Goal: Information Seeking & Learning: Learn about a topic

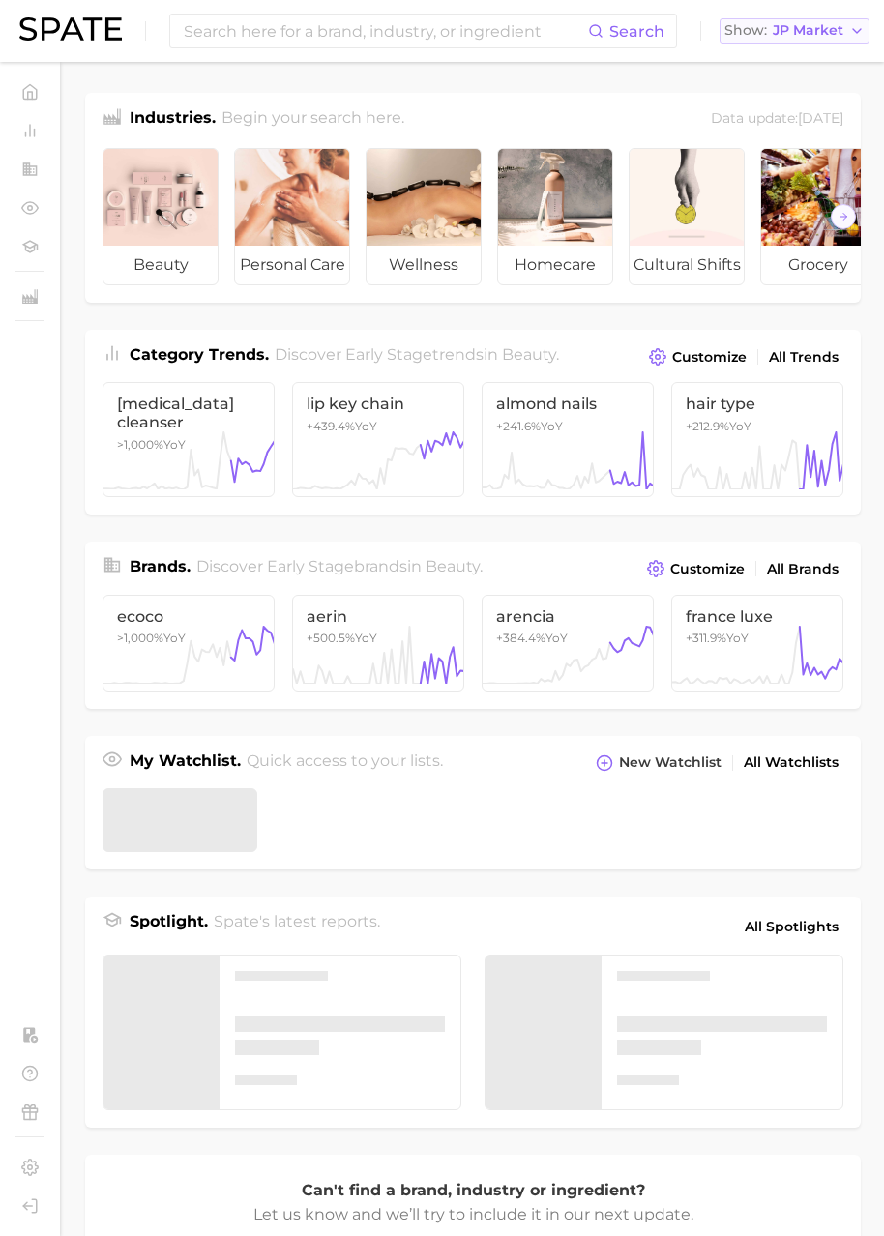
click at [828, 25] on span "JP Market" at bounding box center [808, 30] width 71 height 11
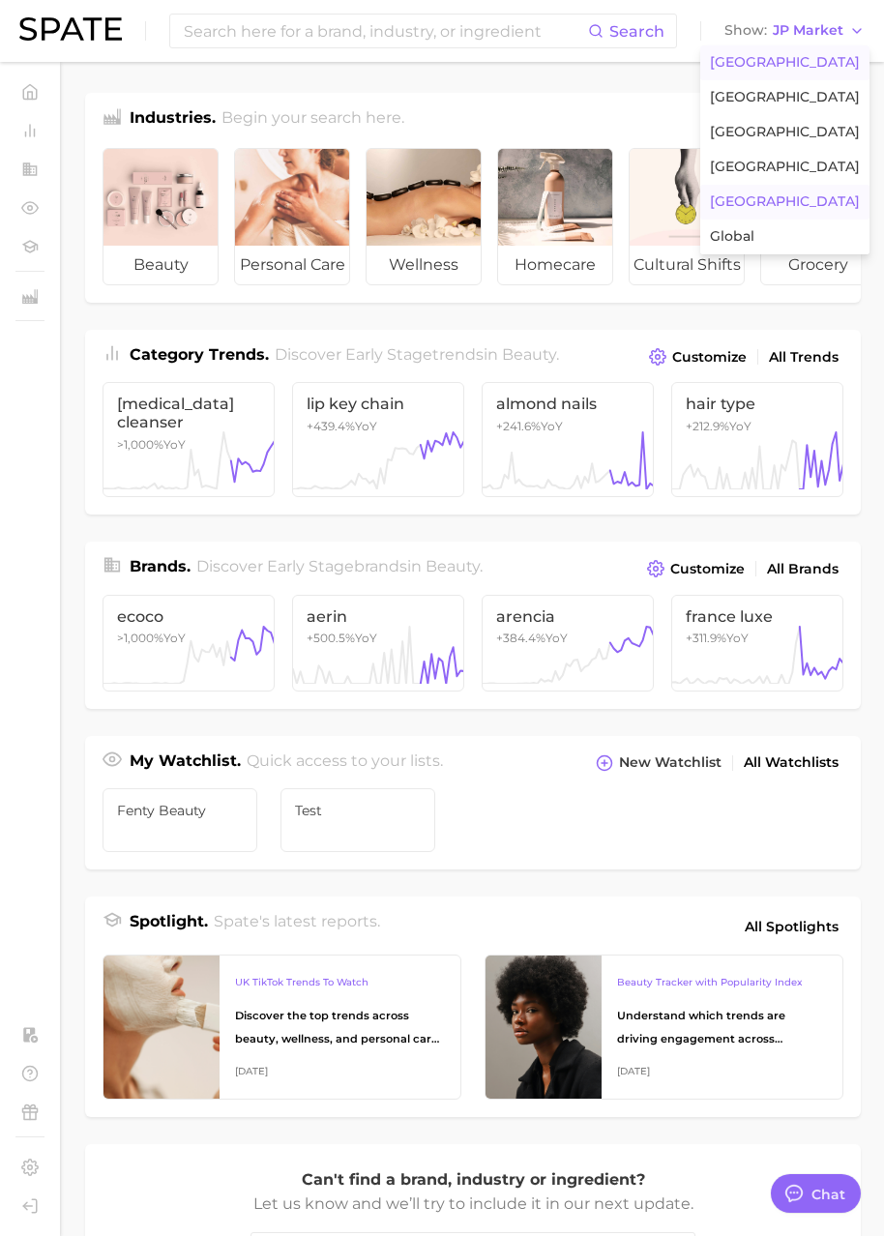
click at [757, 66] on span "United States" at bounding box center [785, 62] width 150 height 16
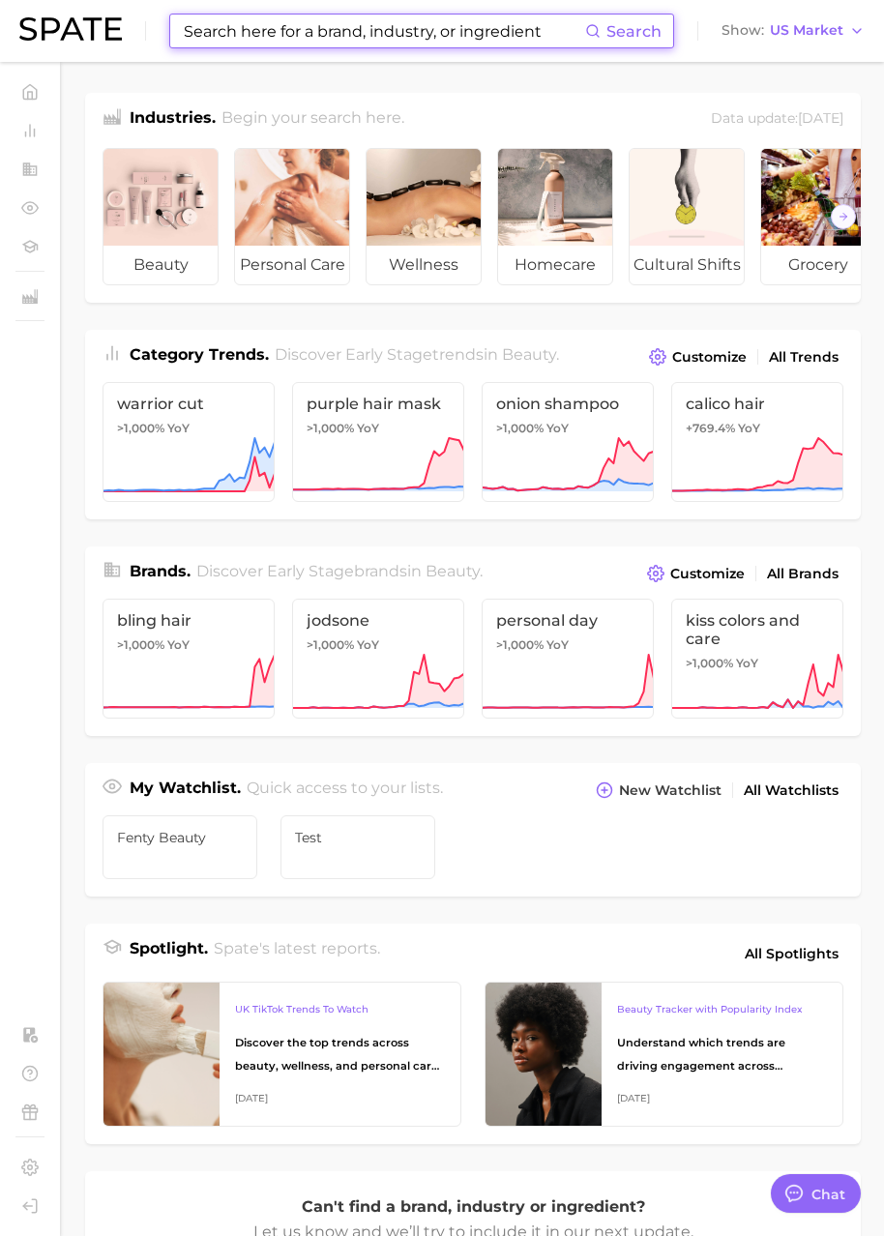
drag, startPoint x: 482, startPoint y: 37, endPoint x: 471, endPoint y: 39, distance: 10.8
click at [482, 37] on input at bounding box center [383, 31] width 403 height 33
paste input "brush on sunscreen"
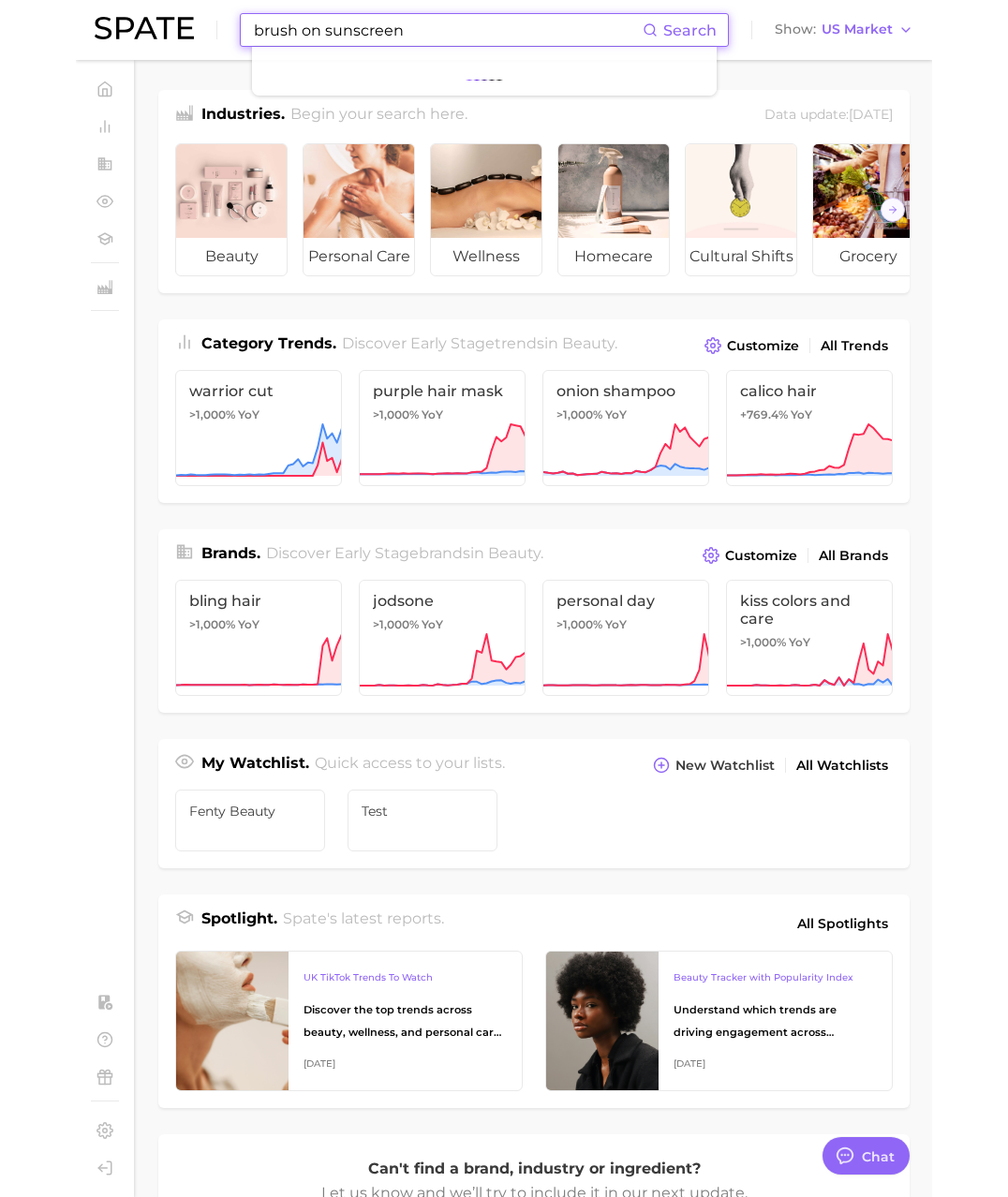
scroll to position [3071, 0]
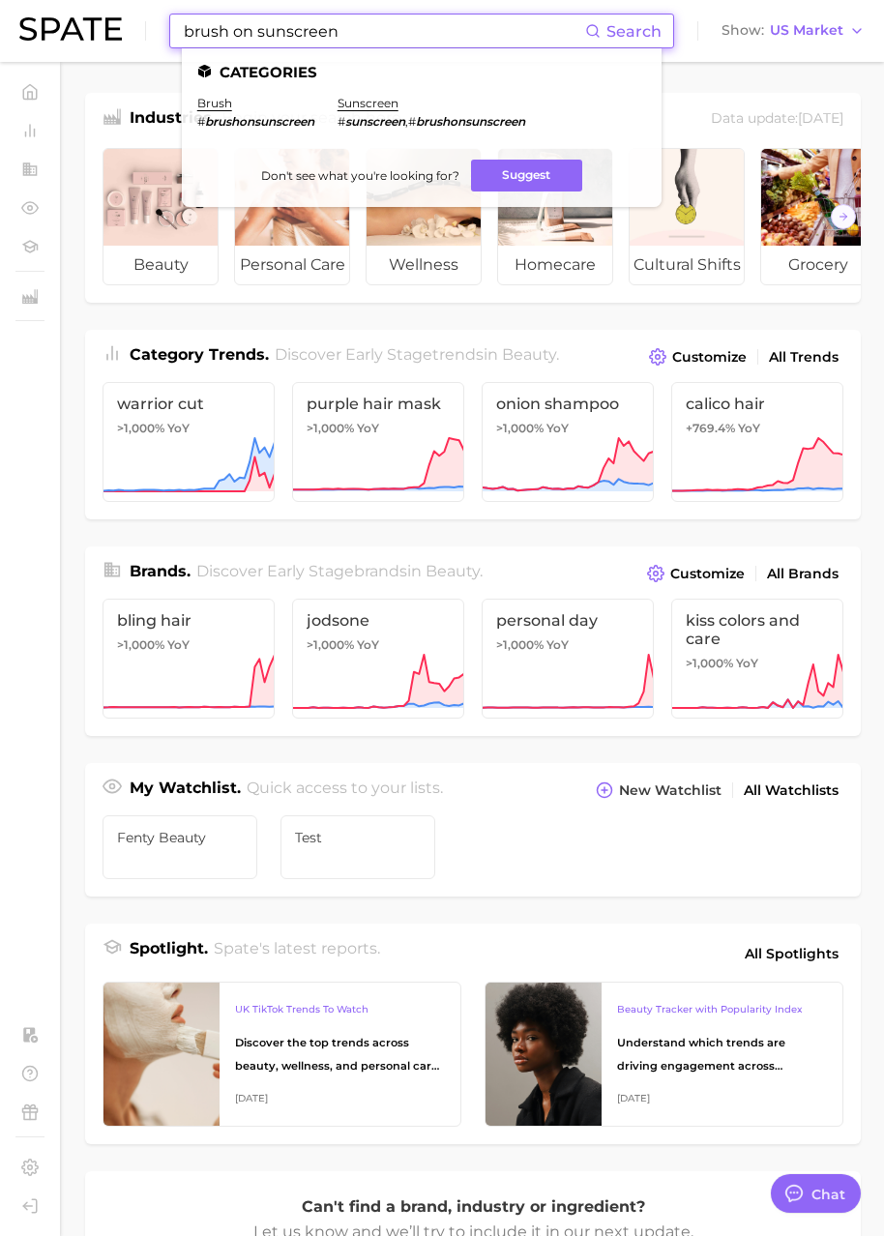
drag, startPoint x: 233, startPoint y: 34, endPoint x: 407, endPoint y: 33, distance: 174.1
click at [407, 33] on input "brush on sunscreen" at bounding box center [383, 31] width 403 height 33
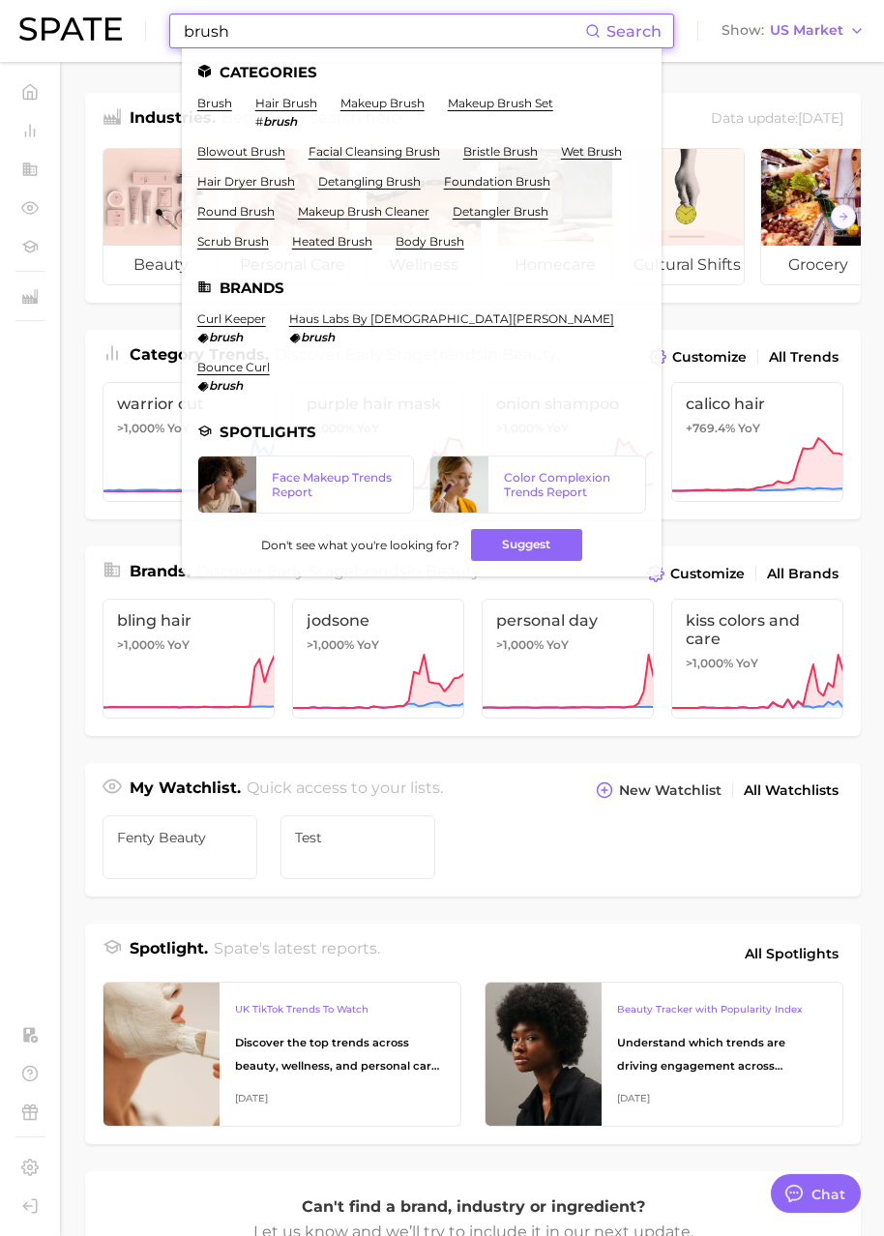
click at [721, 67] on main "Industries. Begin your search here. Data update: June 29th, 2025 beauty persona…" at bounding box center [473, 809] width 822 height 1495
drag, startPoint x: 263, startPoint y: 27, endPoint x: 111, endPoint y: 30, distance: 151.9
click at [111, 29] on div "brush Search Categories brush hair brush # brush makeup brush makeup brush set …" at bounding box center [442, 31] width 846 height 62
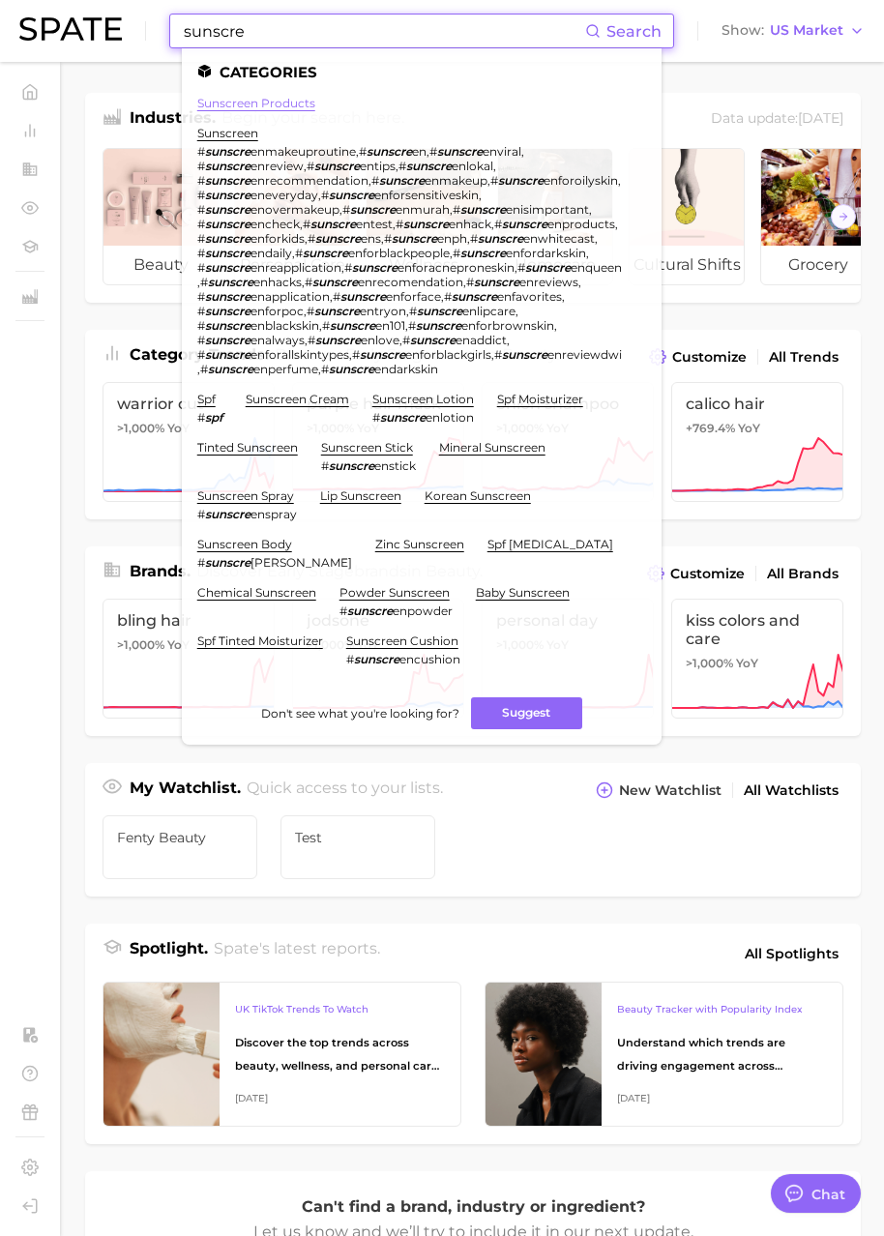
type input "sunscre"
click at [262, 102] on link "sunscreen products" at bounding box center [256, 103] width 118 height 15
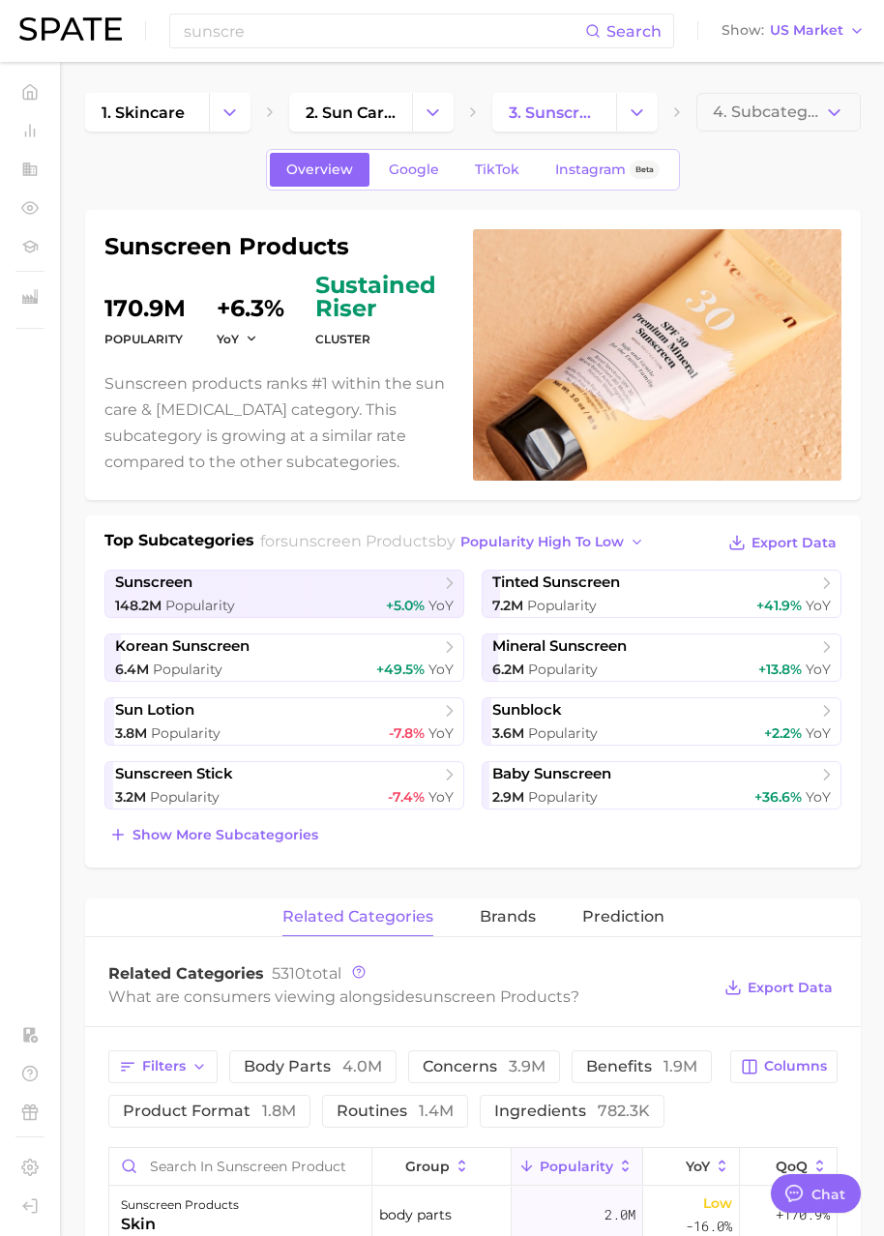
type textarea "x"
drag, startPoint x: 107, startPoint y: 245, endPoint x: 380, endPoint y: 247, distance: 272.8
click at [380, 247] on h1 "sunscreen products" at bounding box center [276, 246] width 345 height 23
copy h1 "sunscreen products"
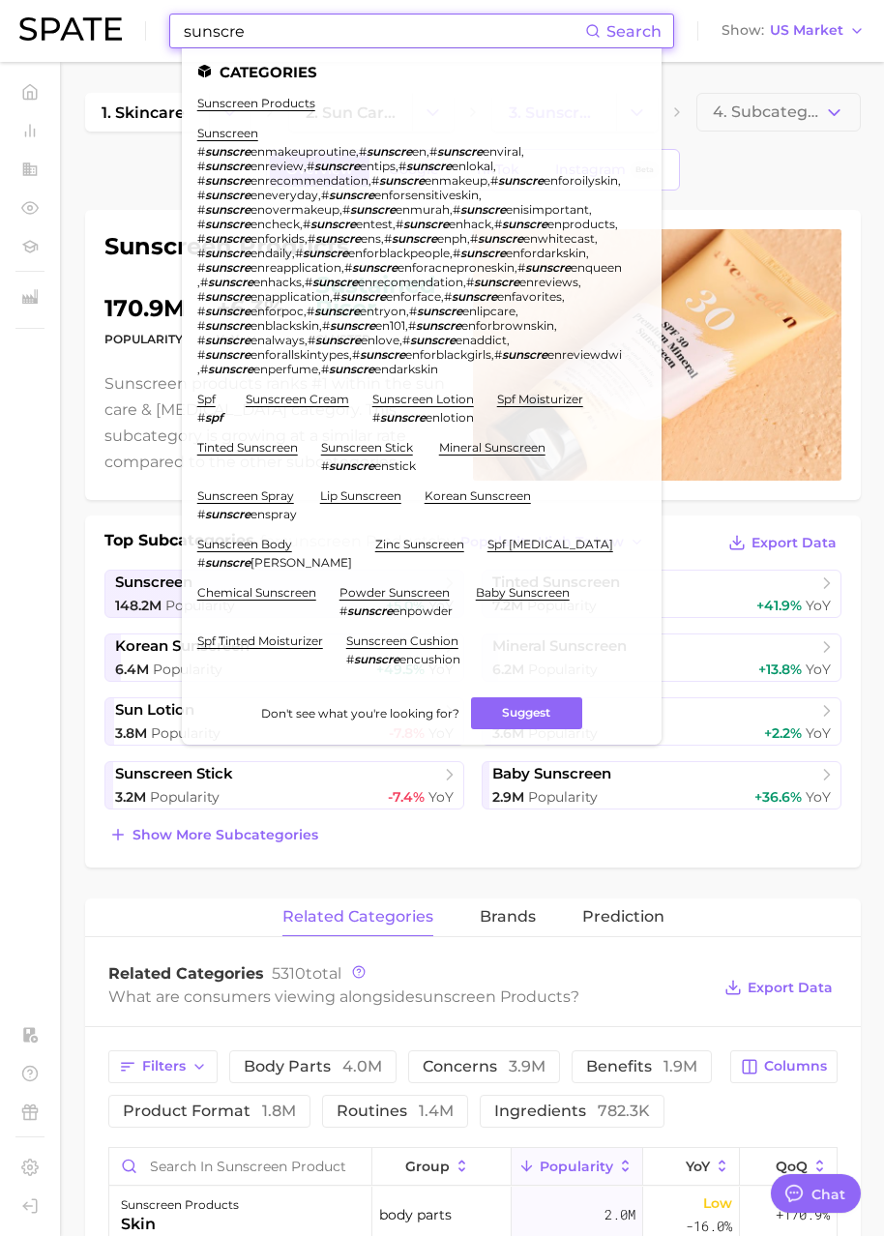
drag, startPoint x: 263, startPoint y: 31, endPoint x: 120, endPoint y: 29, distance: 143.2
click at [120, 29] on div "sunscre Search Categories sunscreen products sunscreen # sunscre enmakeuproutin…" at bounding box center [442, 31] width 846 height 62
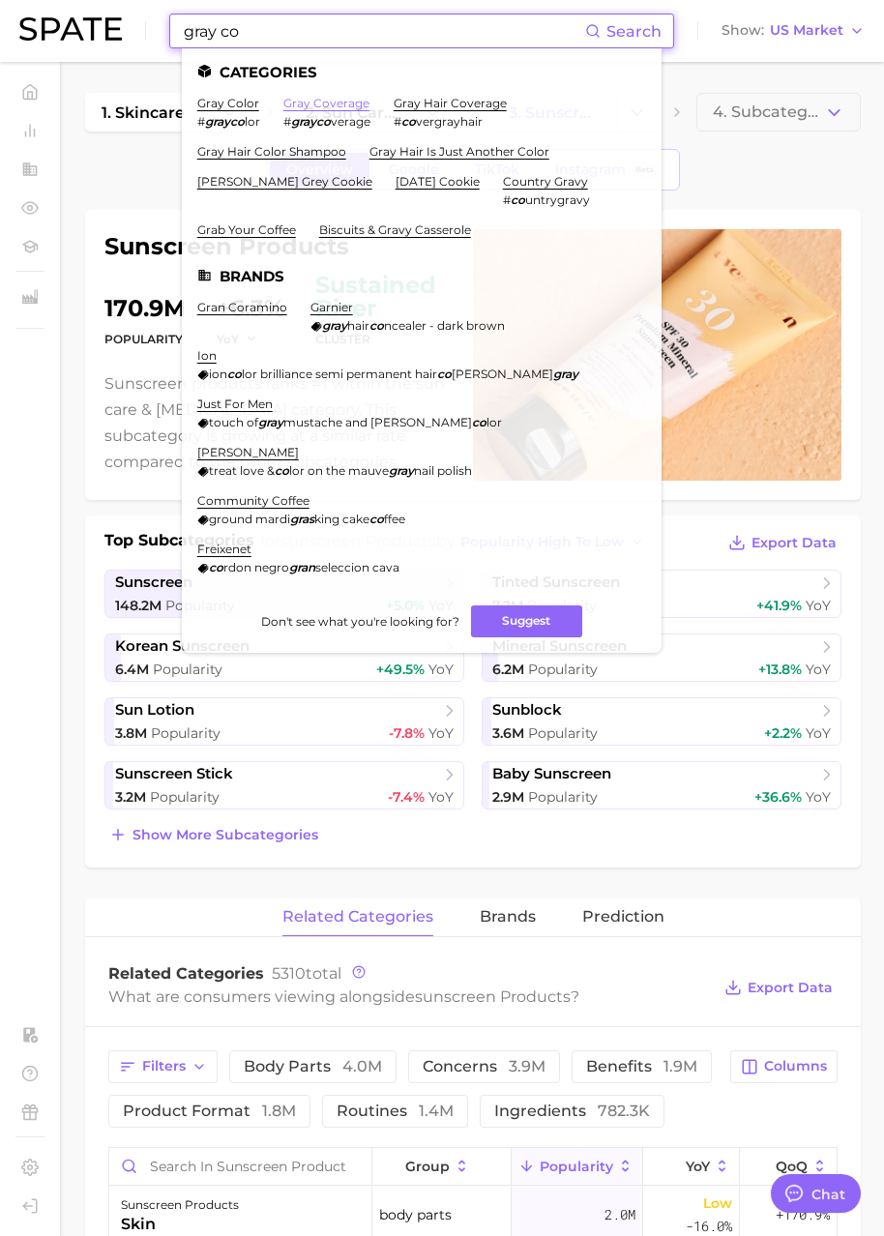
type input "gray co"
click at [306, 101] on link "gray coverage" at bounding box center [326, 103] width 86 height 15
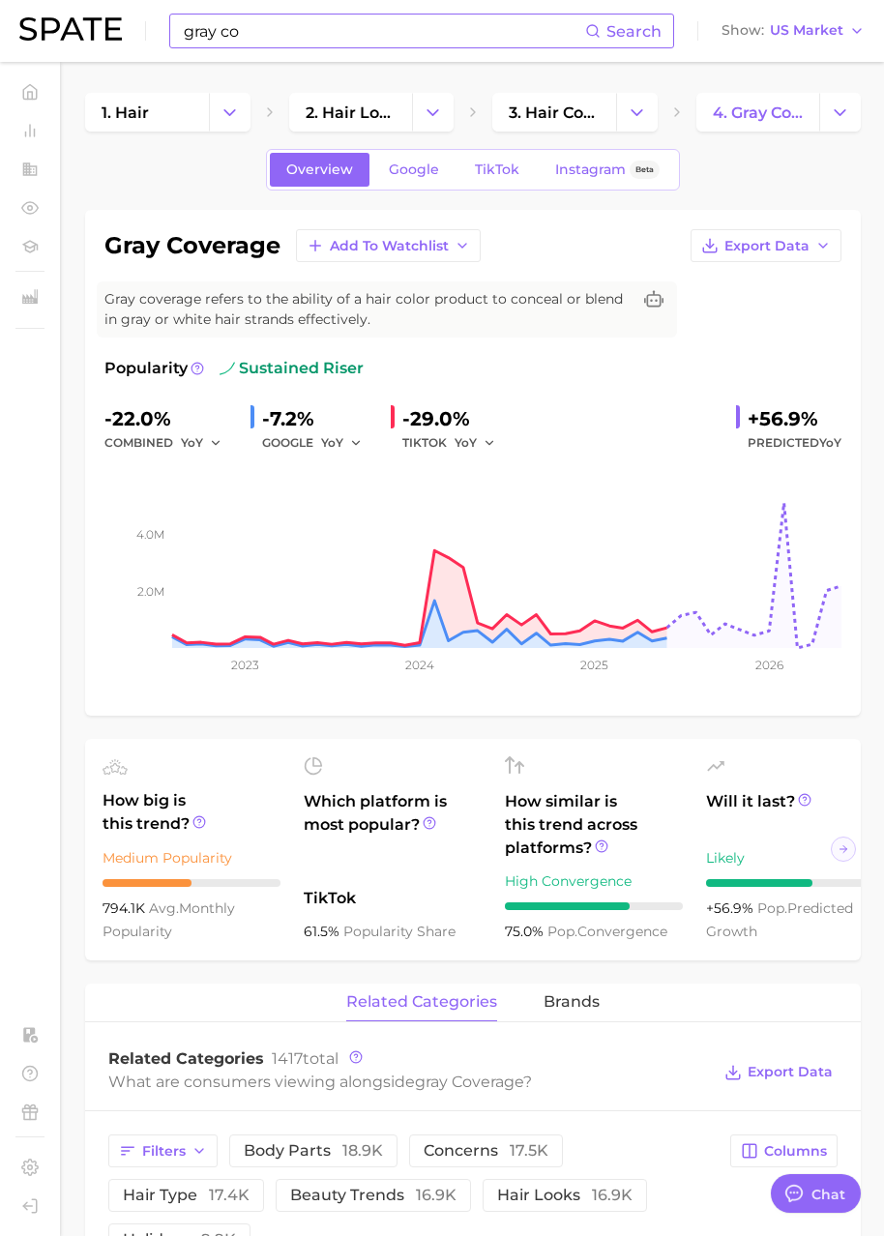
click at [281, 39] on input "gray co" at bounding box center [383, 31] width 403 height 33
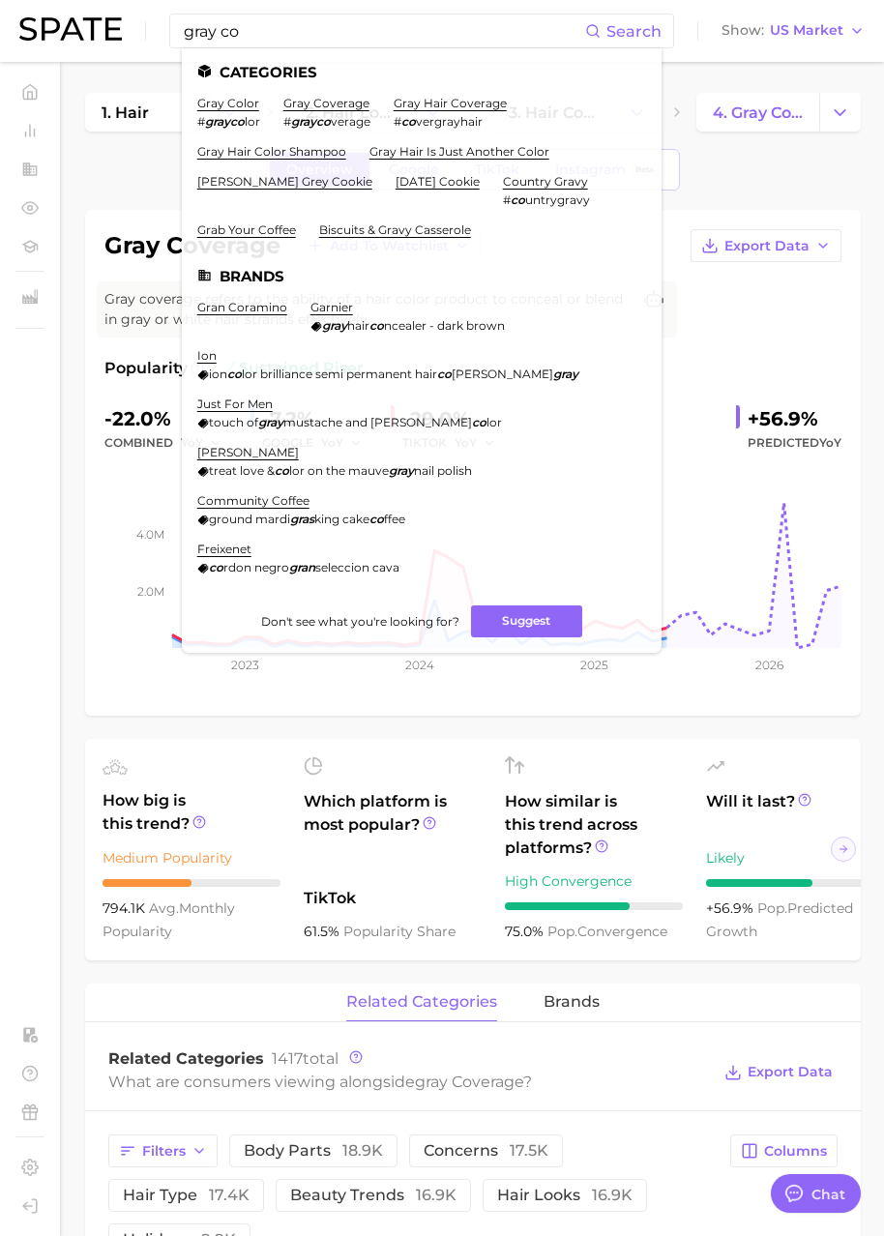
type textarea "x"
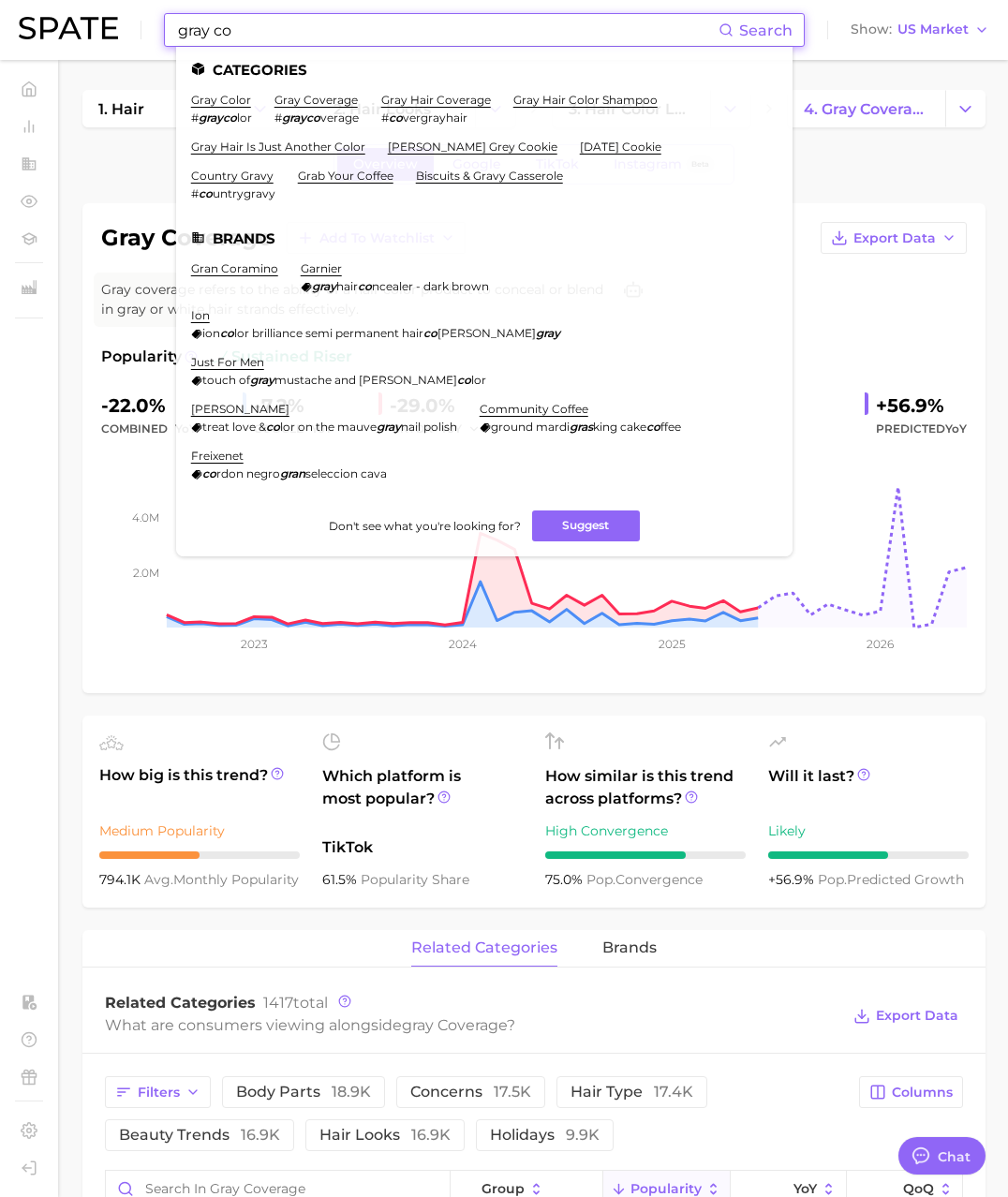
click at [855, 158] on div "Overview Google TikTok Instagram Beta" at bounding box center [534, 165] width 903 height 41
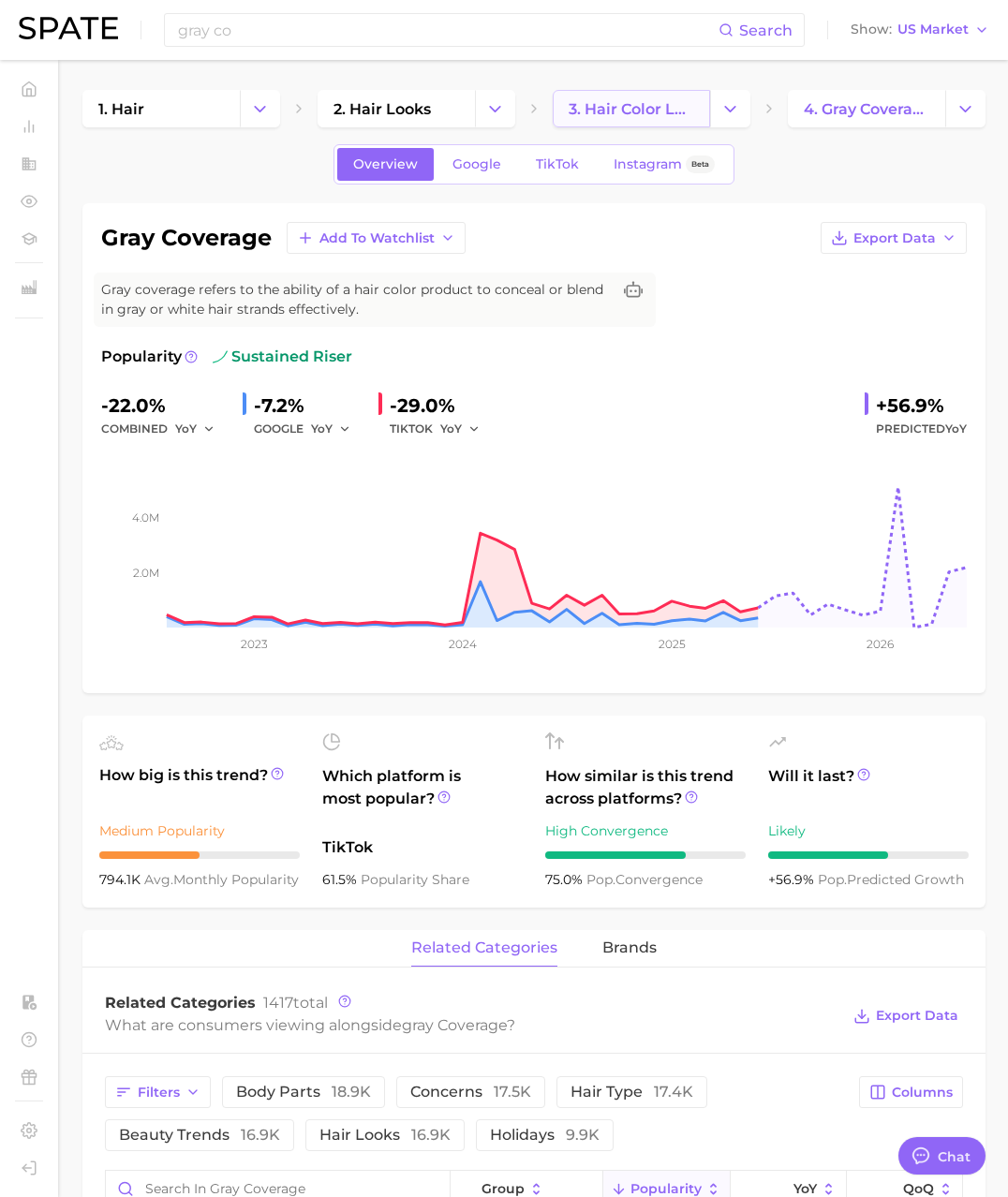
scroll to position [19, 0]
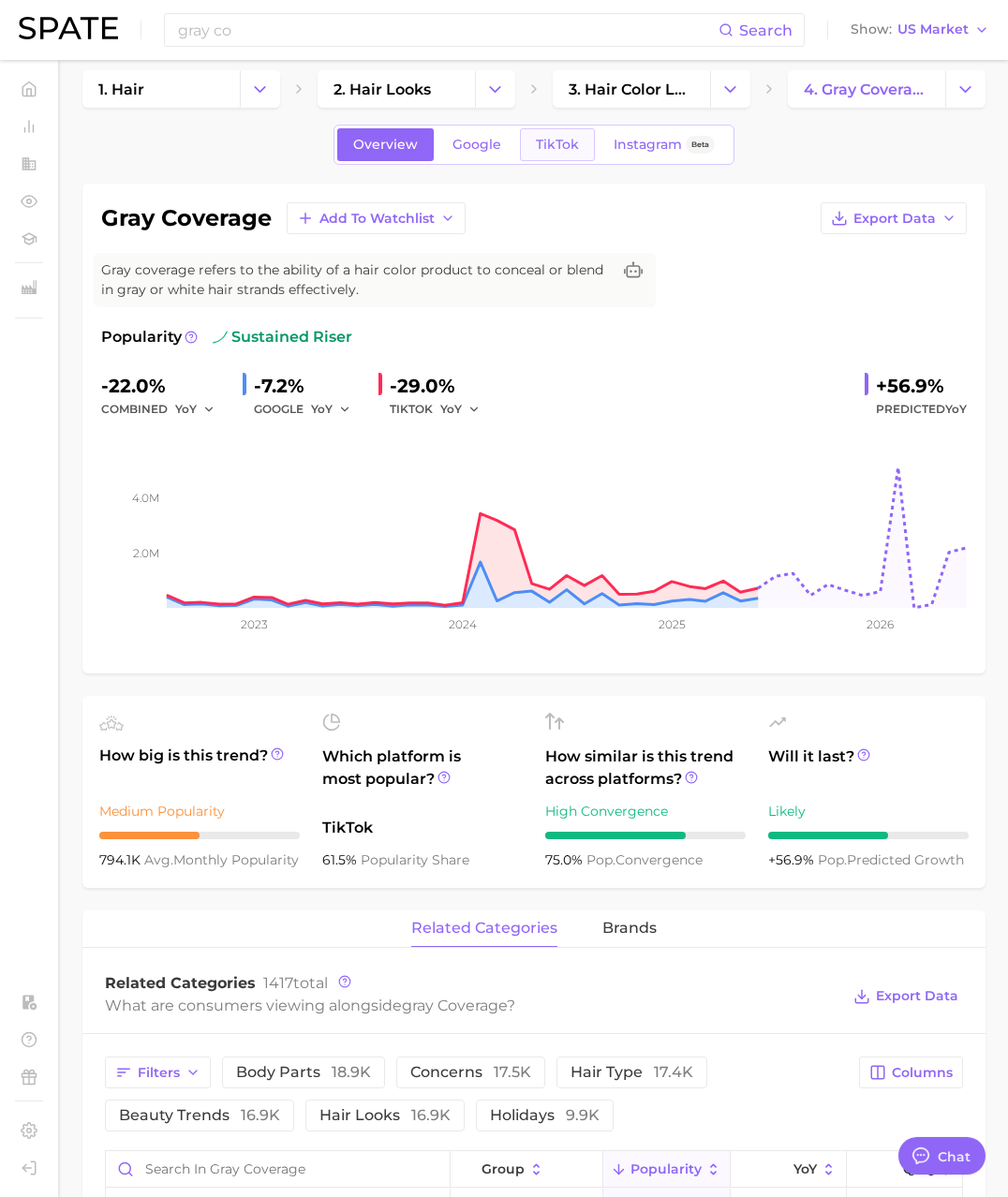
click at [535, 139] on span "TikTok" at bounding box center [557, 144] width 44 height 15
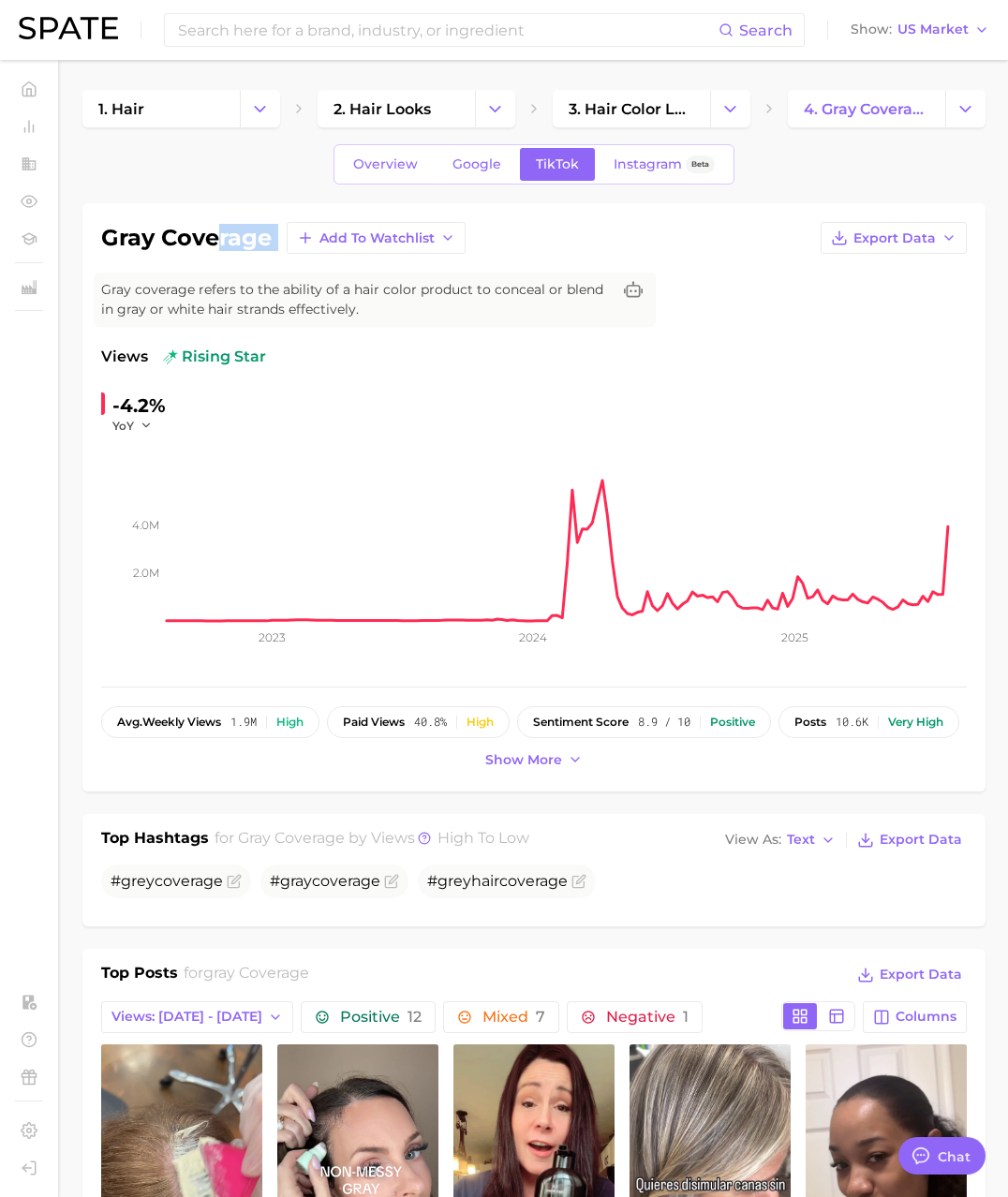
drag, startPoint x: 280, startPoint y: 233, endPoint x: 146, endPoint y: 242, distance: 134.3
click at [216, 236] on div "gray coverage Add to Watchlist Export Data" at bounding box center [534, 237] width 866 height 32
drag, startPoint x: 109, startPoint y: 242, endPoint x: 221, endPoint y: 224, distance: 113.4
click at [222, 227] on h1 "gray coverage" at bounding box center [186, 237] width 170 height 22
drag, startPoint x: 106, startPoint y: 239, endPoint x: 274, endPoint y: 231, distance: 168.2
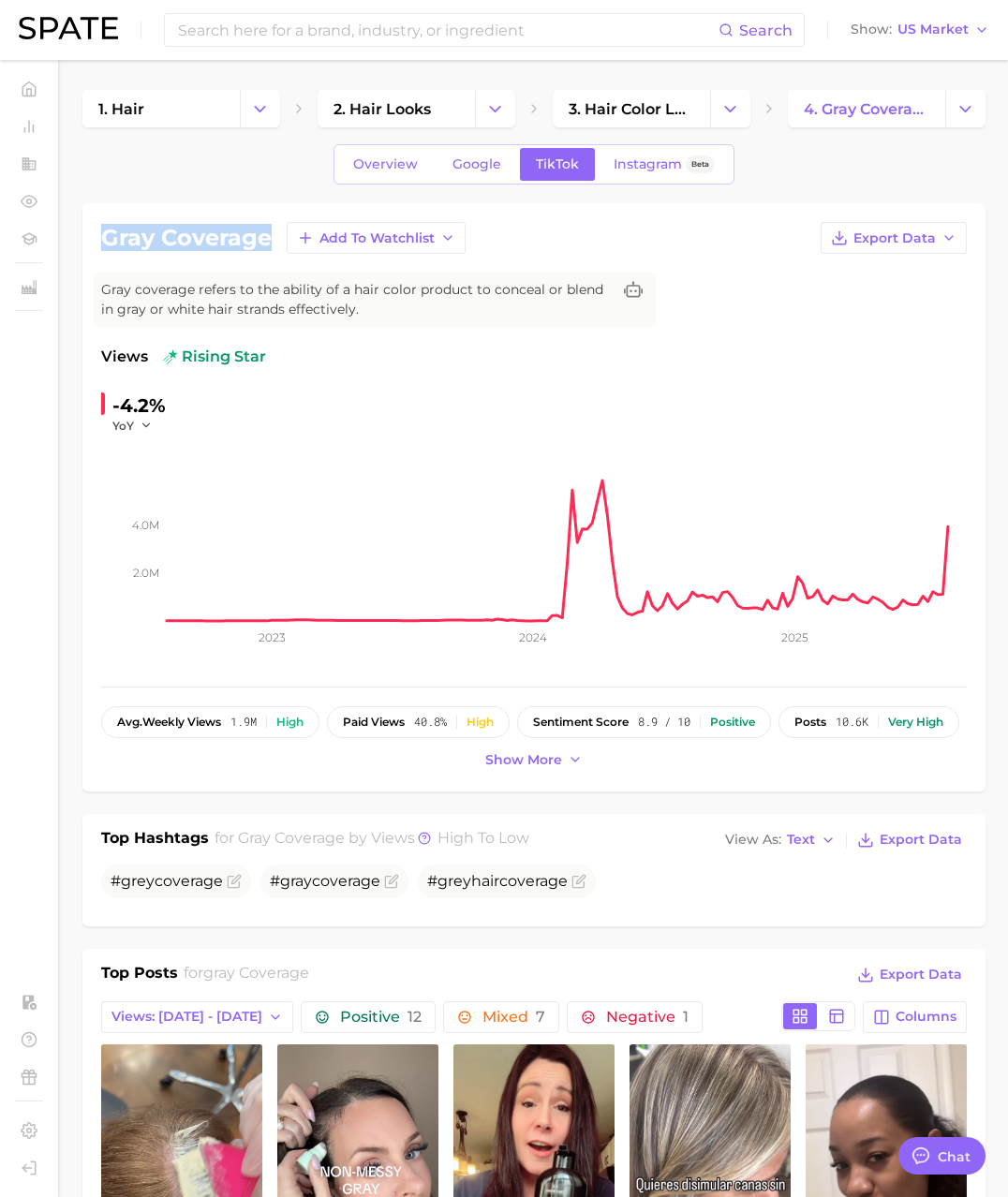
click at [274, 231] on div "gray coverage Add to Watchlist Export Data" at bounding box center [534, 237] width 866 height 32
copy h1 "gray coverage"
click at [645, 104] on span "3. hair color looks" at bounding box center [631, 109] width 126 height 17
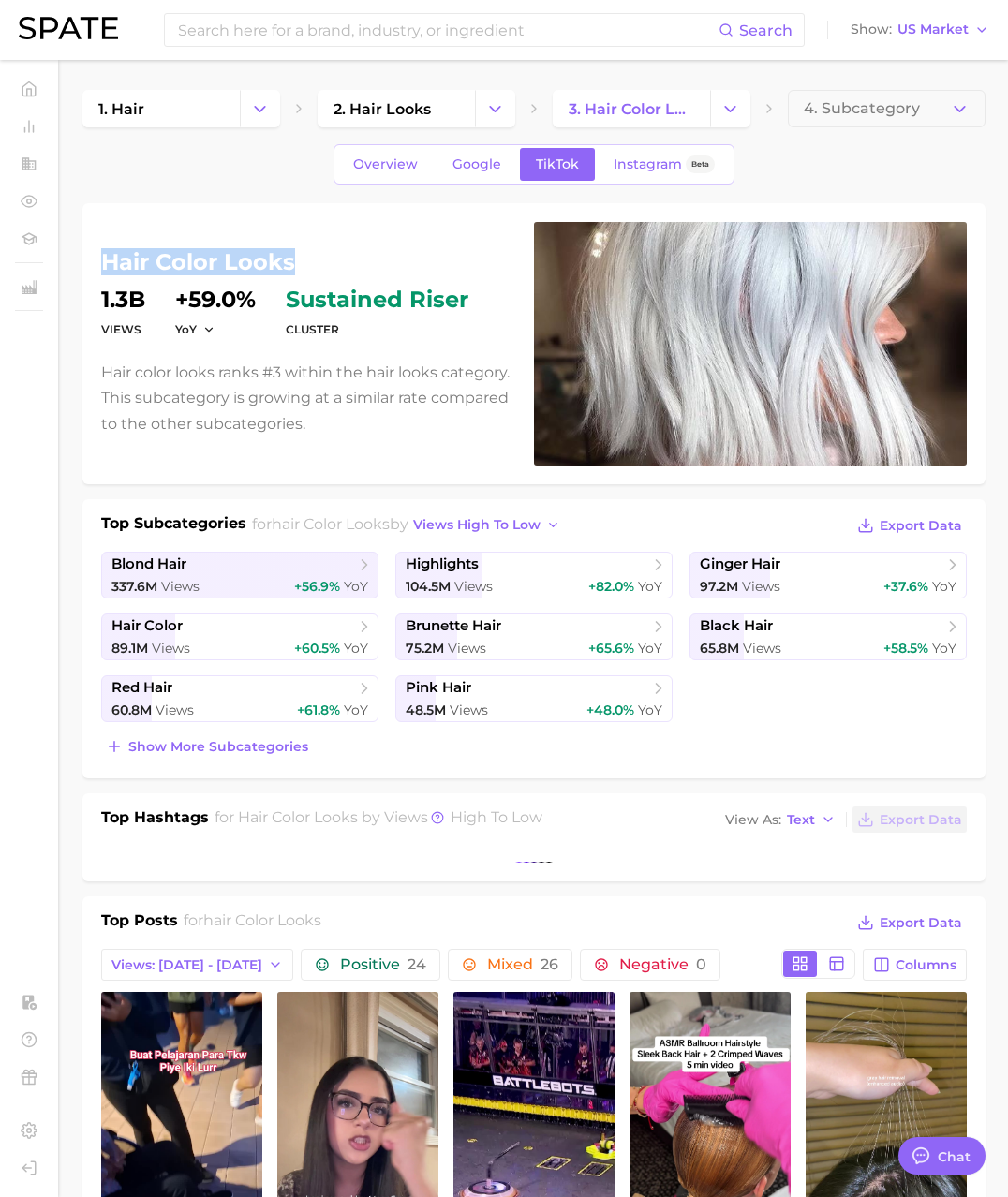
drag, startPoint x: 296, startPoint y: 262, endPoint x: 106, endPoint y: 265, distance: 190.0
click at [105, 264] on h1 "hair color looks" at bounding box center [306, 261] width 411 height 22
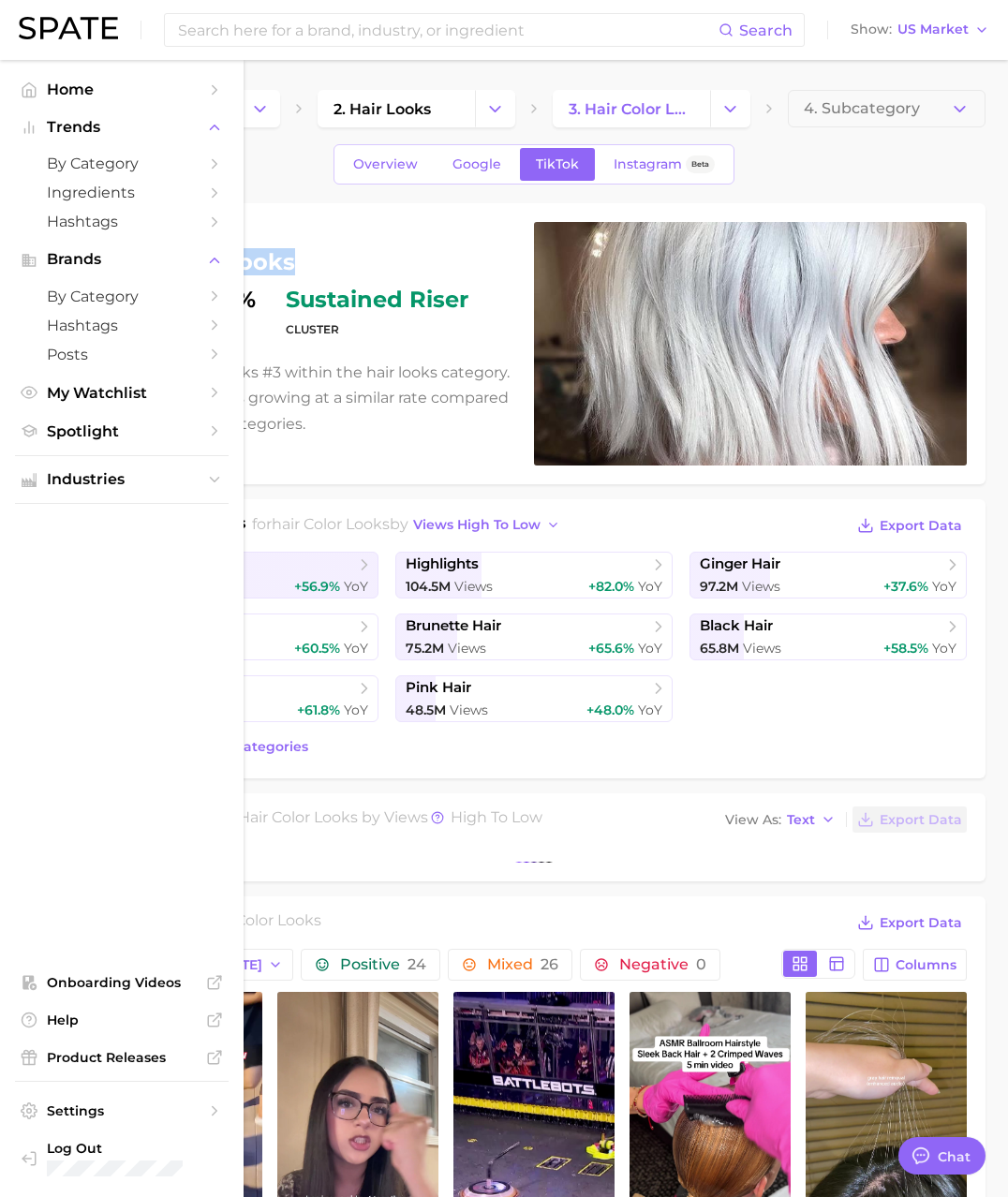
copy h1 "hair color looks"
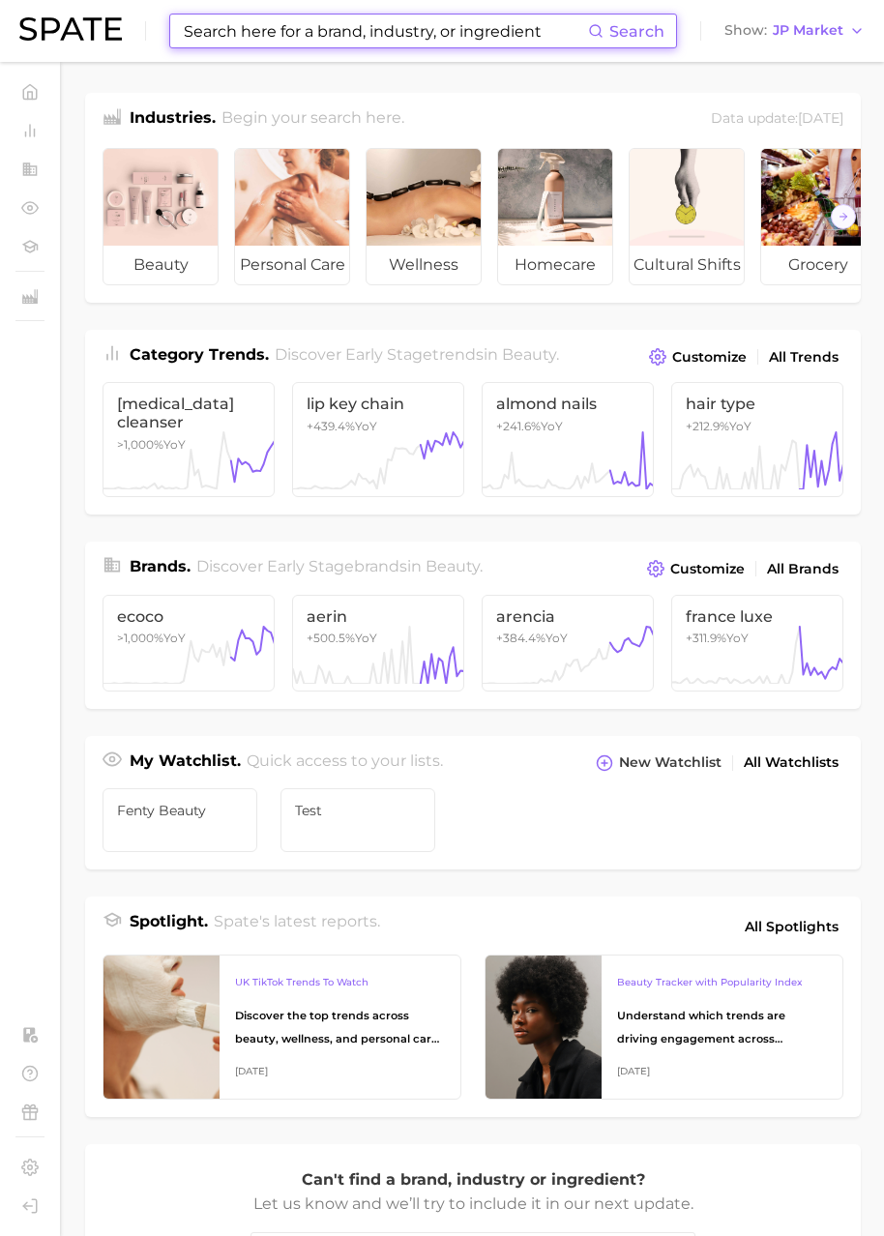
click at [305, 36] on input at bounding box center [385, 31] width 406 height 33
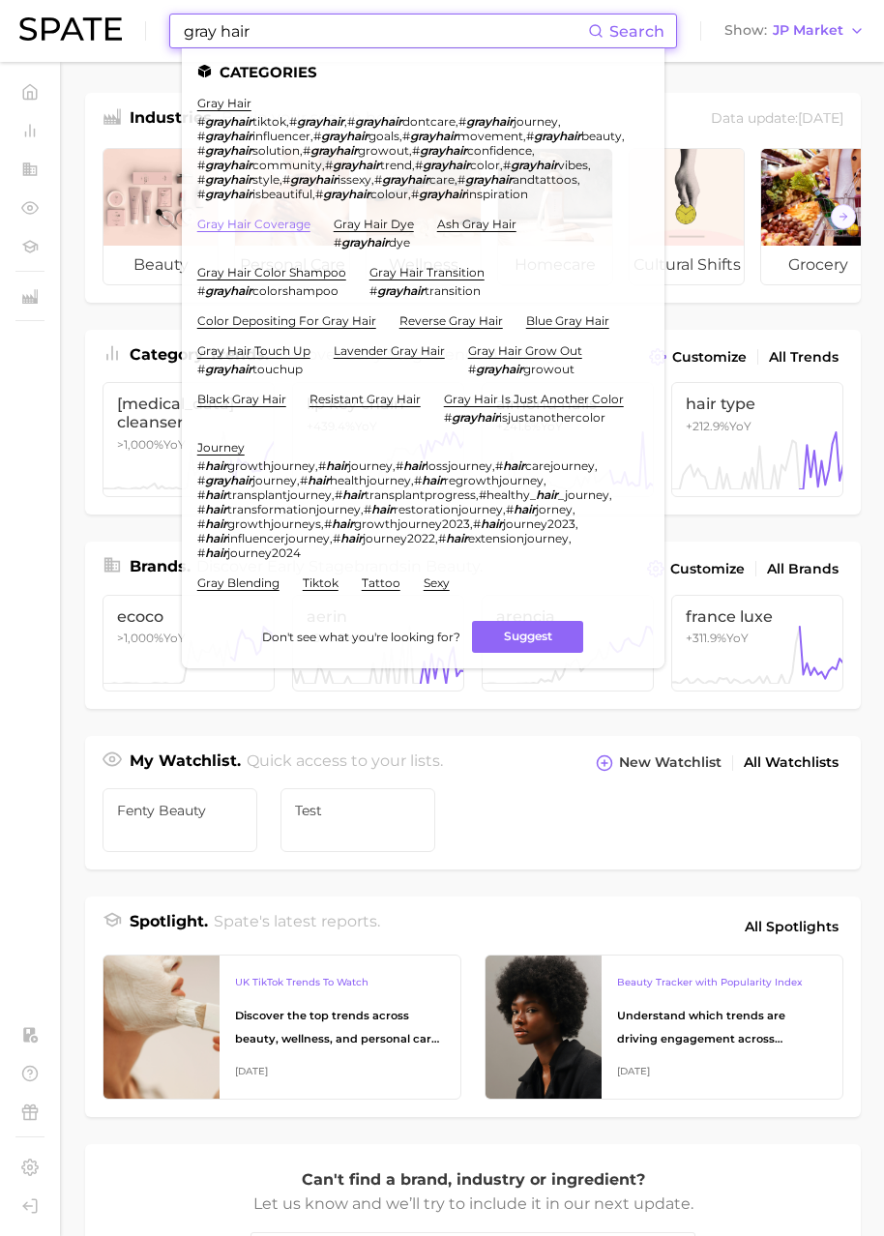
type input "gray hair"
click at [267, 231] on link "gray hair coverage" at bounding box center [253, 224] width 113 height 15
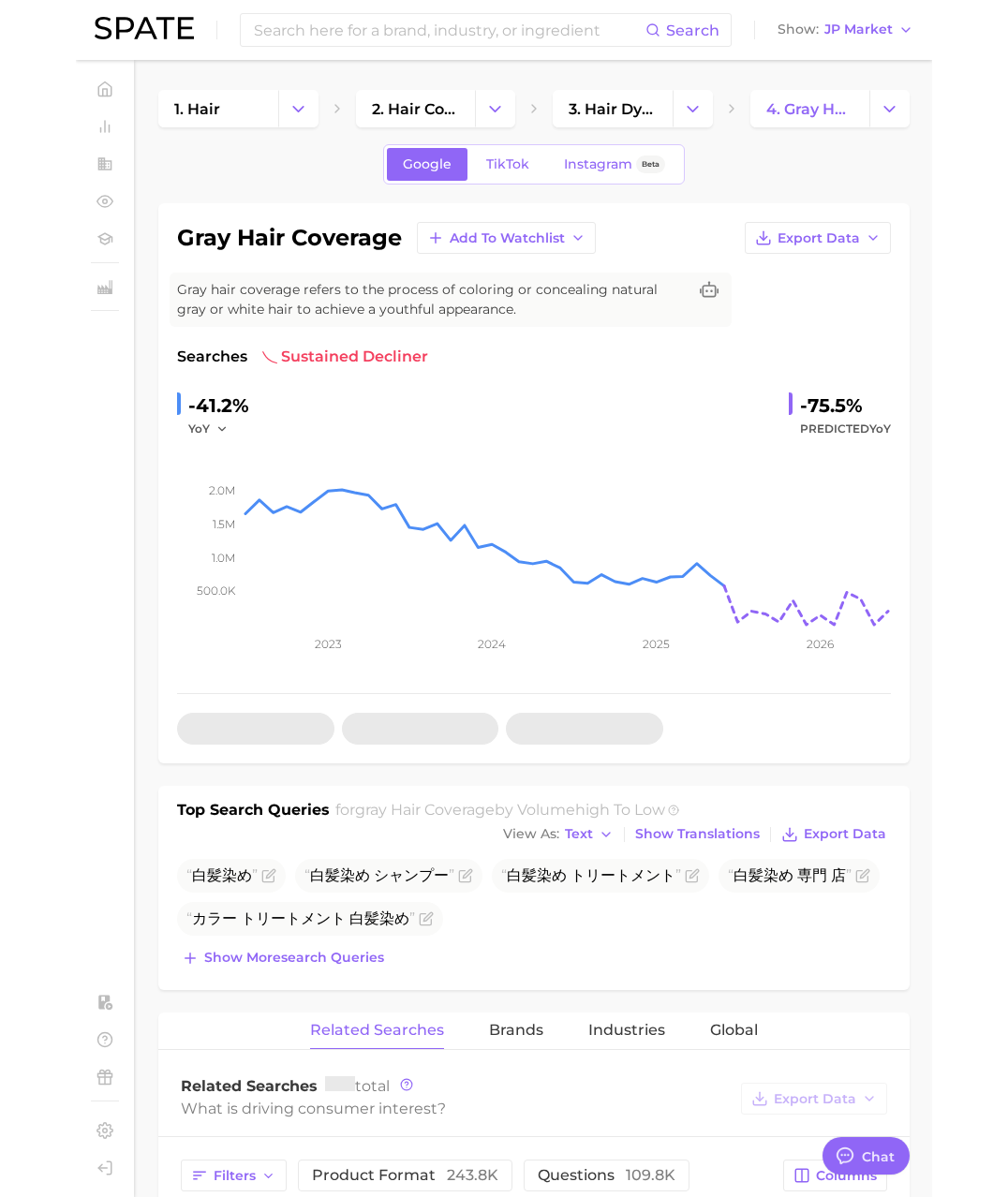
scroll to position [3071, 0]
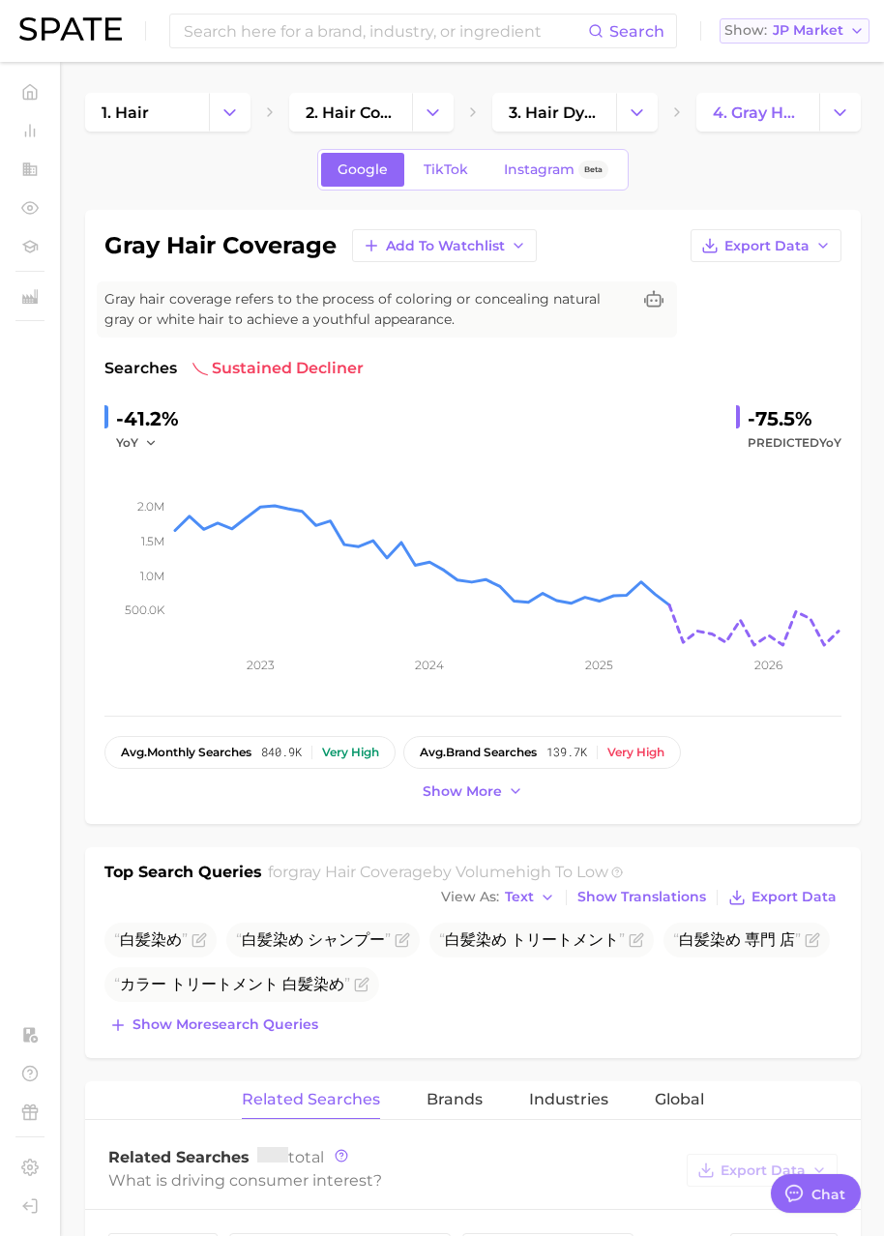
click at [802, 32] on span "JP Market" at bounding box center [808, 30] width 71 height 11
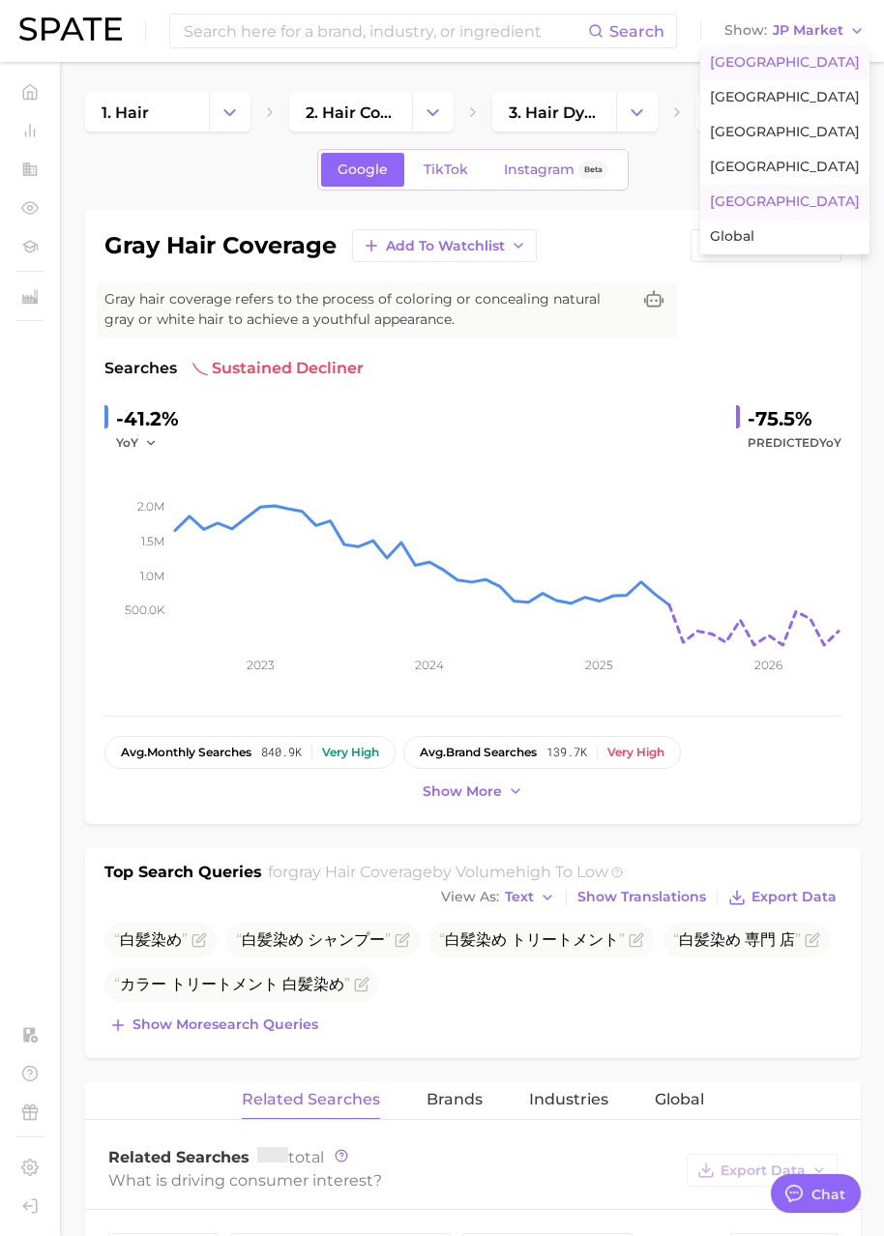
click at [796, 55] on span "[GEOGRAPHIC_DATA]" at bounding box center [785, 62] width 150 height 16
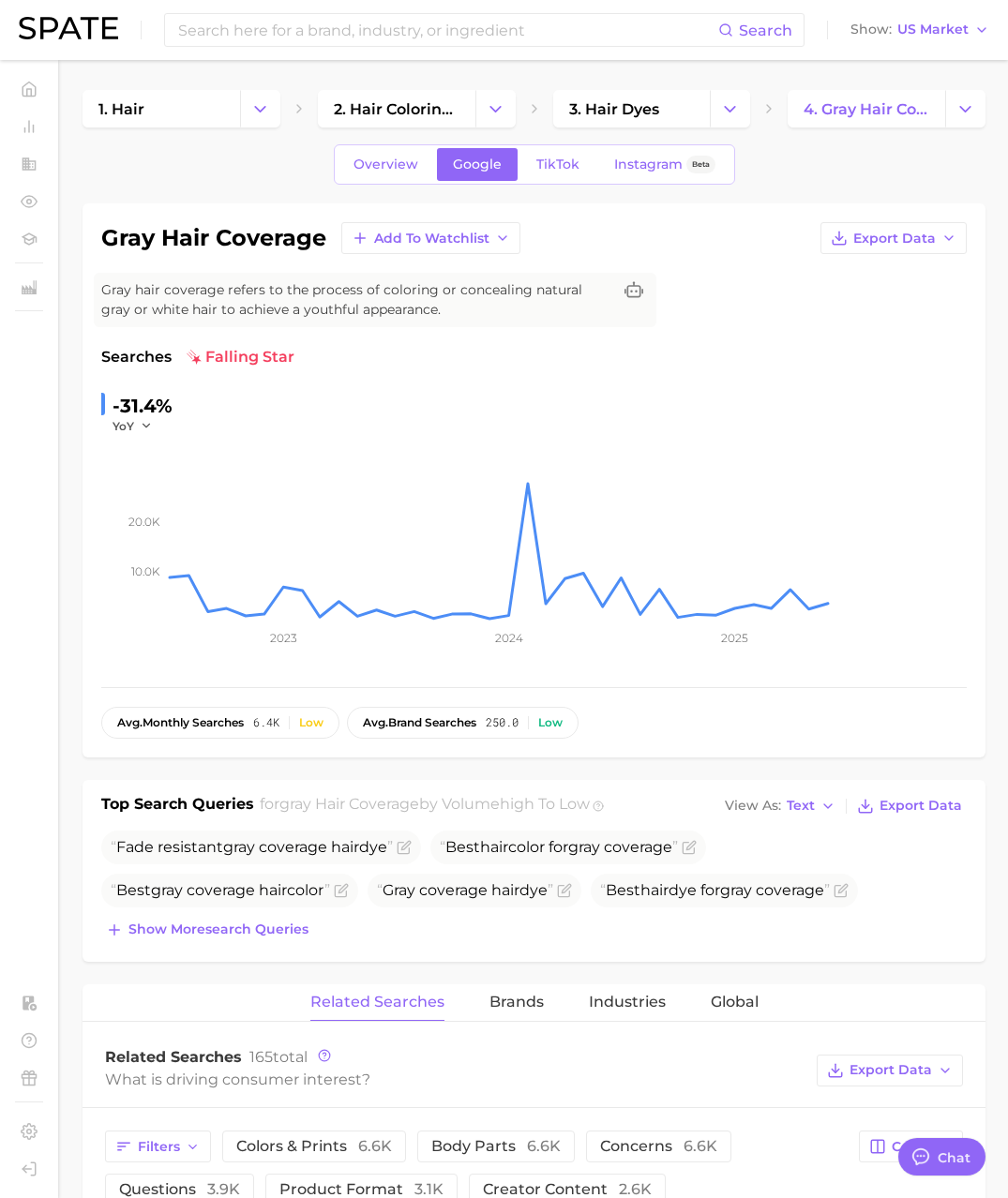
type textarea "x"
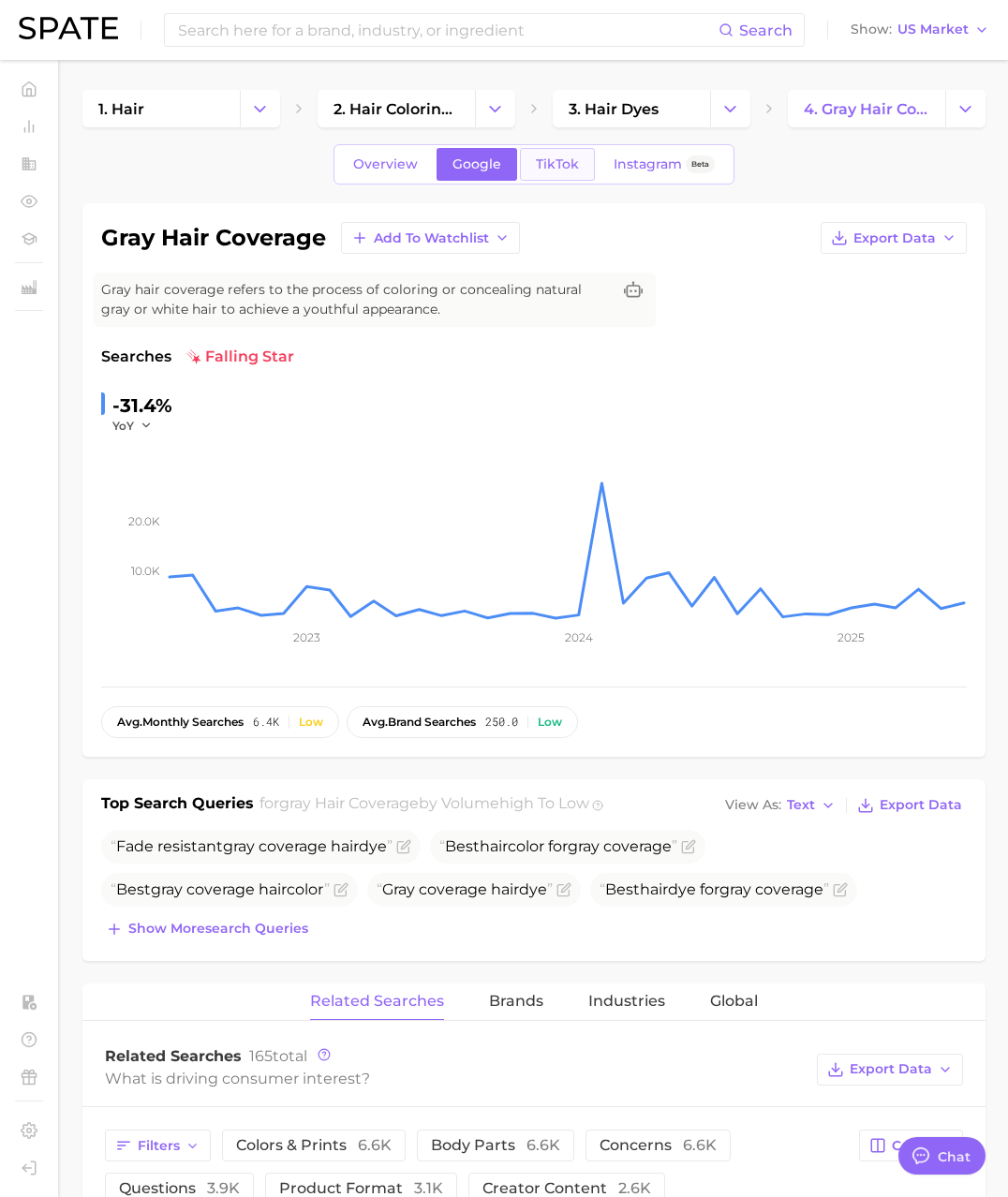
click at [563, 176] on link "TikTok" at bounding box center [557, 165] width 75 height 33
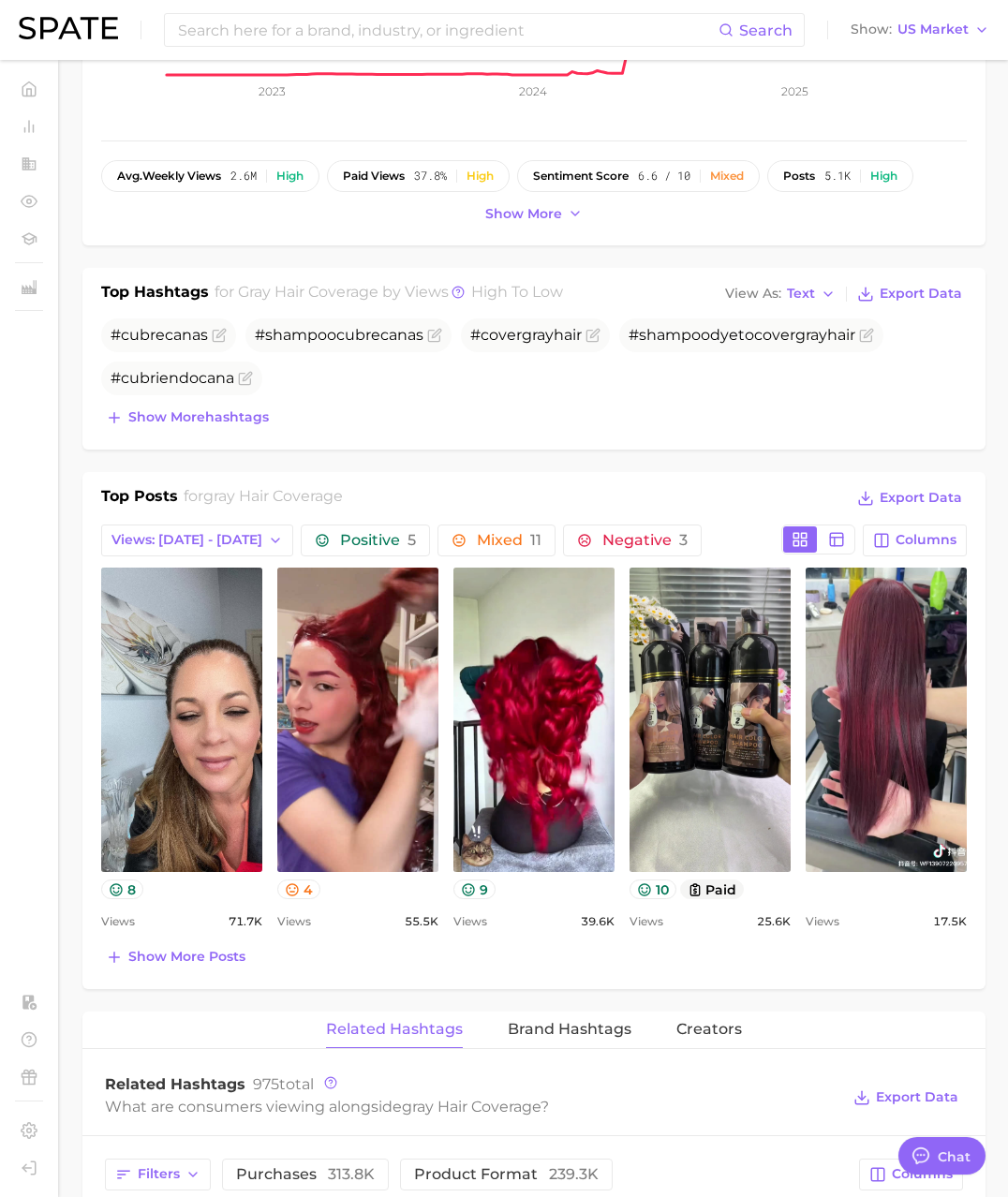
scroll to position [638, 0]
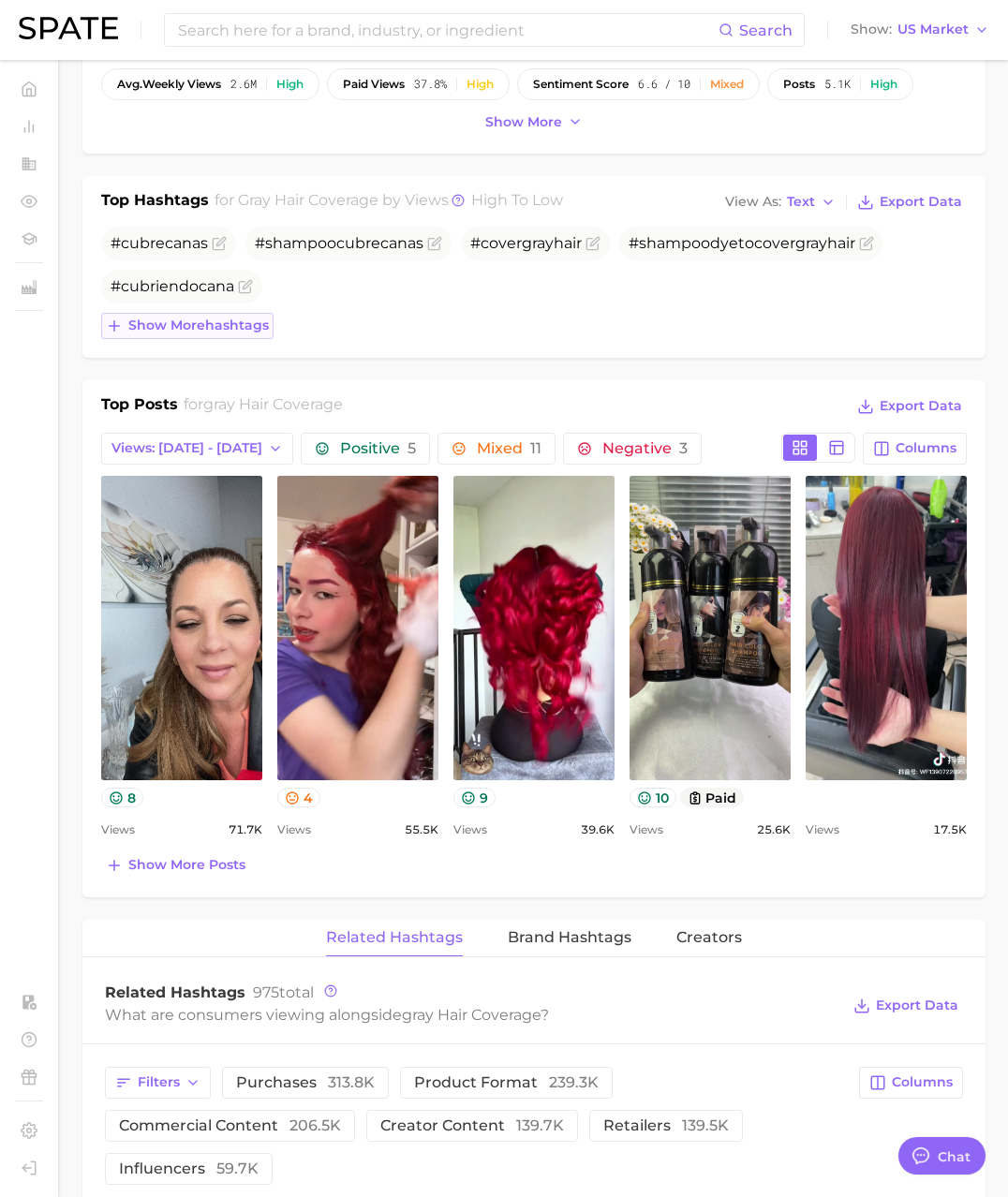
click at [237, 323] on span "Show more hashtags" at bounding box center [199, 325] width 140 height 15
click at [237, 864] on span "Show more posts" at bounding box center [187, 865] width 117 height 15
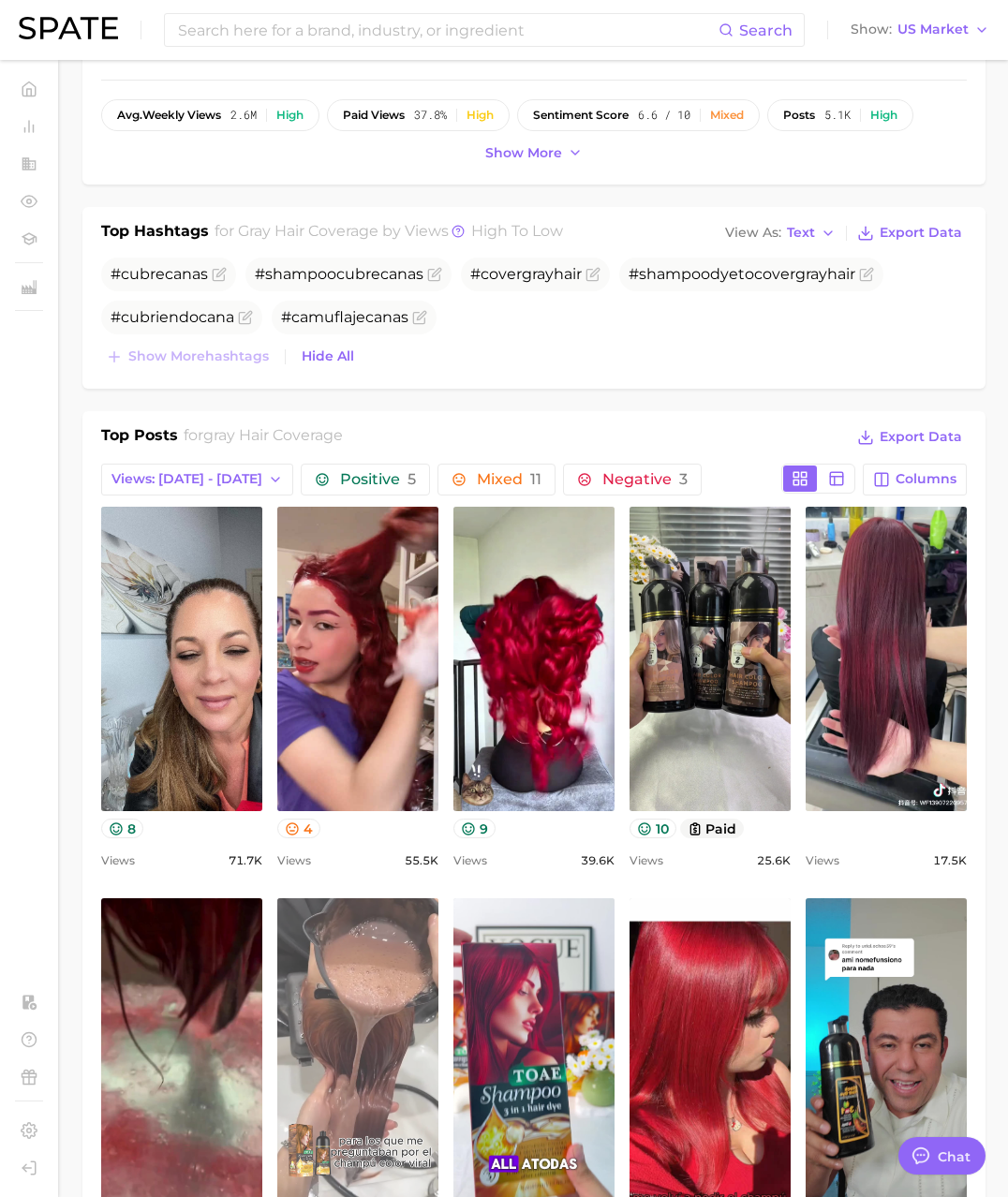
scroll to position [409, 0]
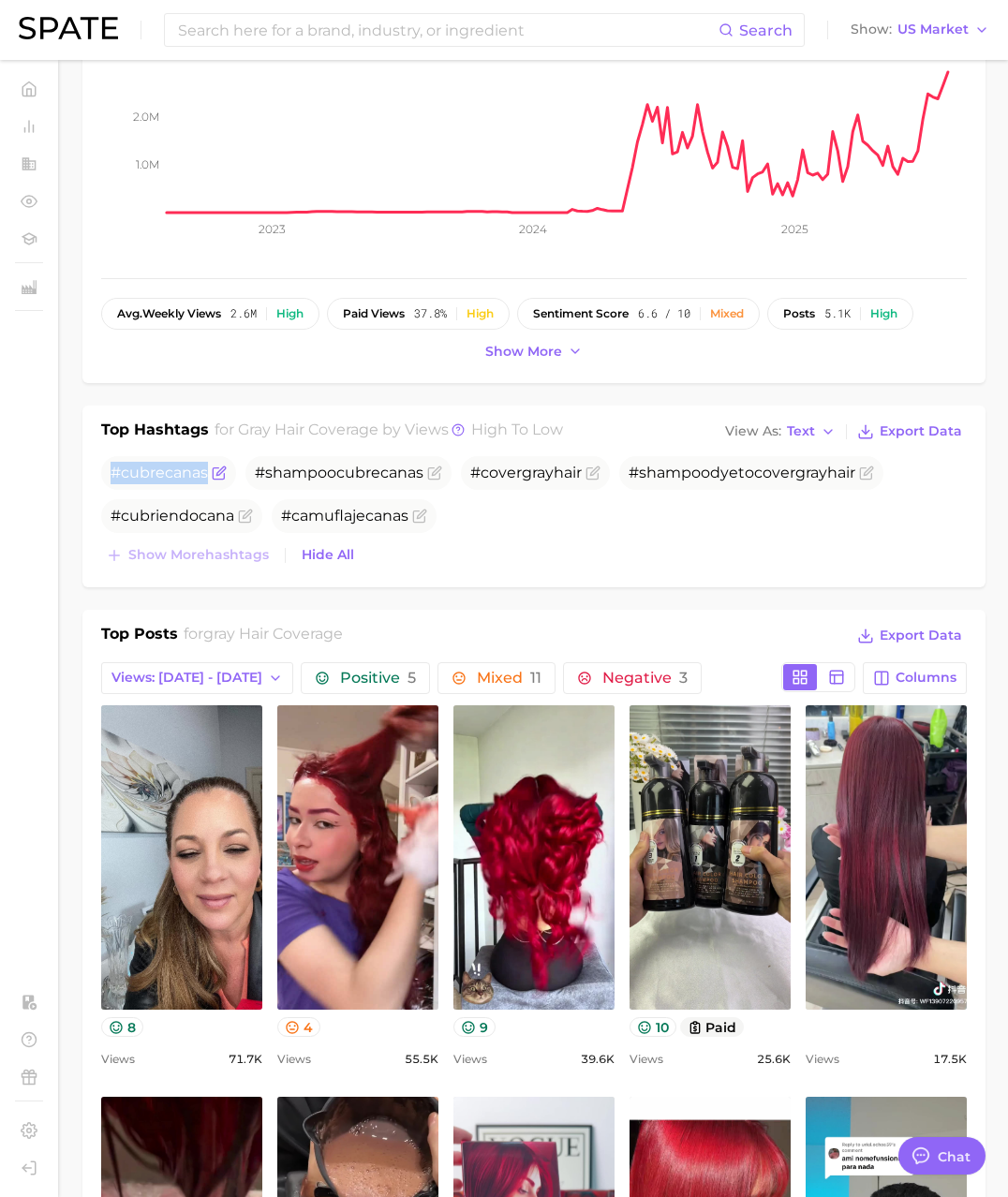
drag, startPoint x: 113, startPoint y: 476, endPoint x: 207, endPoint y: 473, distance: 94.0
click at [207, 473] on span "#cubrecanas" at bounding box center [159, 473] width 98 height 17
copy span "#cubrecanas"
drag, startPoint x: 110, startPoint y: 518, endPoint x: 230, endPoint y: 516, distance: 120.0
click at [230, 516] on span "#cubriendocana" at bounding box center [172, 515] width 124 height 17
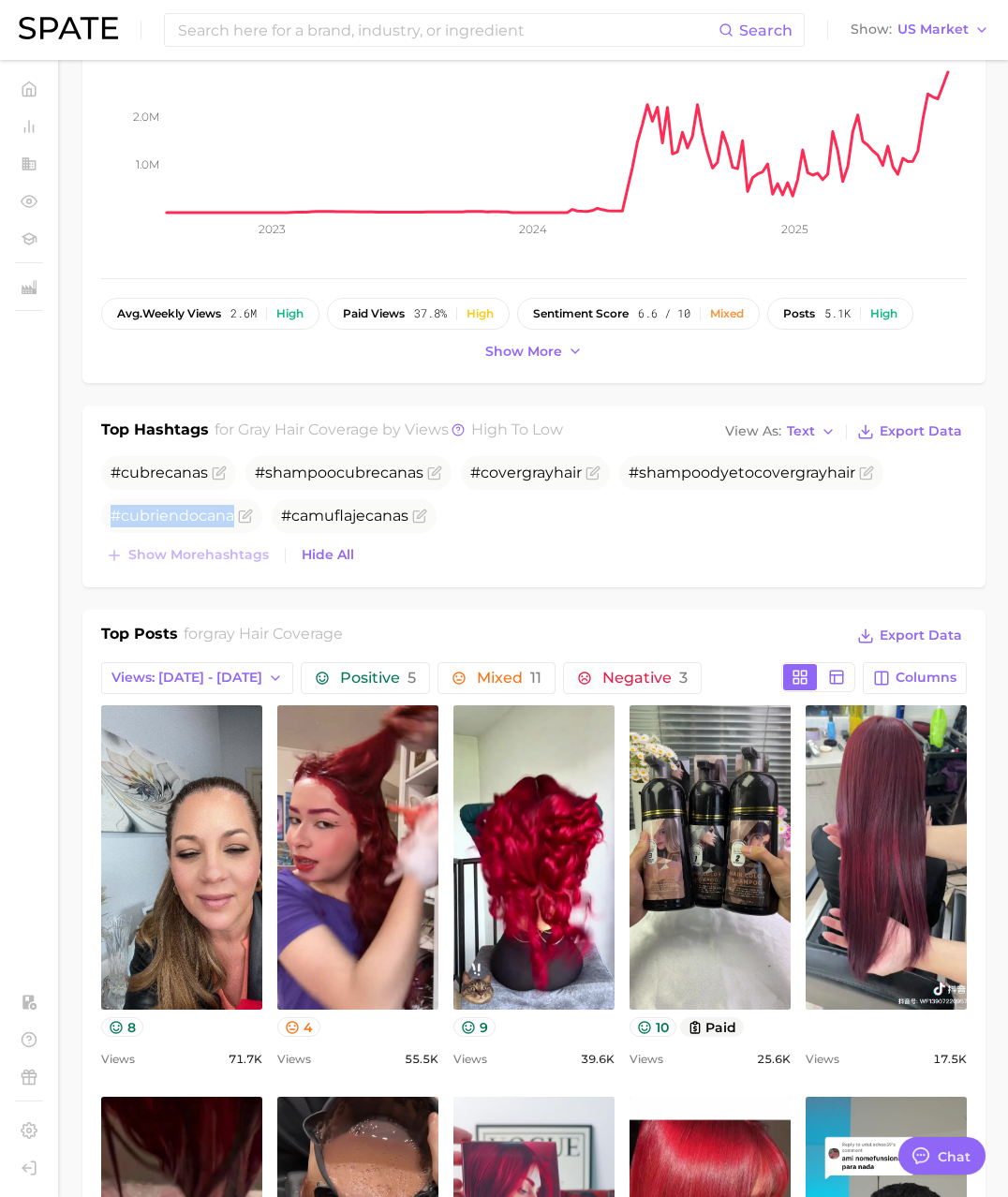
copy span "#cubriendocana"
drag, startPoint x: 283, startPoint y: 519, endPoint x: 407, endPoint y: 514, distance: 124.1
click at [407, 514] on span "#camuflajecanas" at bounding box center [345, 515] width 128 height 17
copy span "#camuflajecanas"
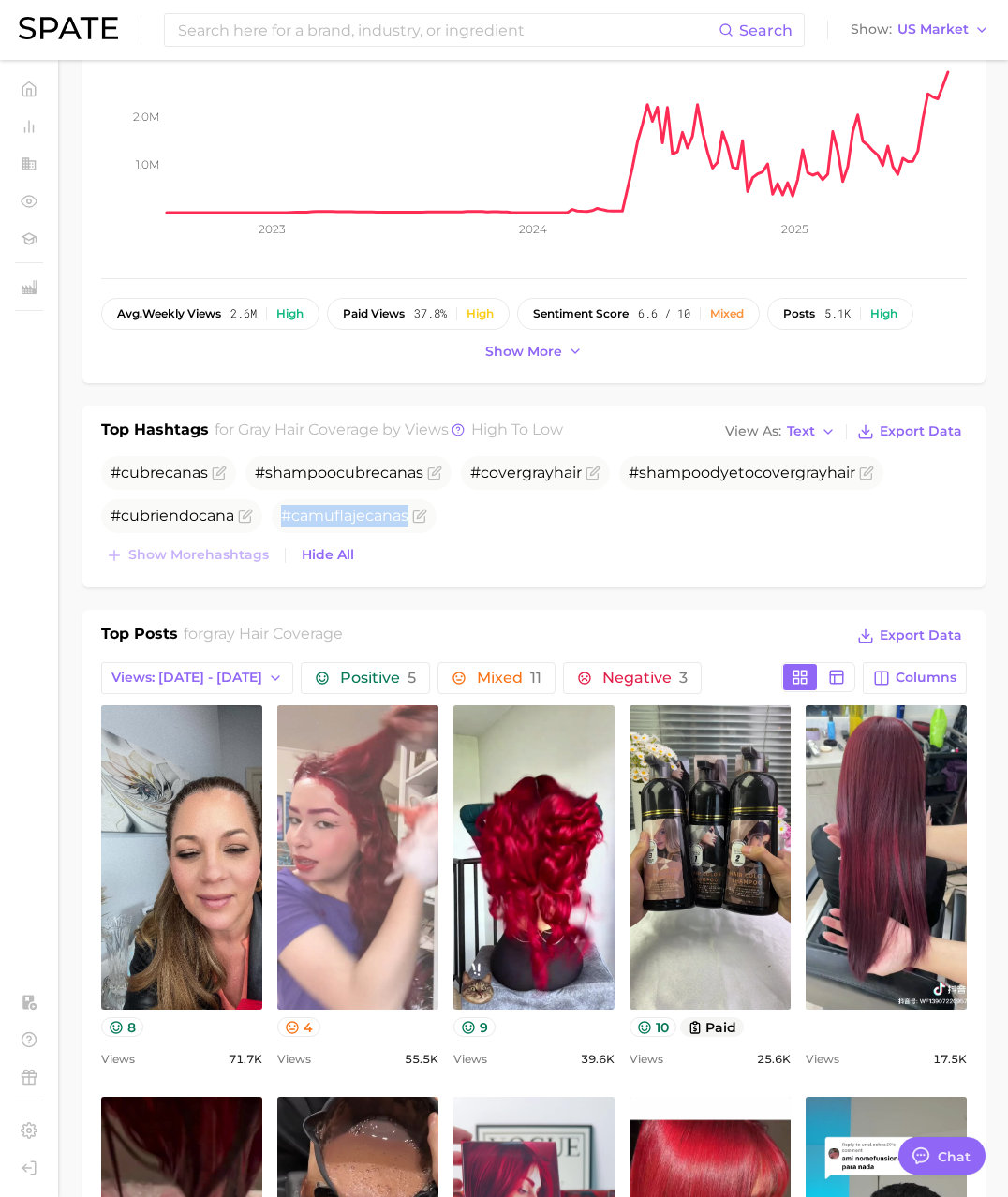
click at [342, 873] on link "view post on TikTok" at bounding box center [357, 857] width 161 height 304
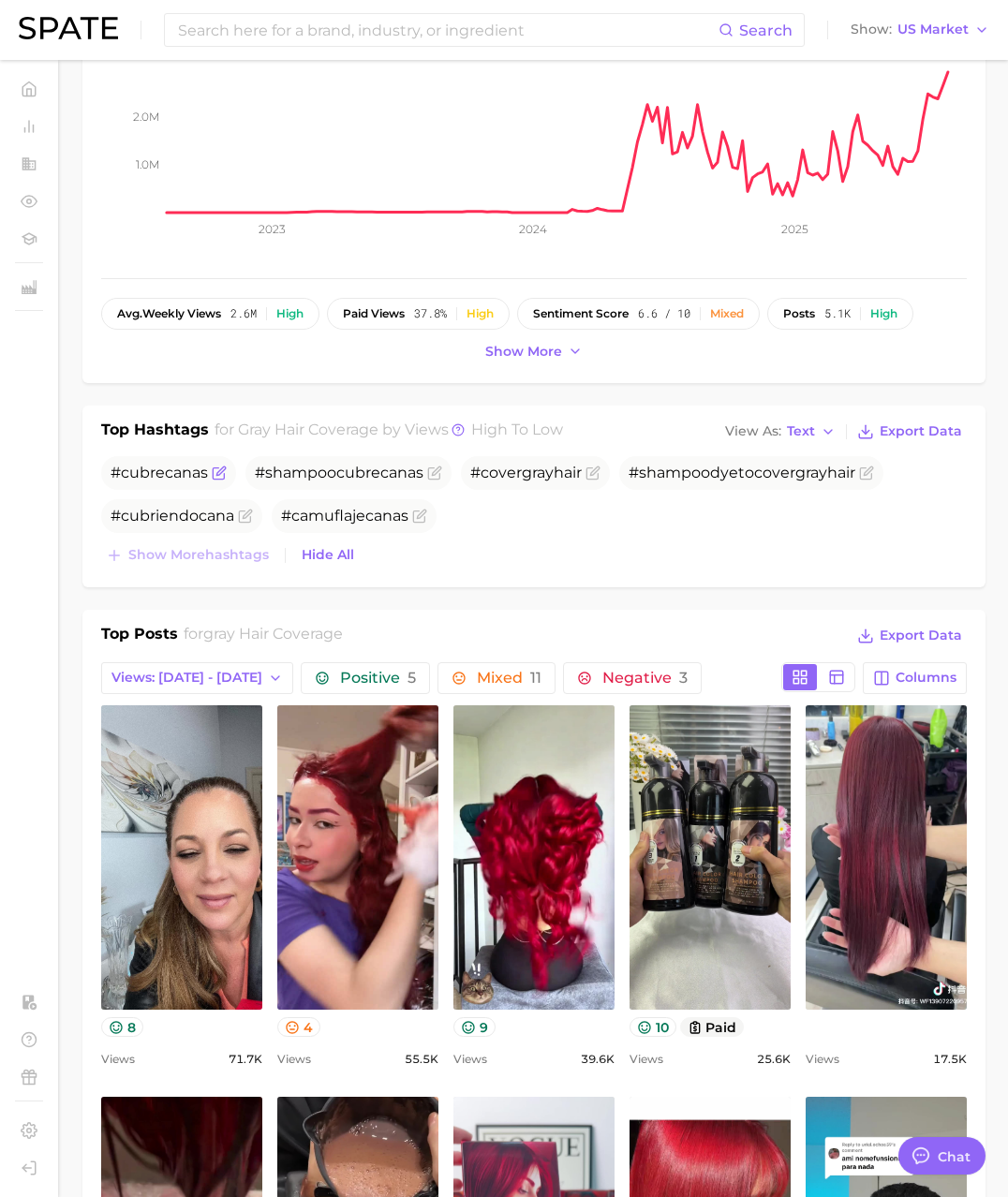
click at [141, 473] on span "#cubrecanas" at bounding box center [159, 473] width 98 height 17
drag, startPoint x: 124, startPoint y: 474, endPoint x: 206, endPoint y: 466, distance: 82.4
click at [206, 466] on span "#cubrecanas" at bounding box center [159, 473] width 98 height 17
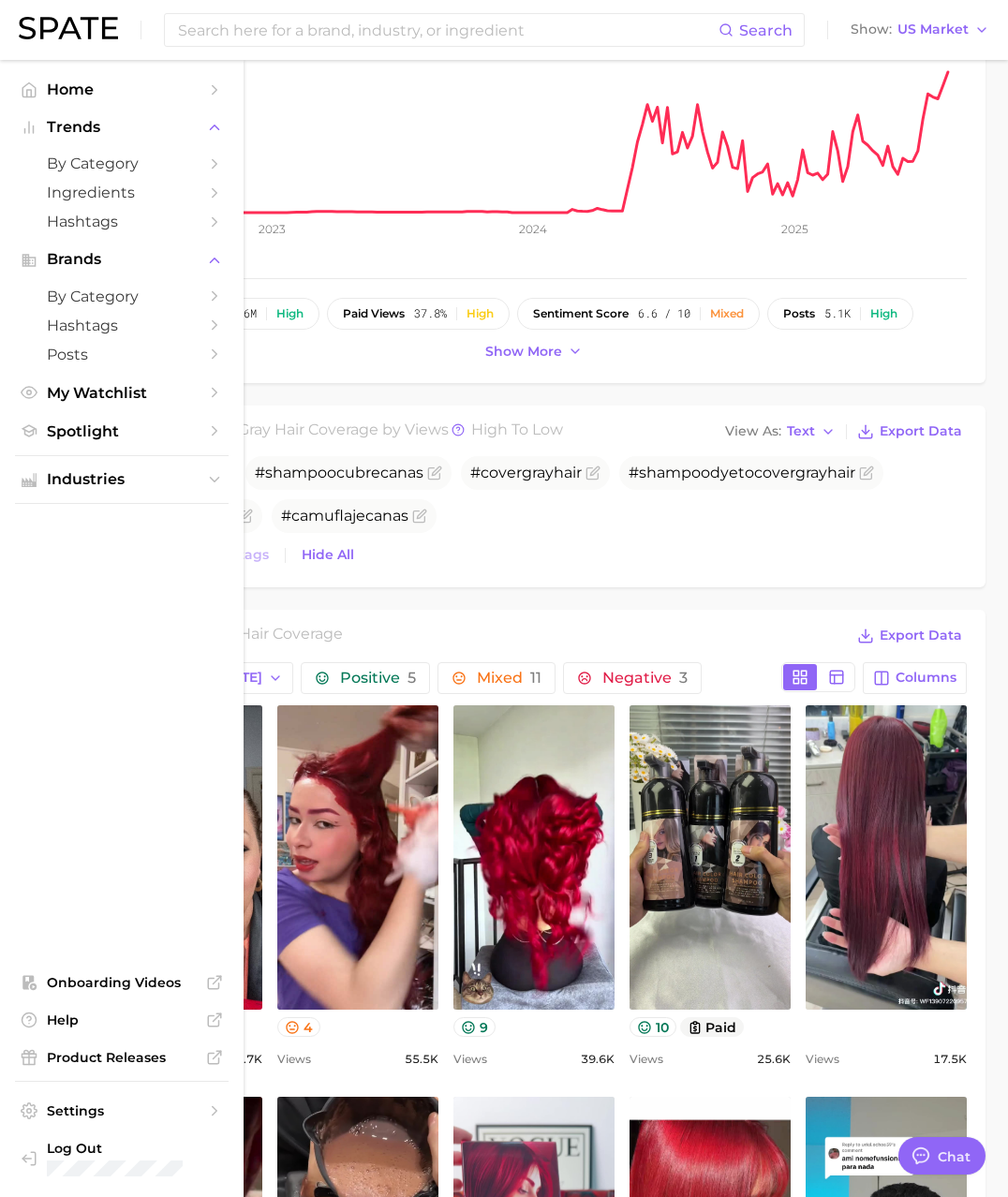
copy span "cubrecanas"
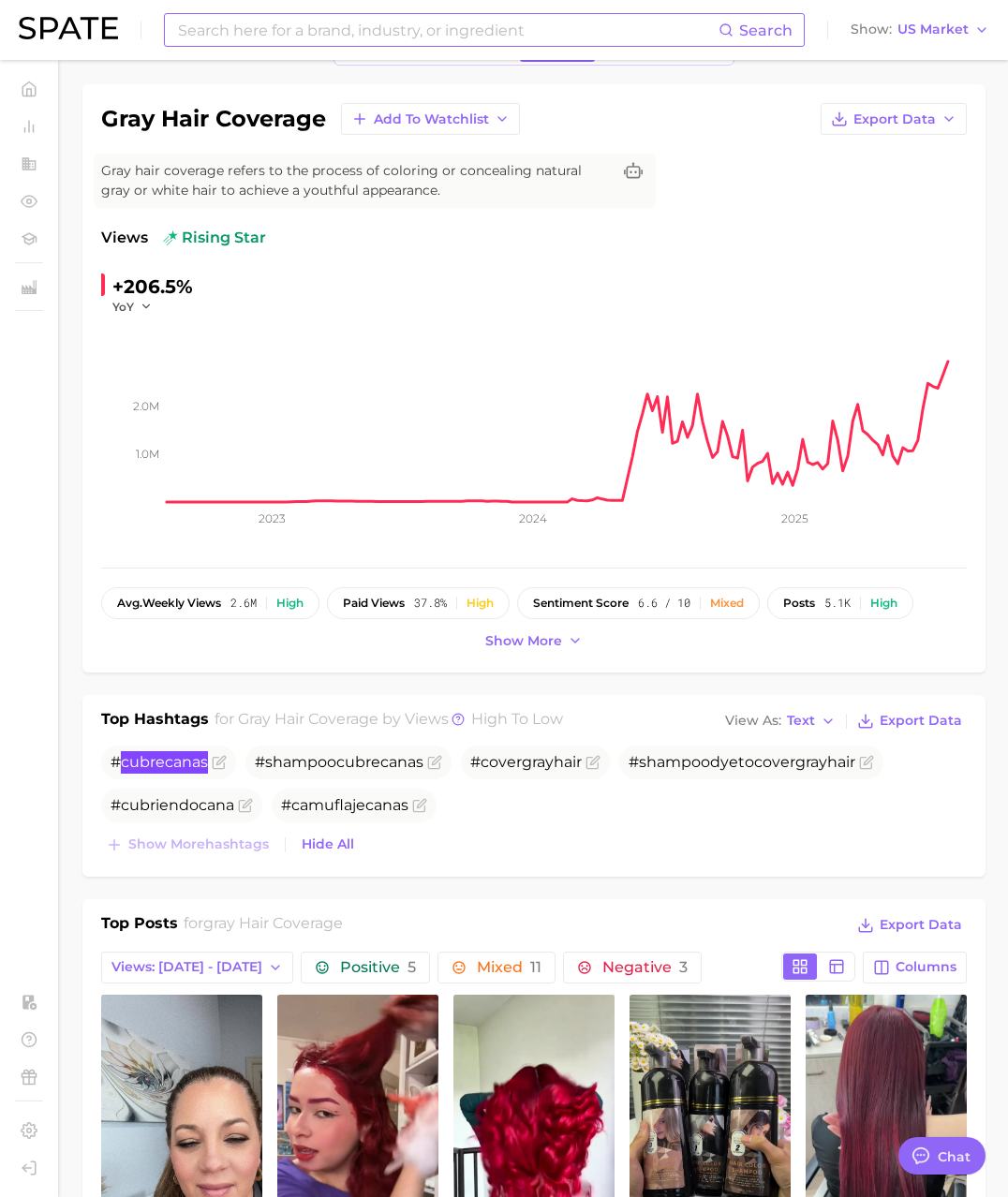
scroll to position [0, 0]
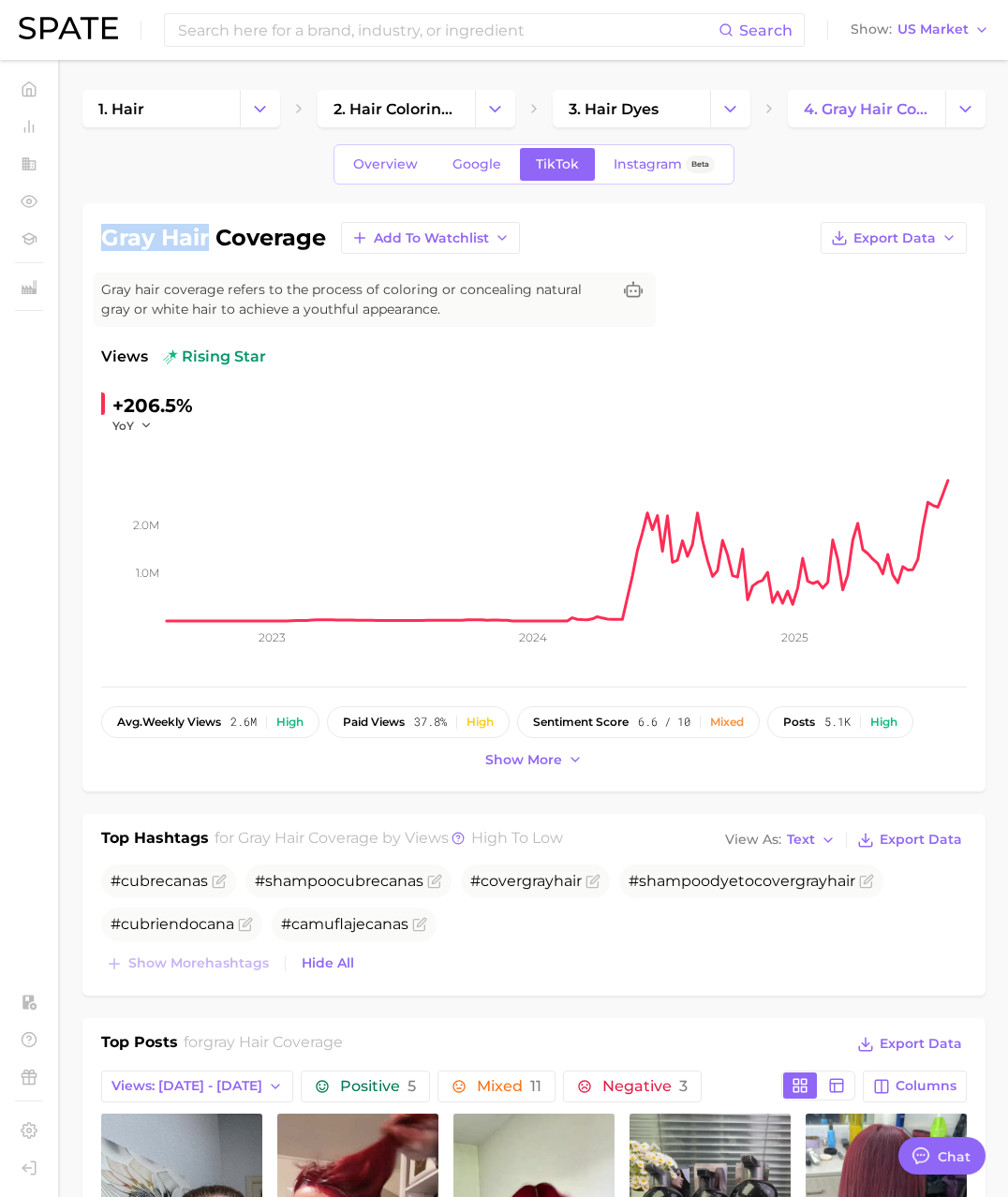
drag, startPoint x: 104, startPoint y: 236, endPoint x: 211, endPoint y: 240, distance: 107.1
click at [211, 240] on h1 "gray hair coverage" at bounding box center [213, 237] width 225 height 22
copy h1 "gray hair"
drag, startPoint x: 187, startPoint y: 243, endPoint x: 110, endPoint y: 240, distance: 77.1
click at [187, 243] on h1 "gray hair coverage" at bounding box center [213, 237] width 225 height 22
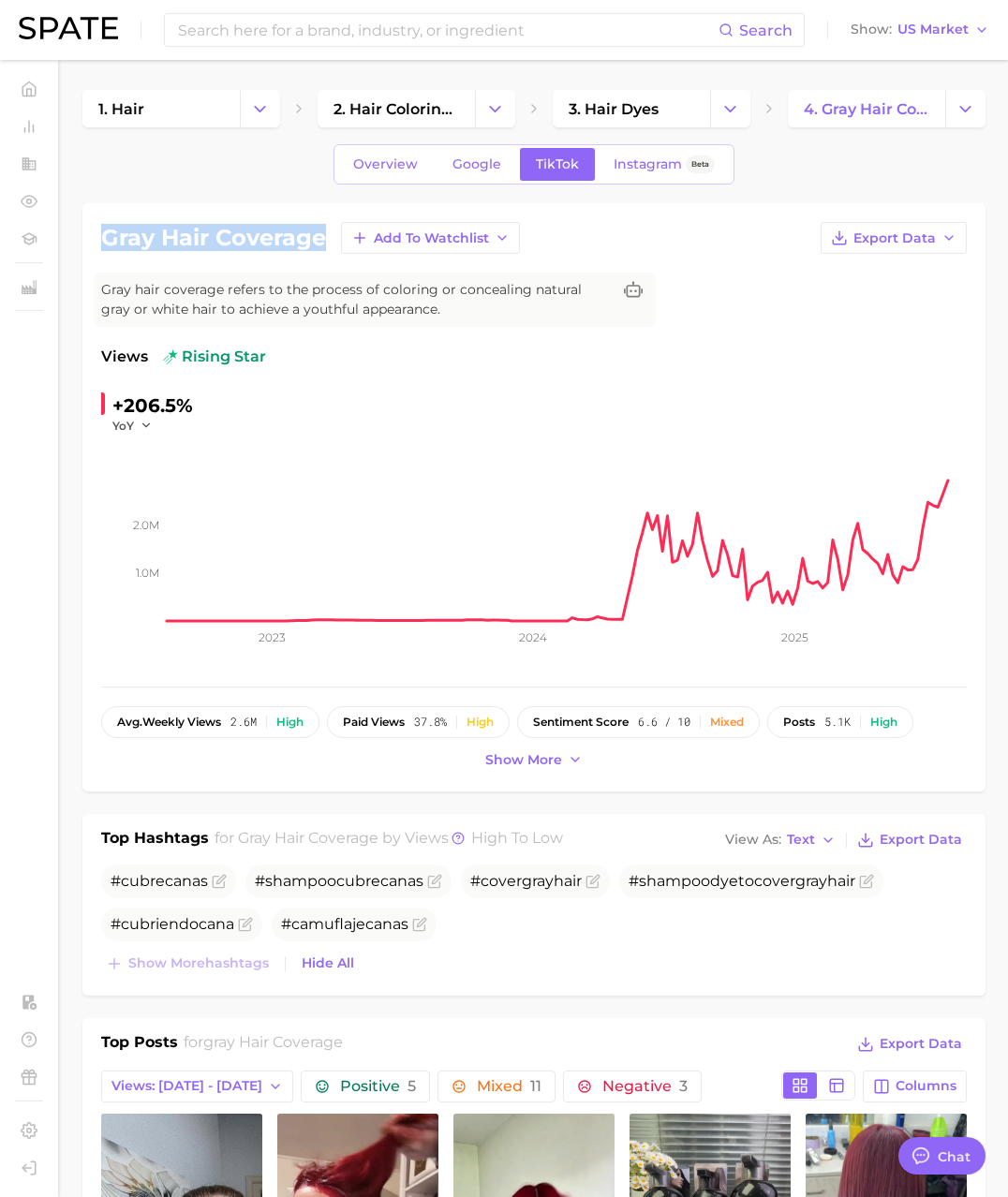
drag, startPoint x: 100, startPoint y: 235, endPoint x: 323, endPoint y: 243, distance: 223.1
click at [323, 243] on div "gray hair coverage Add to Watchlist Export Data Gray hair coverage refers to th…" at bounding box center [534, 498] width 903 height 589
copy h1 "gray hair coverage"
click at [621, 113] on span "3. hair dyes" at bounding box center [613, 109] width 90 height 17
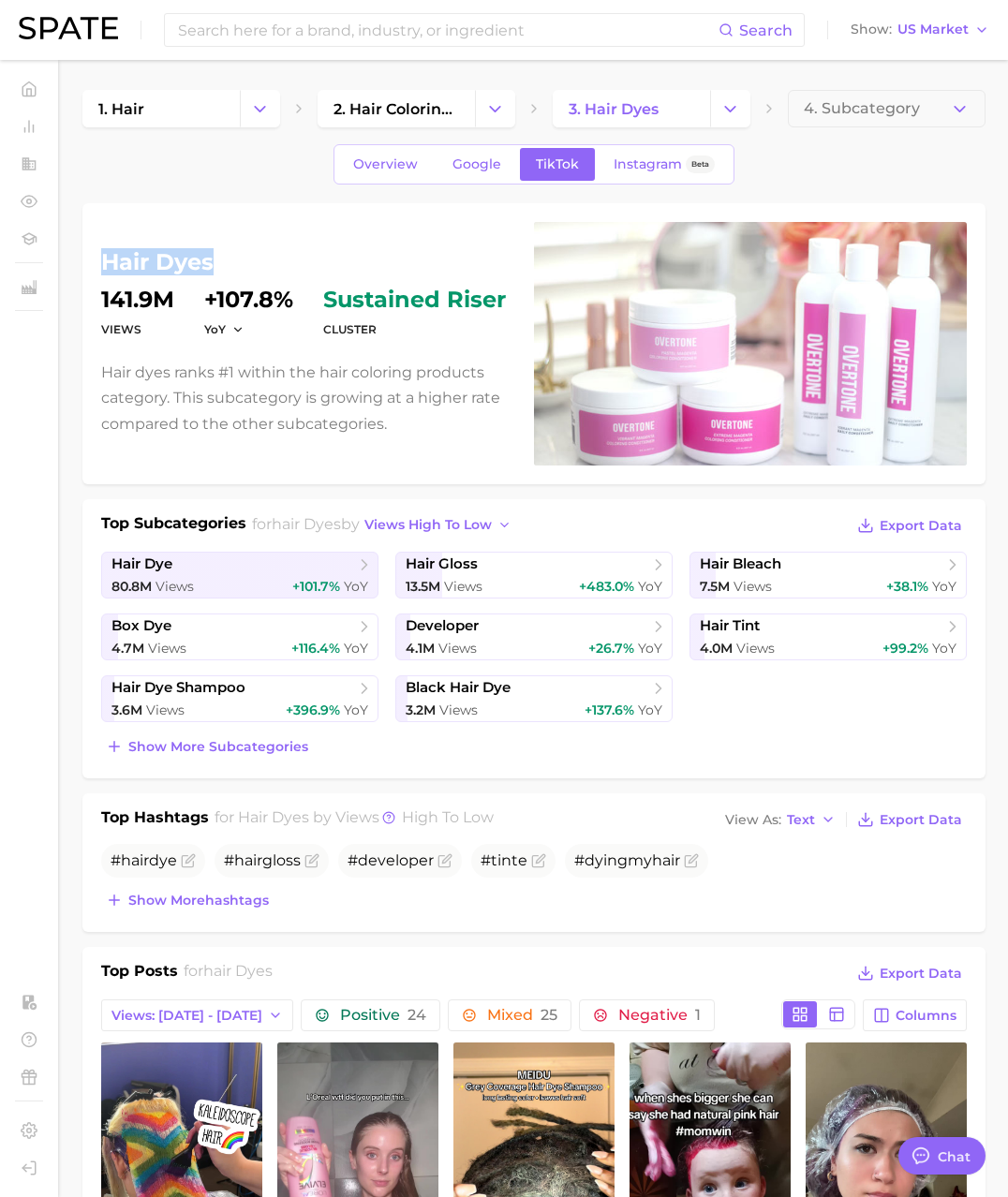
drag, startPoint x: 207, startPoint y: 273, endPoint x: 93, endPoint y: 263, distance: 114.4
click at [93, 263] on div "hair dyes Views 141.9m YoY +107.8% cluster sustained riser Hair dyes ranks #1 w…" at bounding box center [534, 344] width 903 height 281
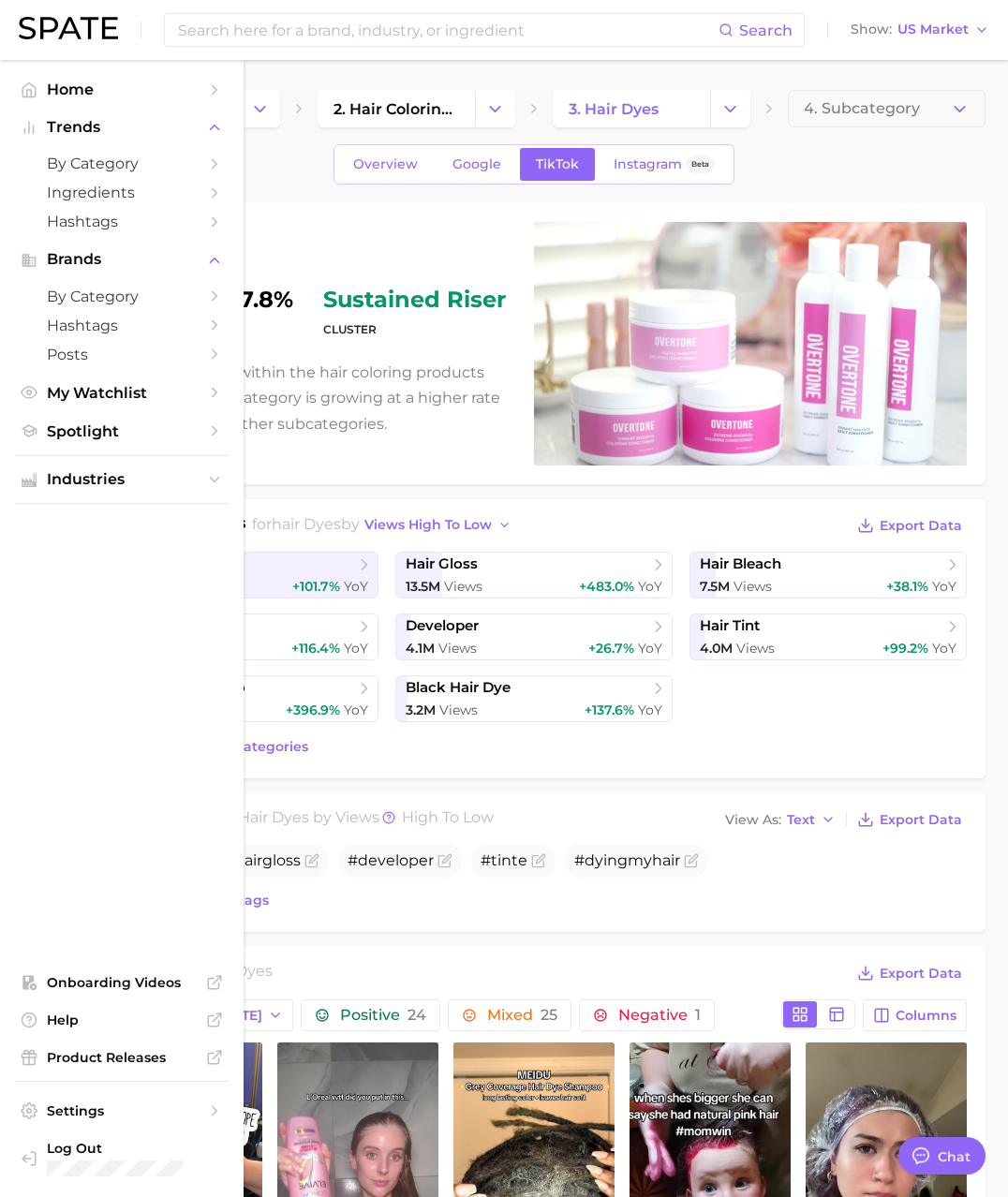
copy h1 "hair dyes"
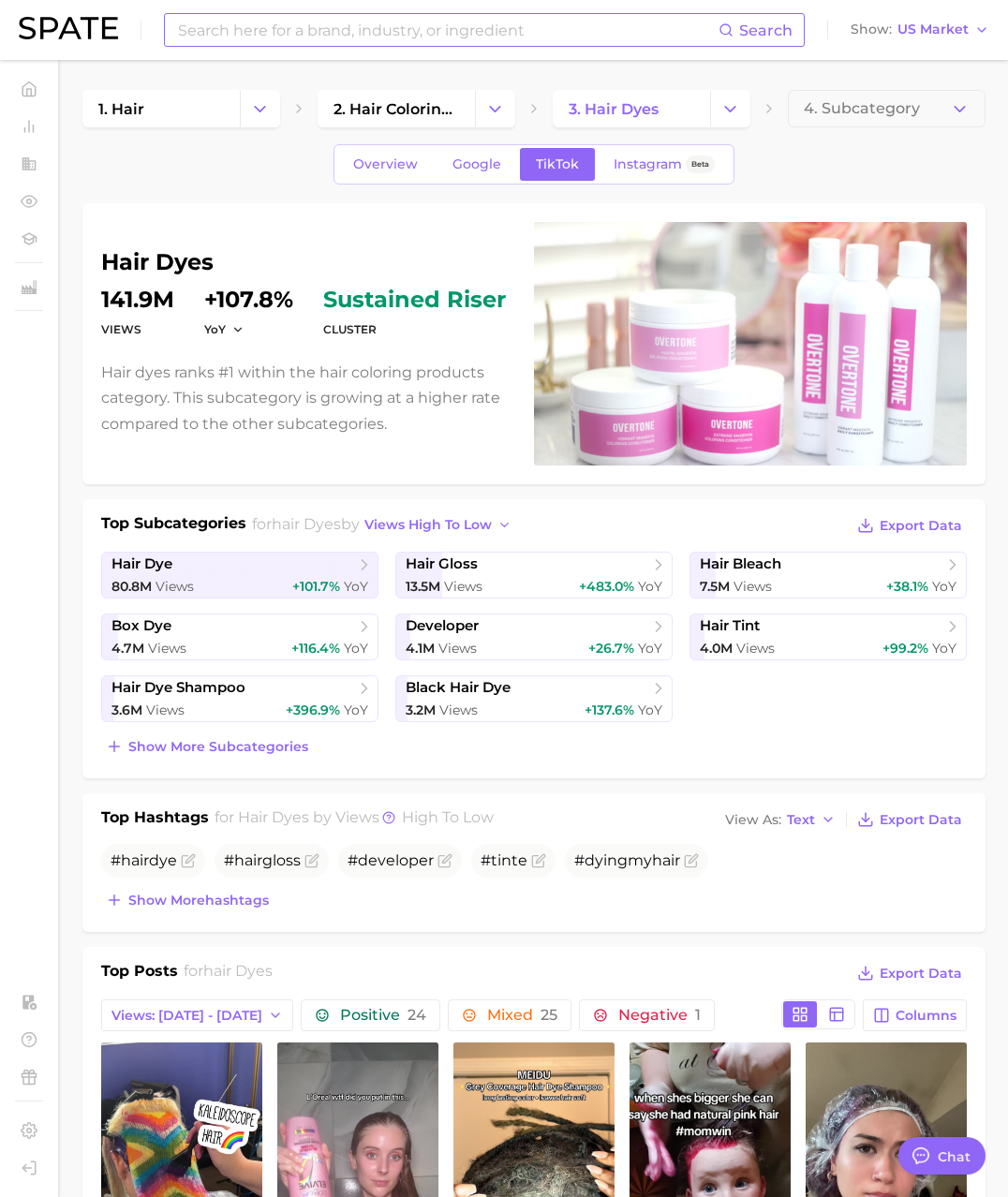
click at [306, 31] on input at bounding box center [447, 30] width 542 height 32
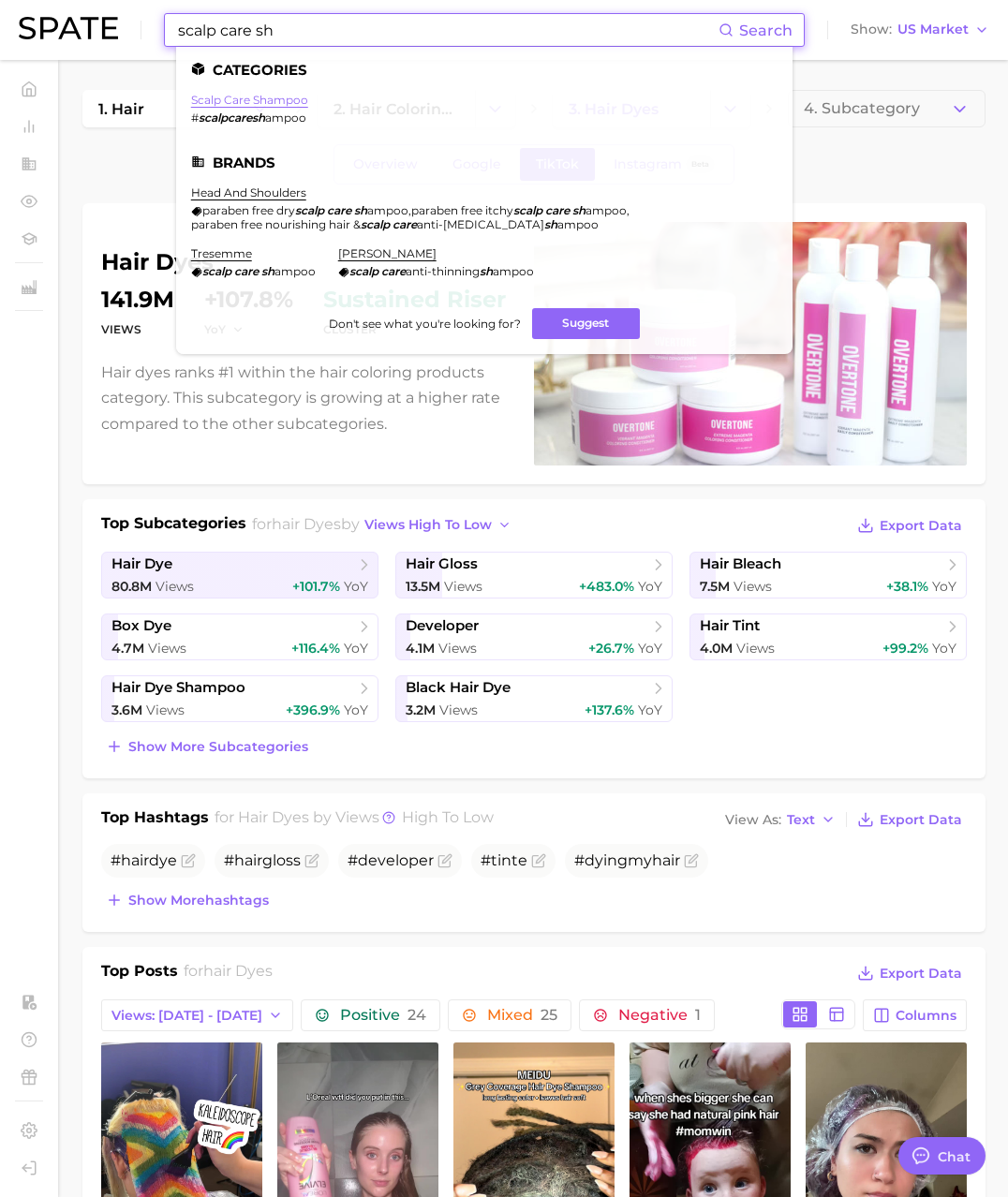
type input "scalp care sh"
click at [275, 106] on link "scalp care shampoo" at bounding box center [249, 100] width 117 height 15
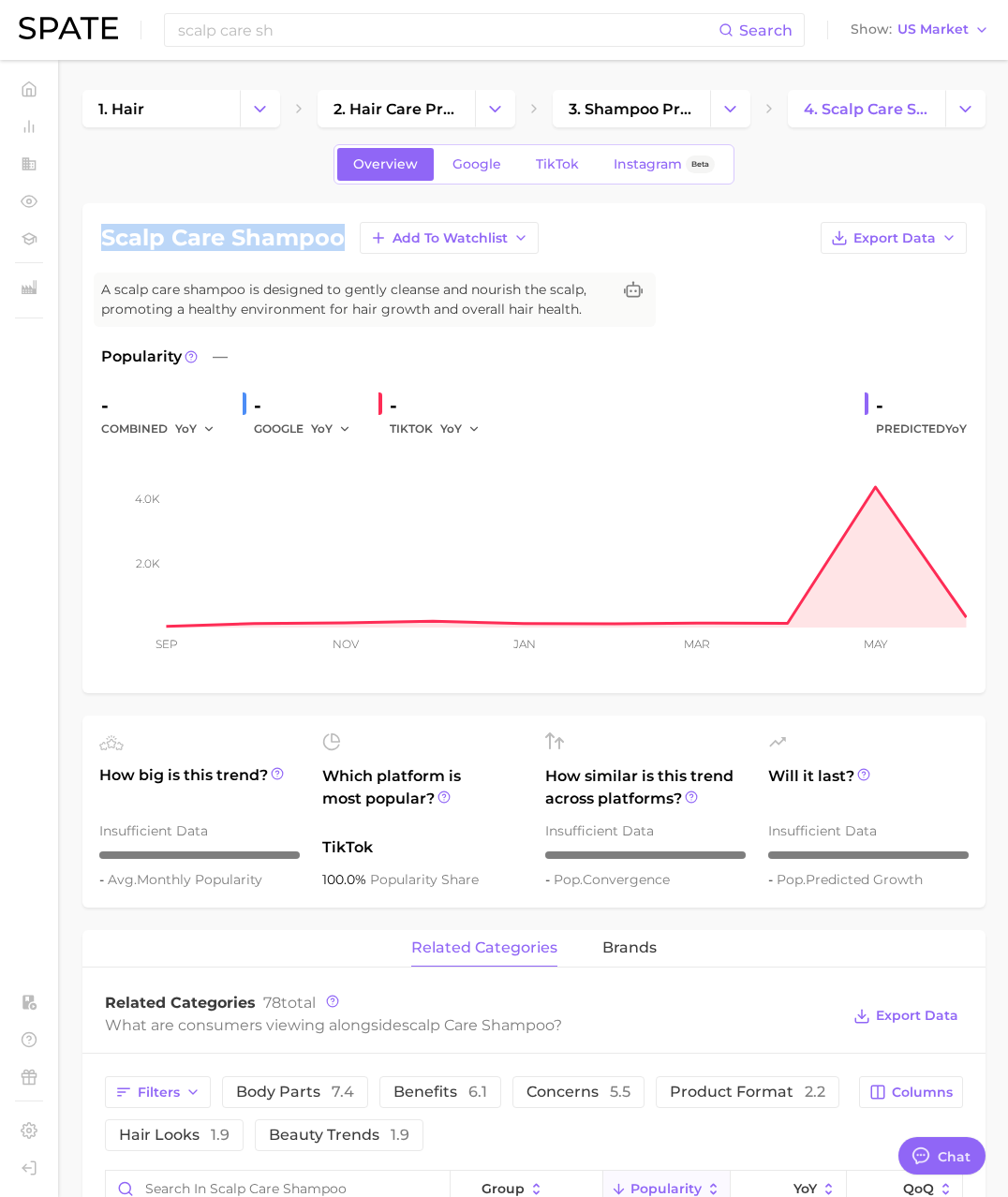
drag, startPoint x: 343, startPoint y: 237, endPoint x: 105, endPoint y: 231, distance: 238.1
click at [105, 231] on h1 "scalp care shampoo" at bounding box center [223, 237] width 244 height 22
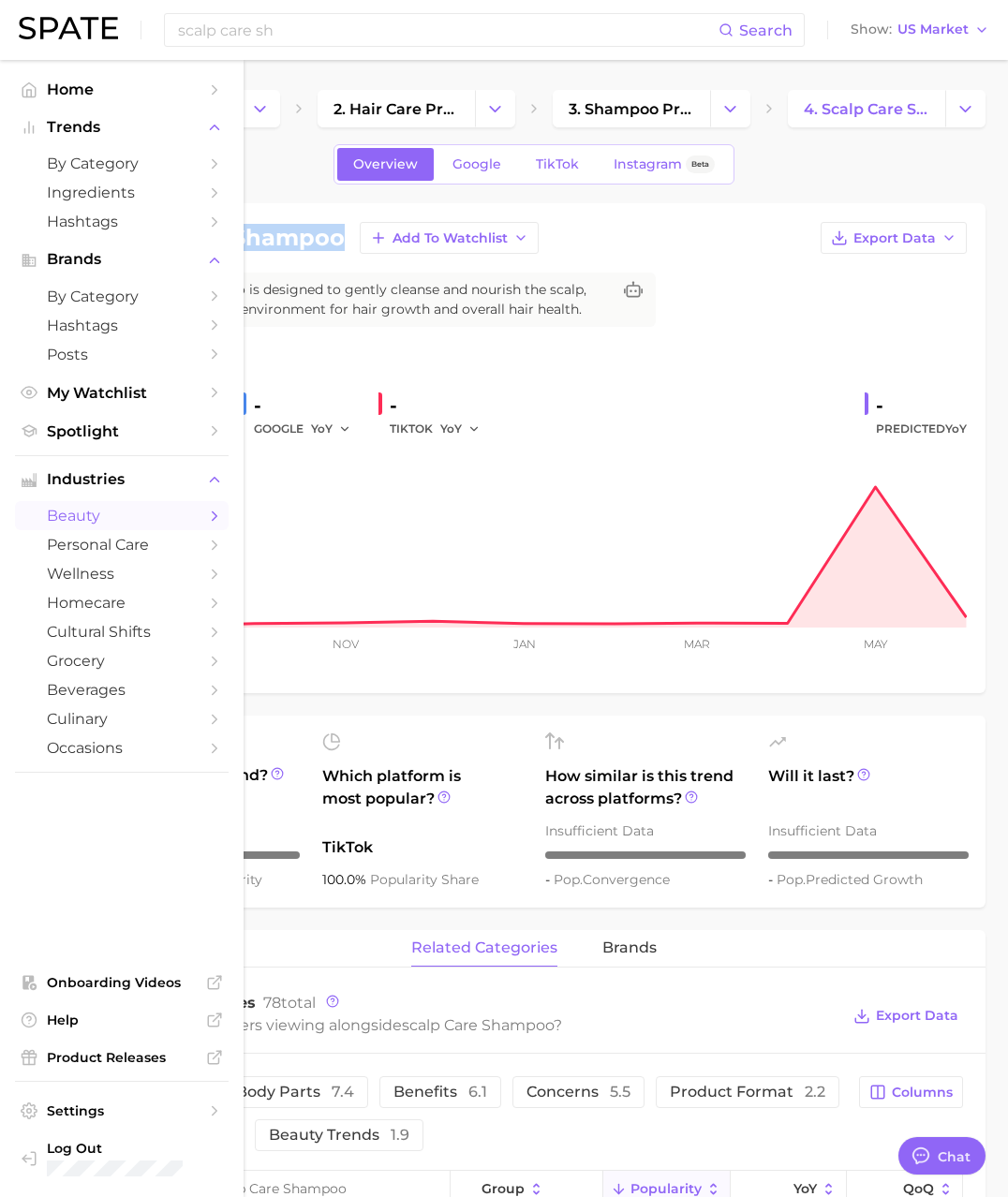
copy h1 "scalp care shampoo"
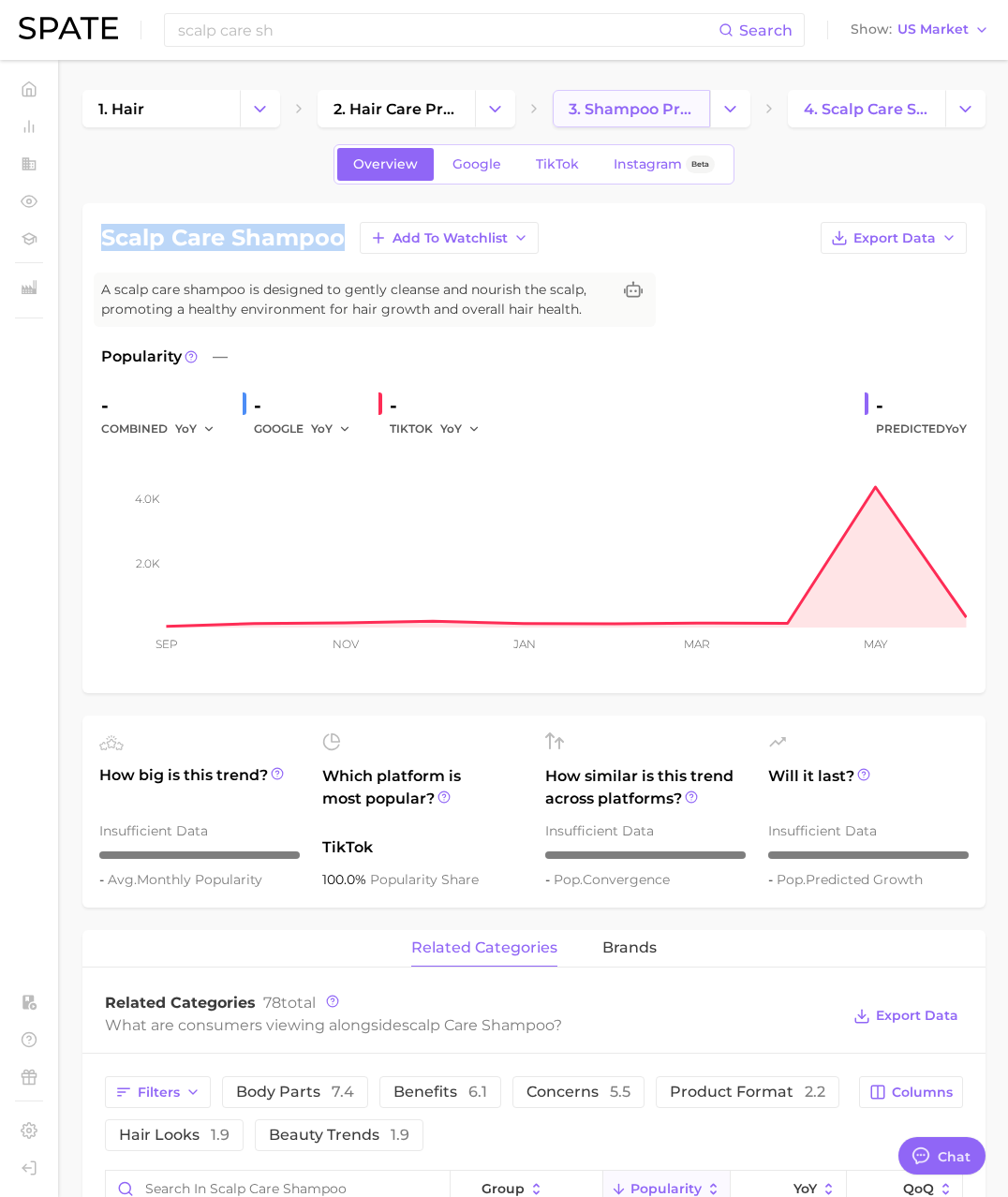
click at [631, 102] on span "3. shampoo products" at bounding box center [631, 109] width 126 height 17
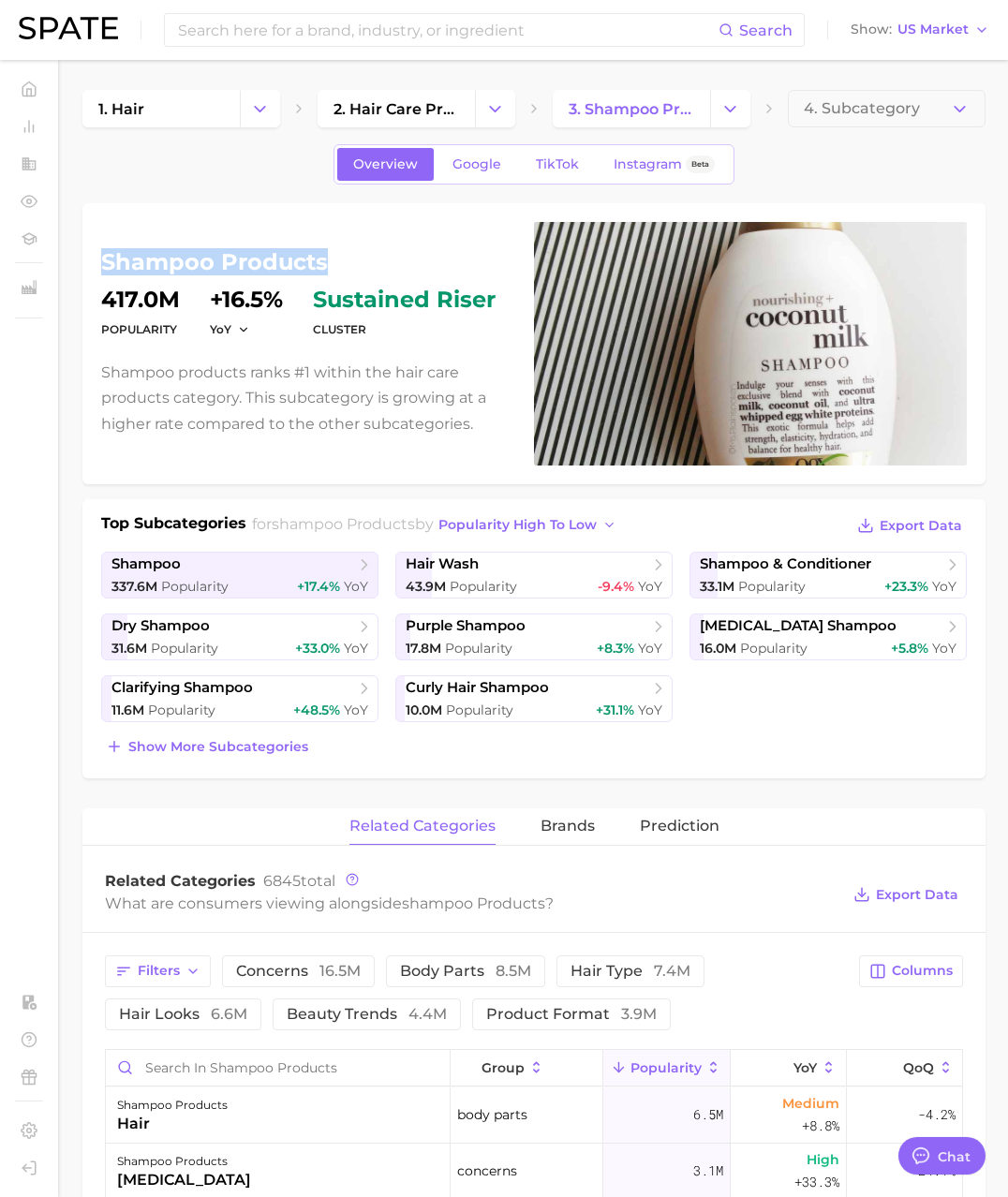
drag, startPoint x: 341, startPoint y: 265, endPoint x: 102, endPoint y: 258, distance: 239.1
click at [102, 258] on h1 "shampoo products" at bounding box center [306, 261] width 411 height 22
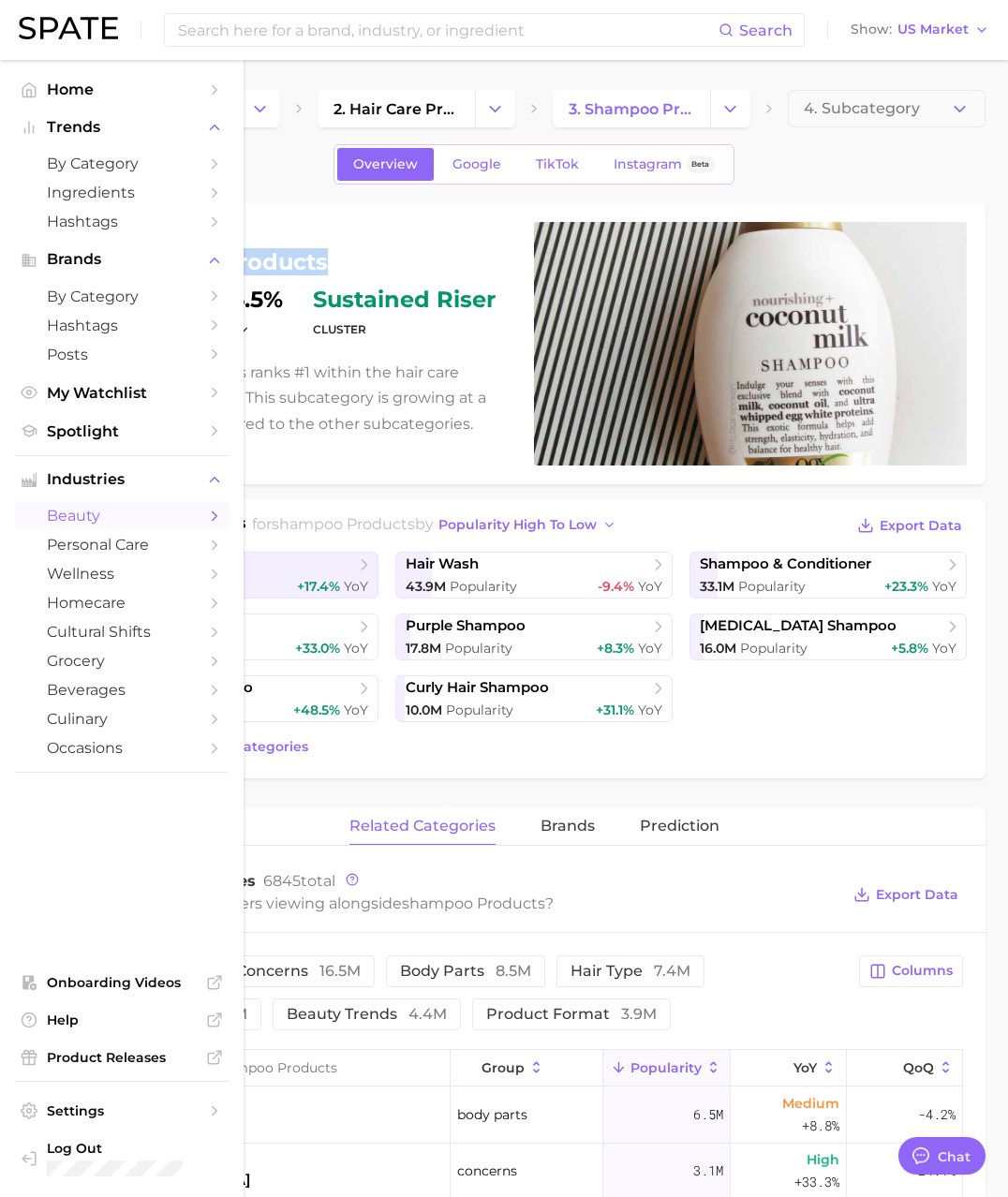
copy h1 "shampoo products"
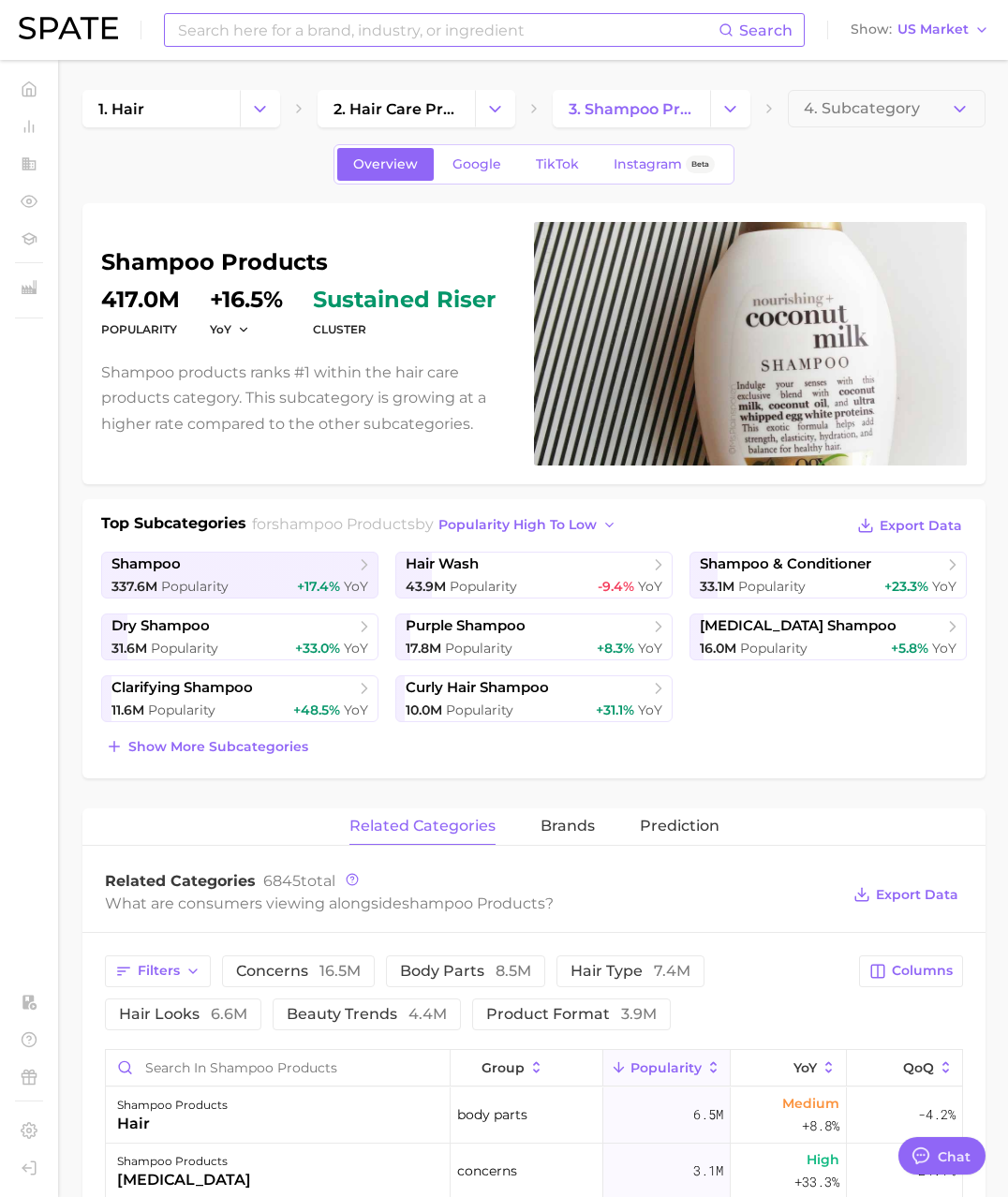
click at [221, 34] on input at bounding box center [447, 30] width 542 height 32
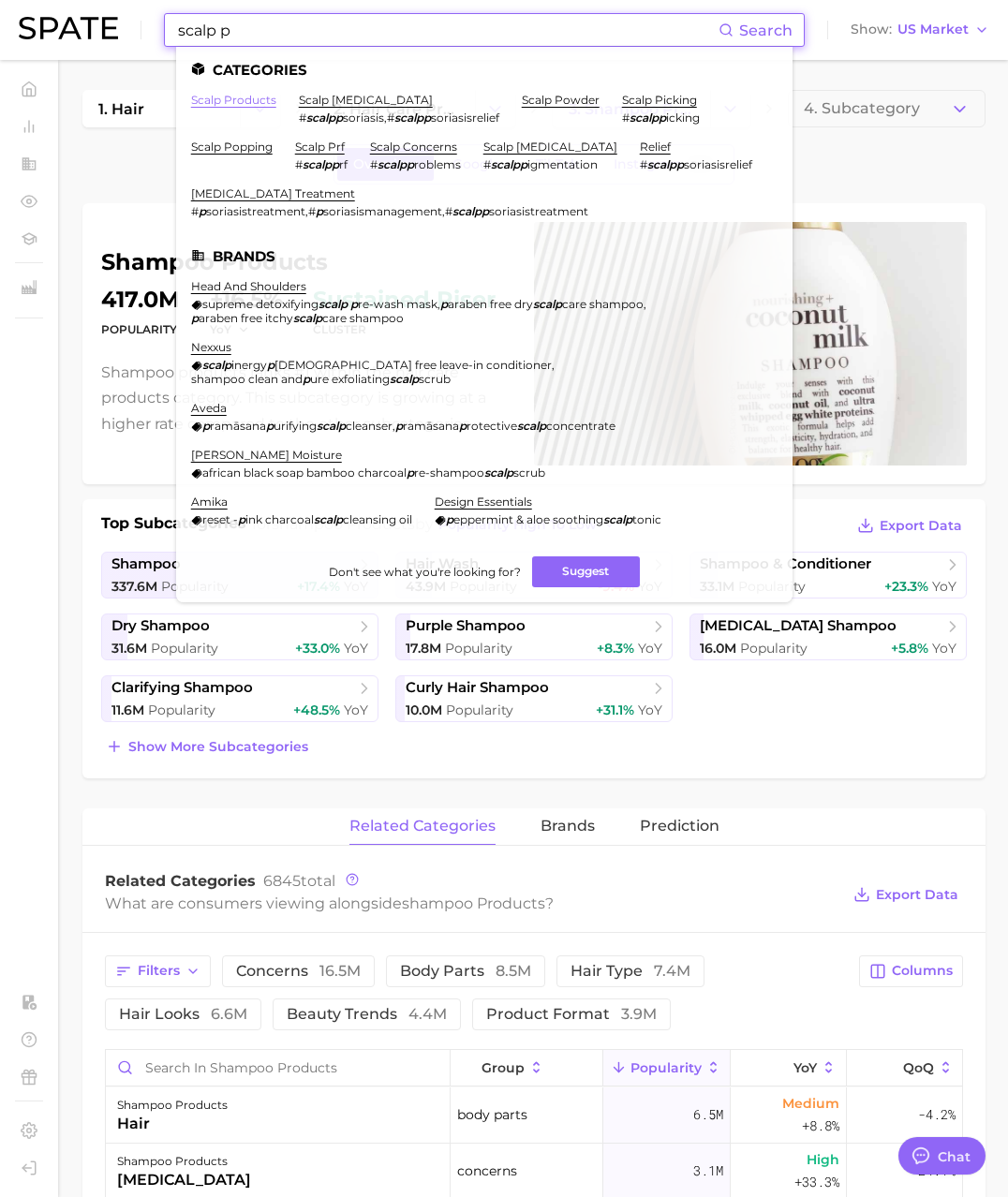
type input "scalp p"
click at [250, 102] on link "scalp products" at bounding box center [233, 100] width 85 height 15
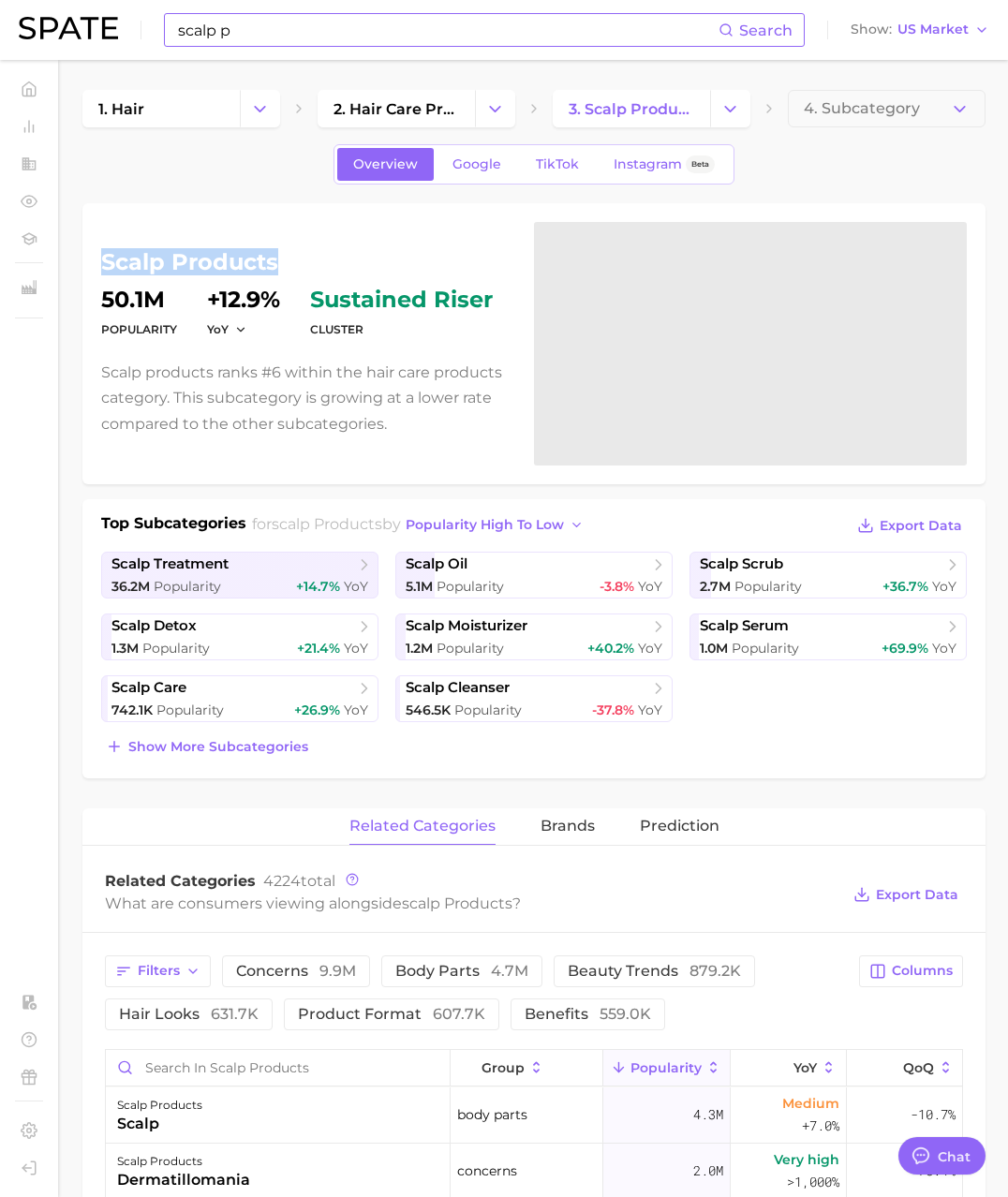
drag, startPoint x: 274, startPoint y: 257, endPoint x: 102, endPoint y: 259, distance: 172.0
click at [102, 259] on h1 "scalp products" at bounding box center [306, 261] width 411 height 22
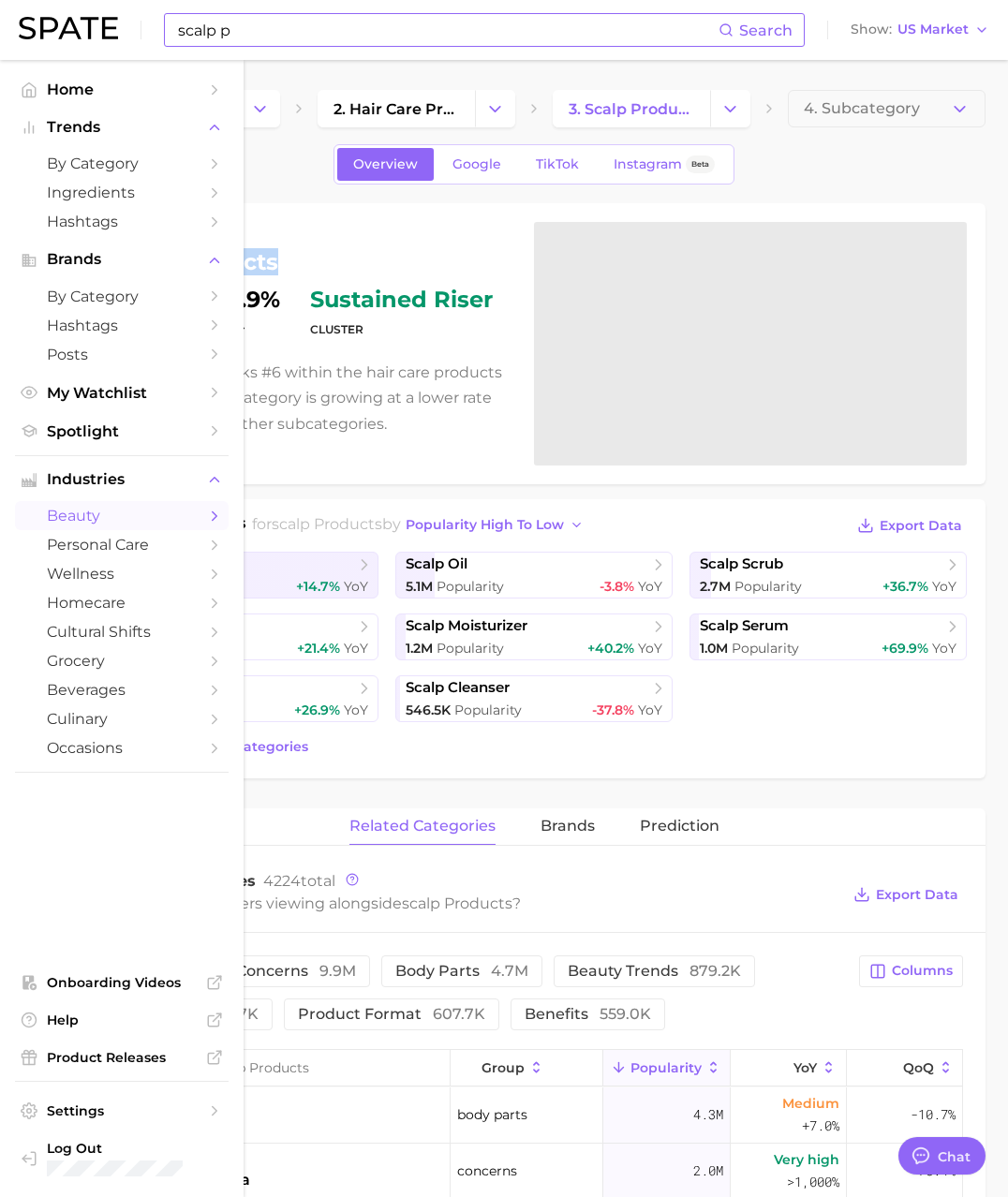
copy h1 "scalp products"
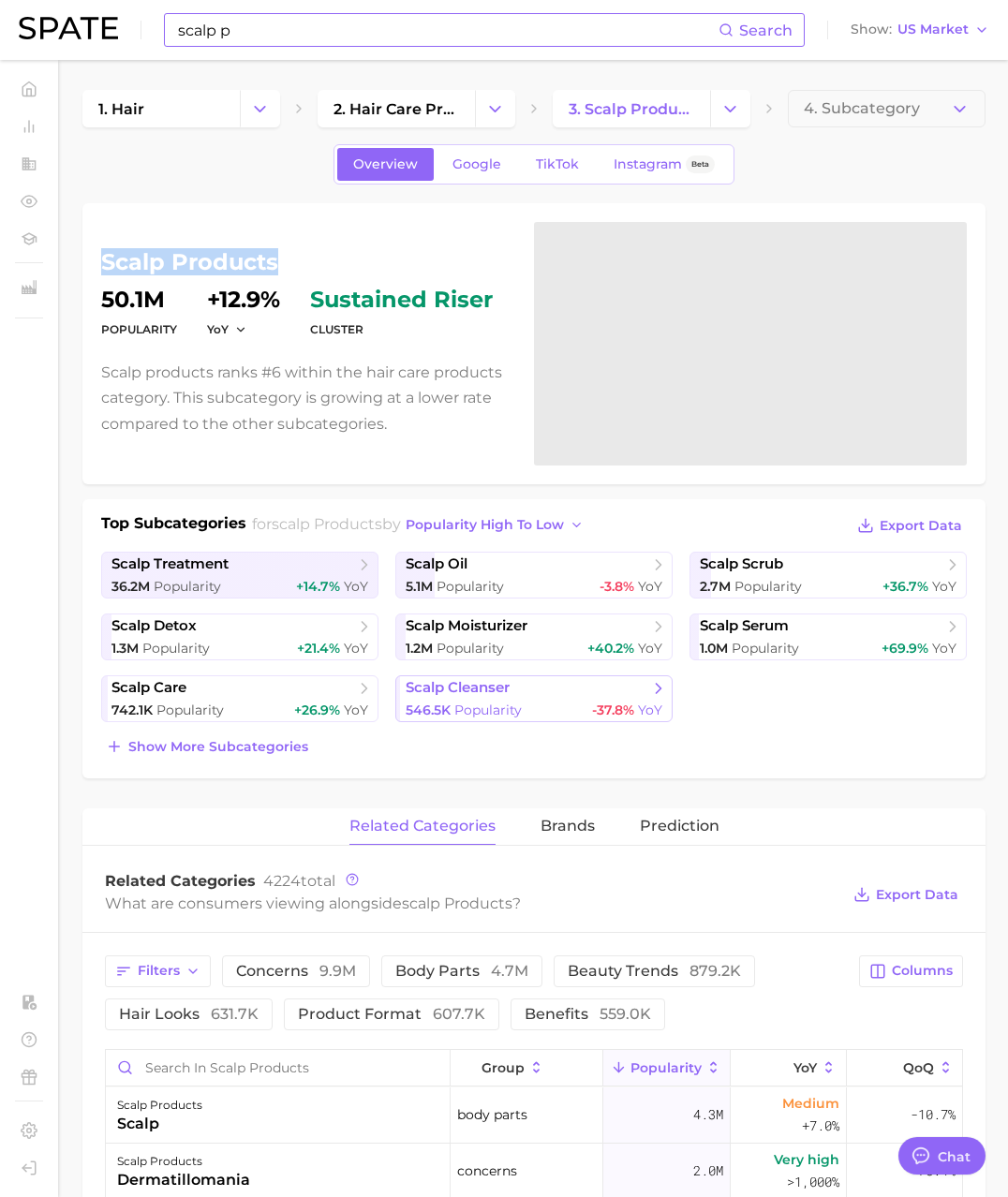
click at [442, 694] on span "scalp cleanser" at bounding box center [457, 688] width 104 height 17
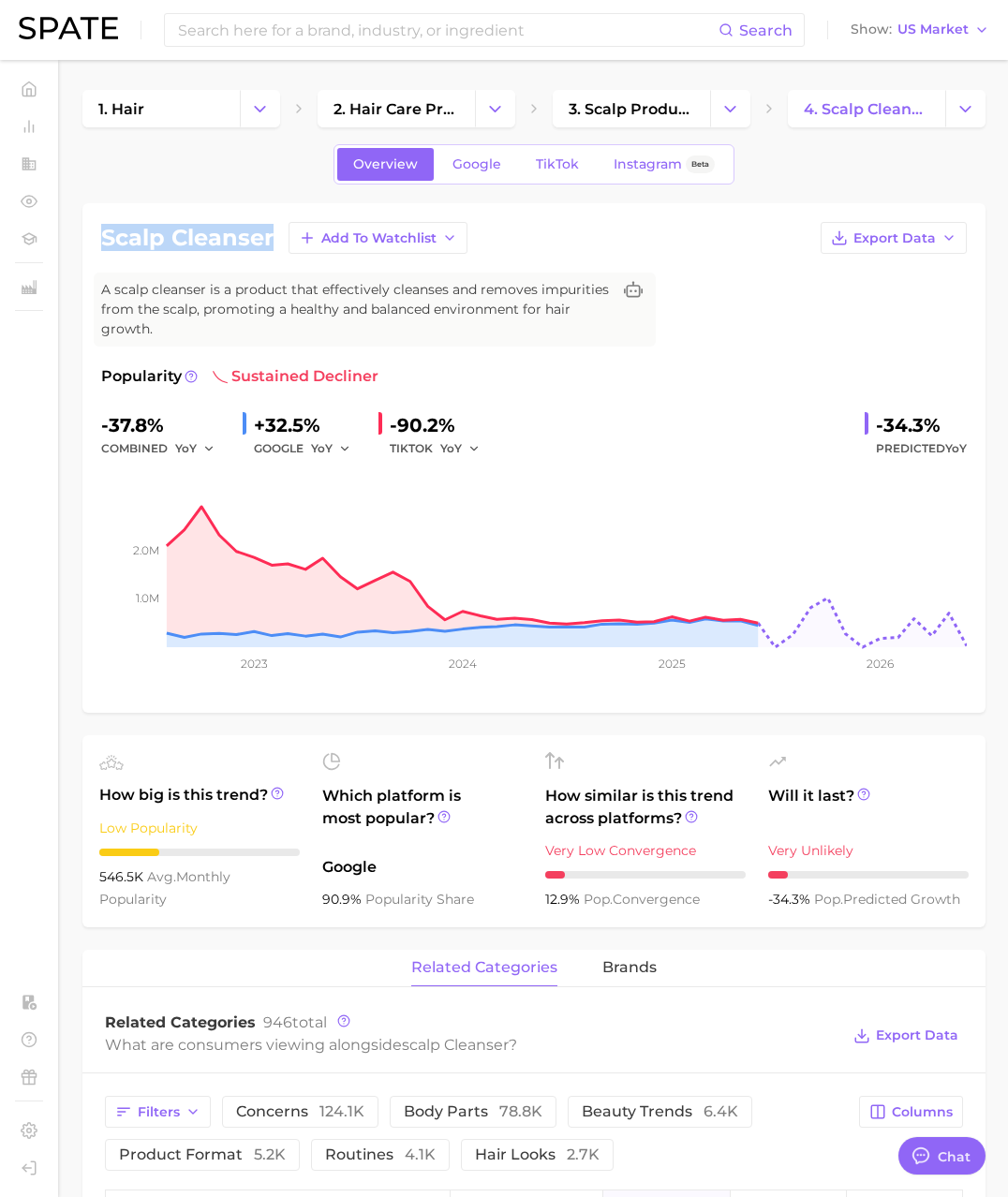
drag, startPoint x: 271, startPoint y: 235, endPoint x: 101, endPoint y: 236, distance: 170.0
click at [101, 236] on h1 "scalp cleanser" at bounding box center [187, 237] width 172 height 22
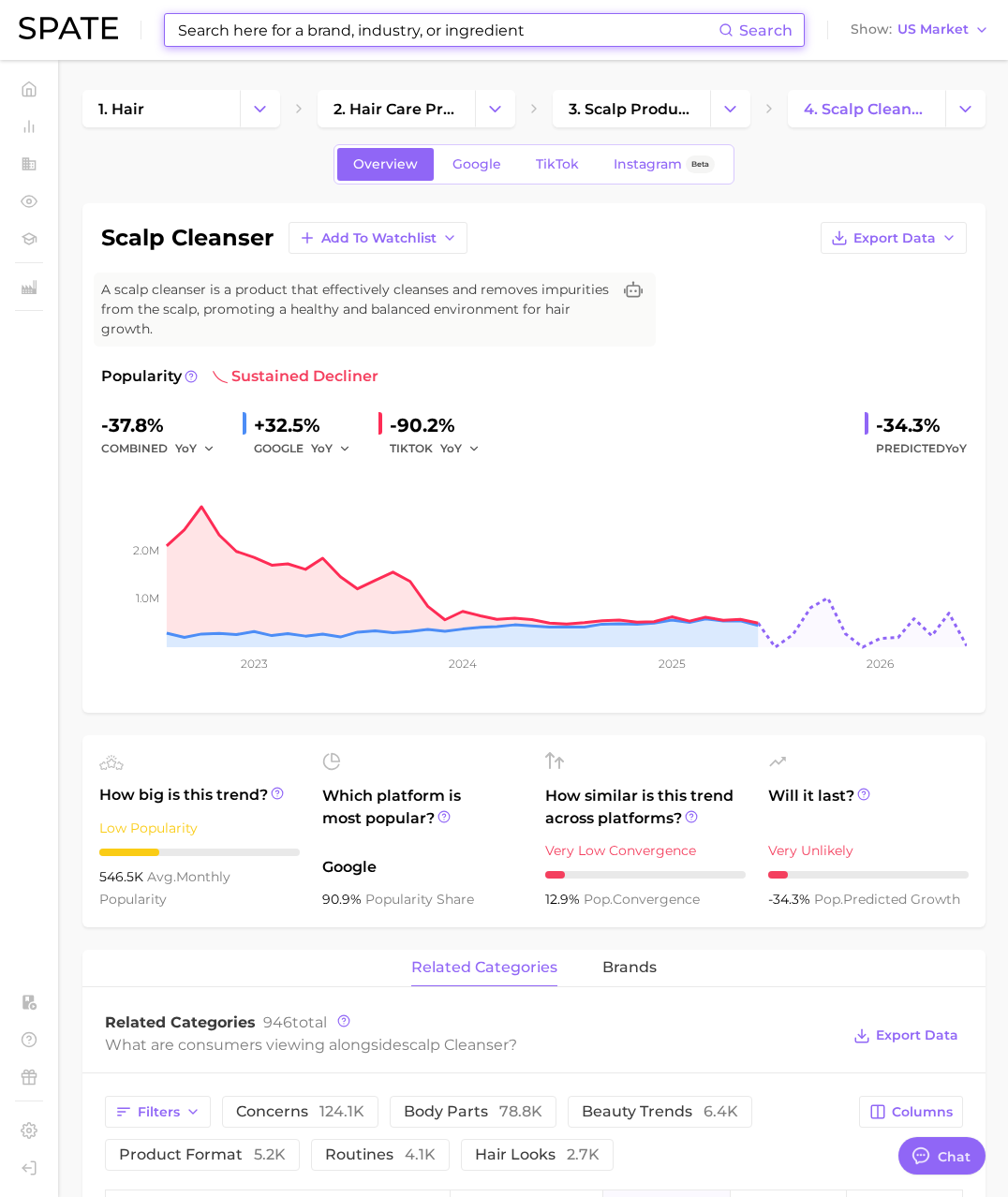
click at [216, 24] on input at bounding box center [447, 30] width 542 height 32
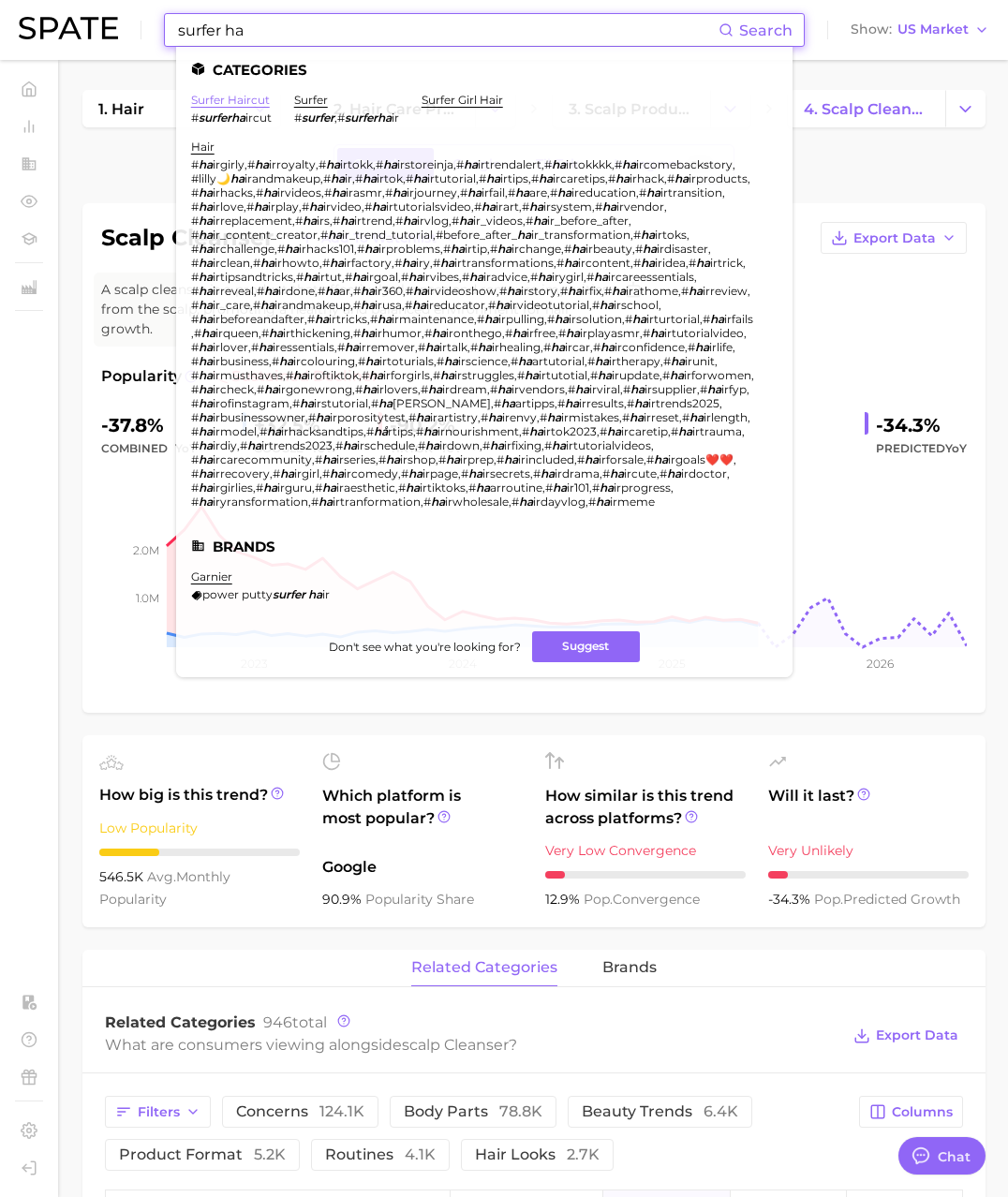
type input "surfer ha"
click at [231, 101] on link "surfer haircut" at bounding box center [229, 100] width 78 height 15
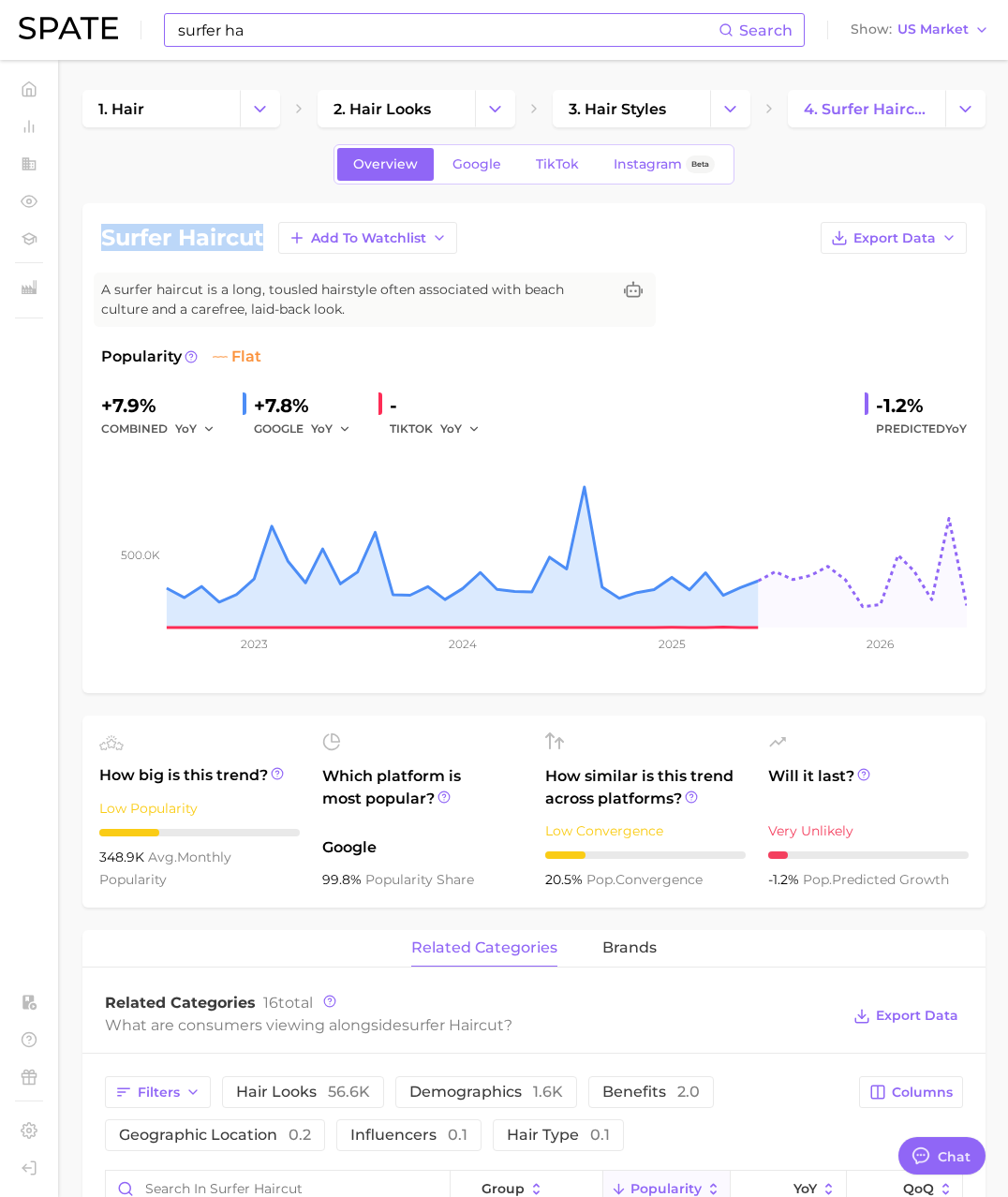
drag, startPoint x: 266, startPoint y: 238, endPoint x: 105, endPoint y: 235, distance: 161.0
click at [105, 235] on div "surfer haircut Add to Watchlist Export Data" at bounding box center [534, 237] width 866 height 32
click at [603, 110] on span "3. hair styles" at bounding box center [617, 109] width 98 height 17
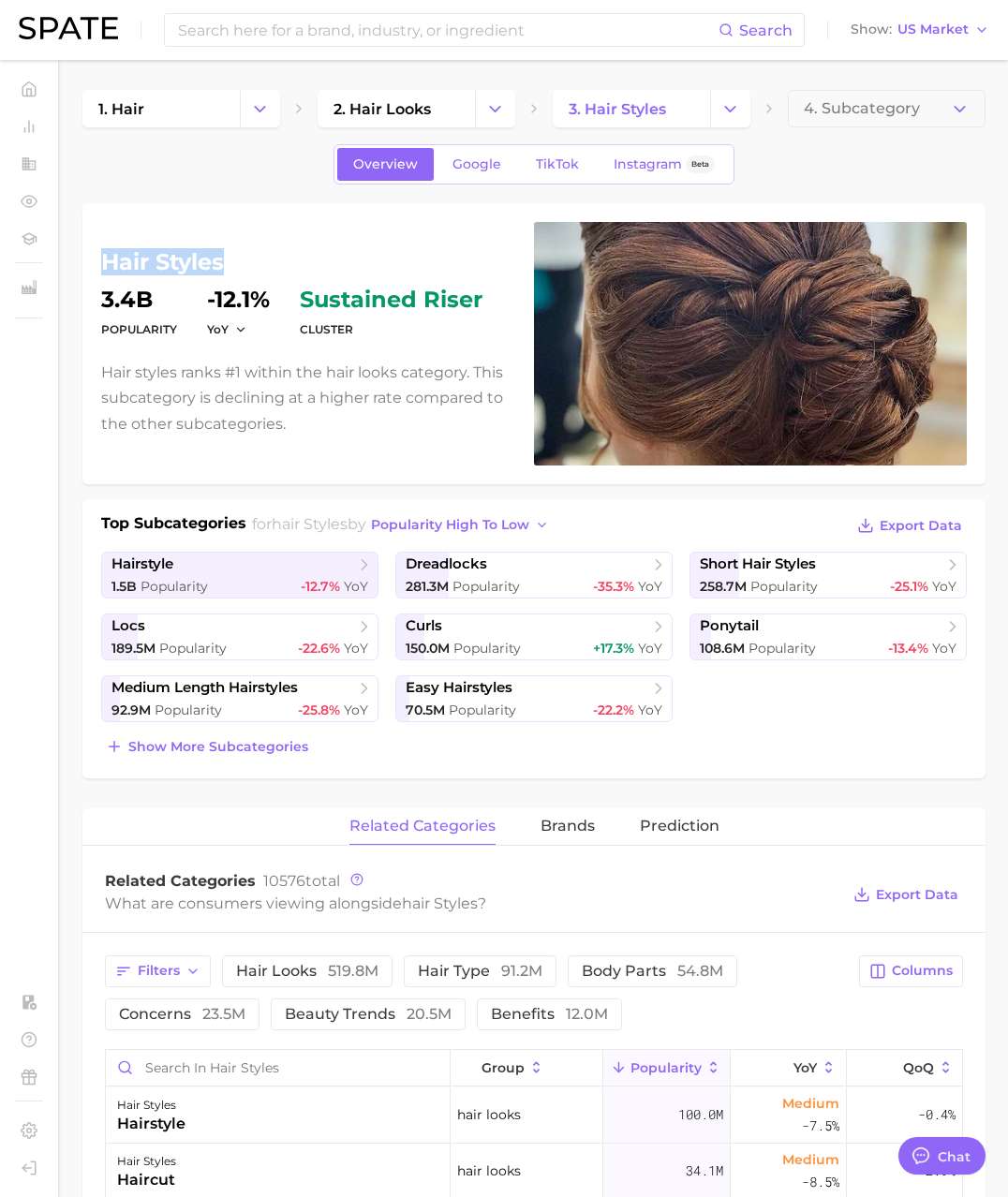
drag, startPoint x: 218, startPoint y: 267, endPoint x: 101, endPoint y: 268, distance: 117.0
click at [101, 268] on h1 "hair styles" at bounding box center [306, 261] width 411 height 22
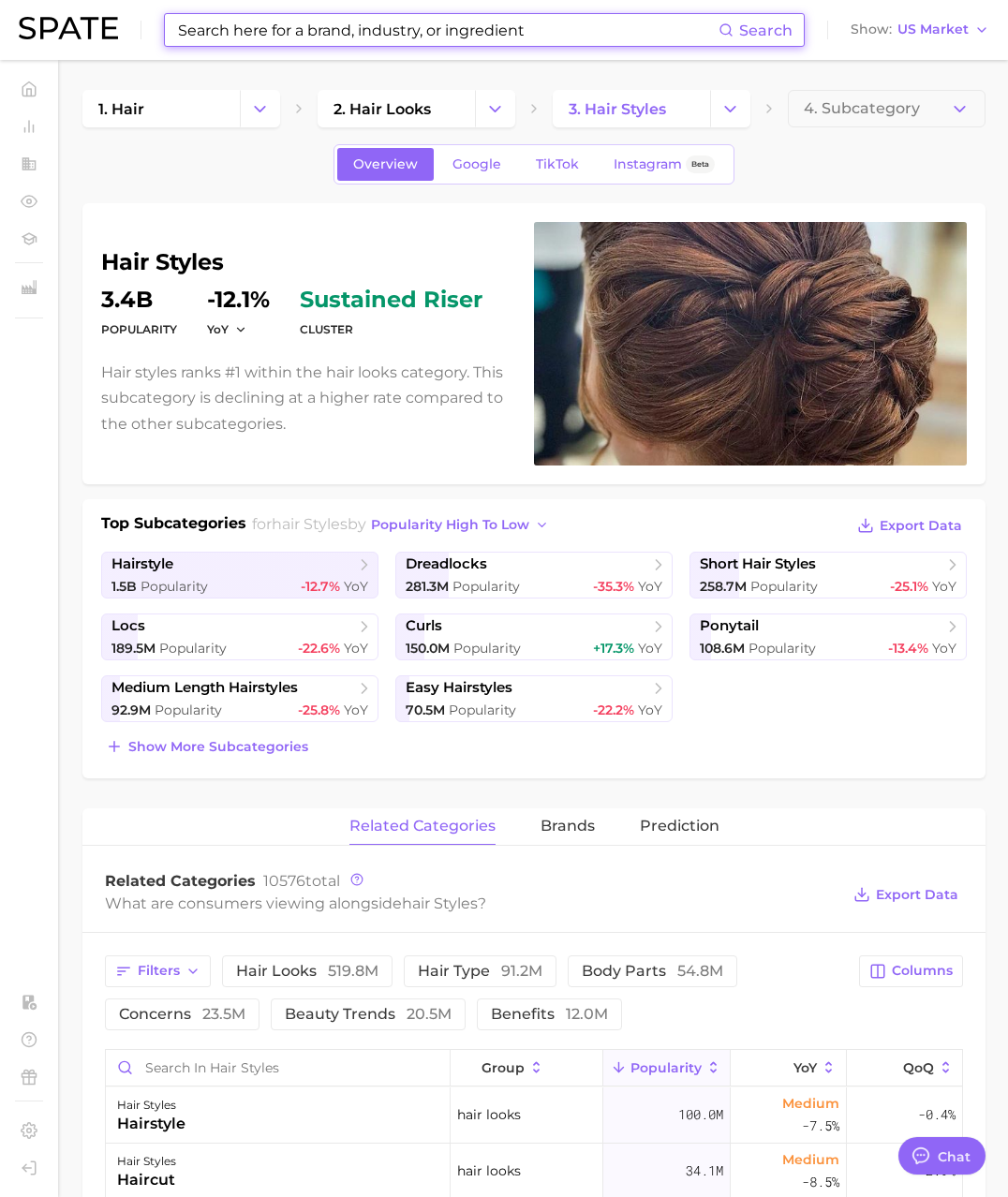
click at [337, 30] on input at bounding box center [447, 30] width 542 height 32
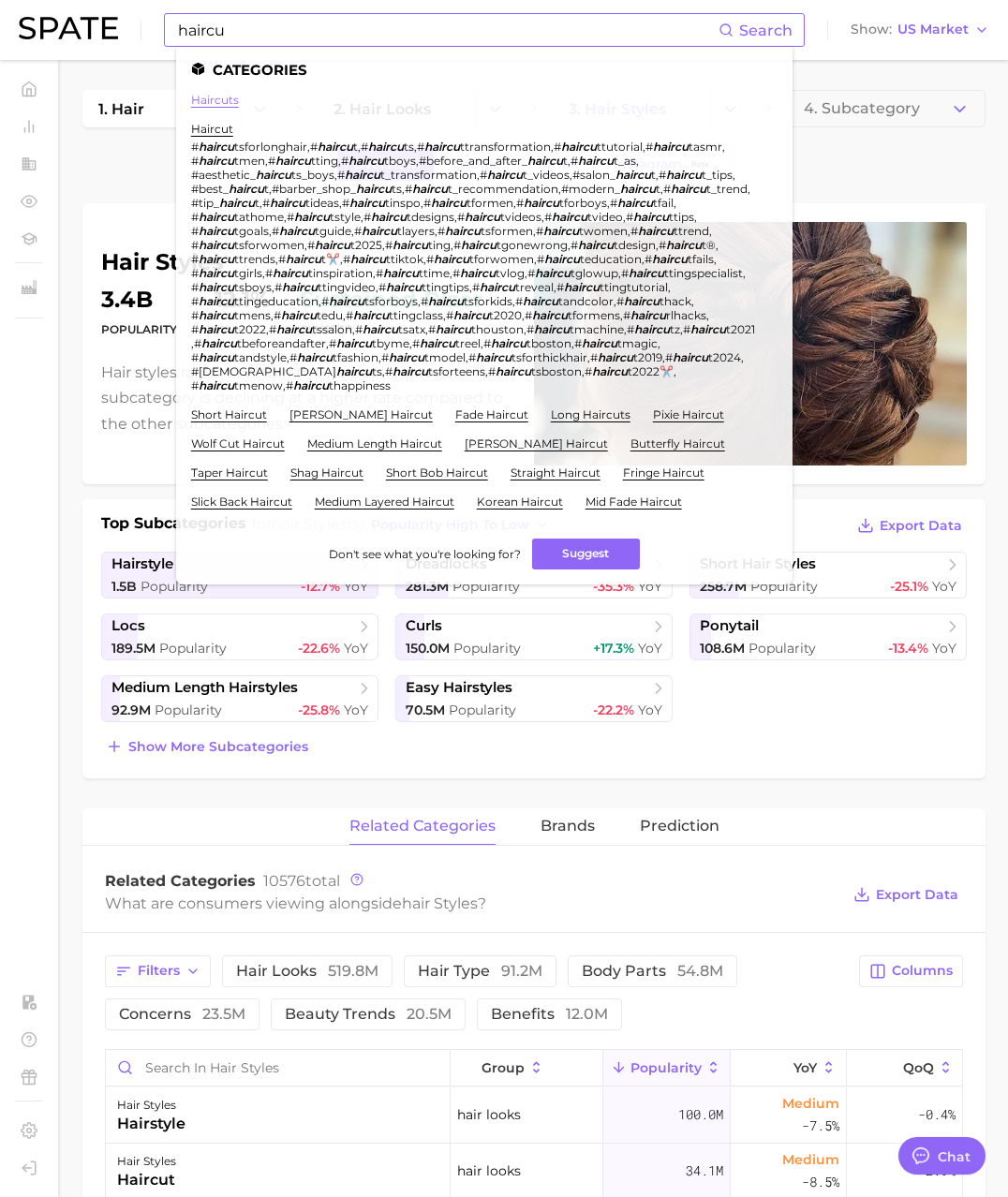
click at [223, 98] on link "haircuts" at bounding box center [214, 100] width 47 height 15
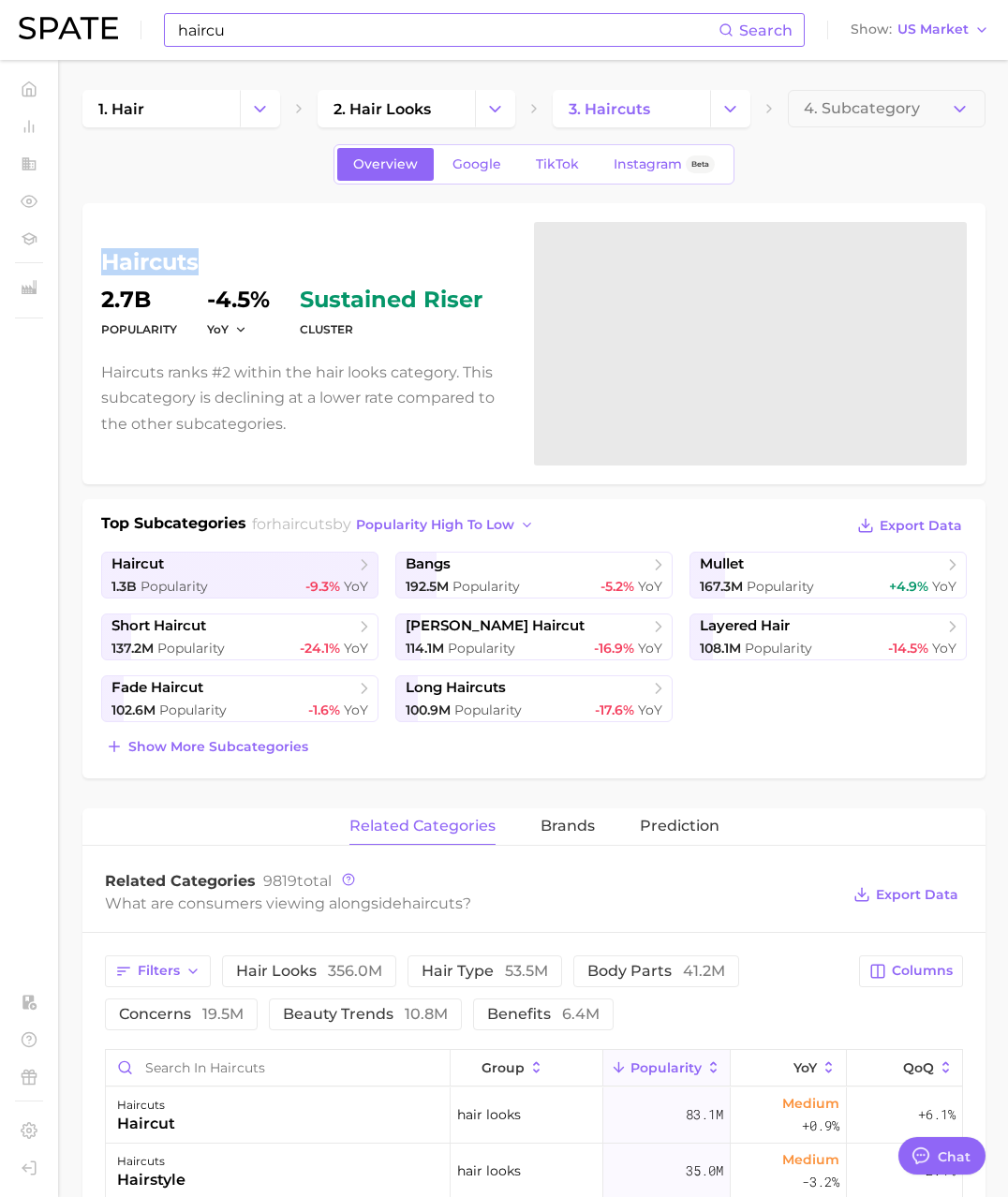
drag, startPoint x: 211, startPoint y: 266, endPoint x: 86, endPoint y: 263, distance: 125.0
click at [86, 263] on div "haircuts Popularity 2.7b YoY -4.5% cluster sustained riser Haircuts ranks #2 wi…" at bounding box center [534, 344] width 903 height 281
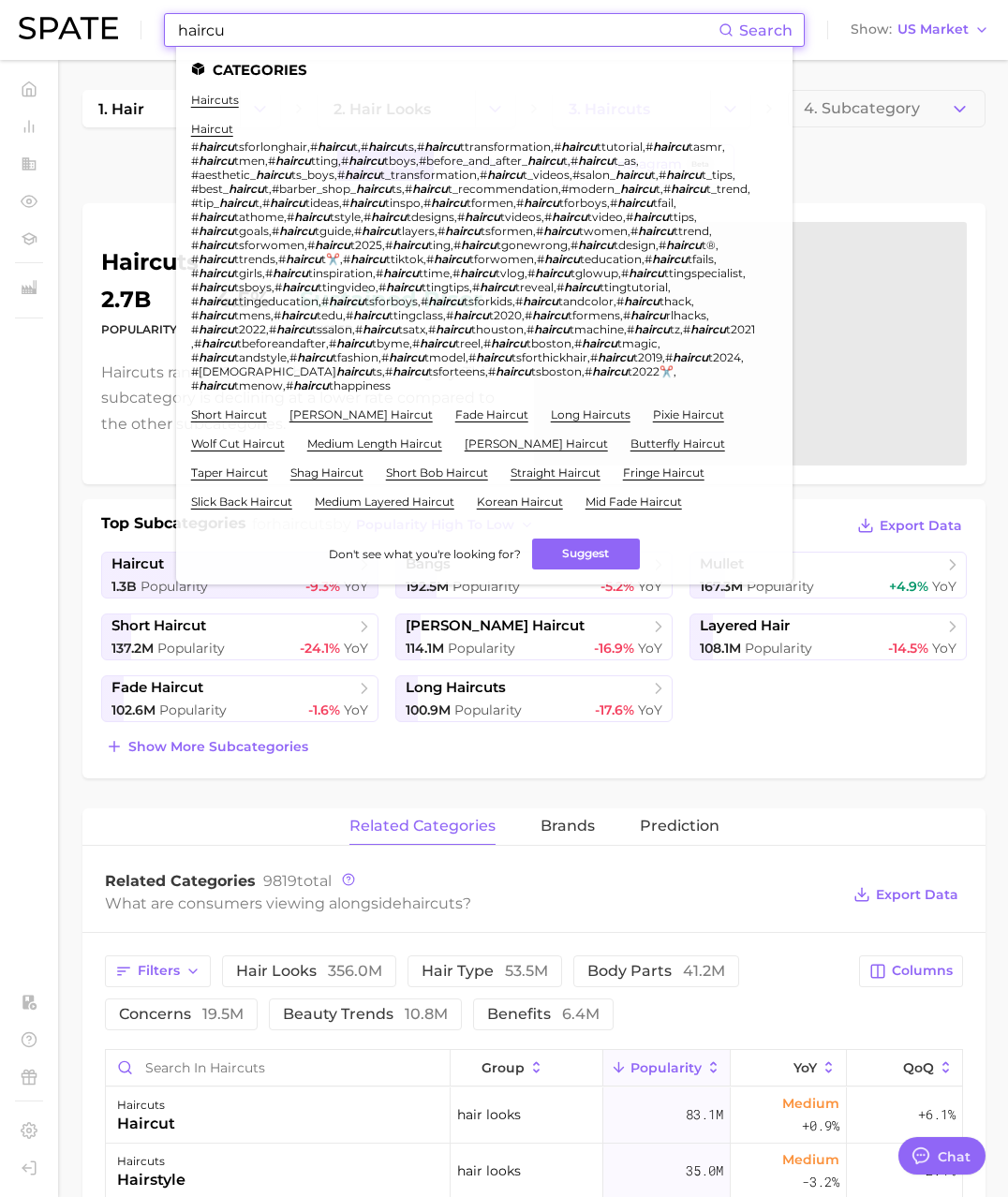
drag, startPoint x: 272, startPoint y: 33, endPoint x: 156, endPoint y: 31, distance: 116.0
click at [156, 31] on div "haircu Search Categories haircuts haircut # haircu tsforlonghair , # haircu t ,…" at bounding box center [504, 30] width 970 height 60
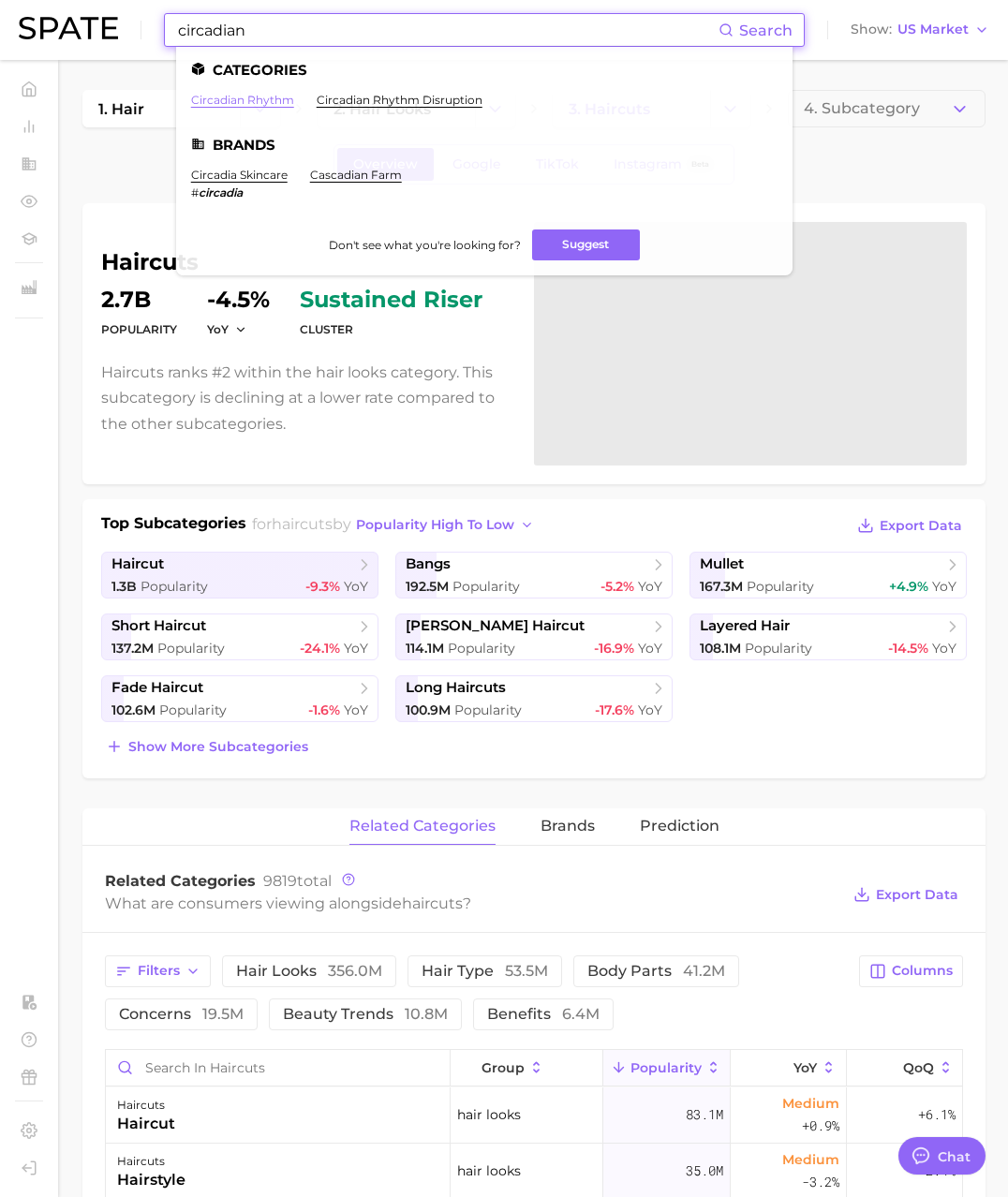
type input "circadian"
click at [244, 93] on link "circadian rhythm" at bounding box center [242, 100] width 103 height 15
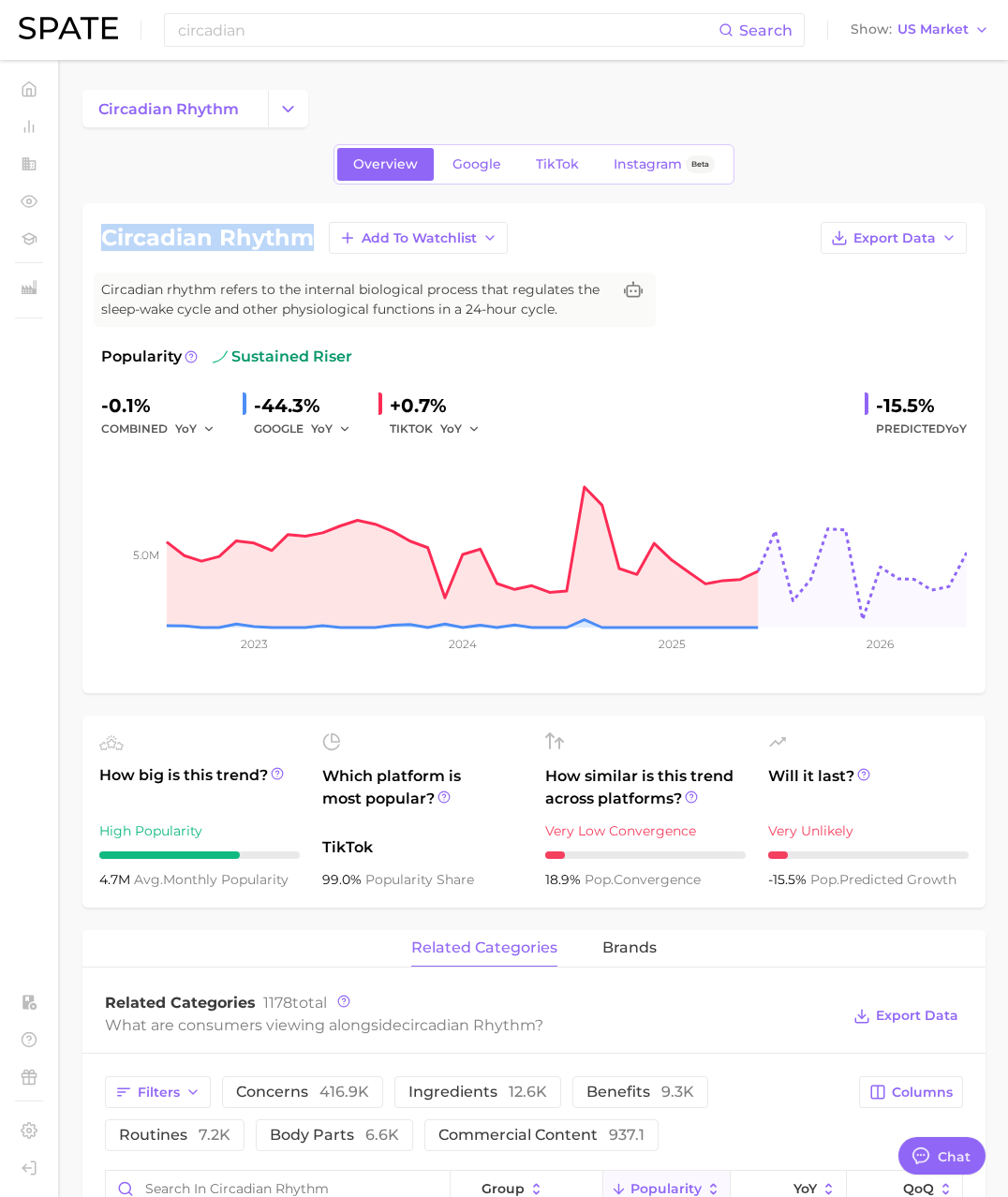
drag, startPoint x: 315, startPoint y: 239, endPoint x: 101, endPoint y: 236, distance: 214.0
click at [101, 236] on div "circadian rhythm Add to Watchlist Export Data" at bounding box center [534, 237] width 866 height 32
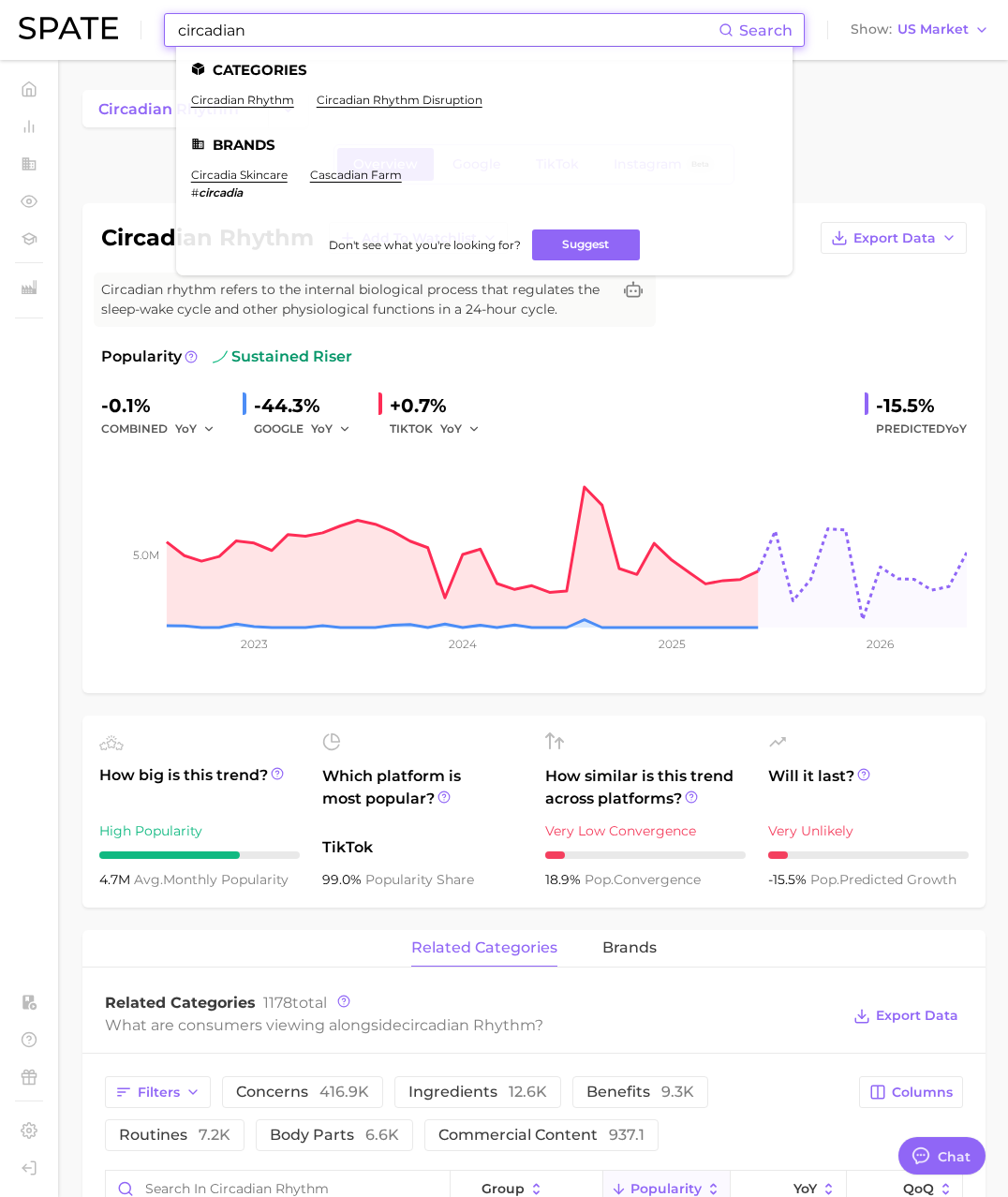
drag, startPoint x: 198, startPoint y: 27, endPoint x: 120, endPoint y: 25, distance: 78.0
click at [120, 25] on div "circadian Search Categories circadian rhythm circadian rhythm disruption Brands…" at bounding box center [504, 30] width 970 height 60
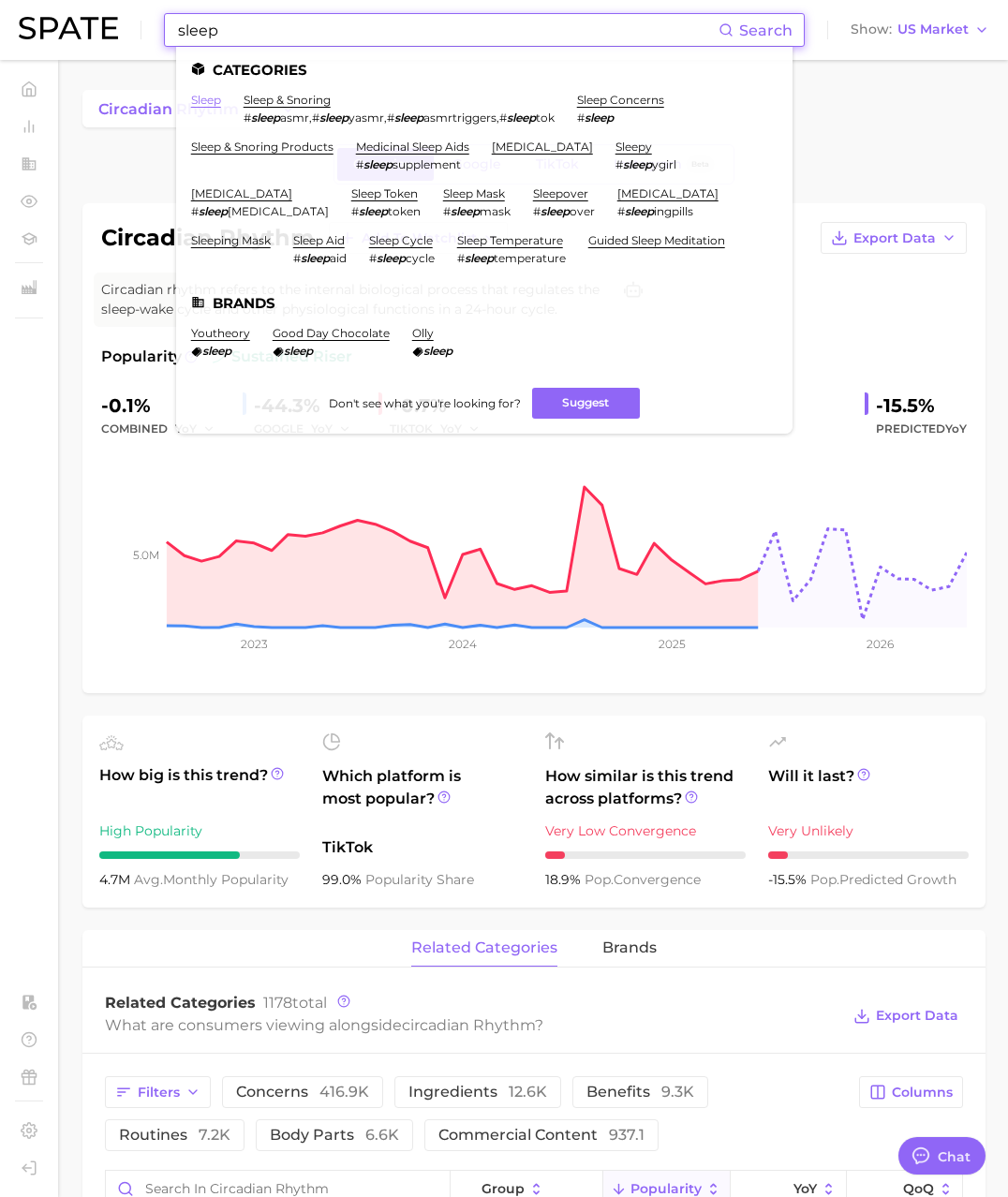
type input "sleep"
click at [208, 100] on link "sleep" at bounding box center [205, 100] width 30 height 15
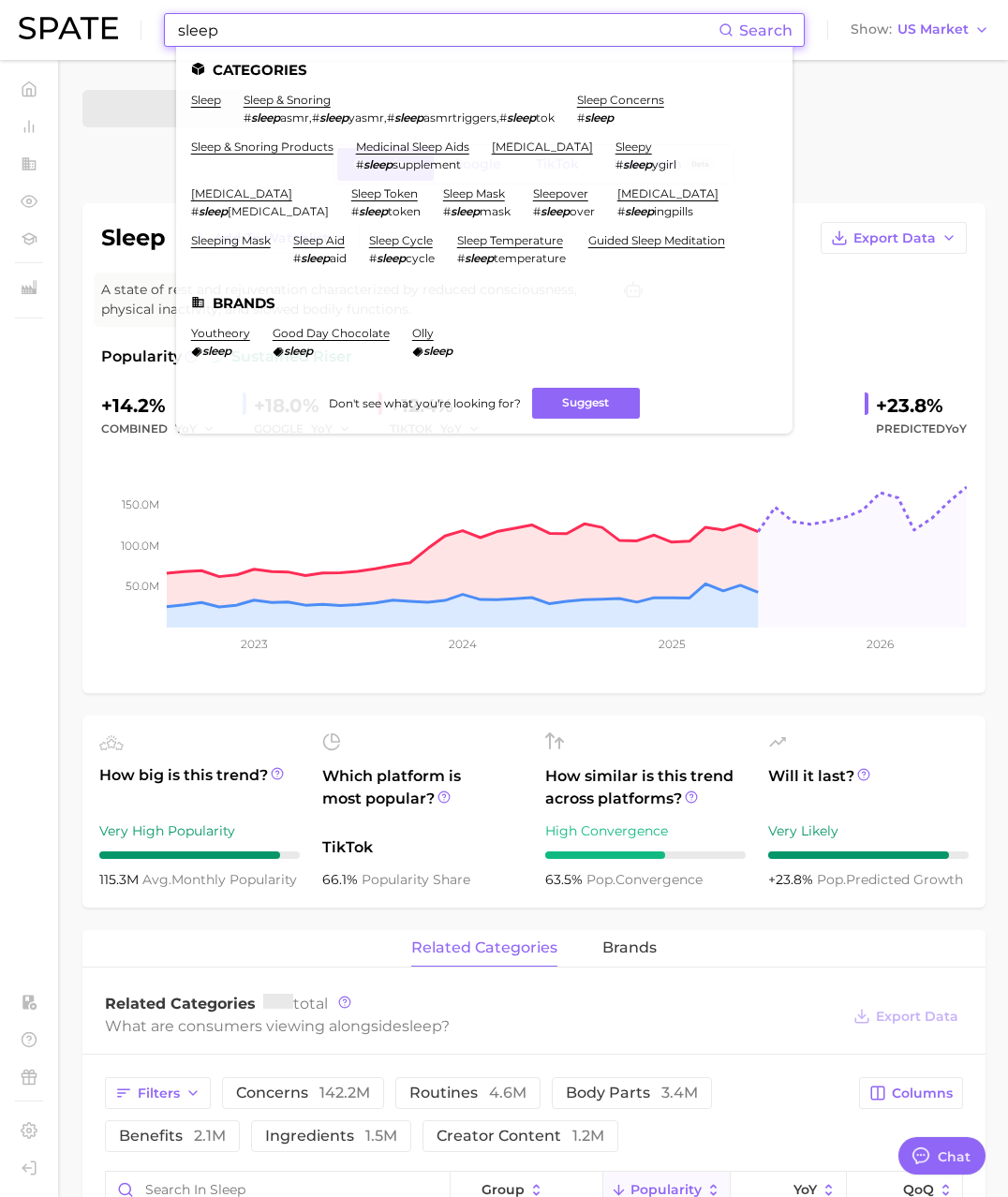
click at [319, 36] on input "sleep" at bounding box center [447, 30] width 542 height 32
click at [647, 103] on link "sleep concerns" at bounding box center [621, 100] width 87 height 15
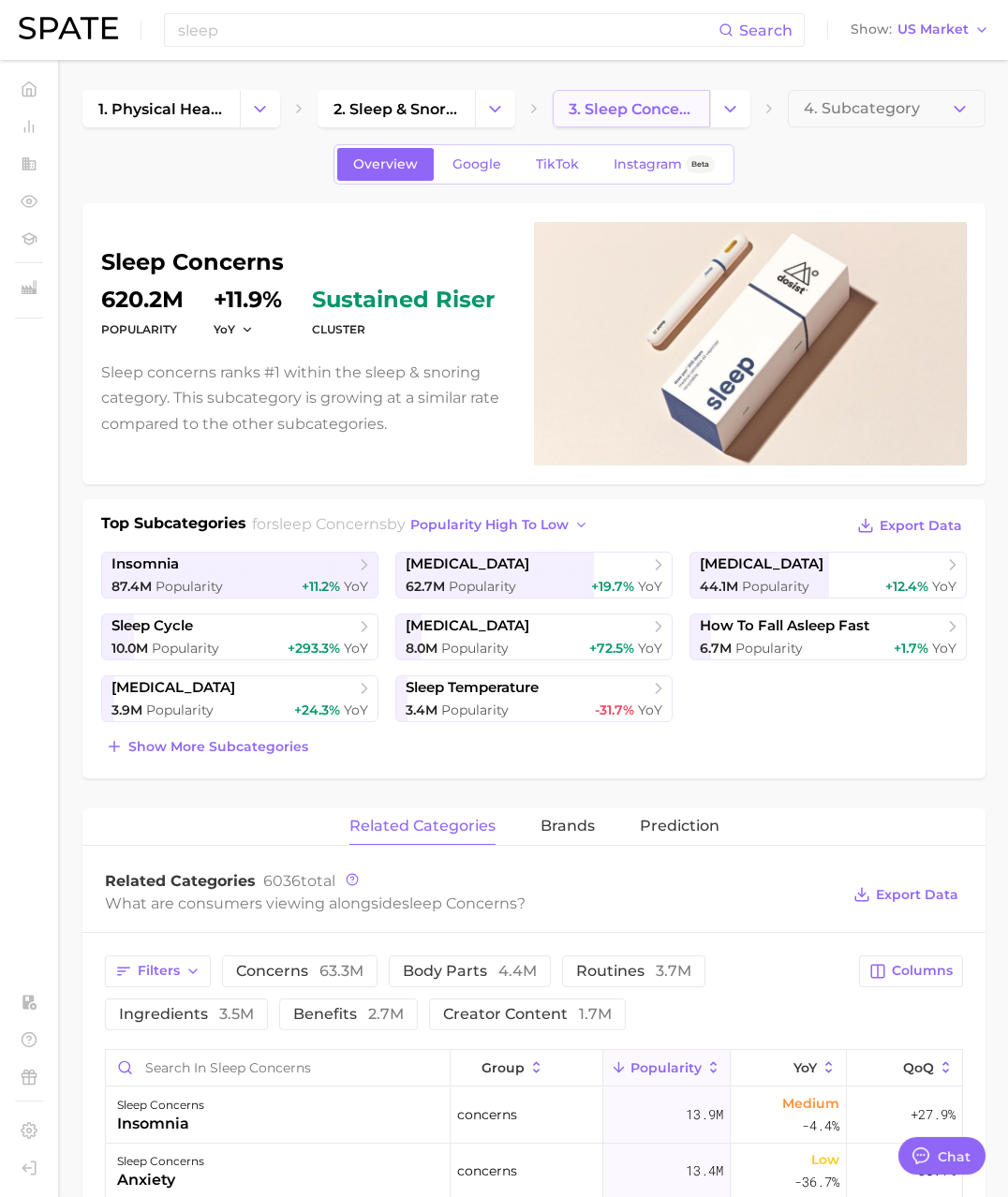
click at [671, 114] on span "3. sleep concerns" at bounding box center [631, 109] width 126 height 17
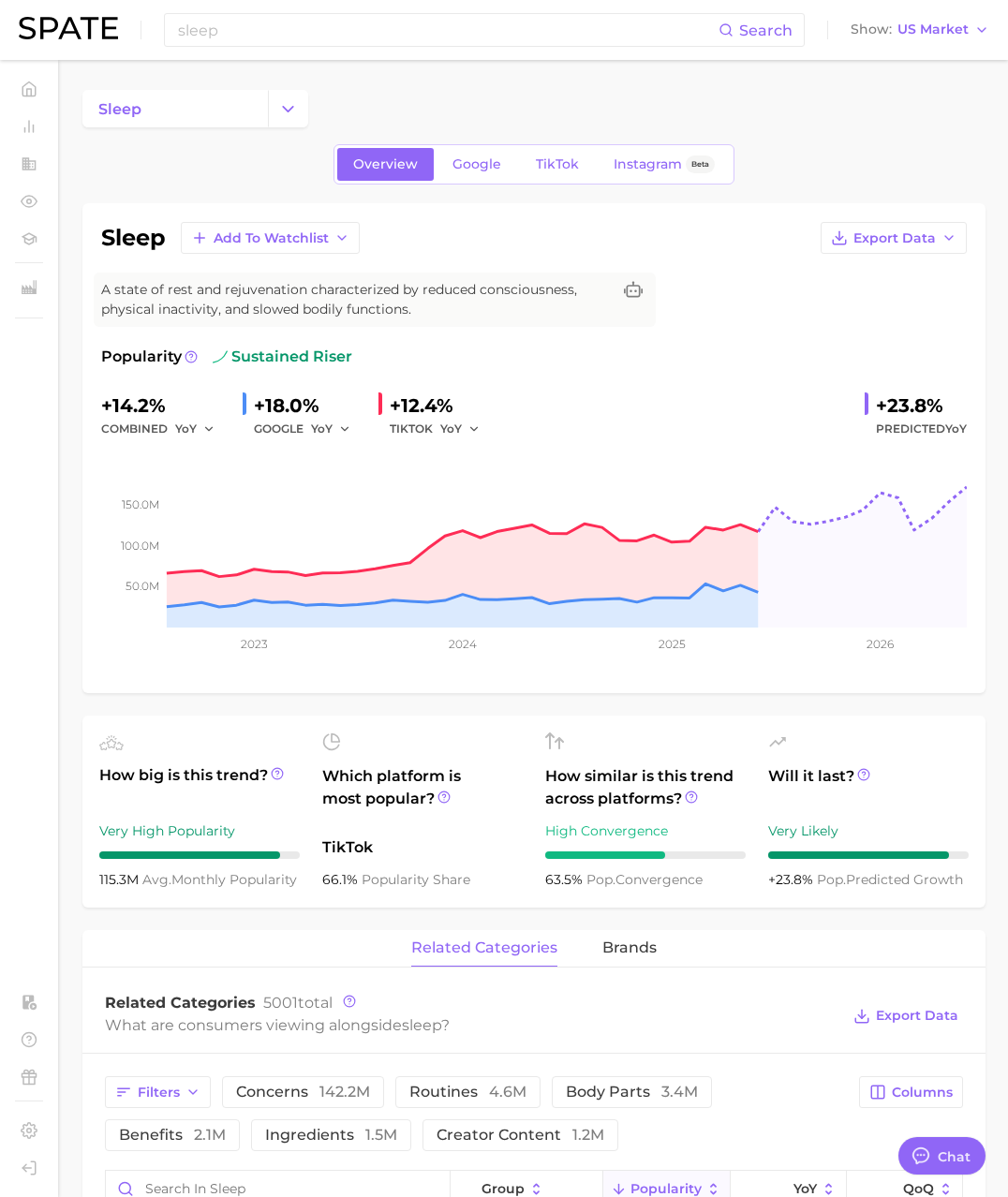
type input "circadian"
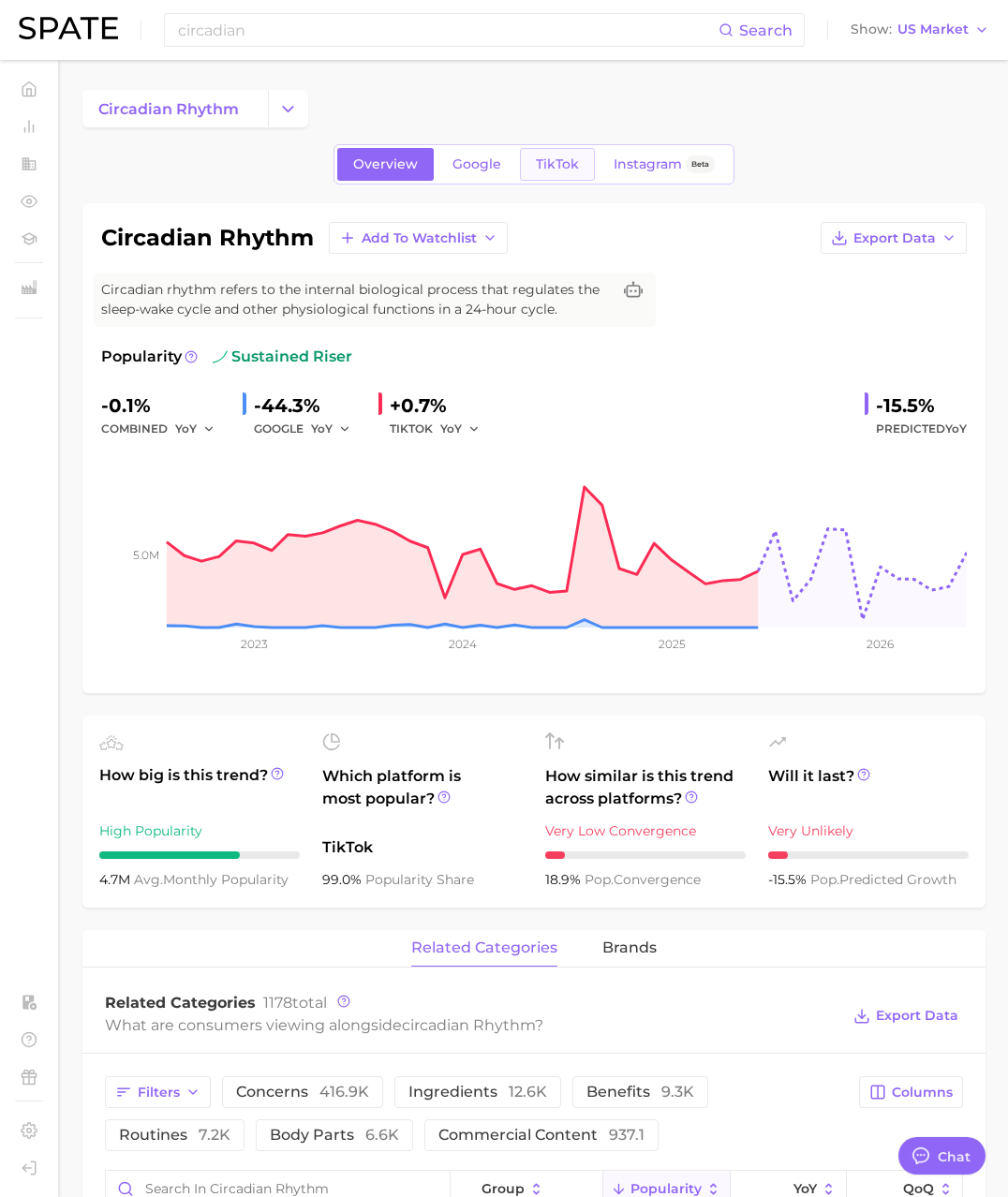
click at [551, 174] on link "TikTok" at bounding box center [557, 165] width 75 height 33
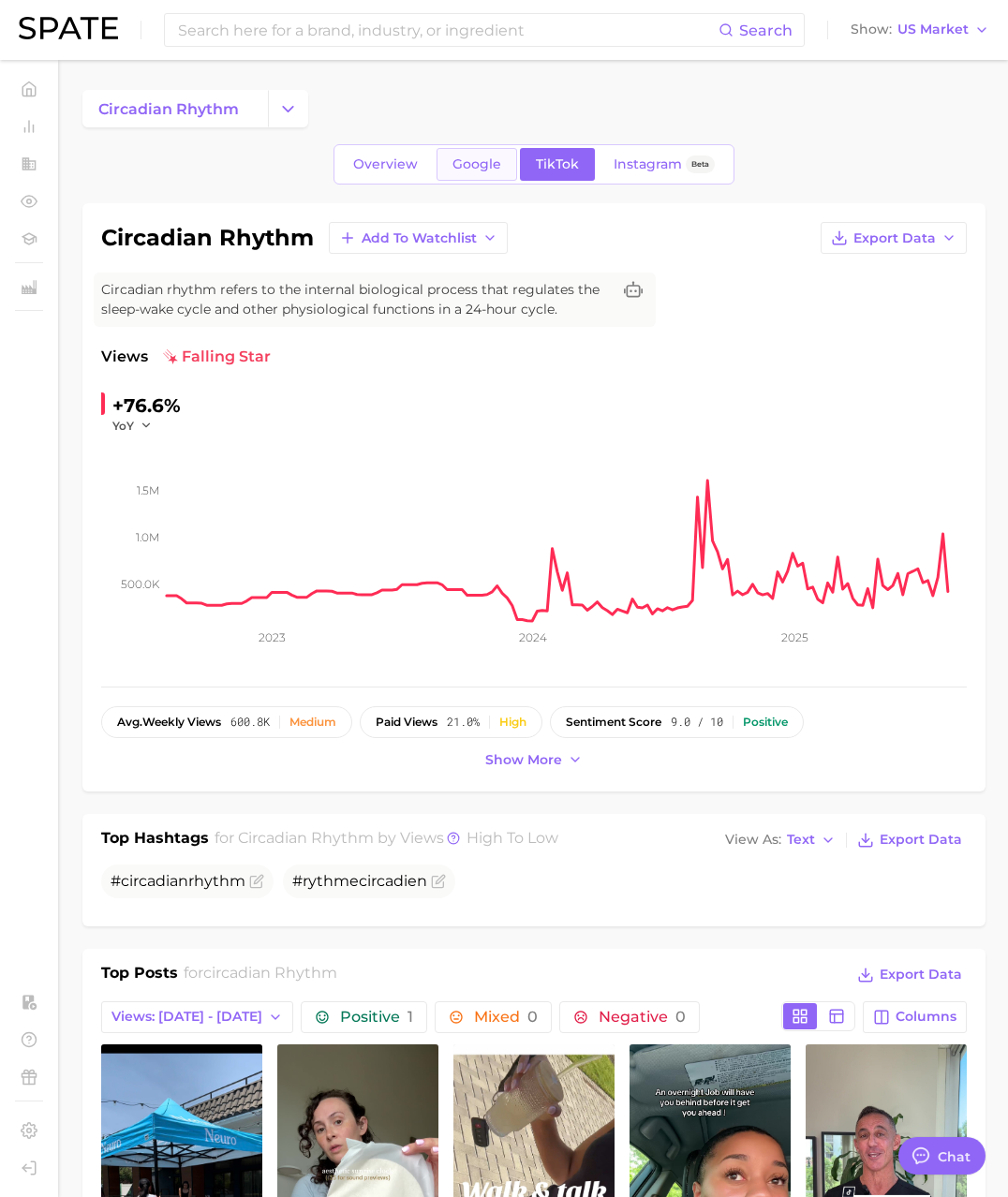
click at [470, 157] on span "Google" at bounding box center [476, 165] width 48 height 15
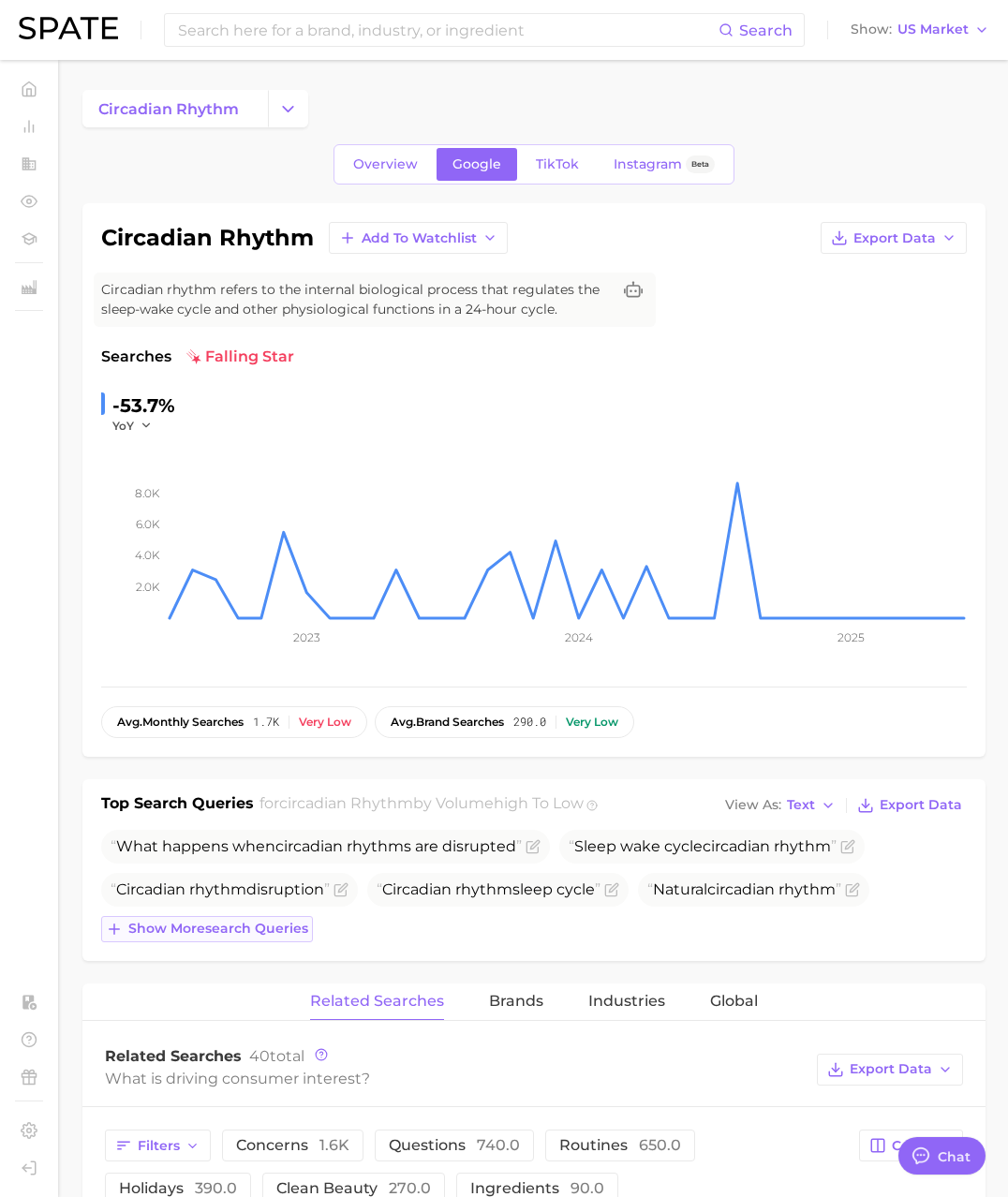
click at [218, 941] on button "Show more search queries" at bounding box center [206, 929] width 212 height 26
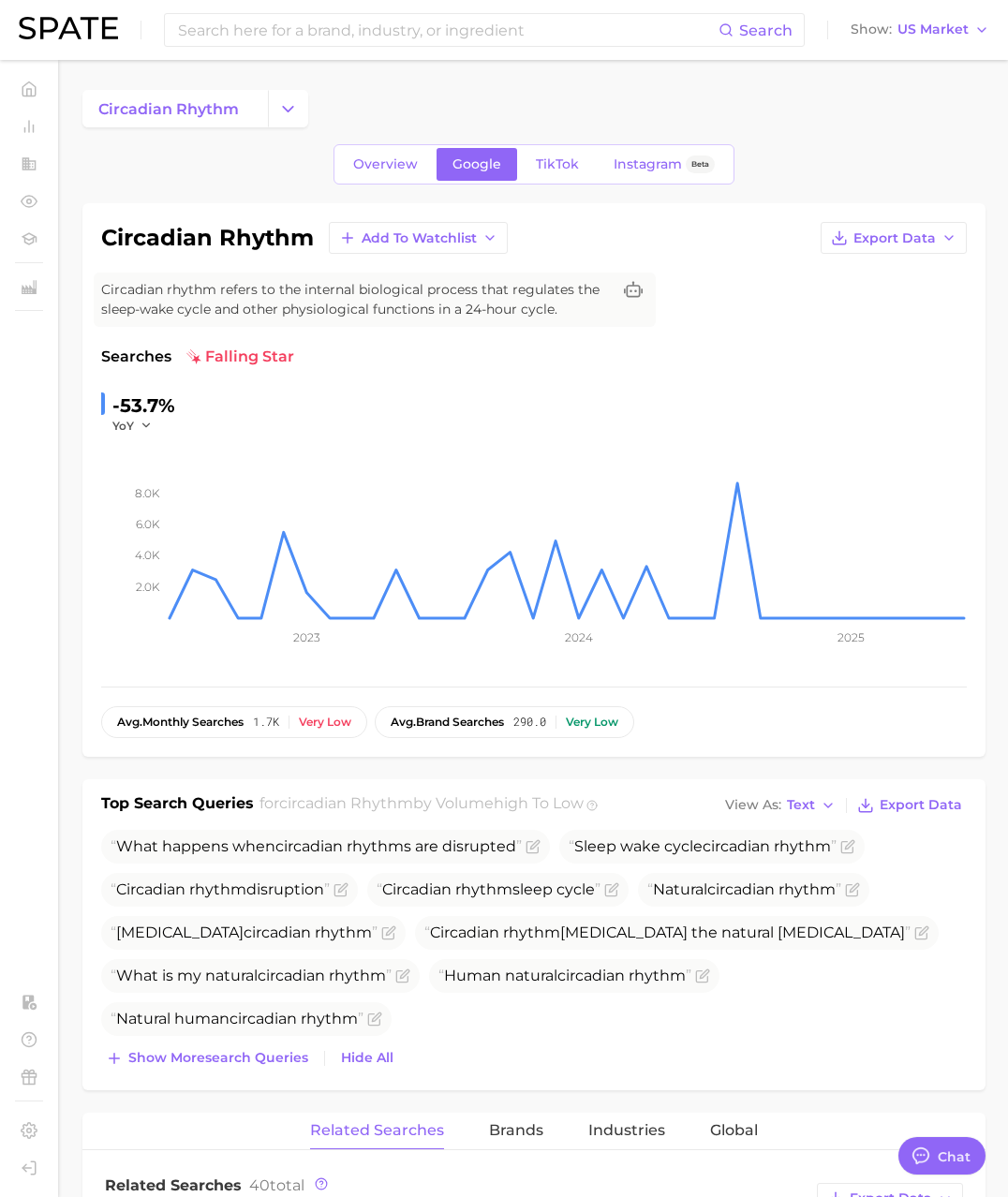
scroll to position [1, 0]
click at [215, 31] on input at bounding box center [447, 30] width 542 height 32
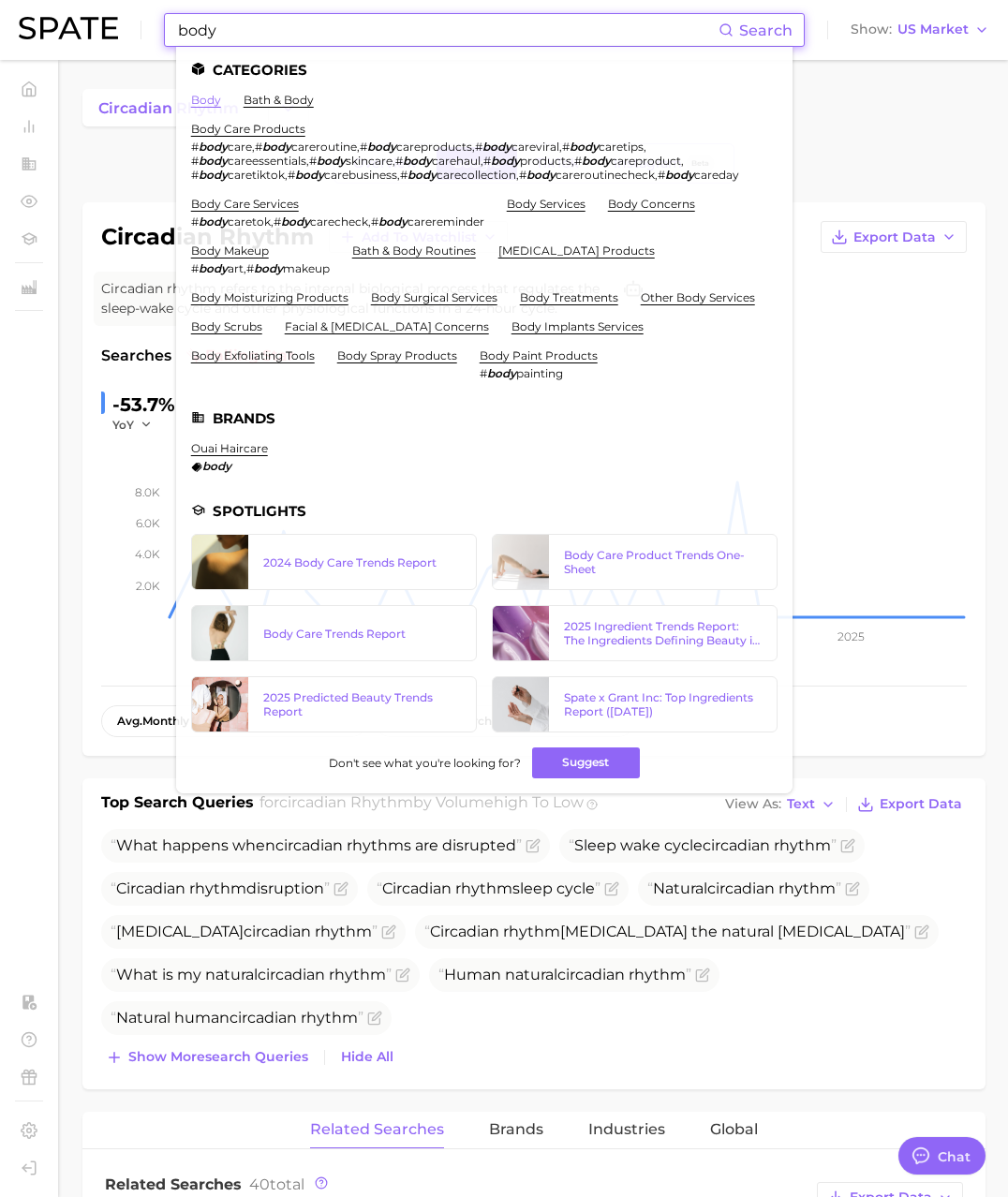
type input "body"
click at [206, 98] on link "body" at bounding box center [205, 100] width 30 height 15
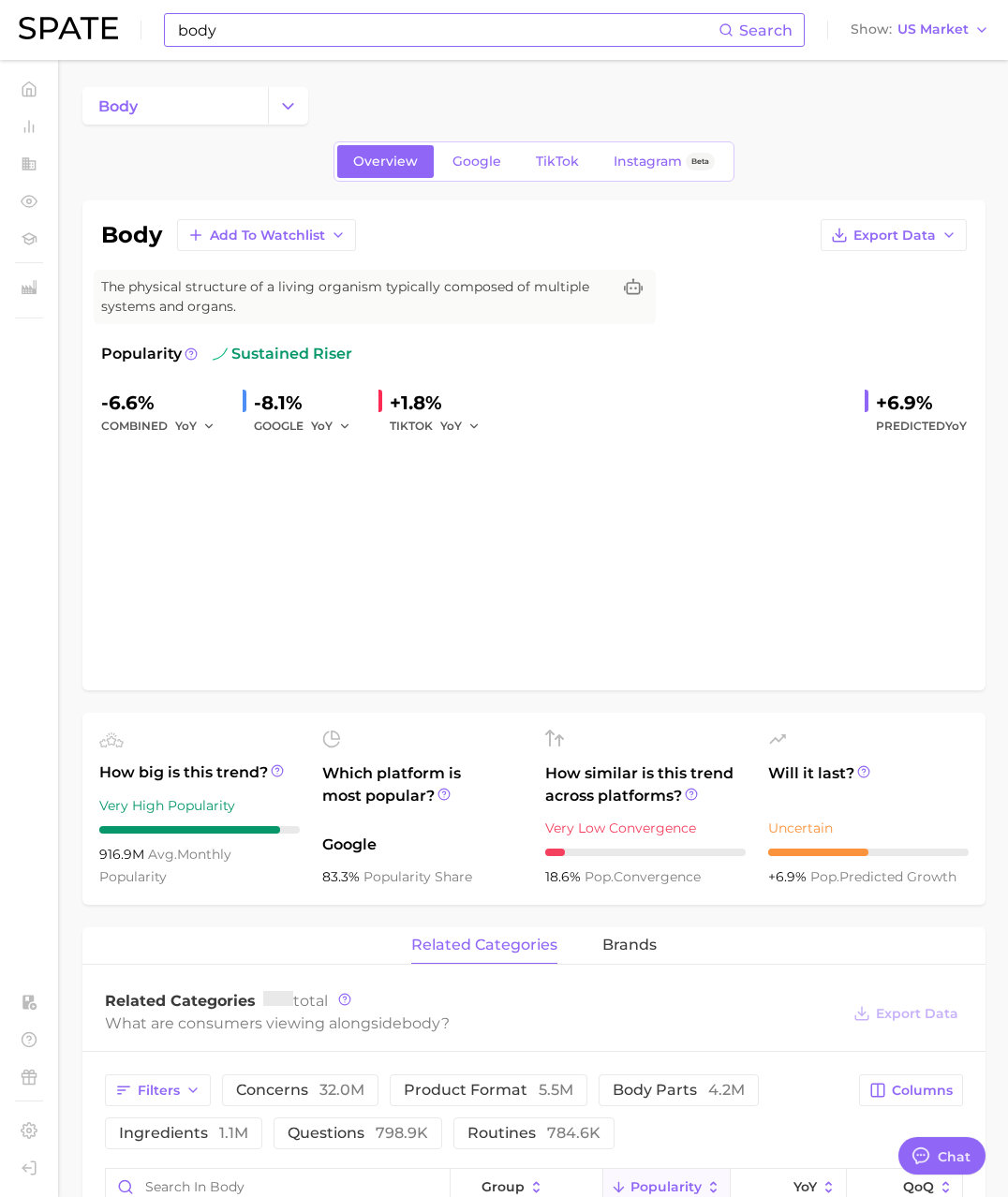
scroll to position [9, 0]
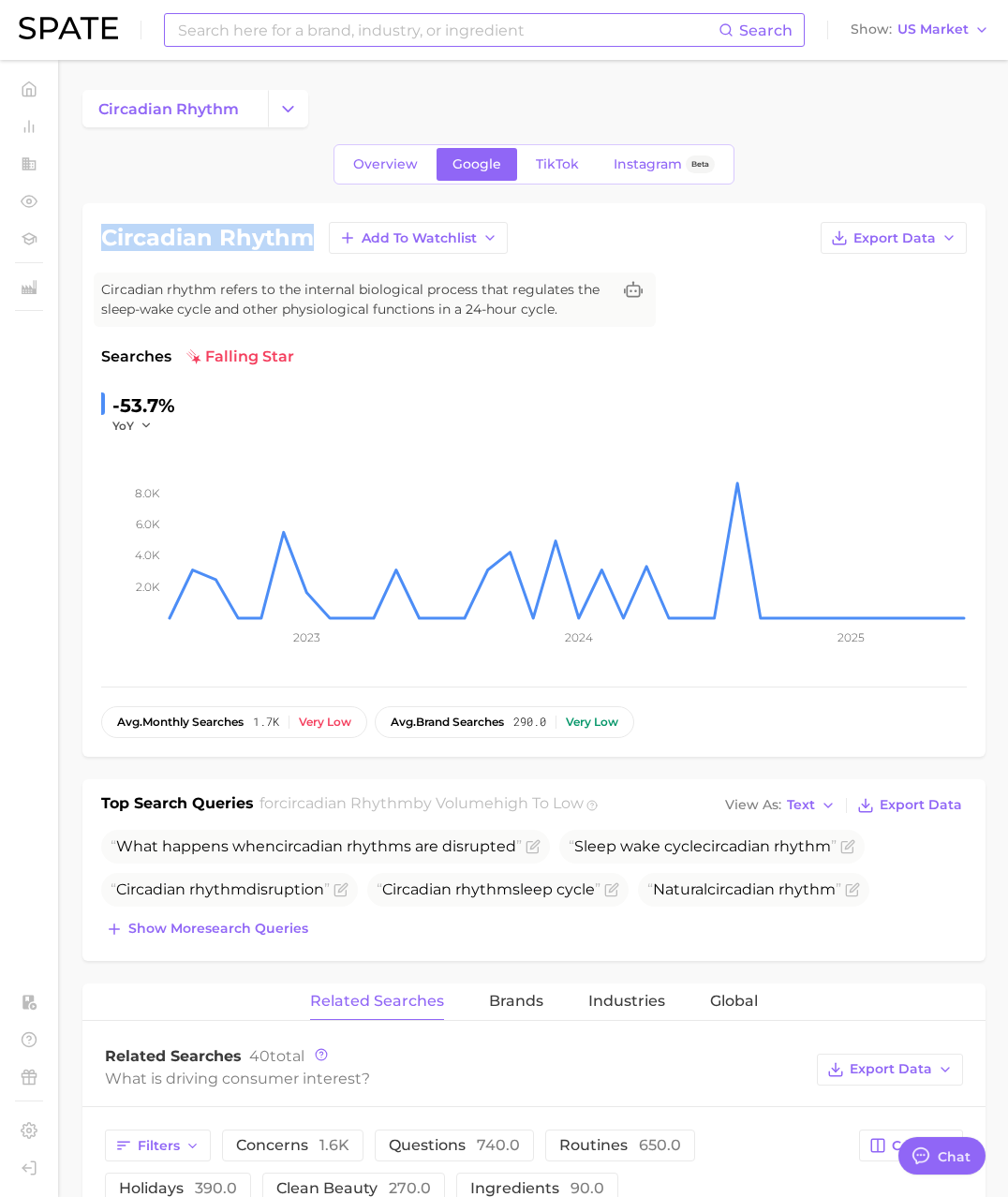
drag, startPoint x: 106, startPoint y: 243, endPoint x: 309, endPoint y: 245, distance: 203.0
click at [309, 245] on h1 "circadian rhythm" at bounding box center [207, 237] width 213 height 22
click at [331, 30] on input at bounding box center [447, 30] width 542 height 32
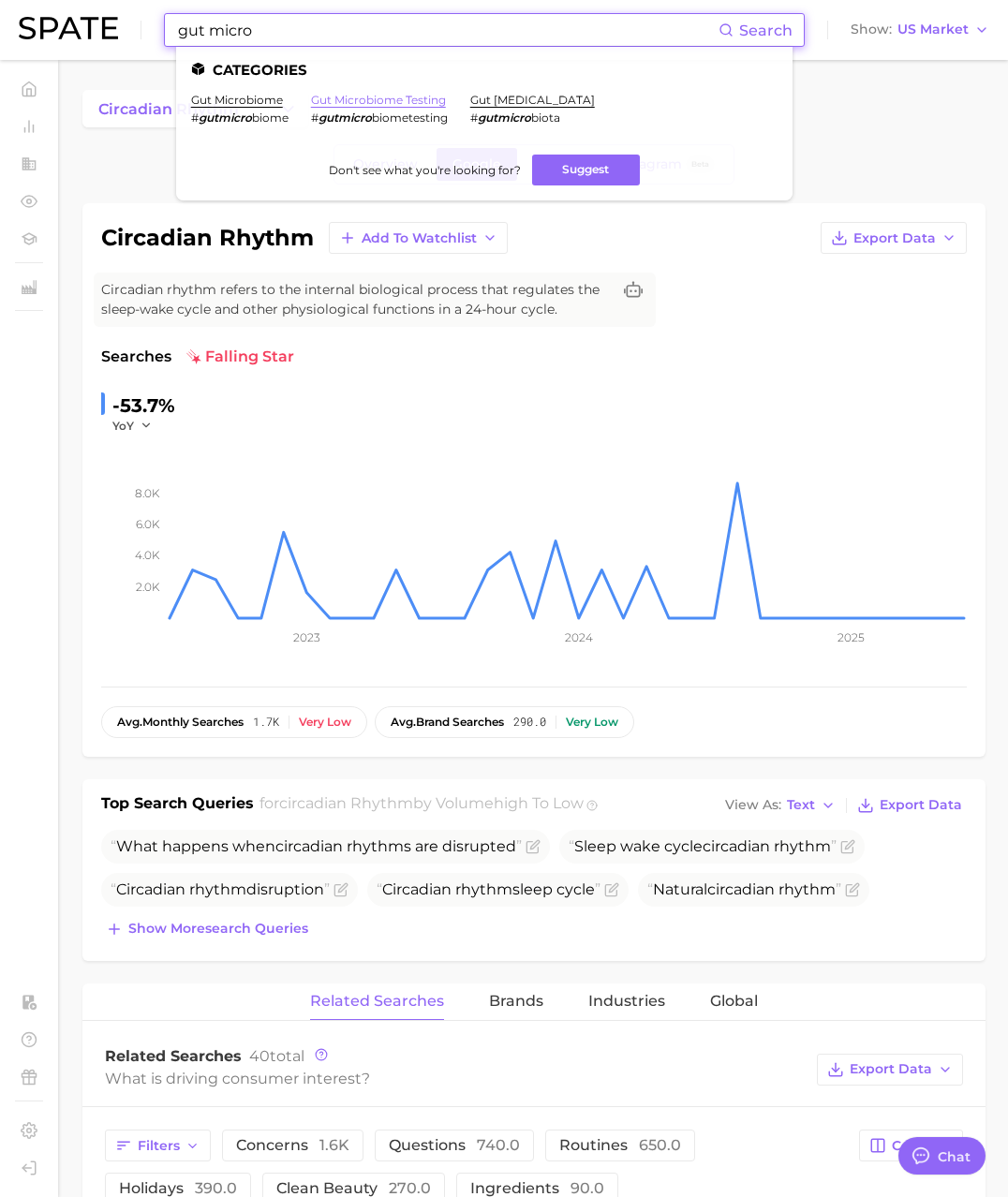
type input "gut micro"
click at [361, 96] on link "gut microbiome testing" at bounding box center [378, 100] width 135 height 15
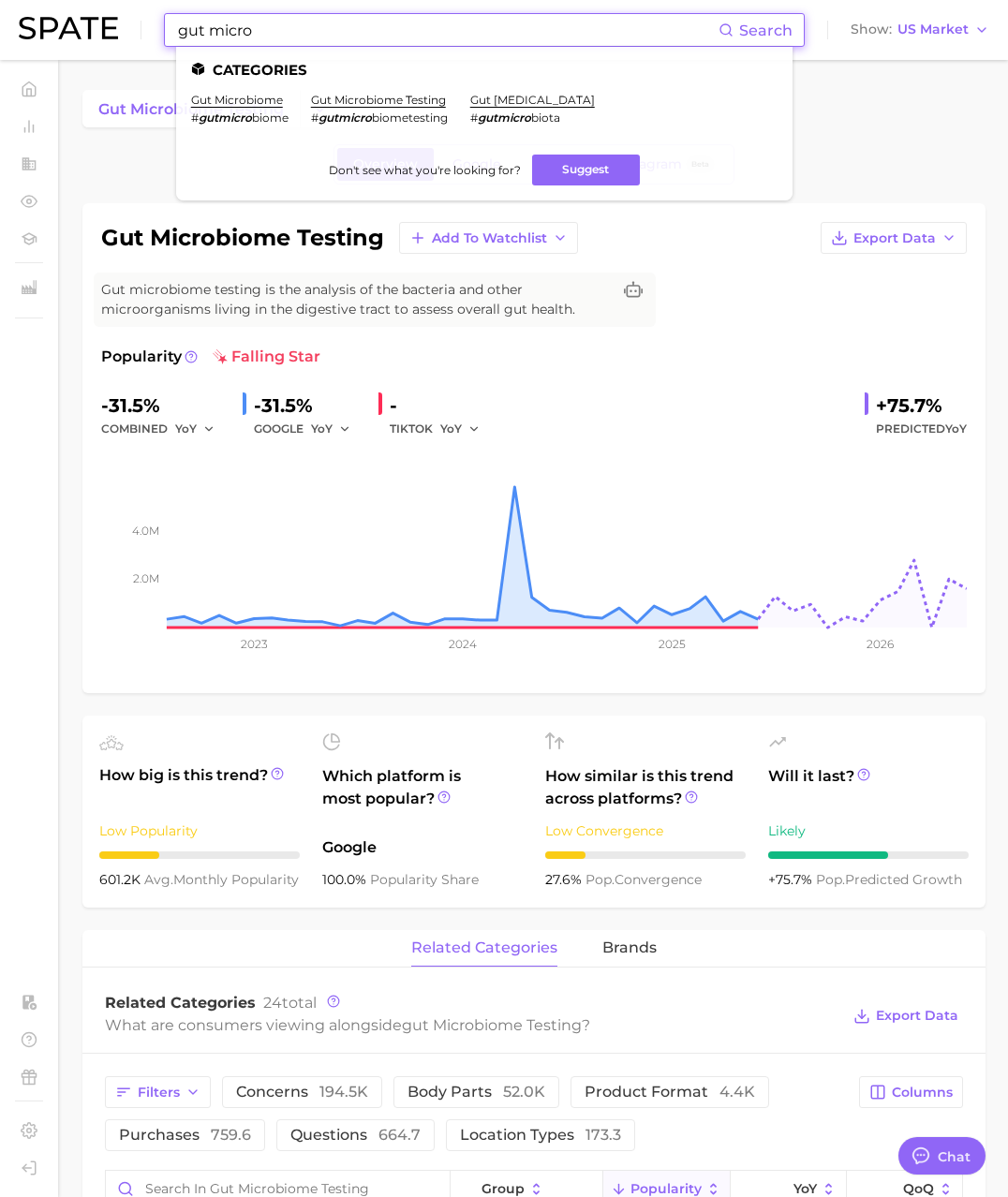
click at [302, 24] on input "gut micro" at bounding box center [447, 30] width 542 height 32
type textarea "x"
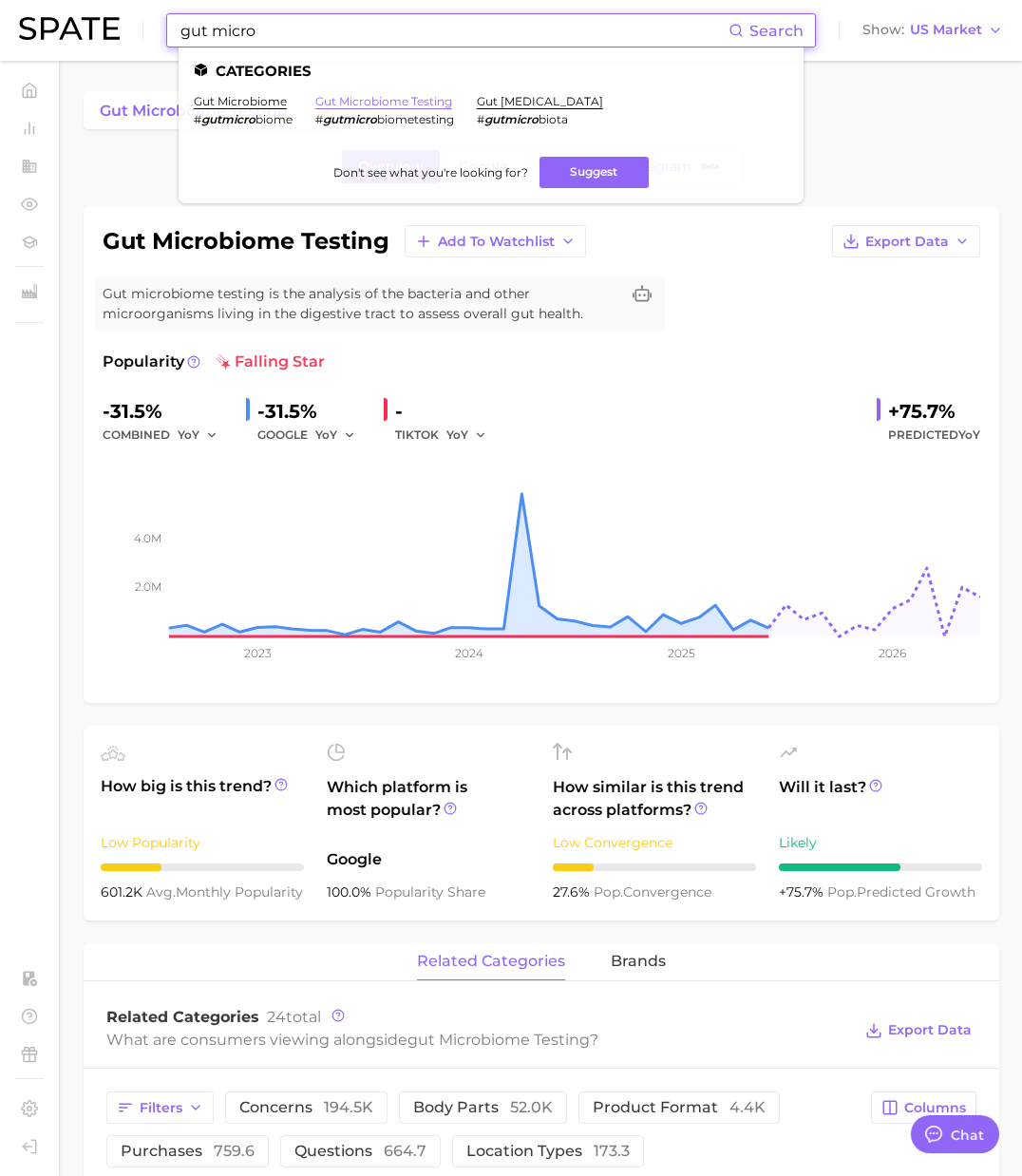
click at [392, 102] on link "gut microbiome testing" at bounding box center [383, 101] width 136 height 15
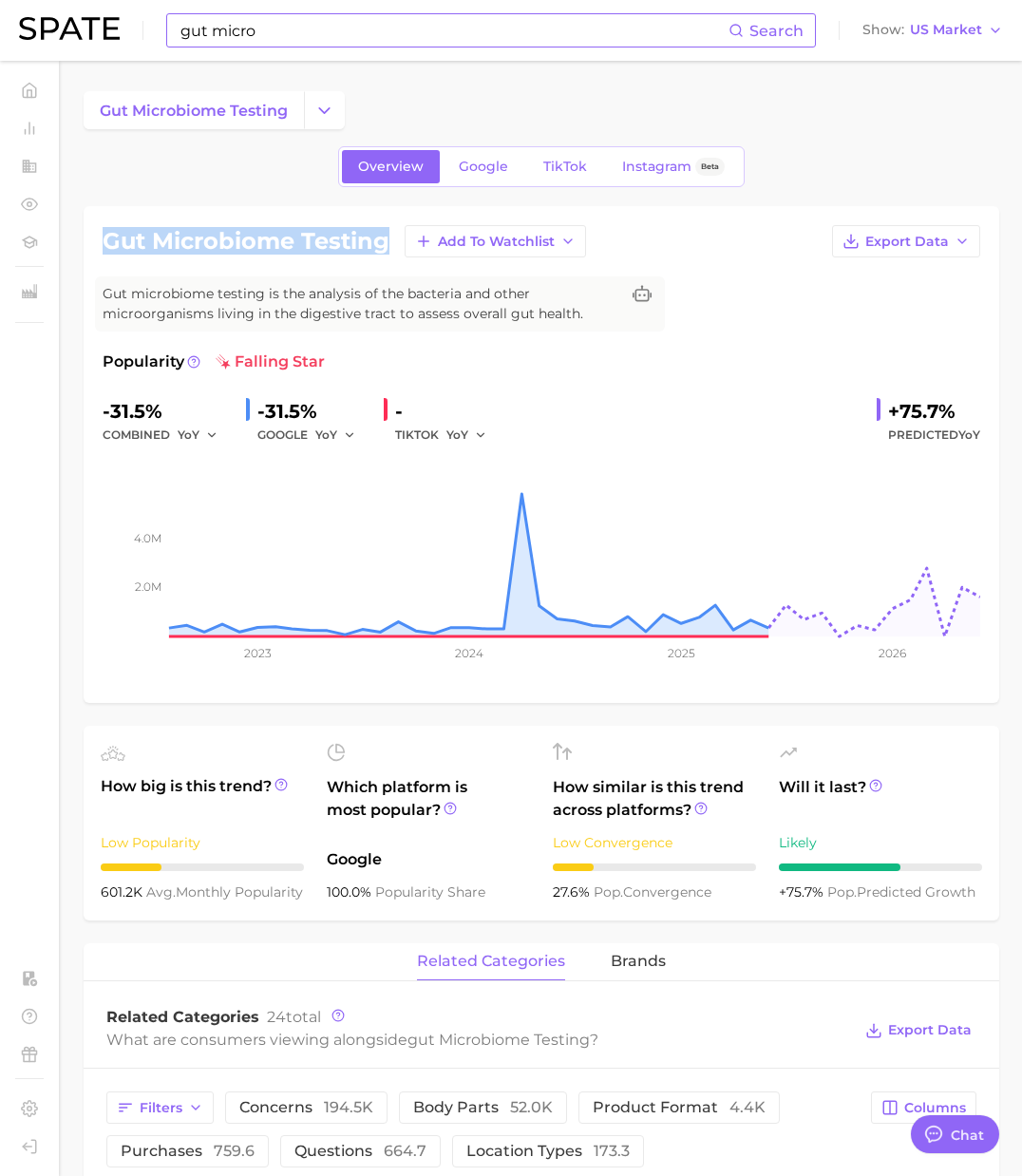
drag, startPoint x: 141, startPoint y: 241, endPoint x: 389, endPoint y: 246, distance: 248.1
click at [389, 246] on h1 "gut microbiome testing" at bounding box center [245, 241] width 287 height 23
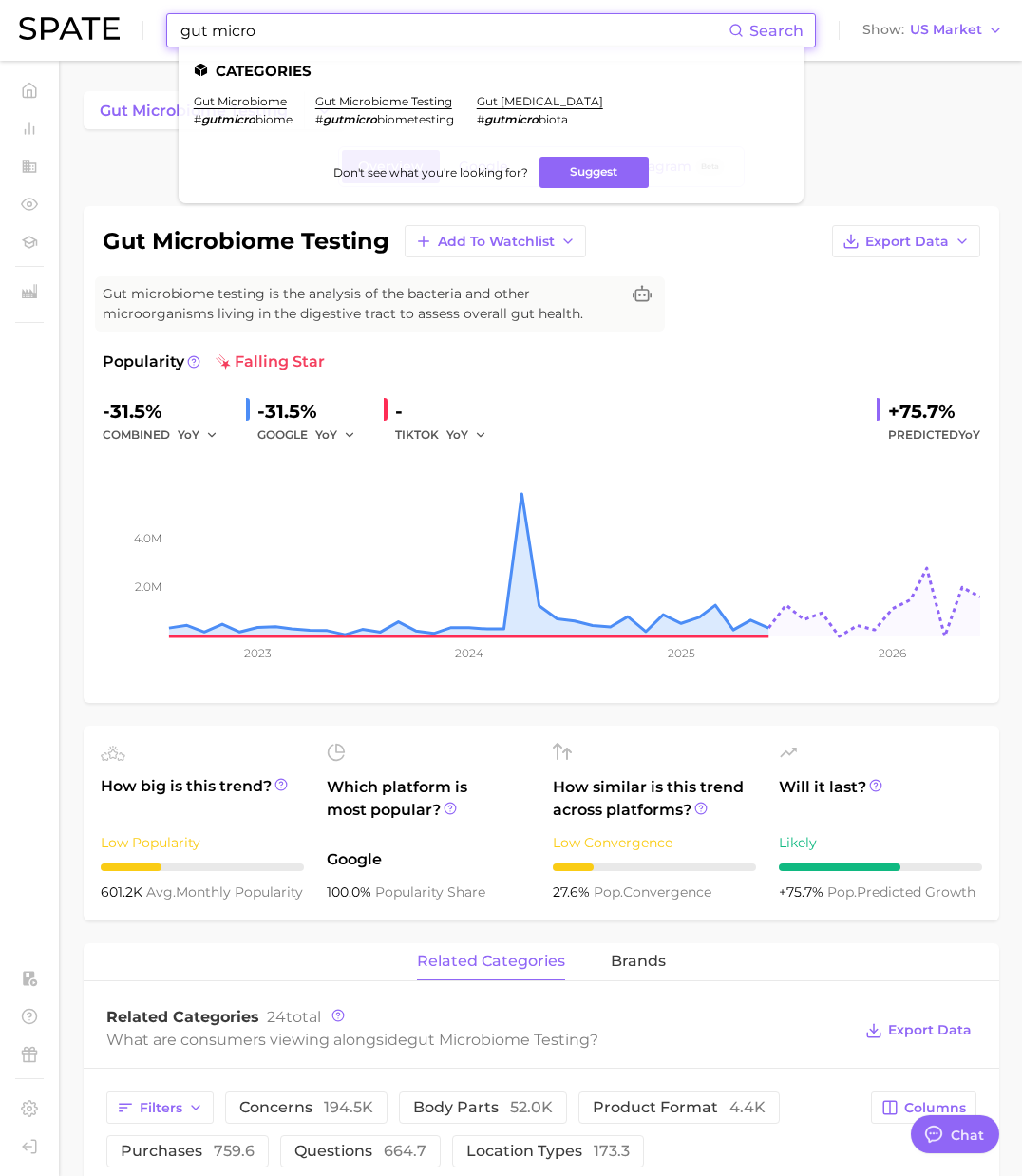
drag, startPoint x: 290, startPoint y: 26, endPoint x: 153, endPoint y: 29, distance: 137.0
click at [153, 29] on div "gut micro Search Categories gut microbiome # gutmicro biome gut microbiome test…" at bounding box center [511, 30] width 984 height 61
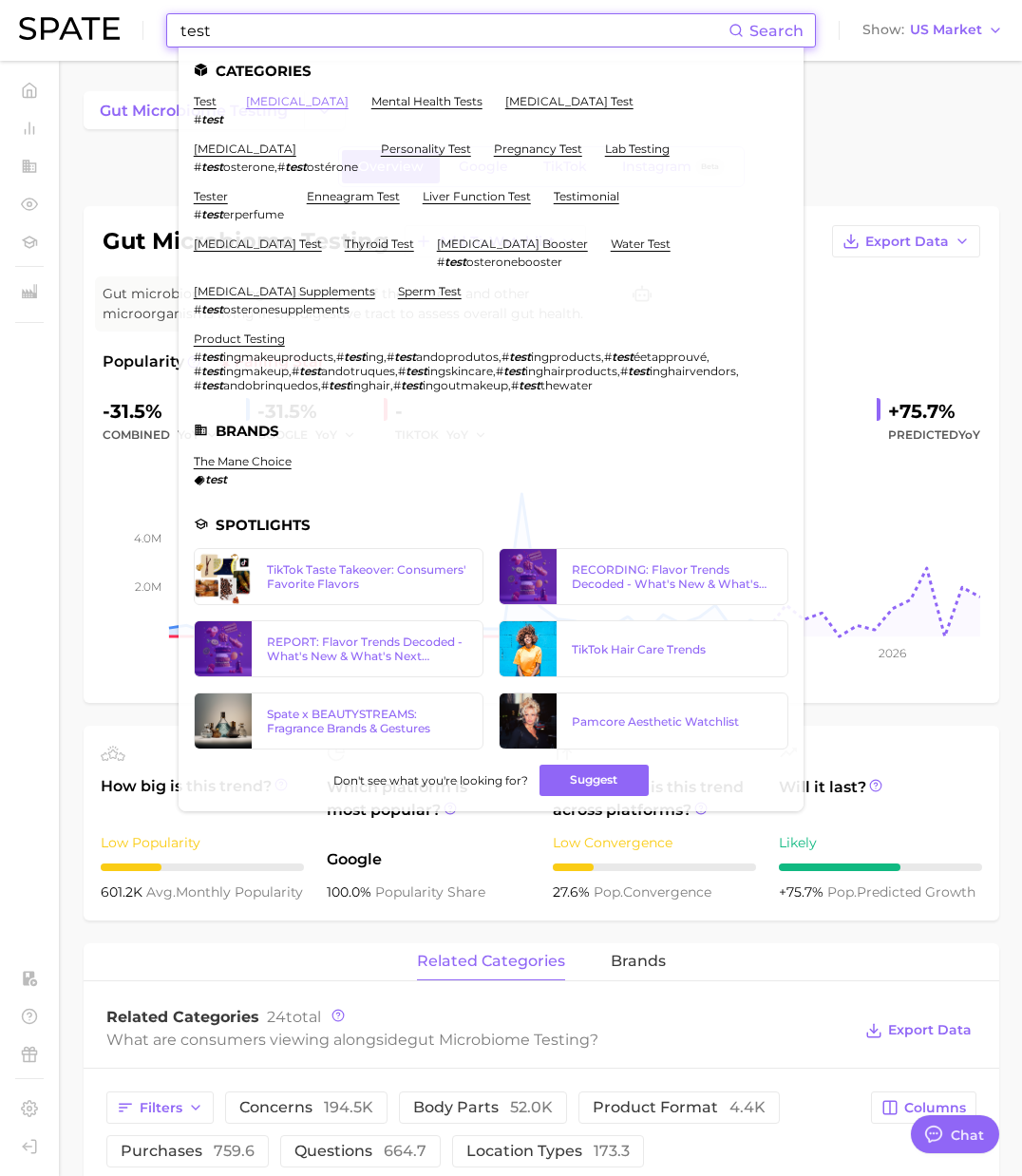
type input "test"
click at [284, 94] on link "genetic testing" at bounding box center [297, 101] width 102 height 15
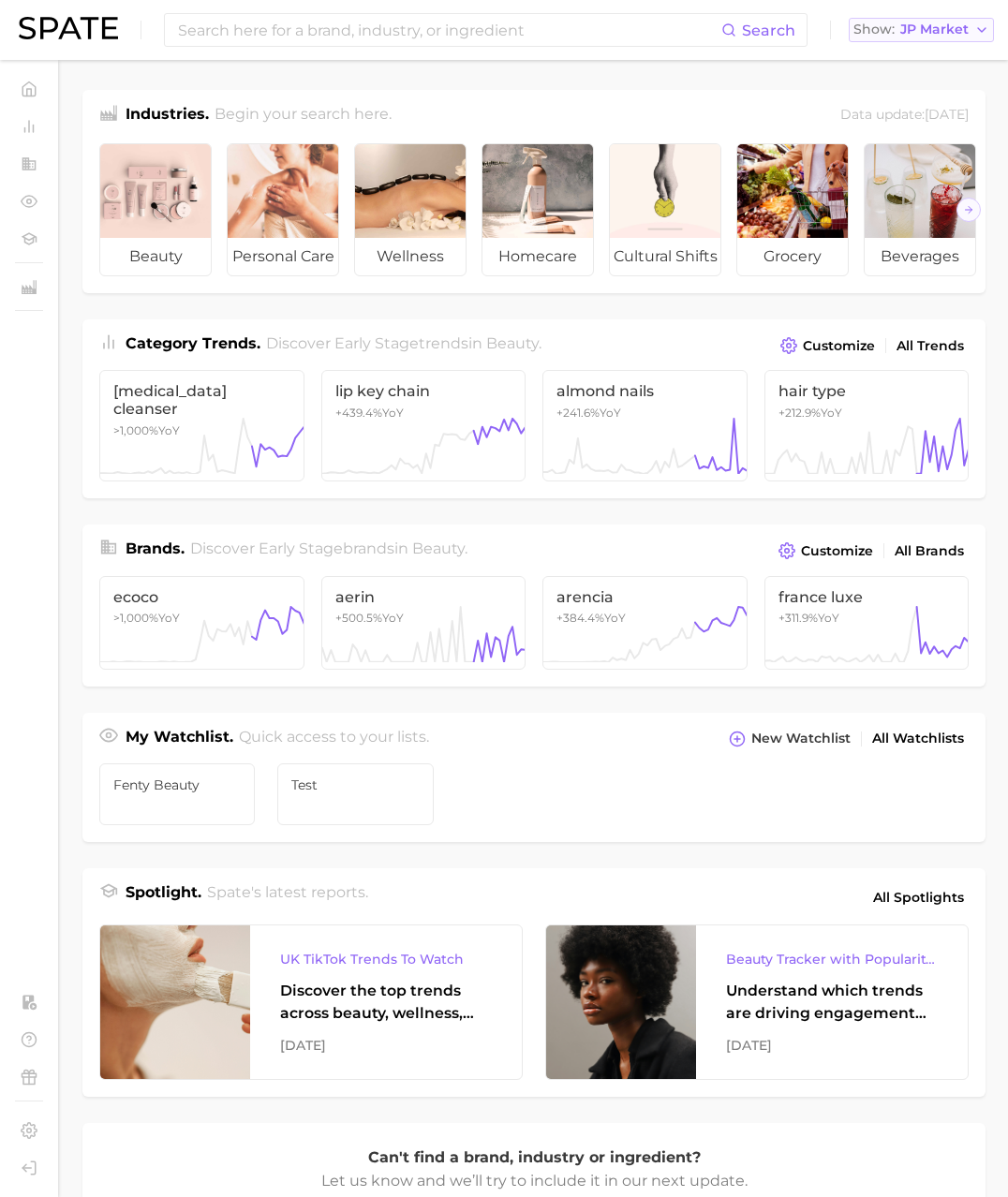
click at [897, 31] on div "Show JP Market" at bounding box center [910, 29] width 115 height 11
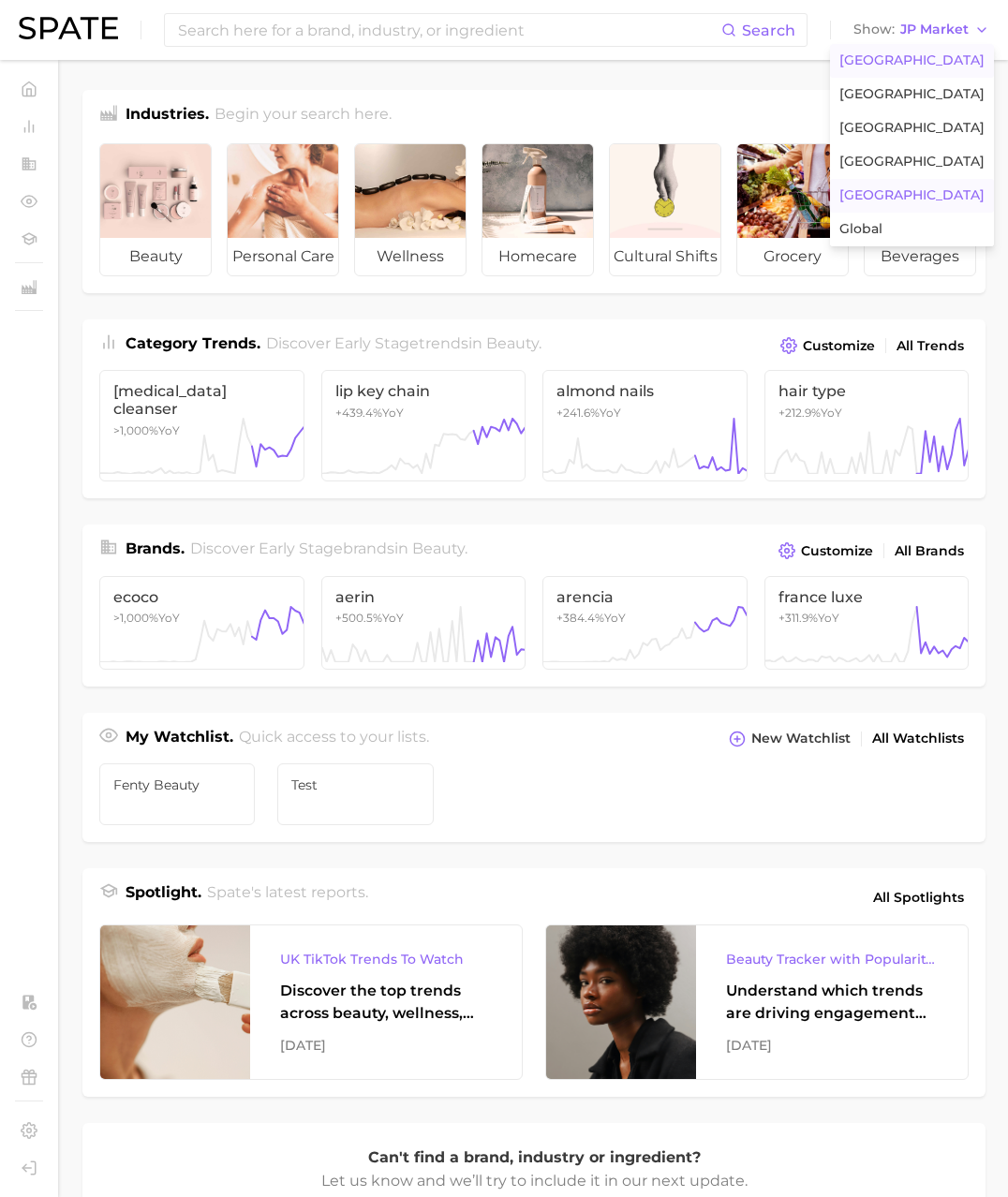
click at [900, 54] on span "United States" at bounding box center [912, 60] width 145 height 15
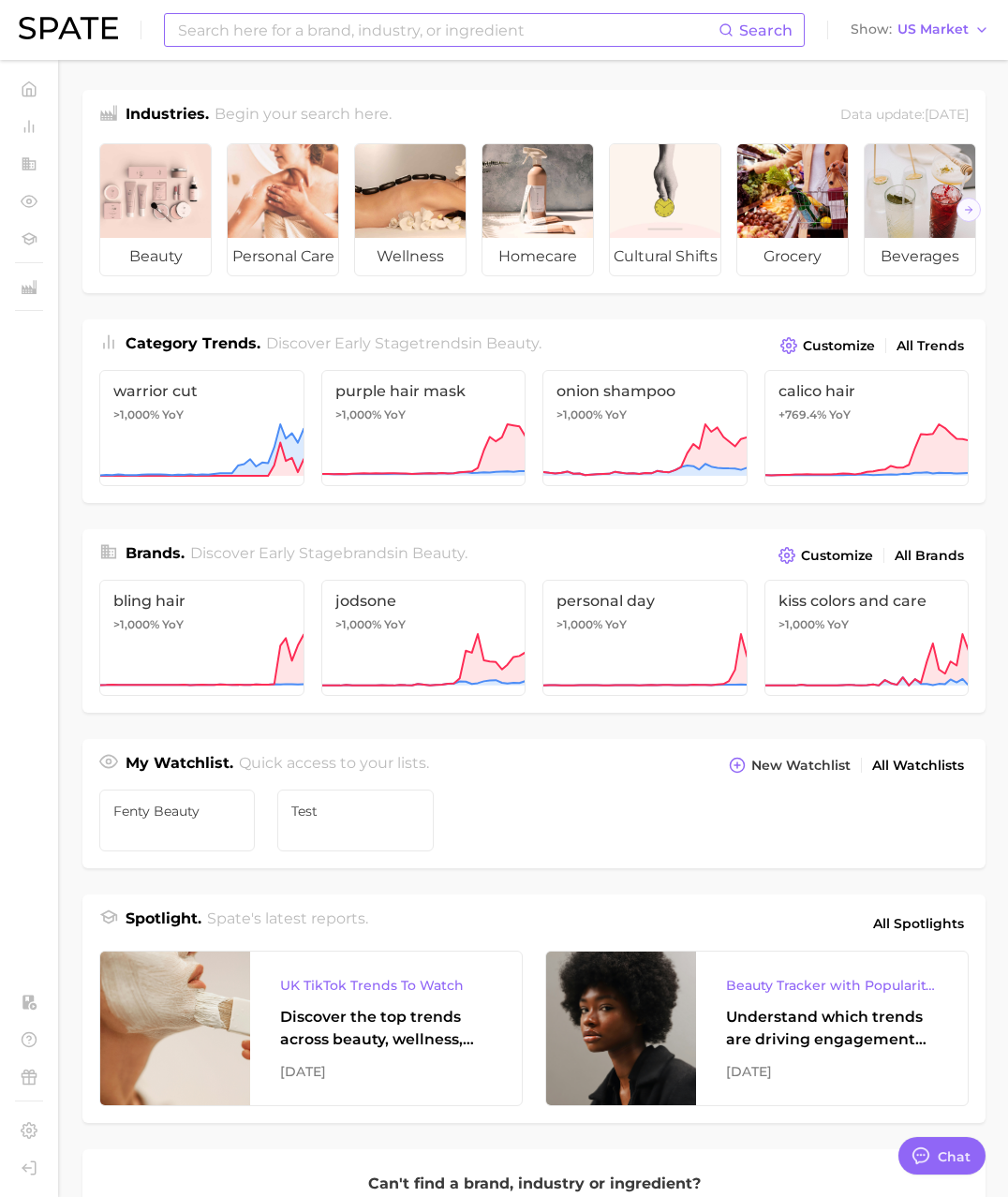
click at [624, 42] on input at bounding box center [447, 30] width 542 height 32
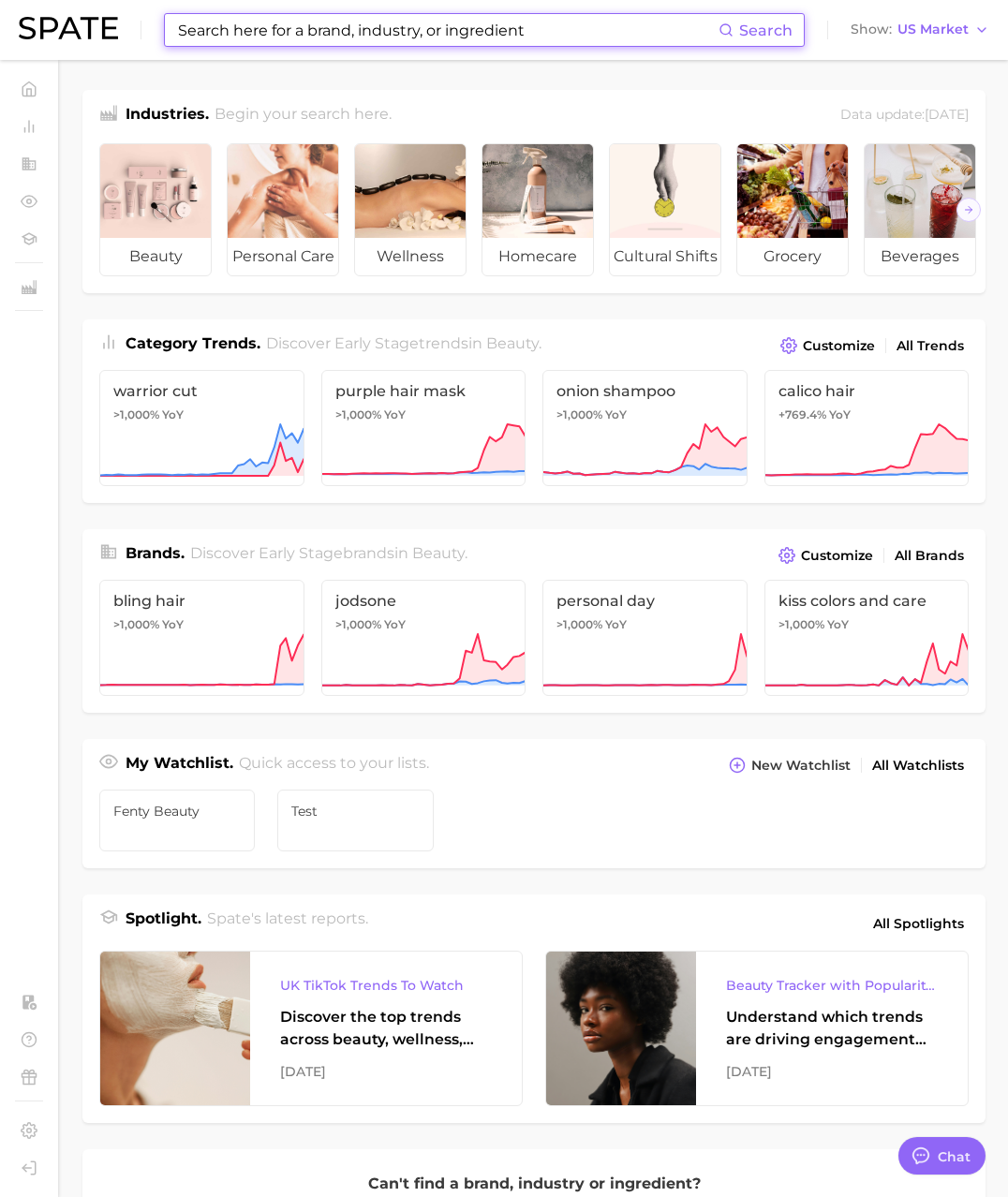
paste input "gray hair"
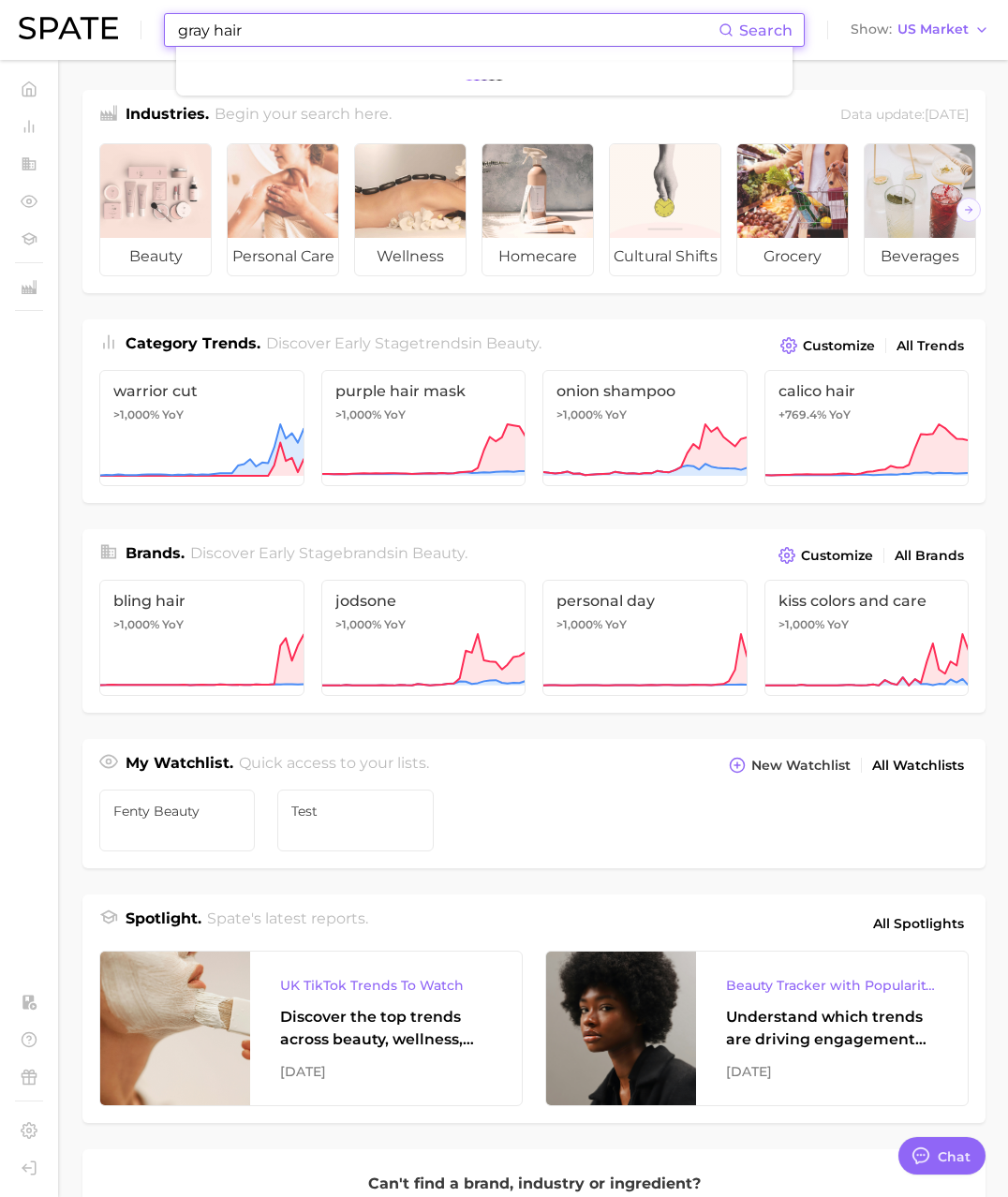
scroll to position [3071, 0]
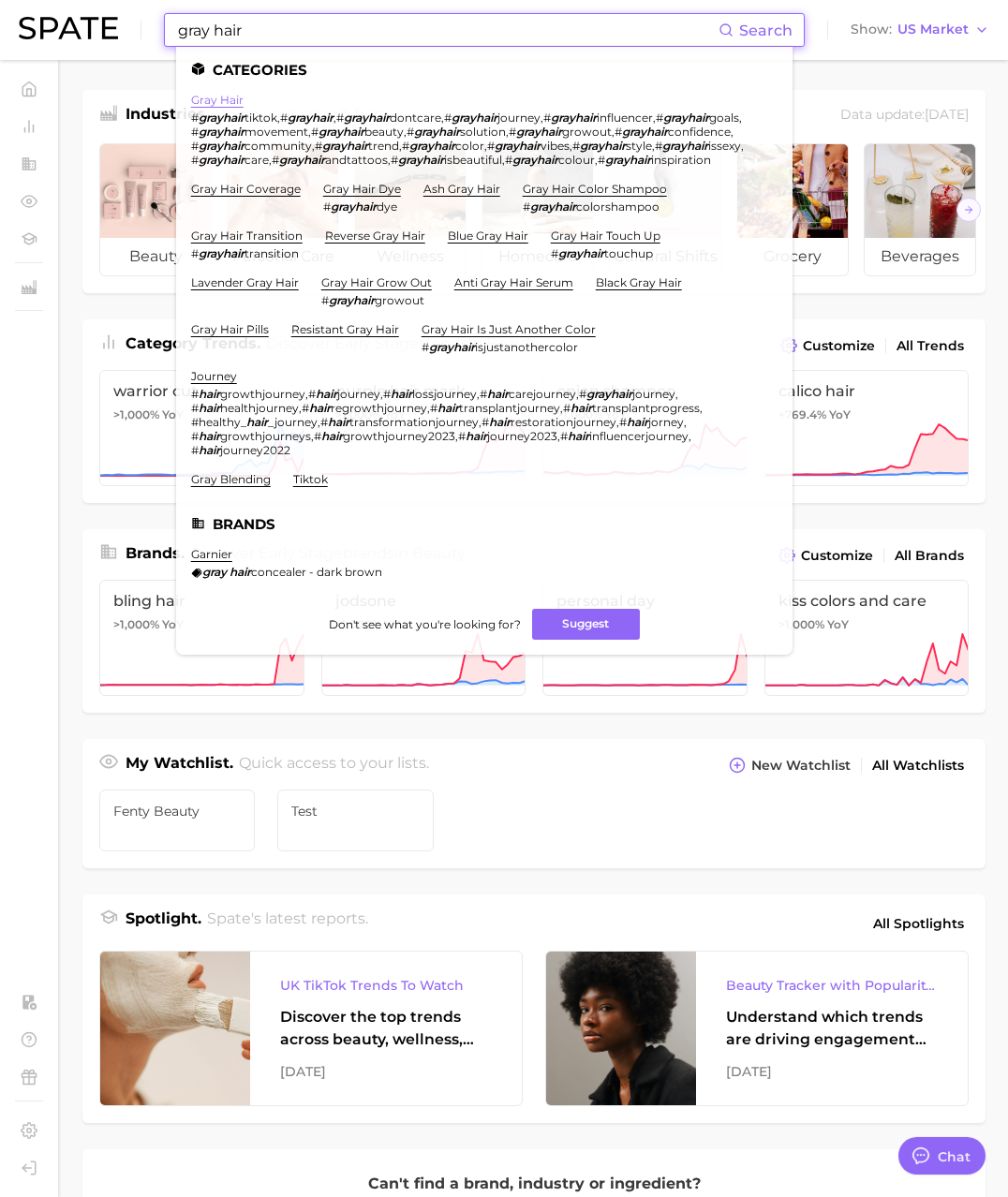
type input "gray hair"
click at [219, 103] on link "gray hair" at bounding box center [217, 100] width 52 height 15
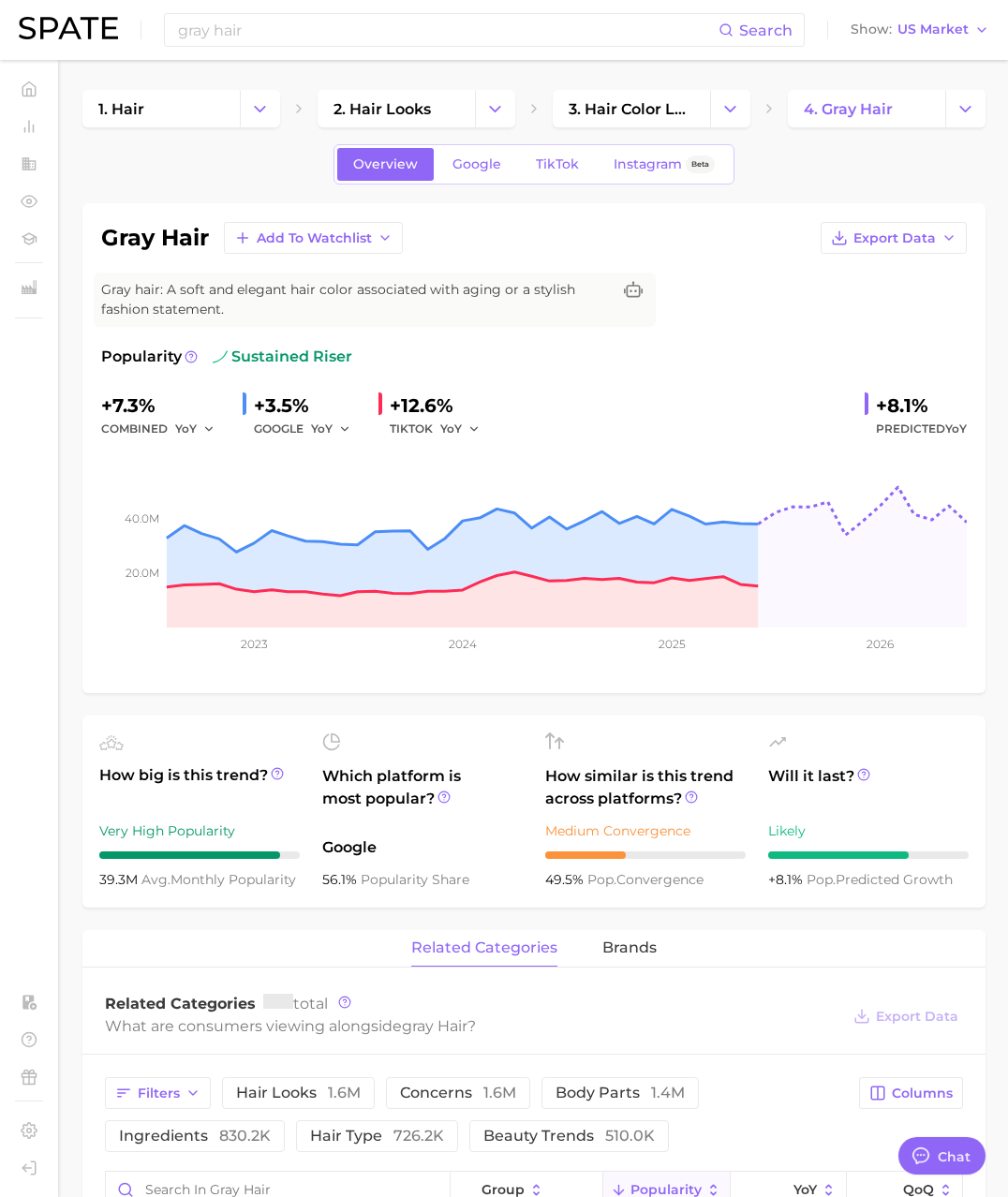
type textarea "x"
click at [302, 26] on input "gray hair" at bounding box center [447, 30] width 542 height 32
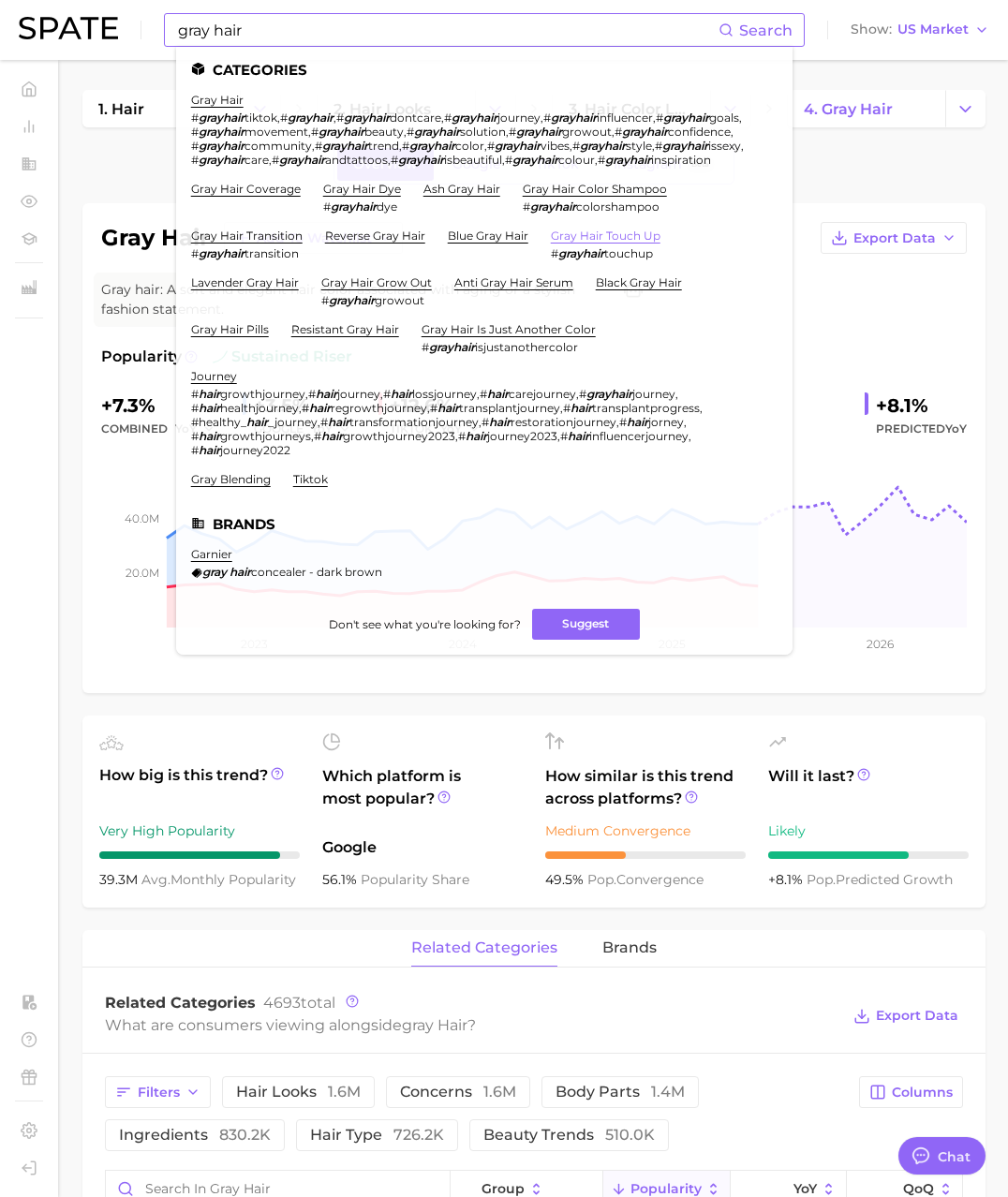
click at [609, 243] on link "gray hair touch up" at bounding box center [605, 235] width 109 height 15
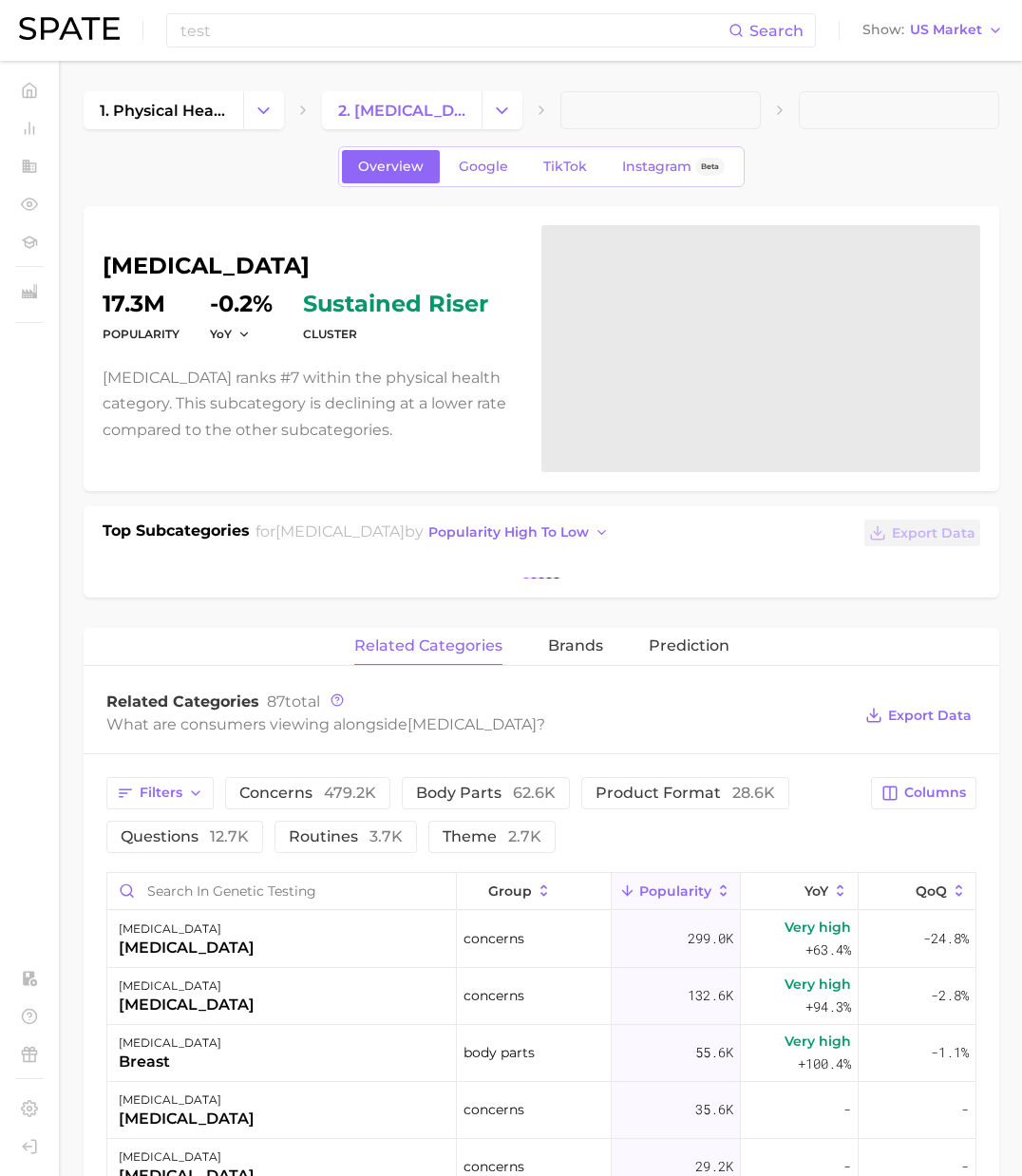
scroll to position [1, 0]
drag, startPoint x: 227, startPoint y: 34, endPoint x: 237, endPoint y: 32, distance: 10.2
click at [227, 34] on input "test" at bounding box center [454, 30] width 550 height 32
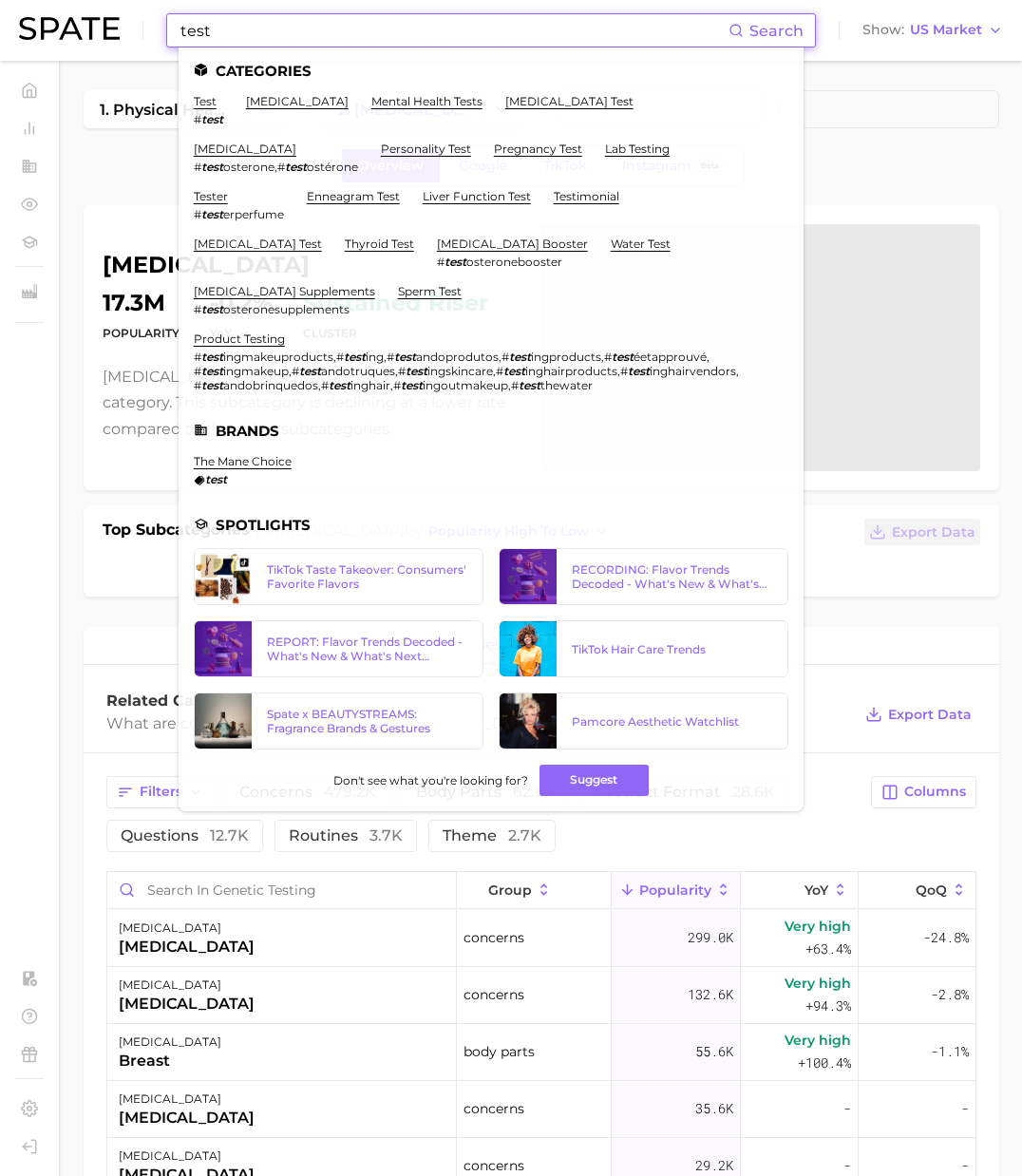
drag, startPoint x: 237, startPoint y: 32, endPoint x: 163, endPoint y: 31, distance: 74.0
click at [166, 31] on div "test Search Categories test # test [MEDICAL_DATA] mental health tests [MEDICAL_…" at bounding box center [491, 30] width 650 height 34
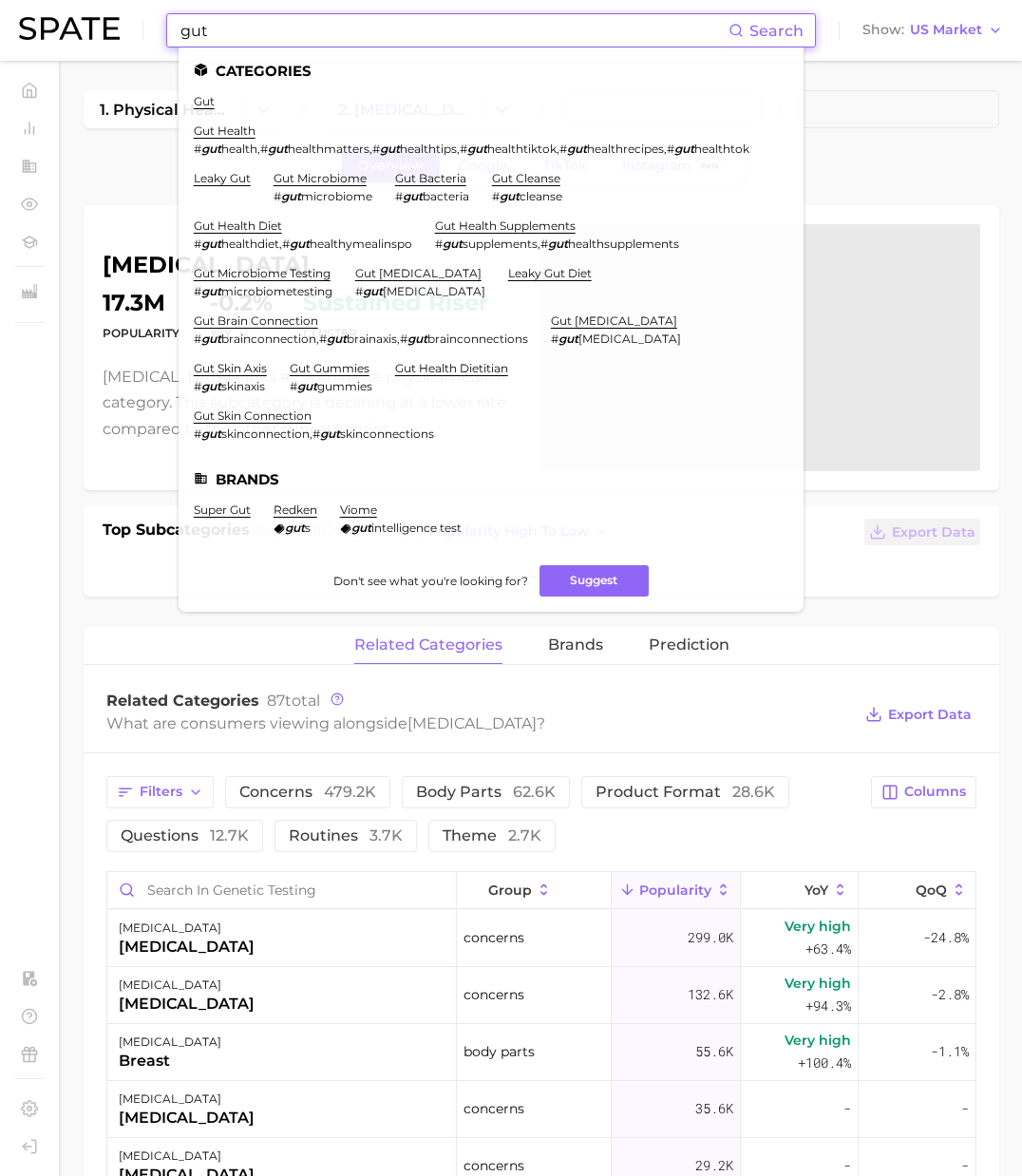
type input "gut"
click at [245, 122] on ul "gut gut health # gut health , # gut healthmatters , # gut healthtips , # gut he…" at bounding box center [491, 275] width 595 height 362
click at [242, 128] on link "gut health" at bounding box center [224, 131] width 62 height 15
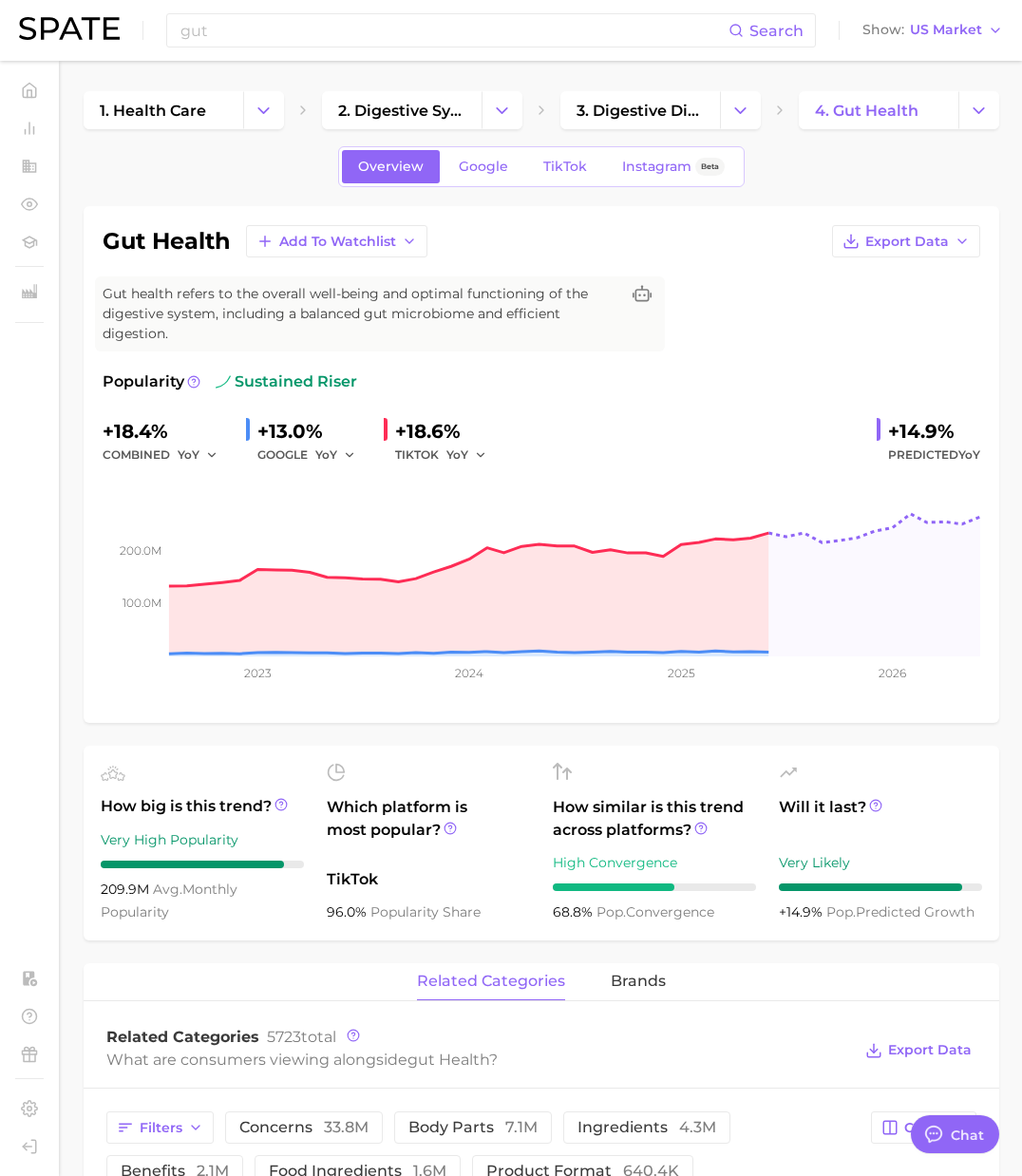
scroll to position [3113, 0]
click at [657, 109] on span "3. digestive disease" at bounding box center [640, 111] width 128 height 18
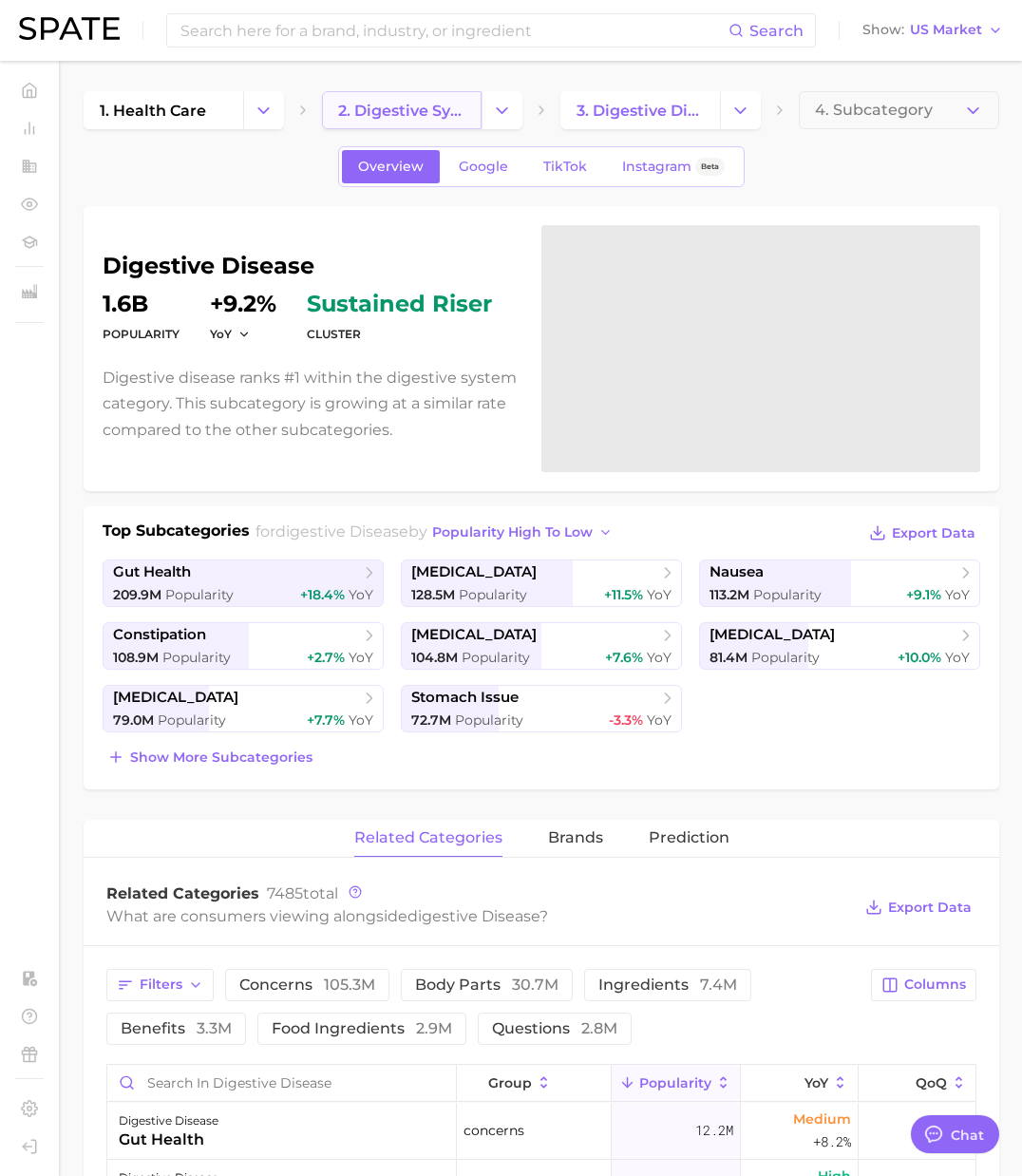
click at [406, 109] on span "2. digestive system" at bounding box center [402, 111] width 128 height 18
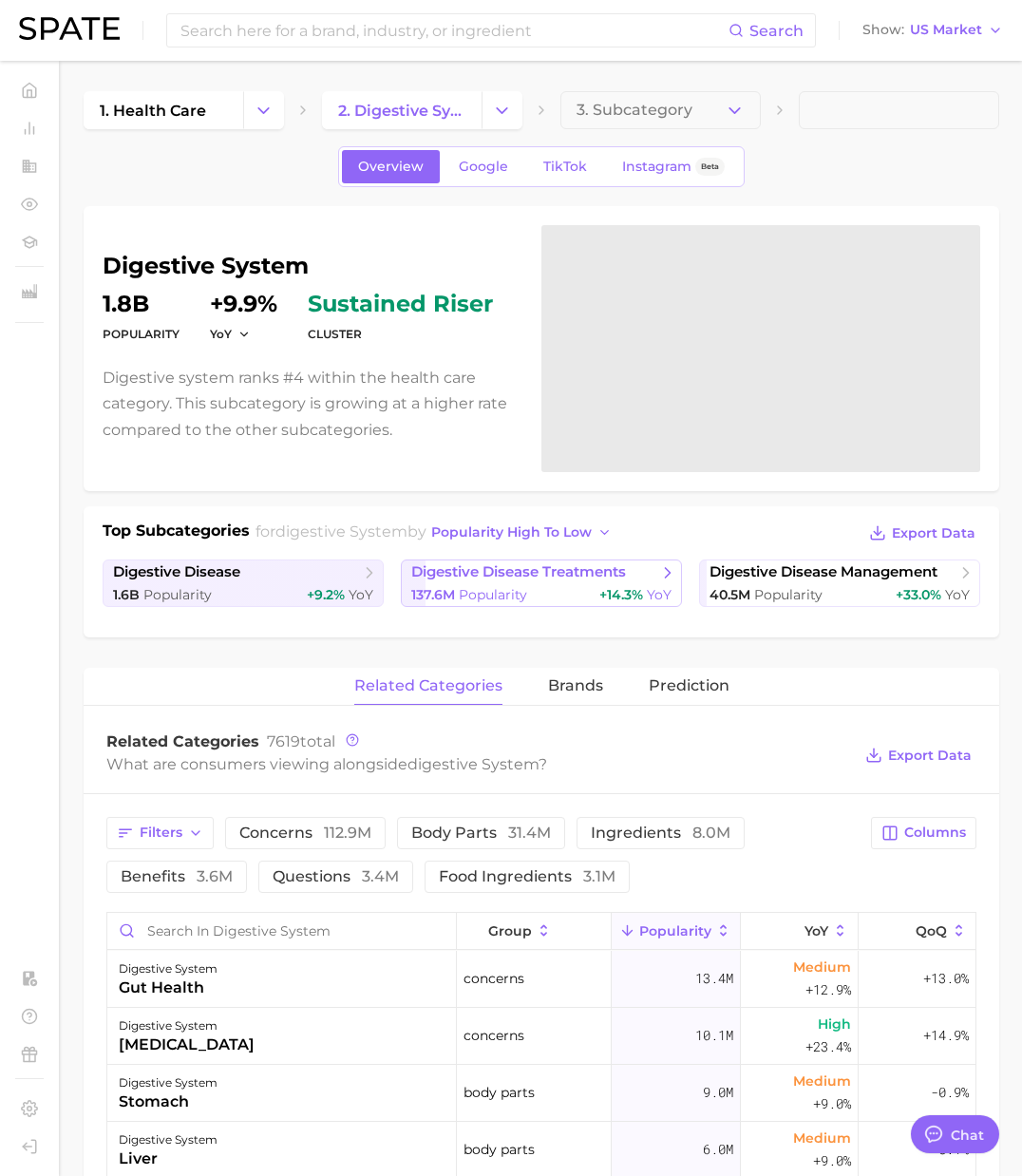
click at [511, 580] on span "digestive disease treatments" at bounding box center [518, 572] width 215 height 18
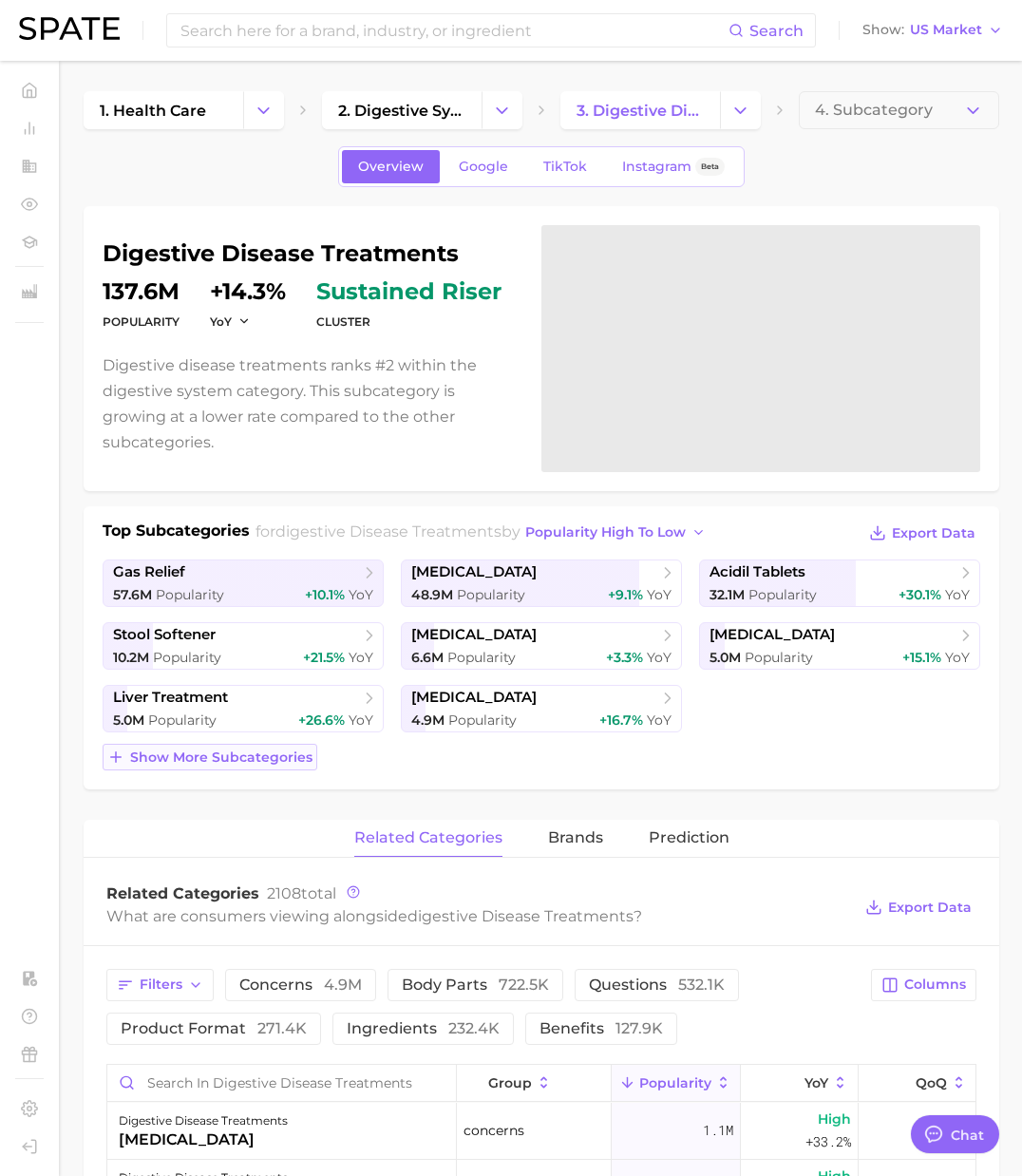
click at [245, 751] on span "Show more subcategories" at bounding box center [222, 757] width 183 height 16
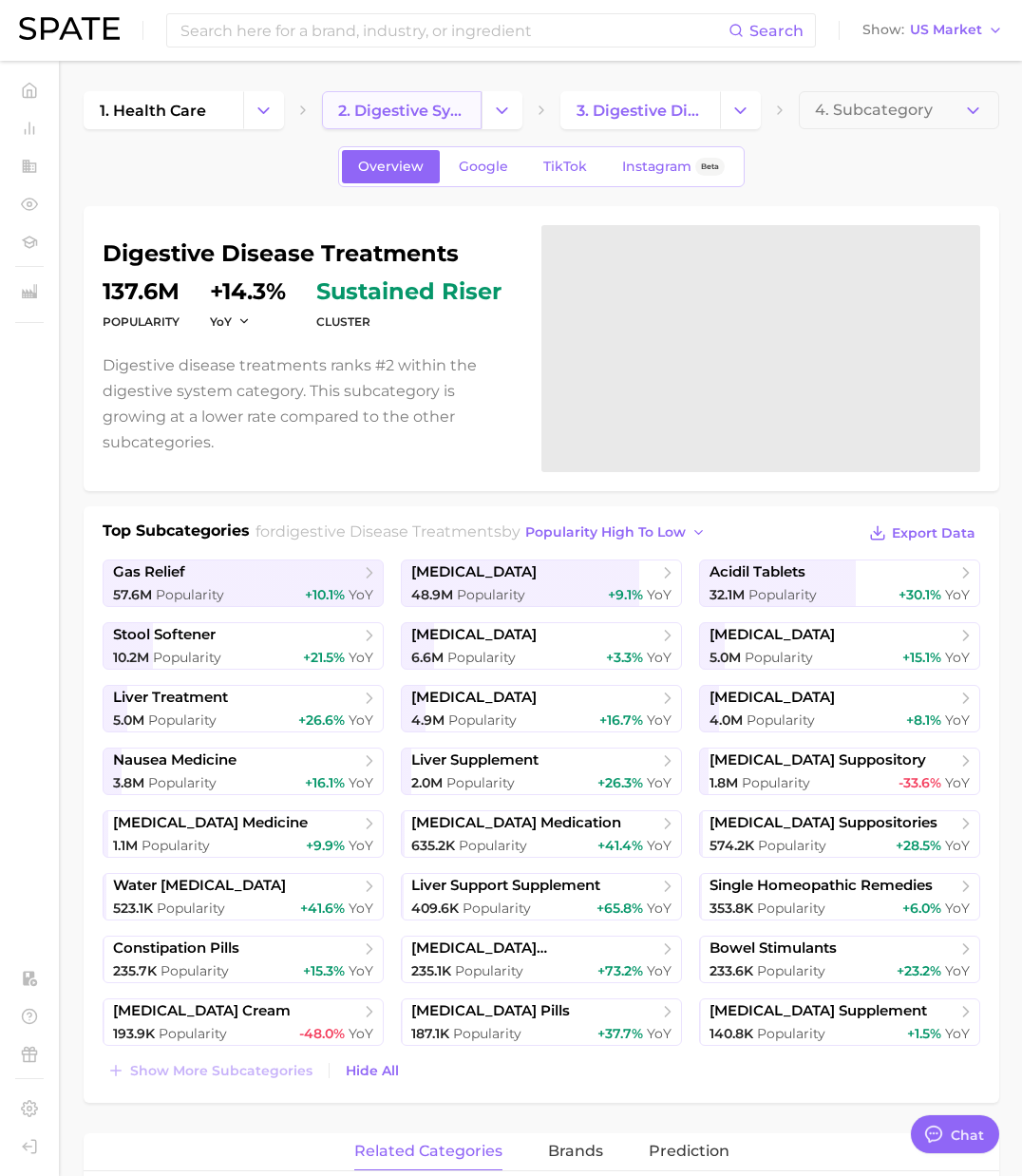
click at [442, 114] on span "2. digestive system" at bounding box center [402, 111] width 128 height 18
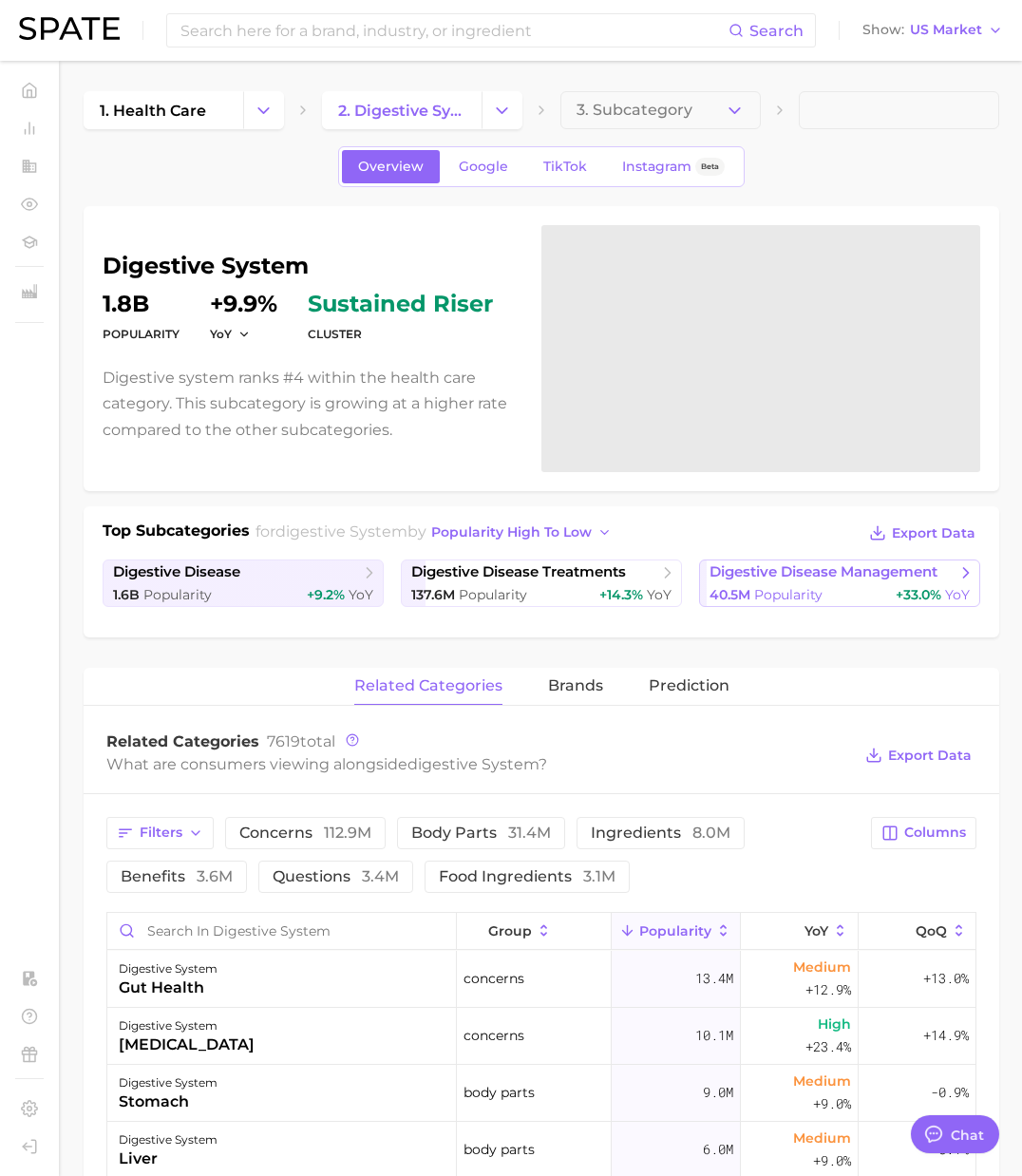
click at [791, 576] on span "digestive disease management" at bounding box center [824, 572] width 228 height 18
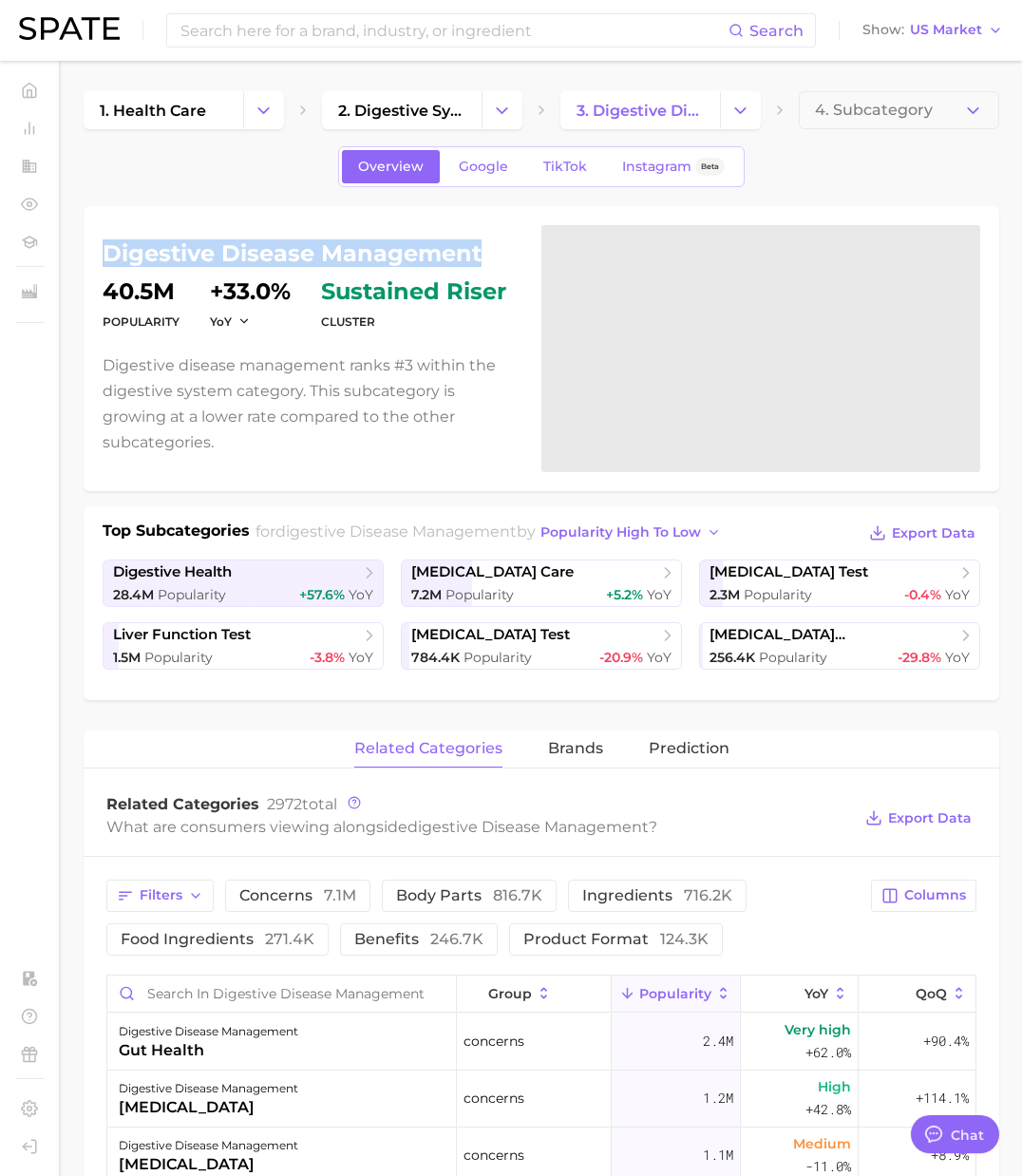
drag, startPoint x: 104, startPoint y: 254, endPoint x: 479, endPoint y: 254, distance: 375.0
click at [479, 254] on h1 "digestive disease management" at bounding box center [310, 253] width 416 height 23
copy h1 "digestive disease management"
click at [763, 572] on span "food sensitivity test" at bounding box center [789, 572] width 159 height 18
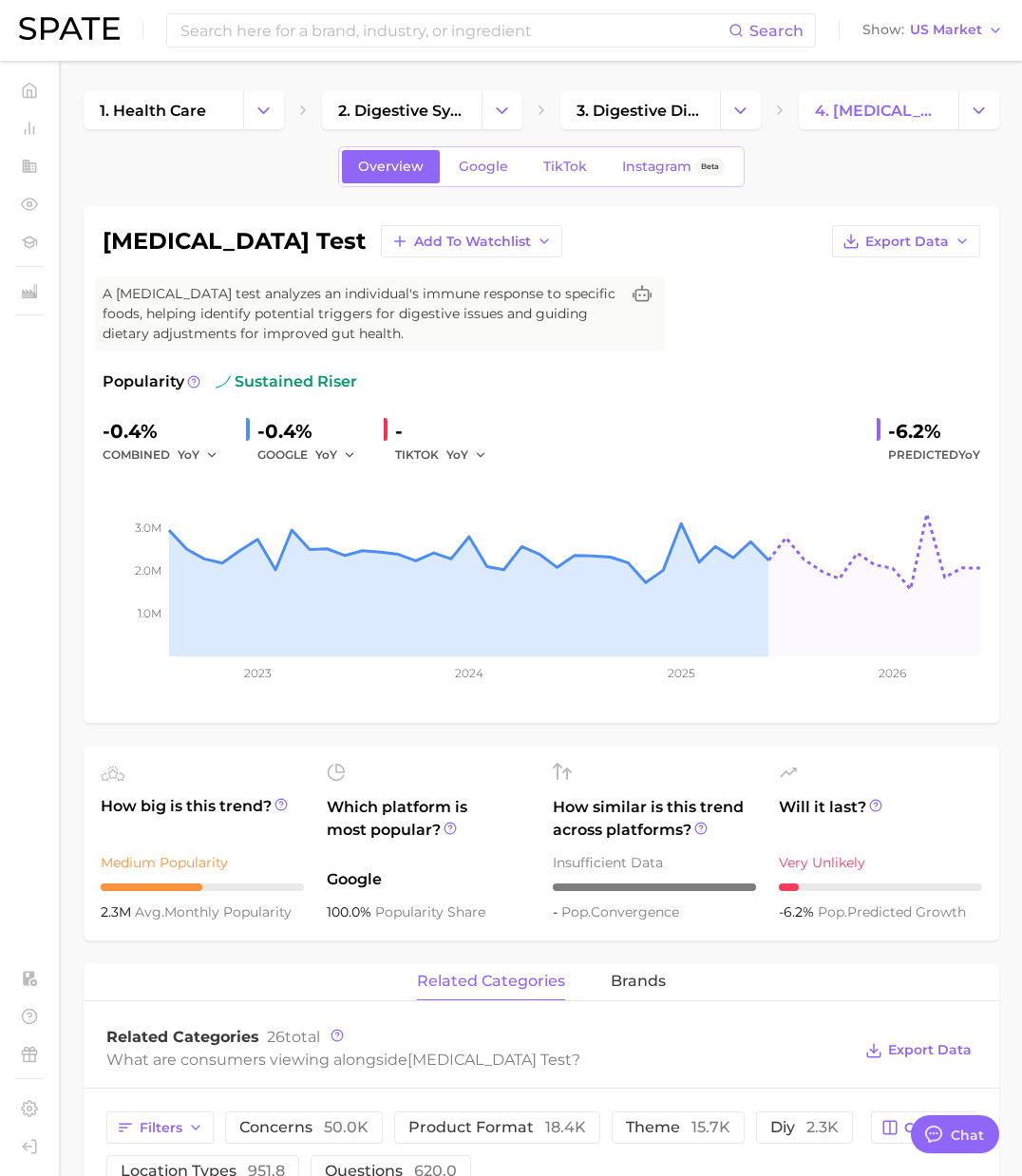
drag, startPoint x: 348, startPoint y: 242, endPoint x: 102, endPoint y: 239, distance: 246.0
click at [102, 239] on div "food sensitivity test Add to Watchlist Export Data" at bounding box center [541, 241] width 878 height 32
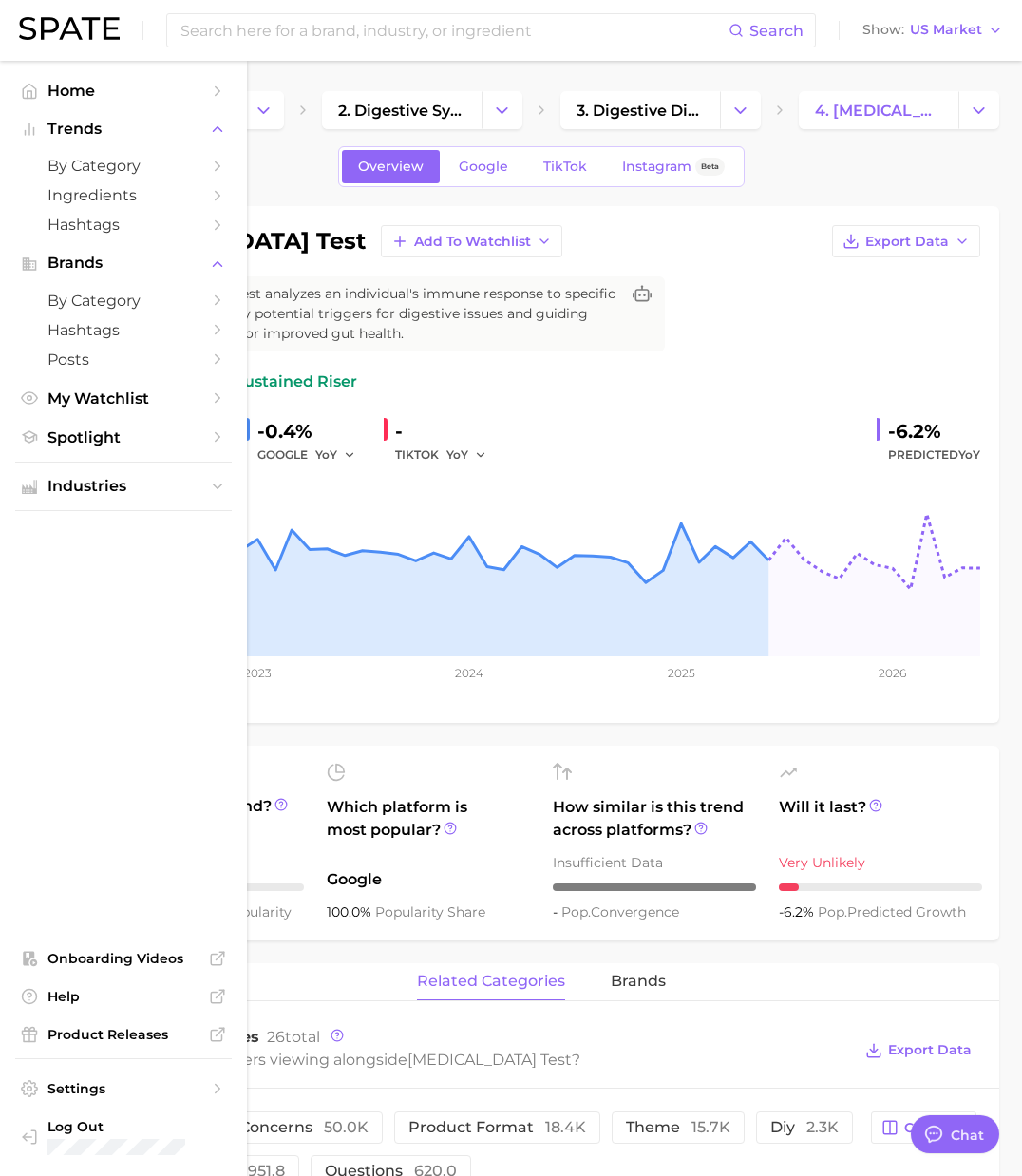
copy h1 "food sensitivity test"
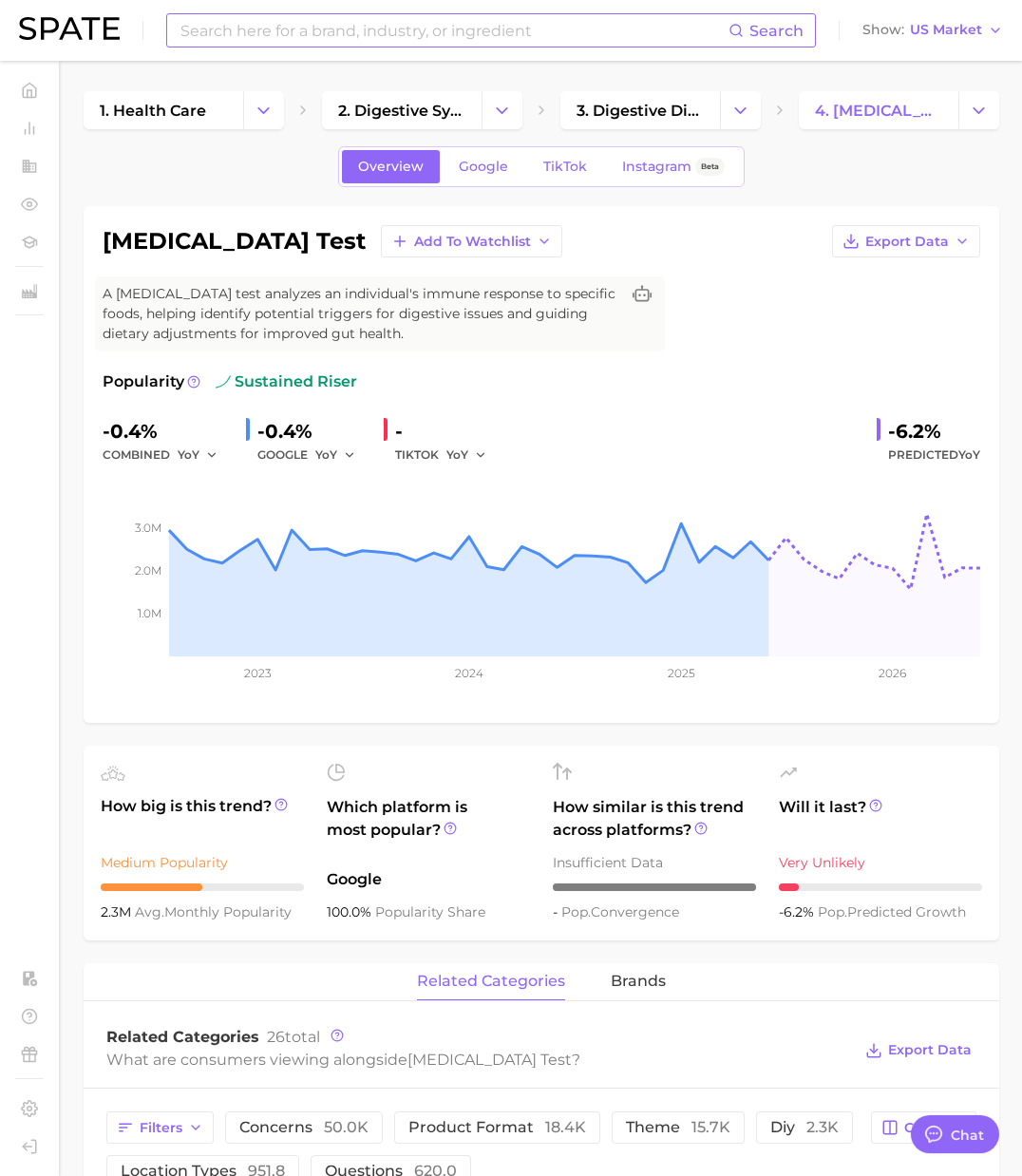
click at [286, 34] on input at bounding box center [454, 30] width 550 height 32
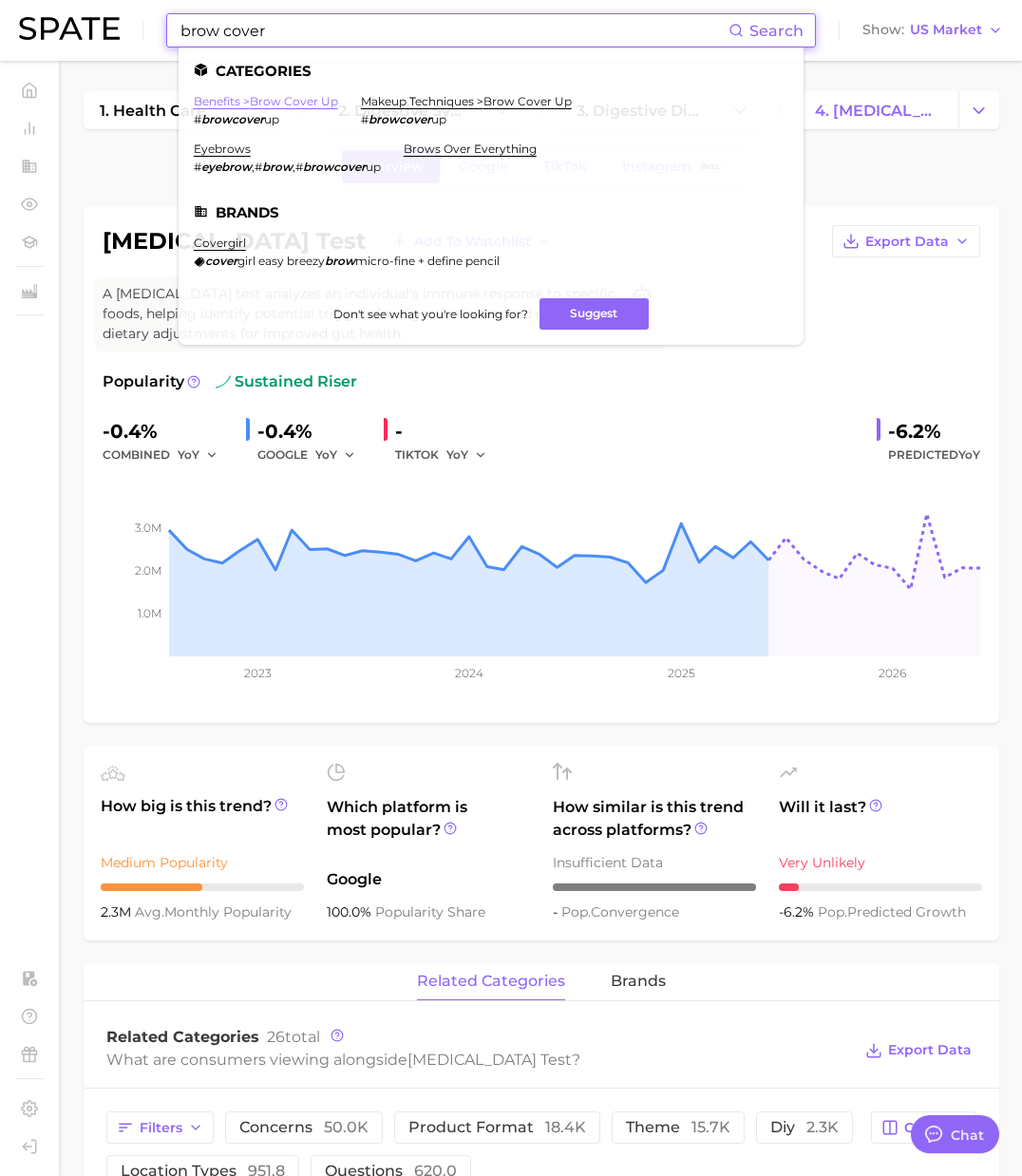
type input "brow cover"
click at [311, 100] on link "benefits > brow cover up" at bounding box center [265, 101] width 144 height 15
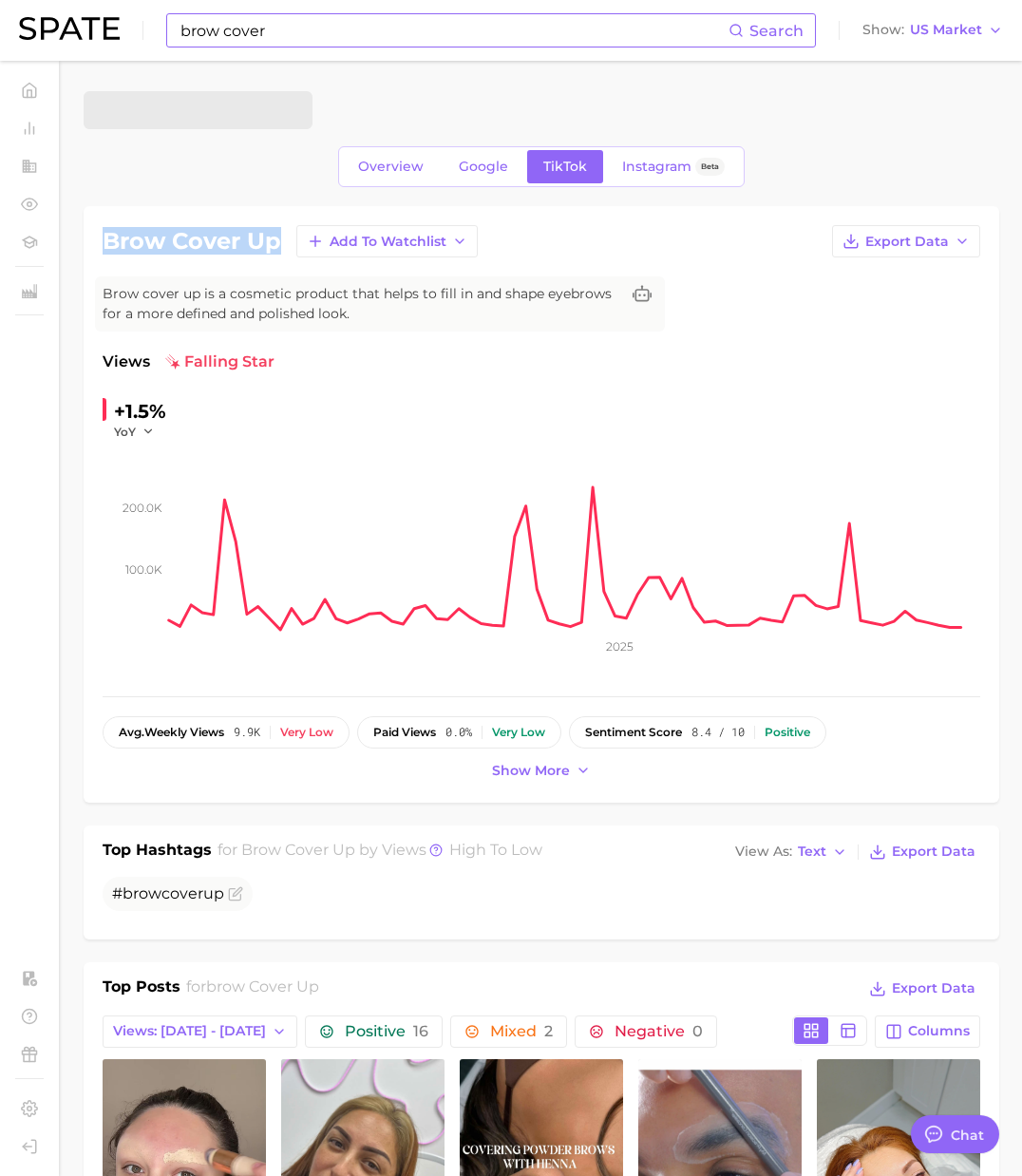
drag, startPoint x: 280, startPoint y: 241, endPoint x: 64, endPoint y: 243, distance: 216.0
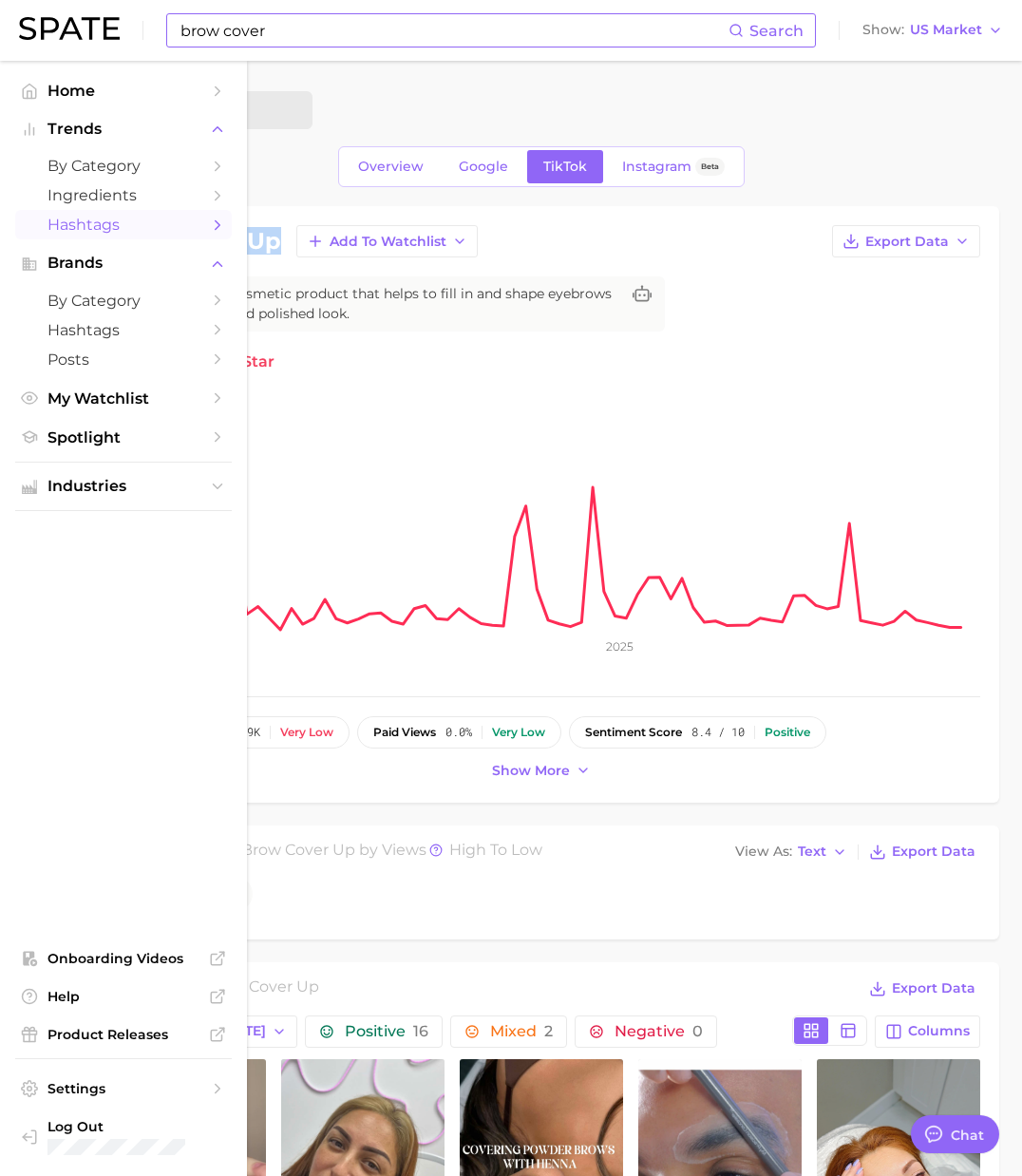
copy h1 "brow cover up"
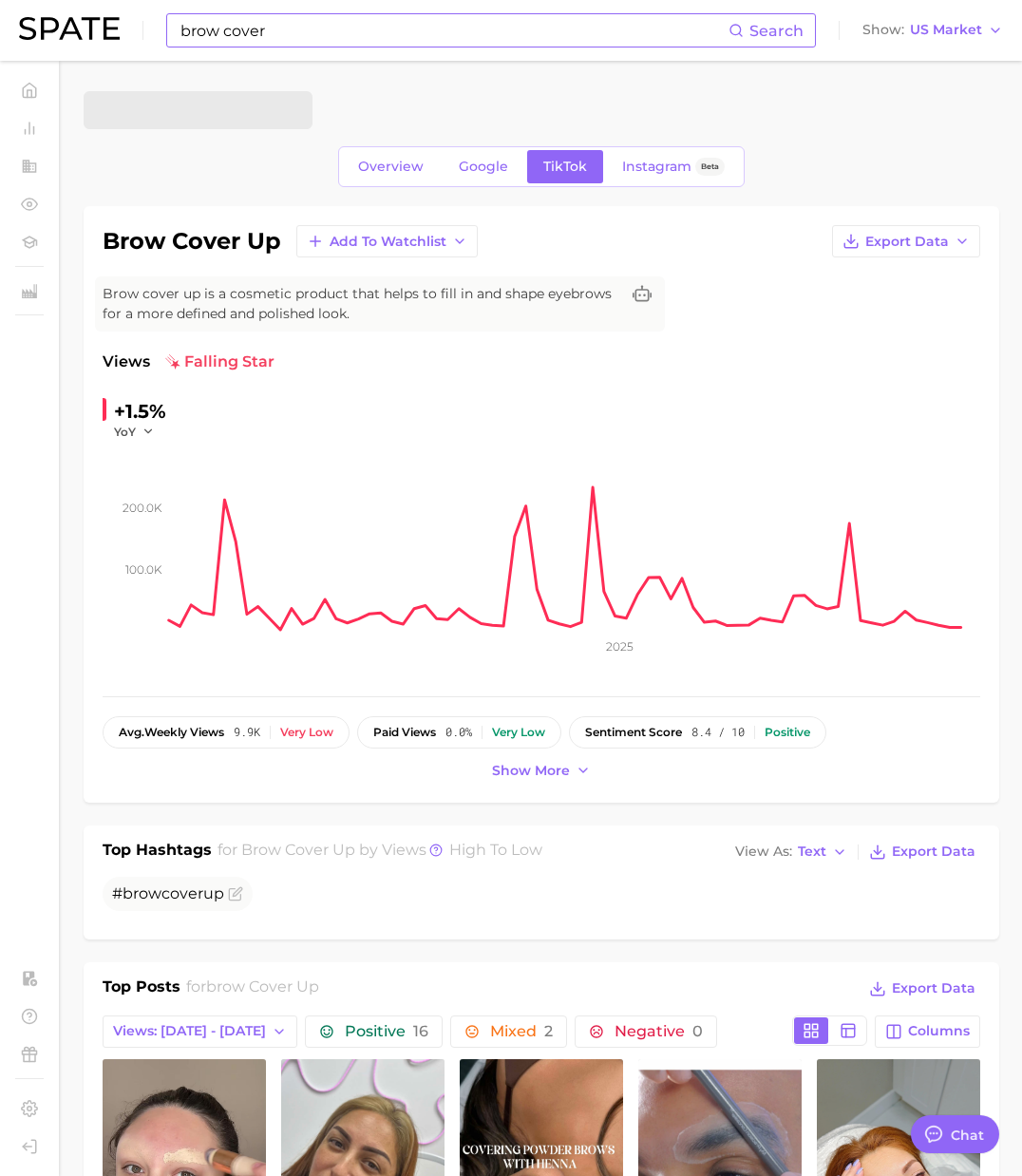
drag, startPoint x: 320, startPoint y: 20, endPoint x: 333, endPoint y: 23, distance: 13.3
click at [322, 21] on input "brow cover" at bounding box center [454, 30] width 550 height 32
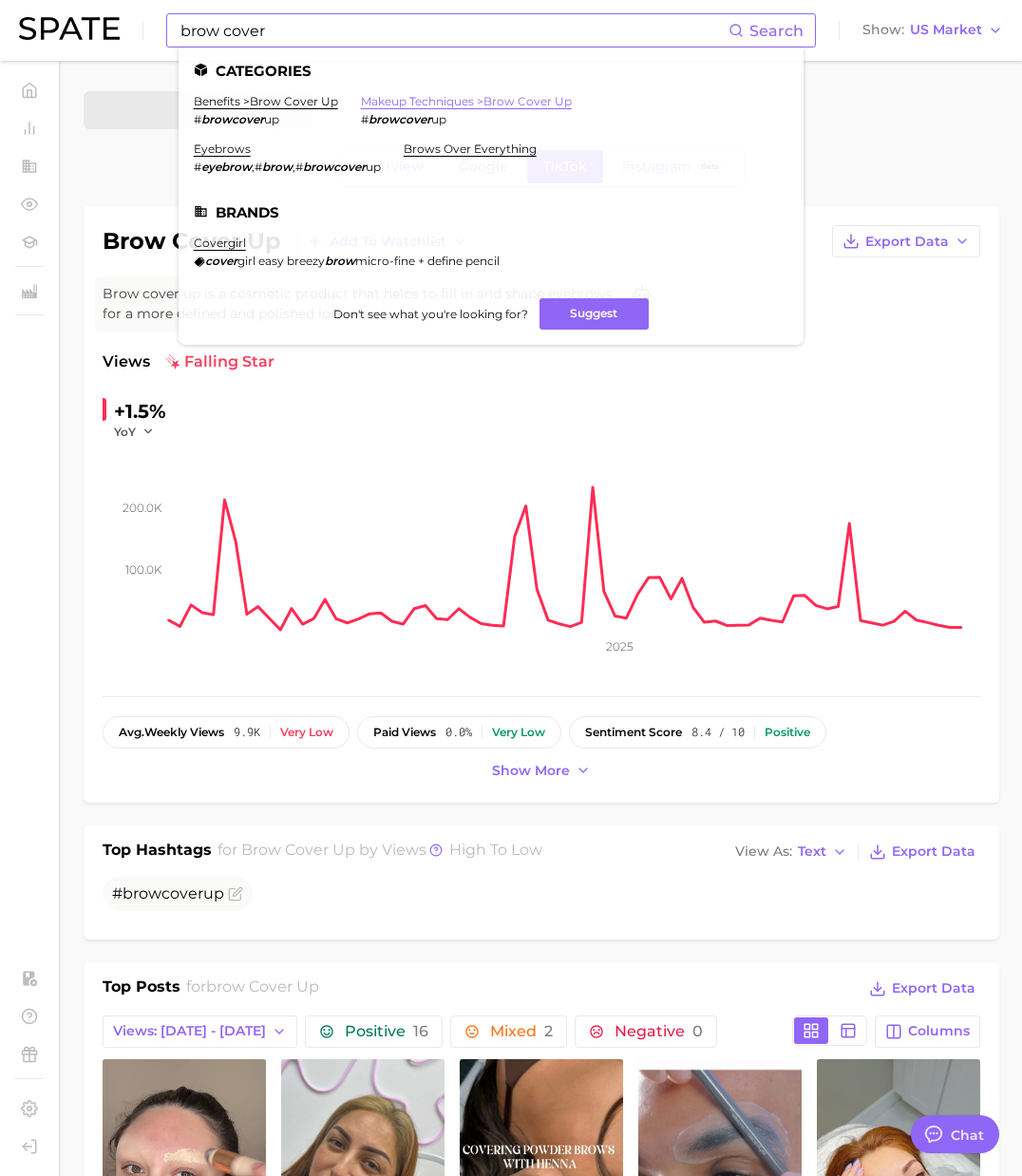
click at [498, 101] on link "makeup techniques > brow cover up" at bounding box center [466, 101] width 211 height 15
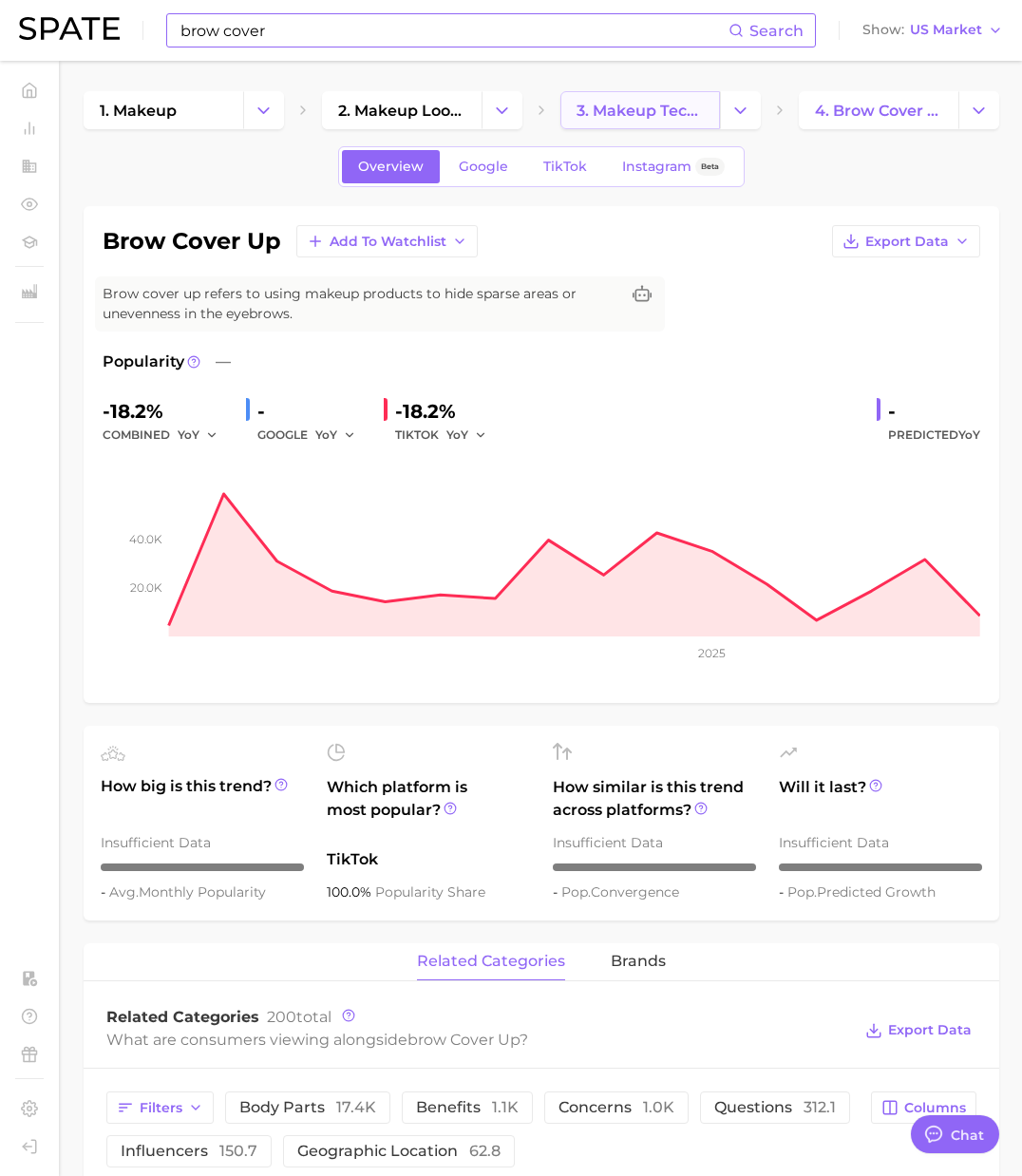
click at [649, 112] on span "3. makeup techniques" at bounding box center [640, 111] width 128 height 18
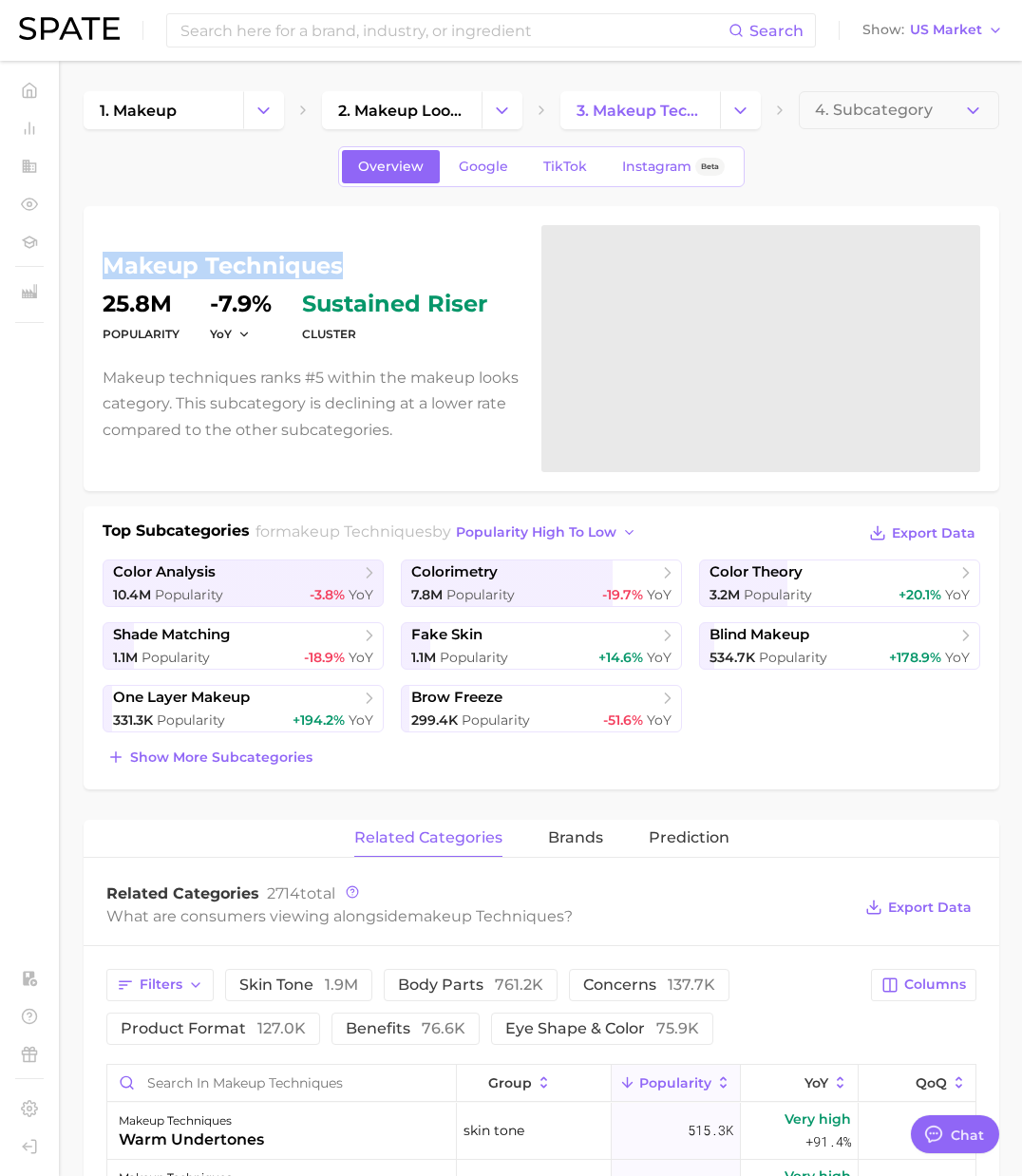
drag, startPoint x: 347, startPoint y: 262, endPoint x: 74, endPoint y: 285, distance: 274.0
click at [102, 268] on h1 "makeup techniques" at bounding box center [310, 265] width 416 height 23
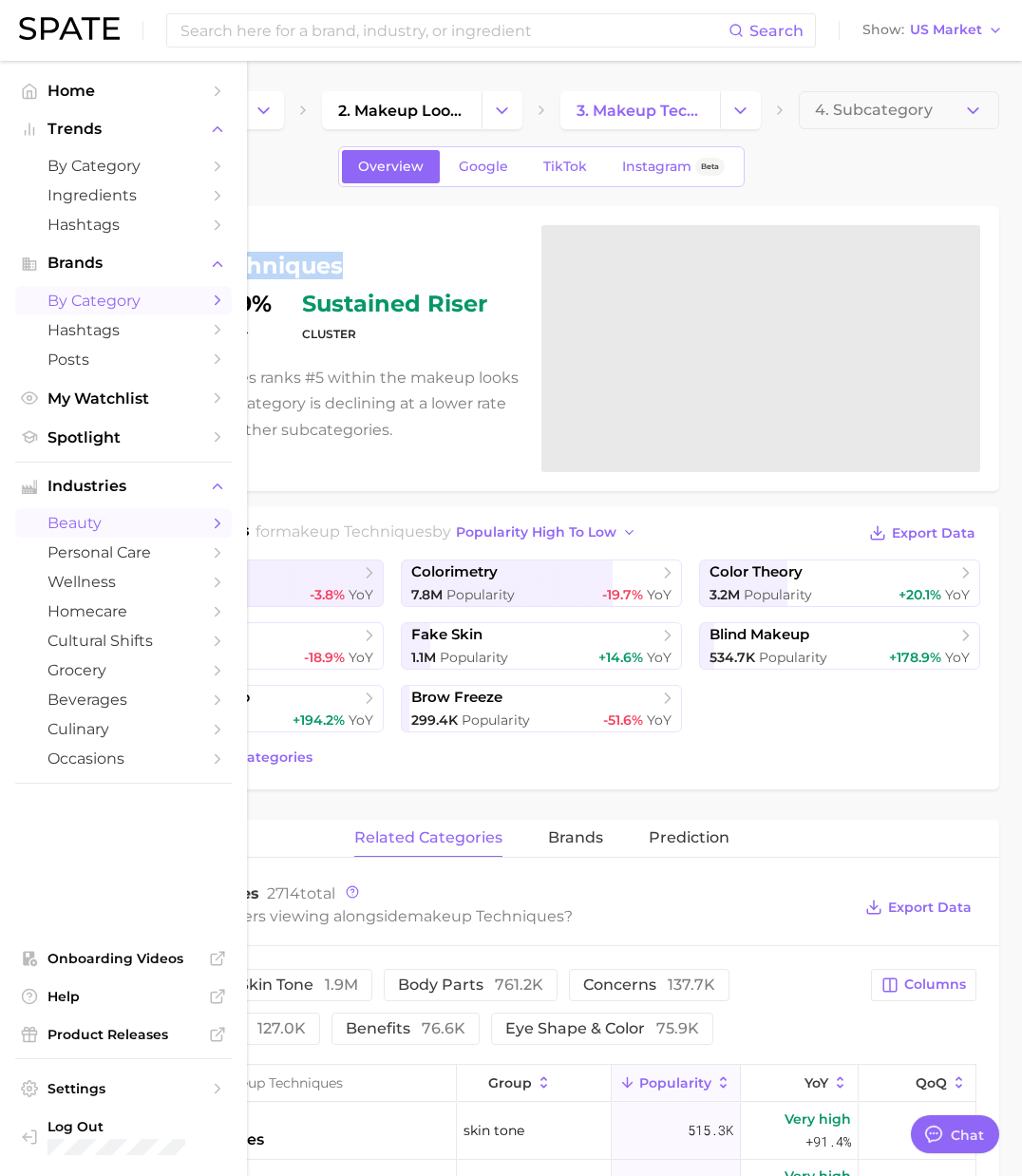
copy h1 "makeup techniques"
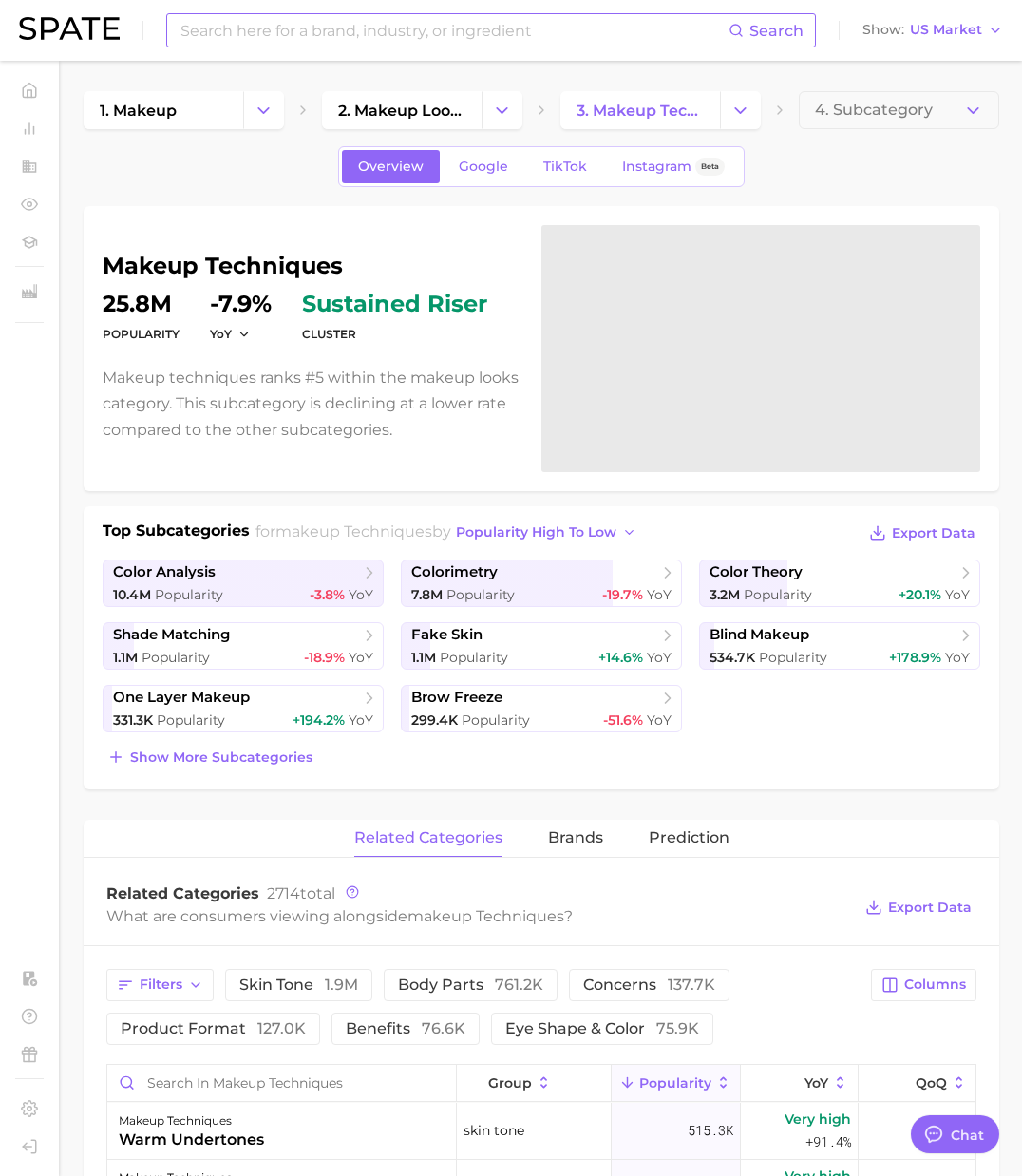
click at [245, 39] on input at bounding box center [454, 30] width 550 height 32
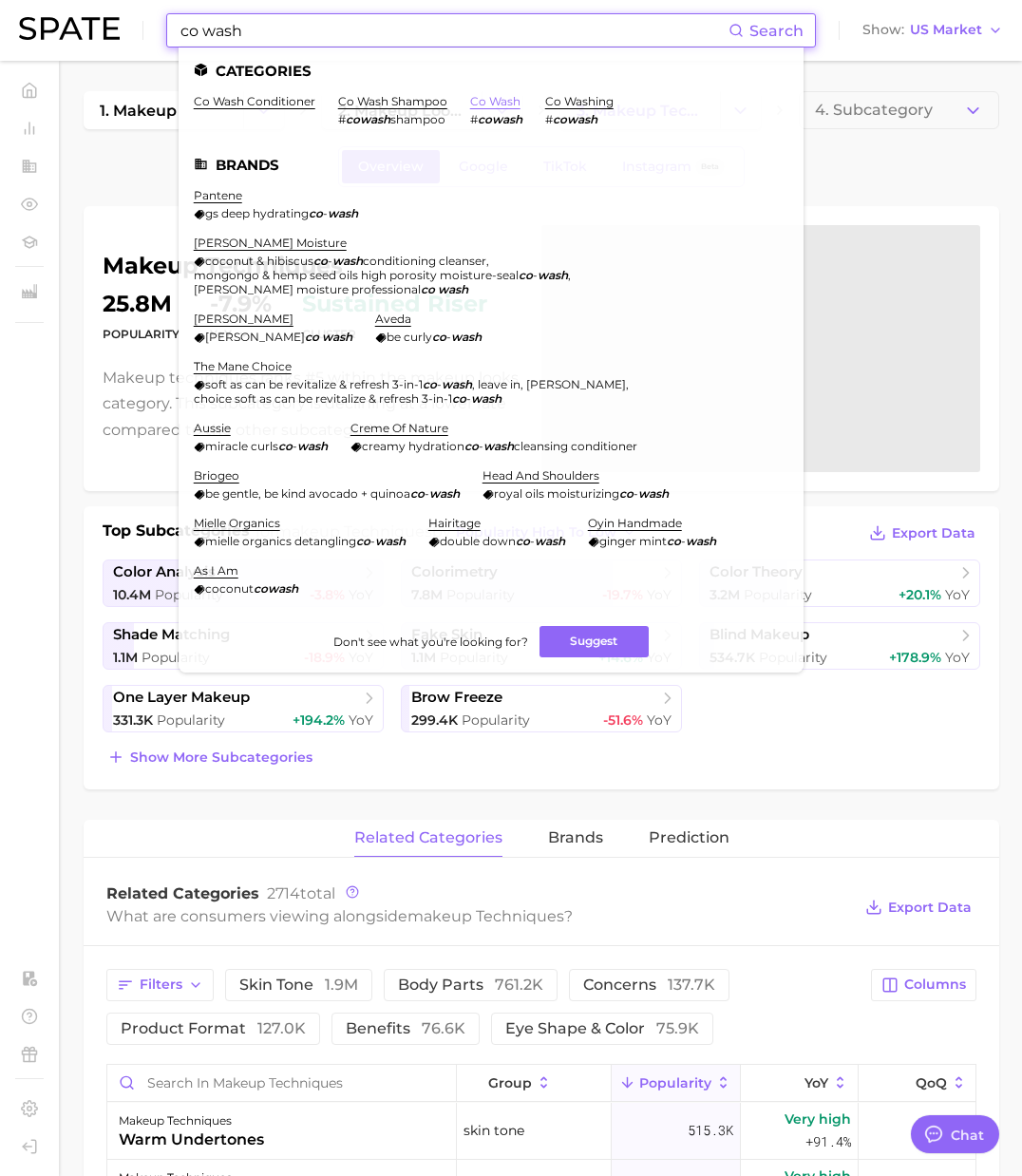
type input "co wash"
click at [501, 106] on link "co wash" at bounding box center [495, 101] width 50 height 15
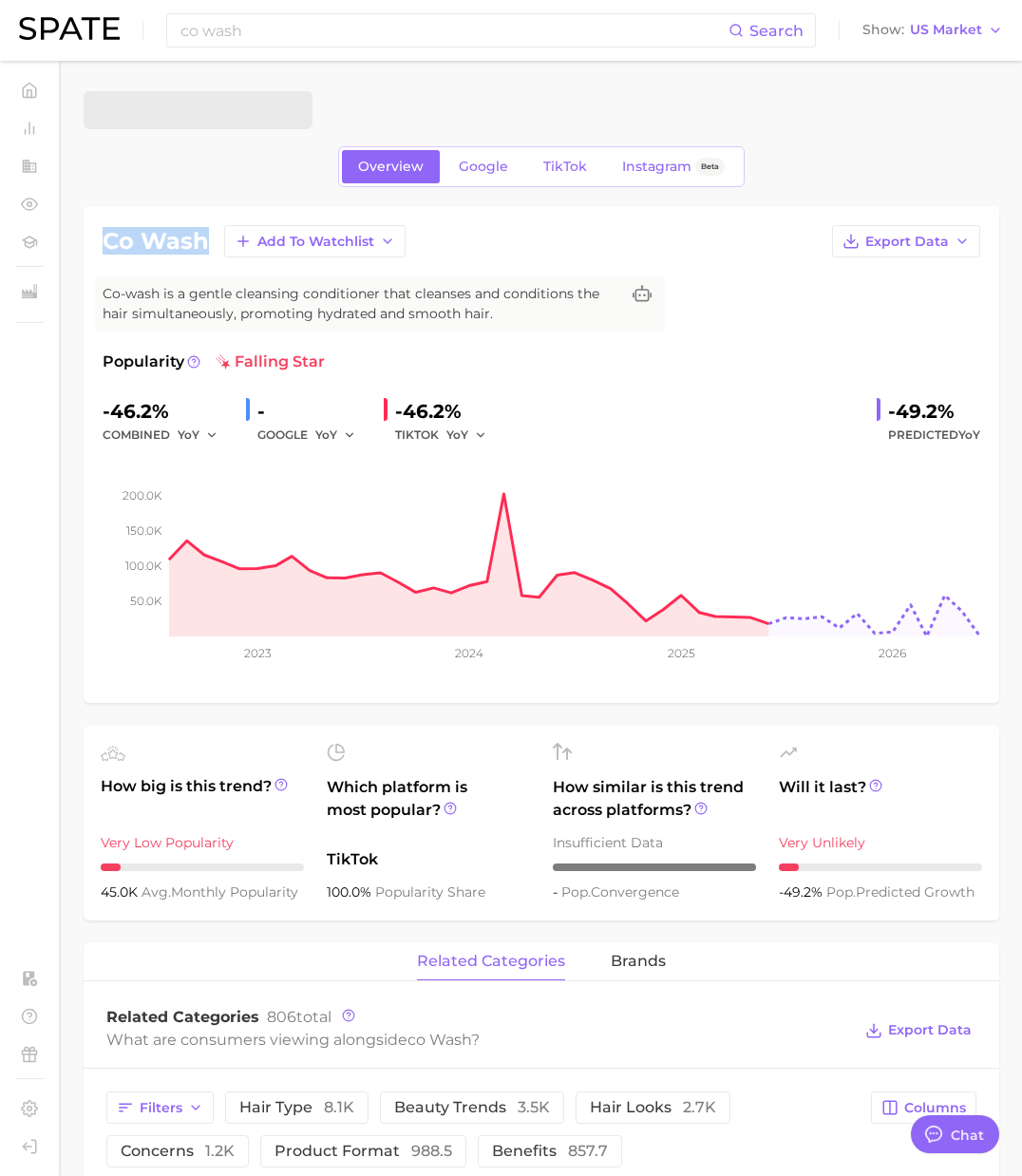
drag, startPoint x: 202, startPoint y: 238, endPoint x: 89, endPoint y: 245, distance: 113.2
click at [89, 245] on div "co wash Add to Watchlist Export Data Co-wash is a gentle cleansing conditioner …" at bounding box center [541, 454] width 916 height 497
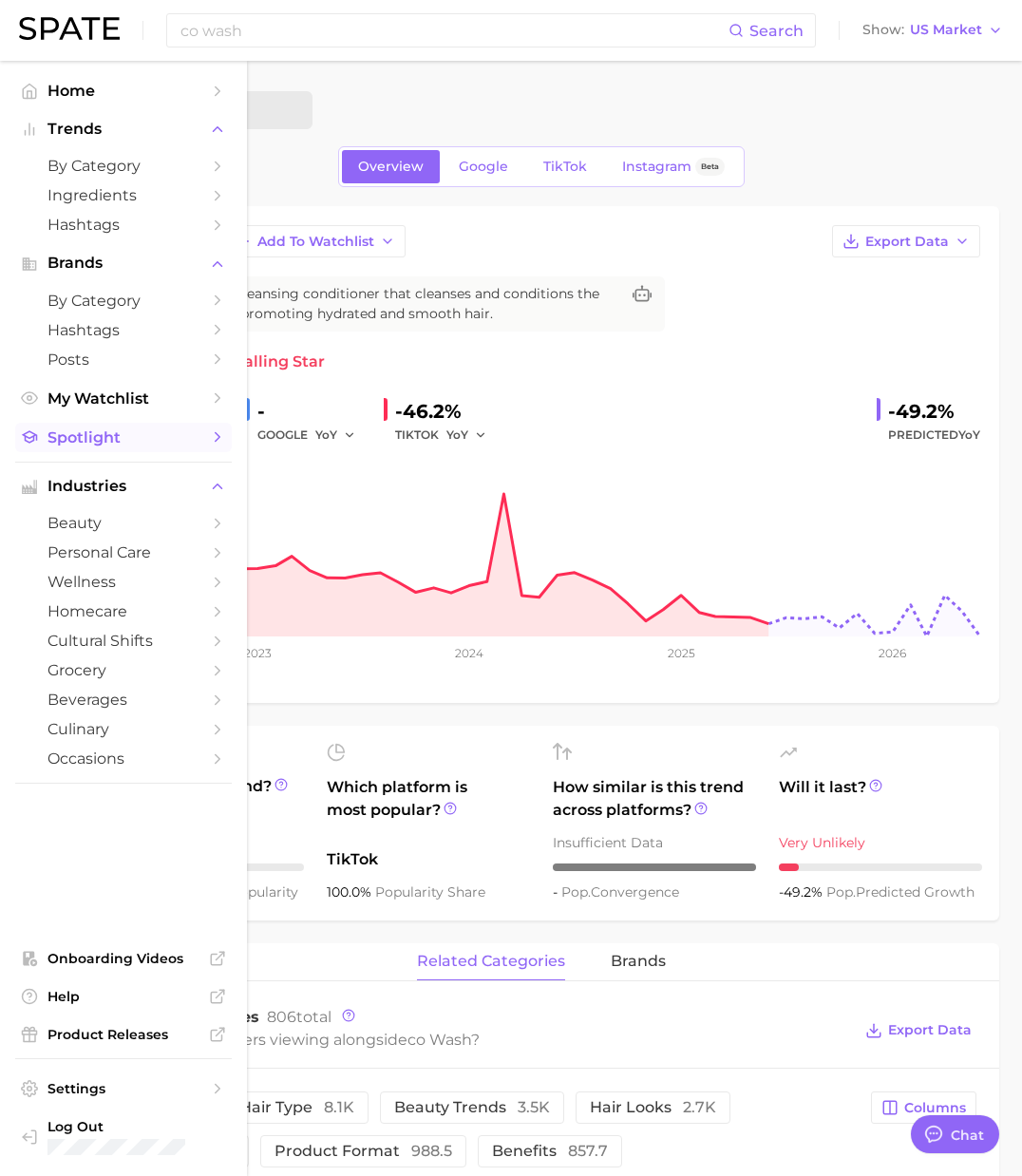
copy h1 "co wash"
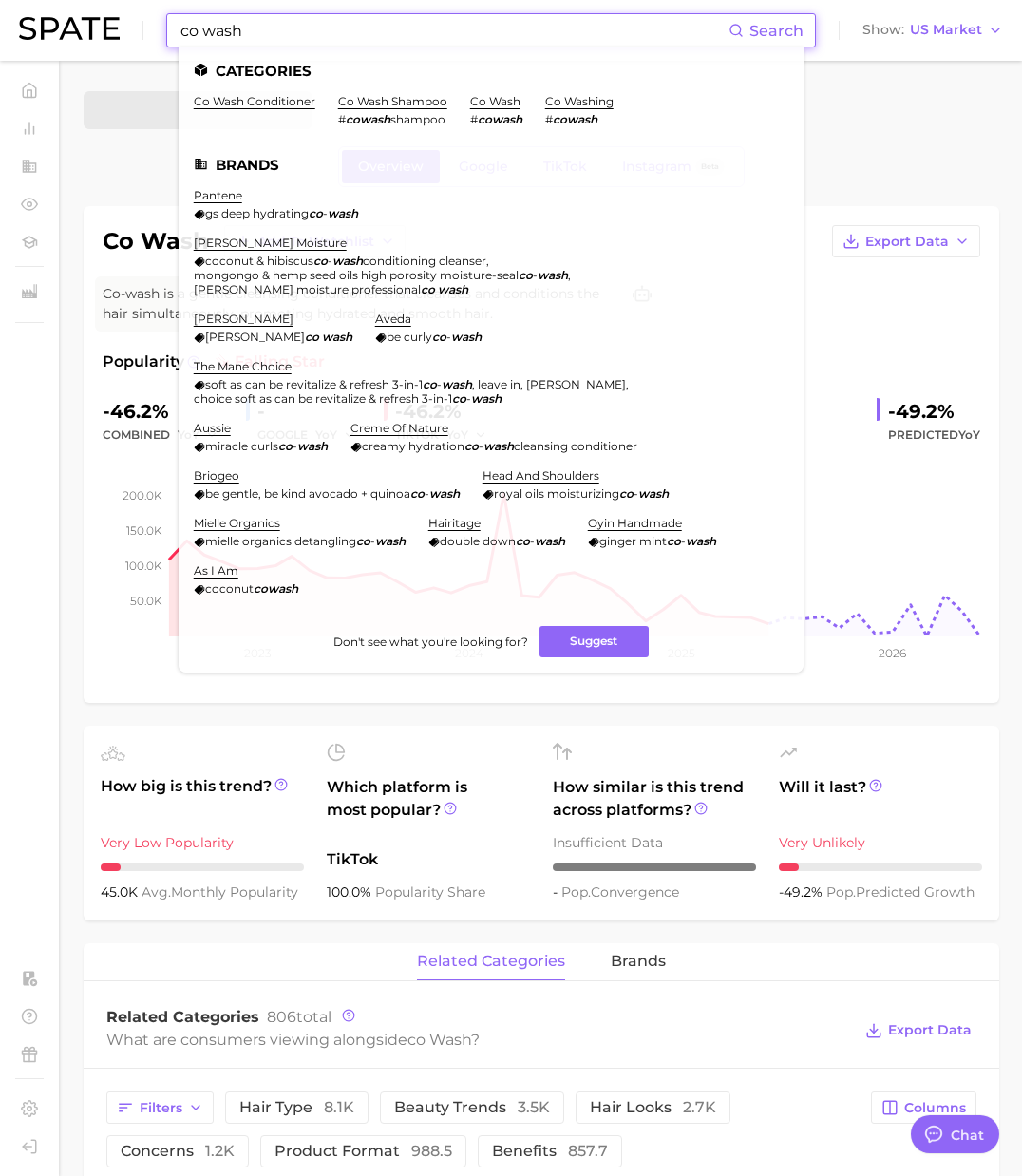
drag, startPoint x: 194, startPoint y: 28, endPoint x: 87, endPoint y: 24, distance: 107.1
click at [87, 24] on div "co wash Search Categories co wash conditioner co wash shampoo # cowash shampoo …" at bounding box center [511, 30] width 984 height 61
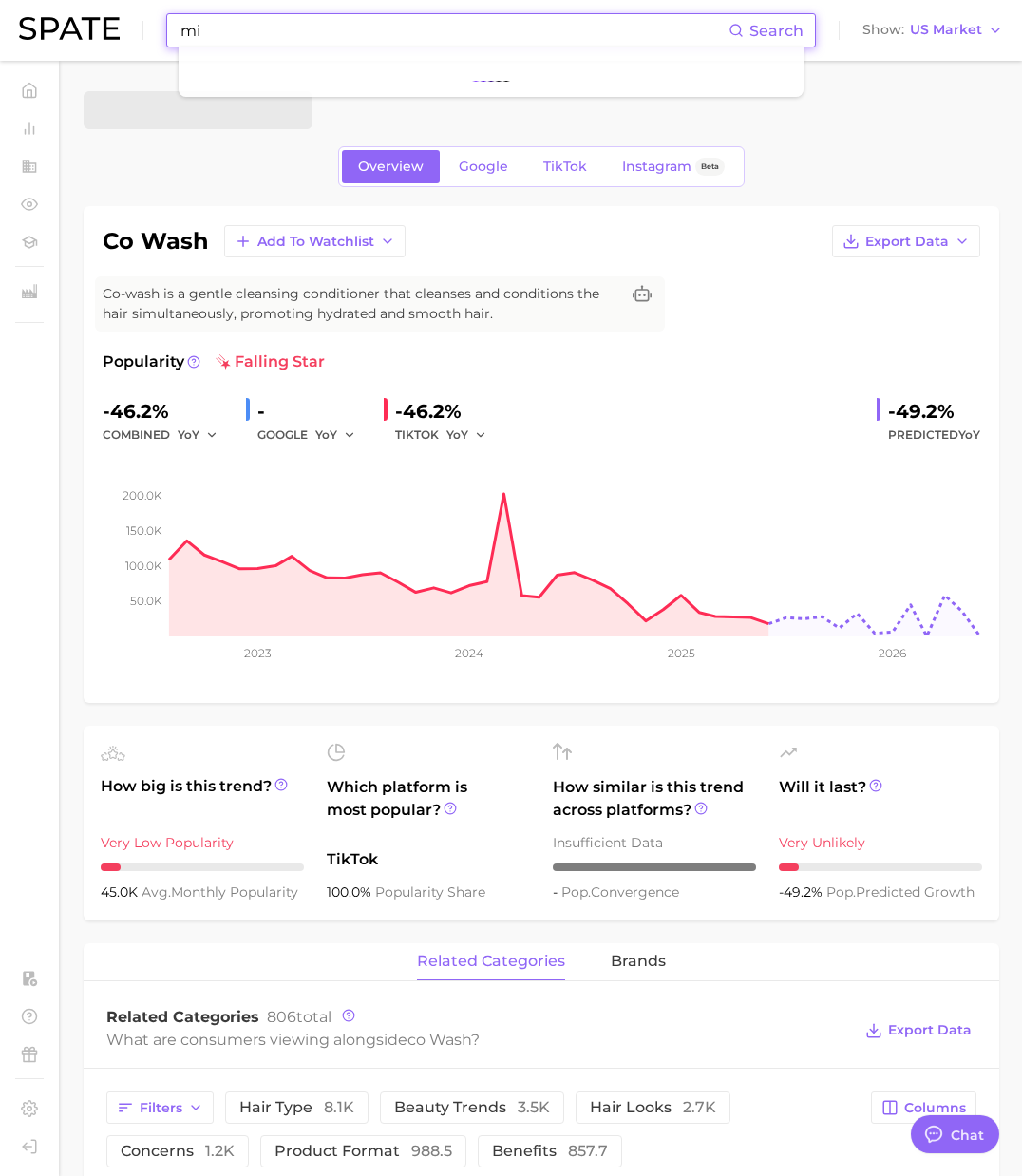
type input "m"
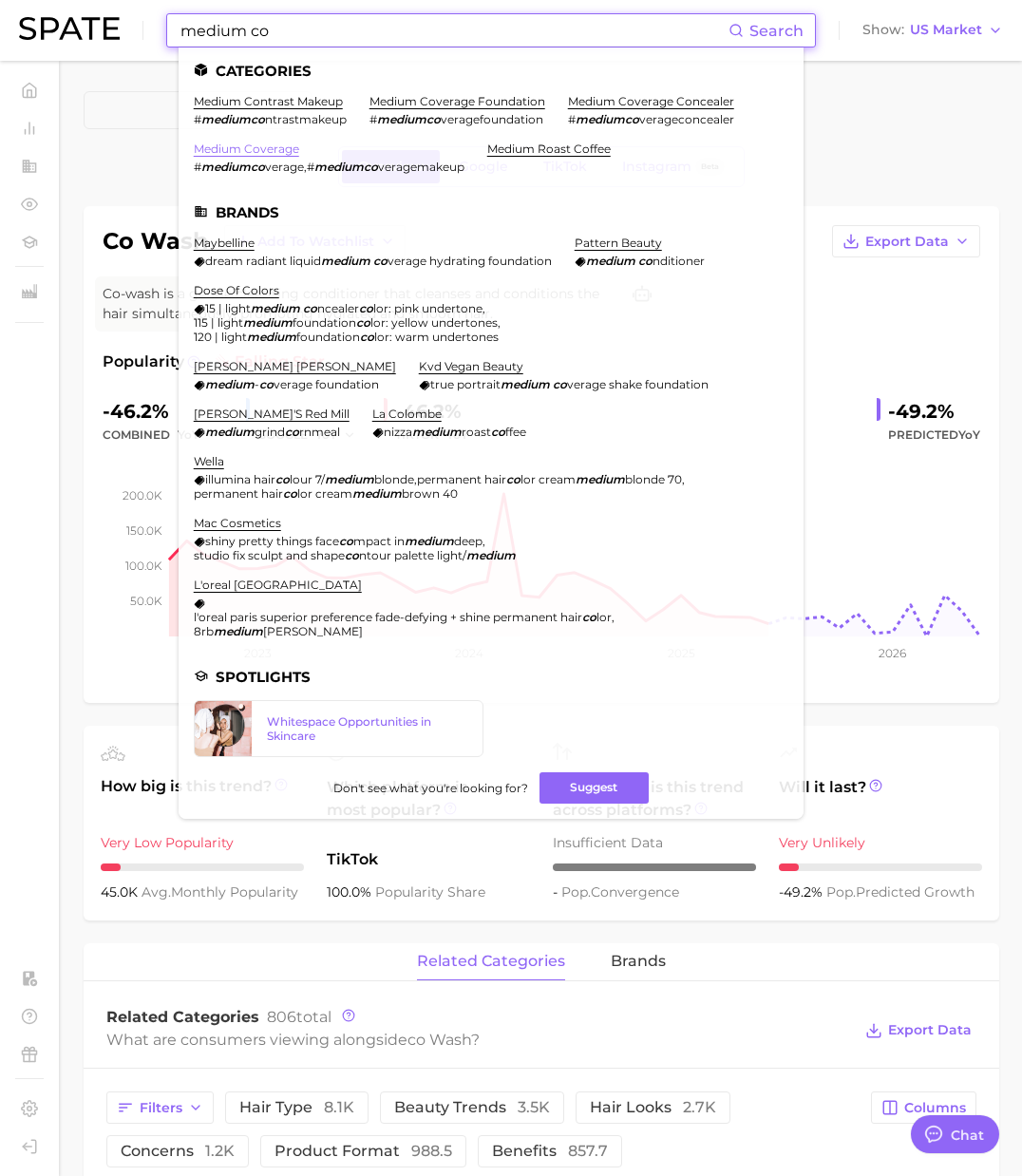
type input "medium co"
click at [252, 147] on link "medium coverage" at bounding box center [245, 148] width 105 height 15
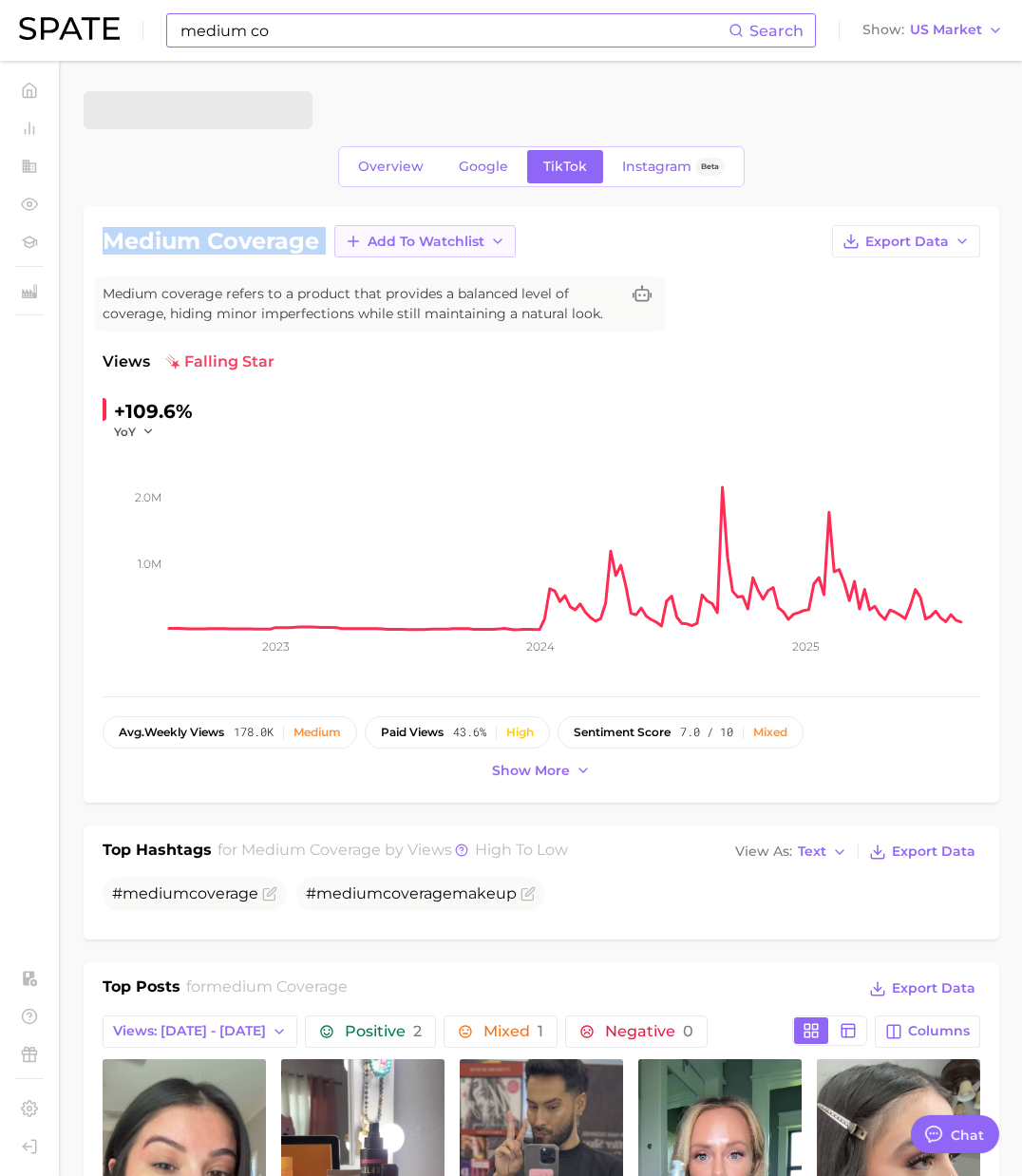
drag, startPoint x: 106, startPoint y: 241, endPoint x: 338, endPoint y: 238, distance: 232.0
click at [338, 238] on div "medium coverage Add to Watchlist Export Data" at bounding box center [541, 241] width 878 height 32
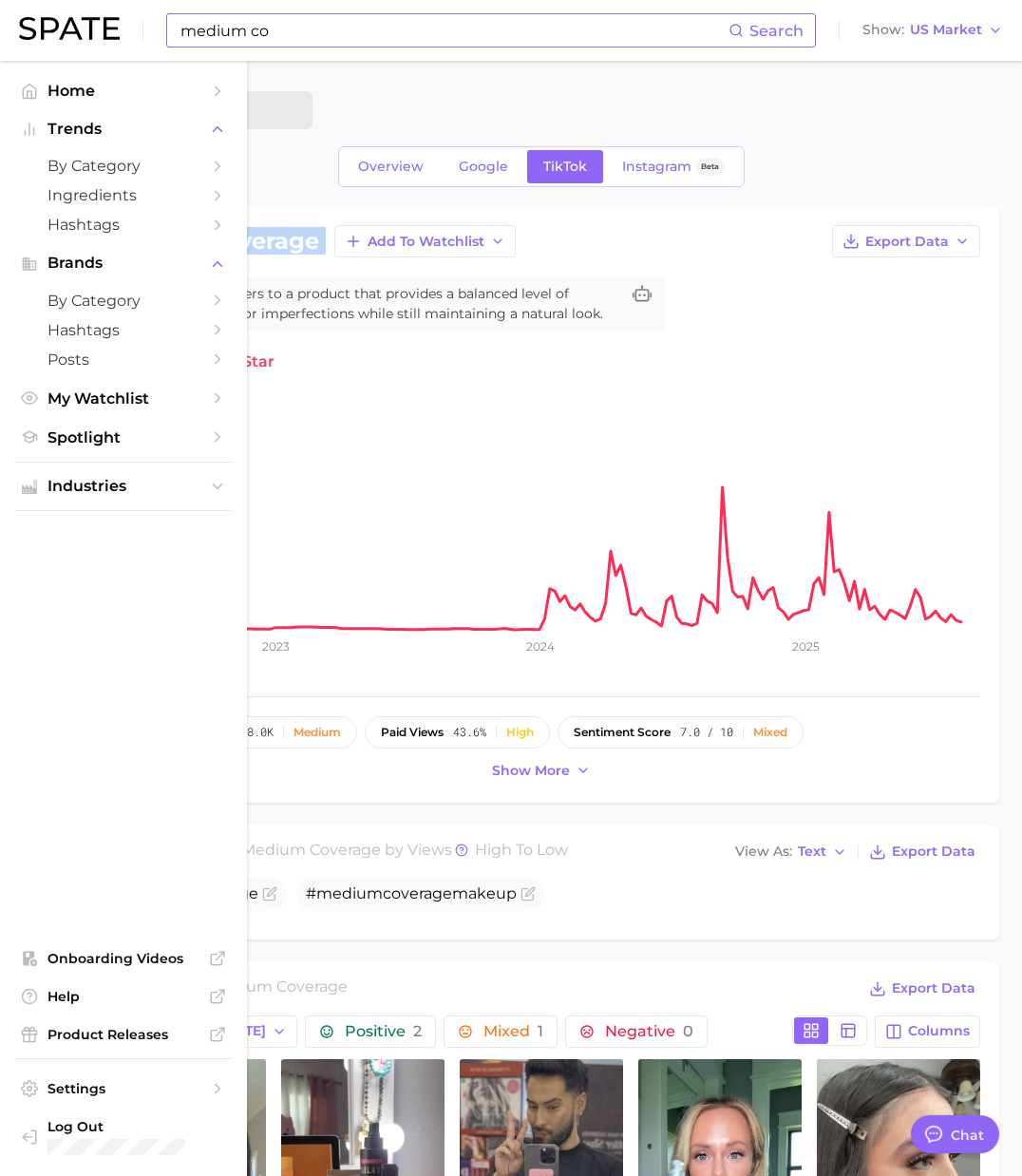
copy div "medium coverage Add to Watchlist Export Data"
type textarea "x"
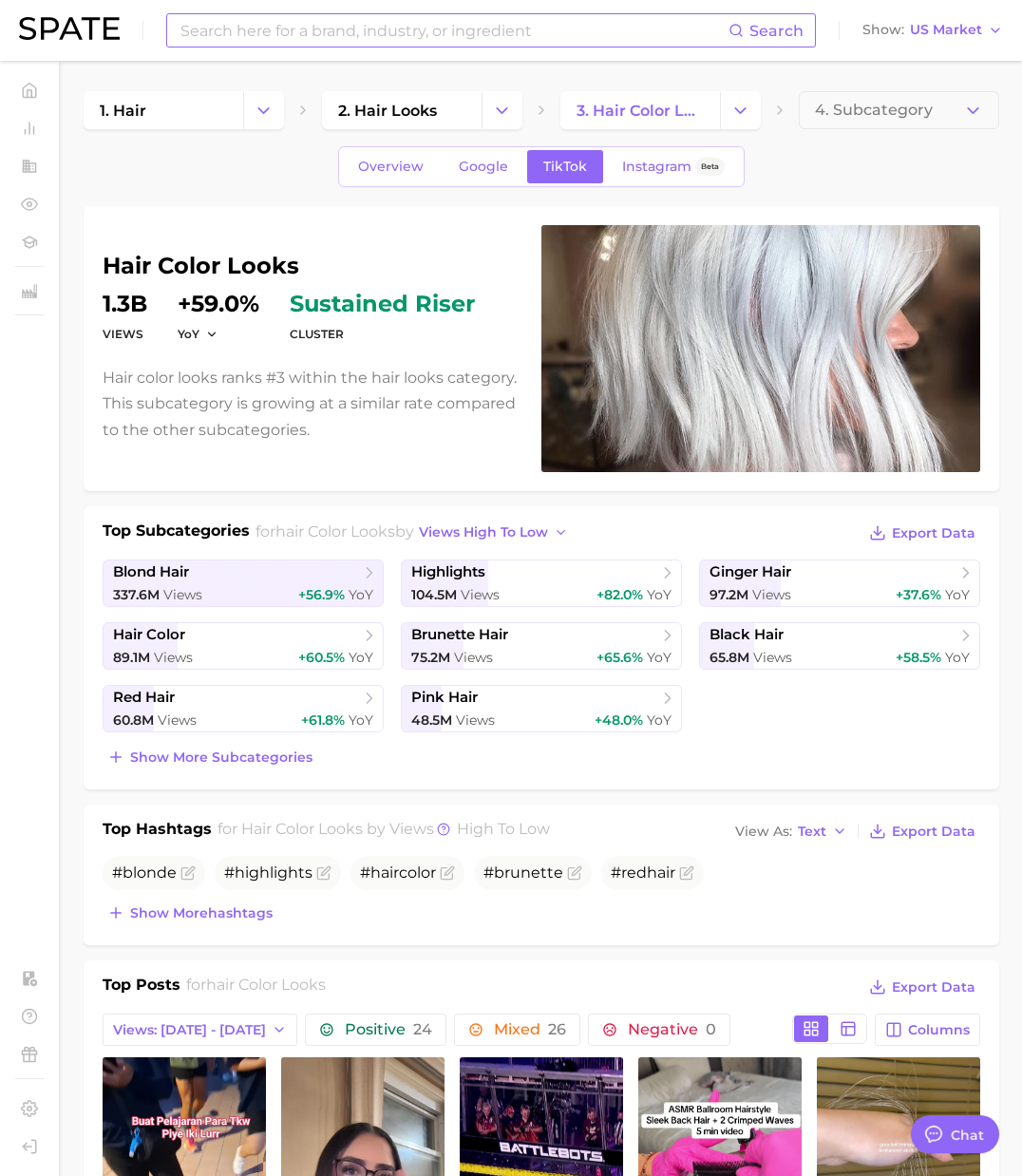
click at [338, 23] on input at bounding box center [454, 30] width 550 height 32
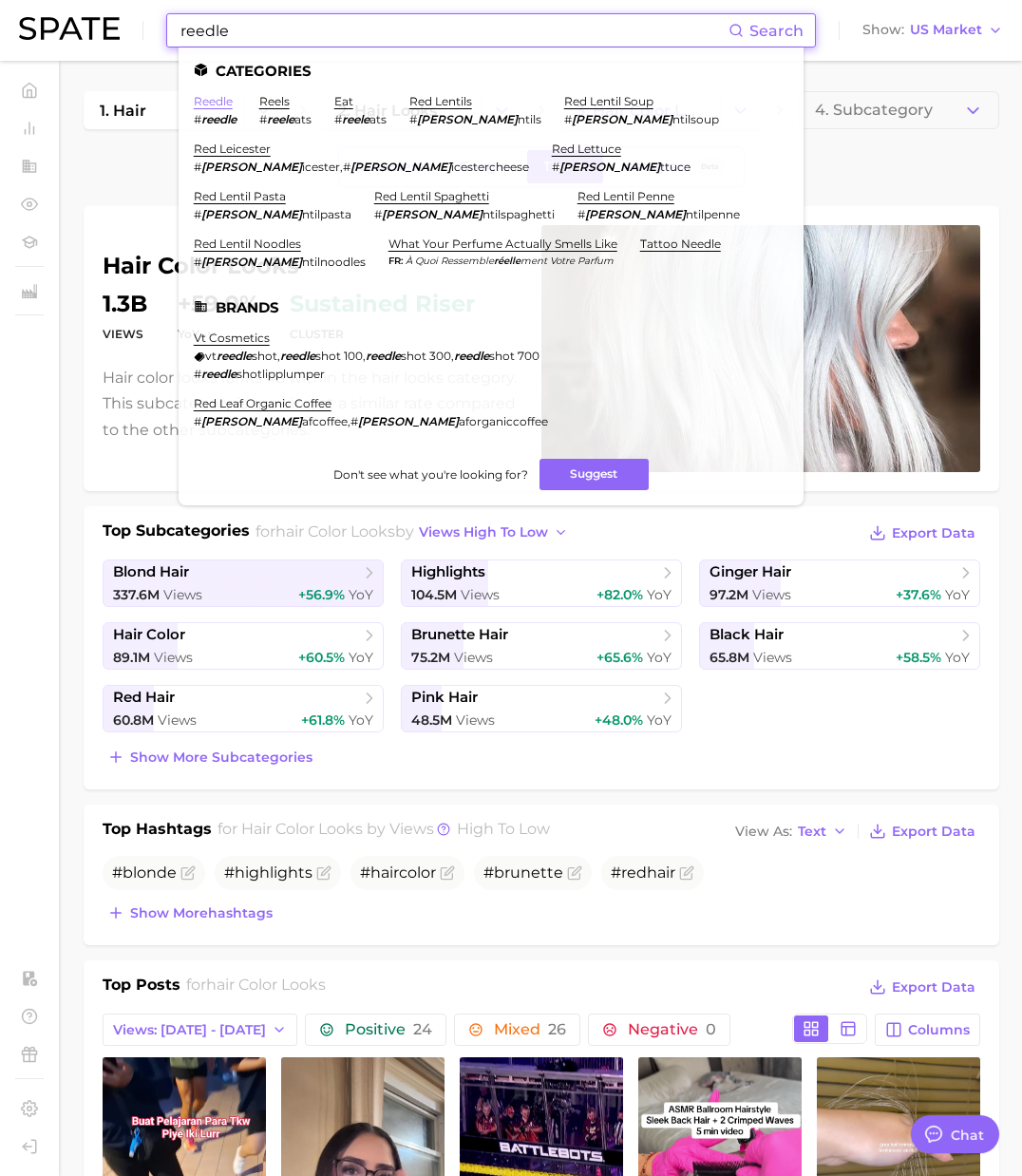
type input "reedle"
click at [219, 105] on link "reedle" at bounding box center [213, 101] width 39 height 15
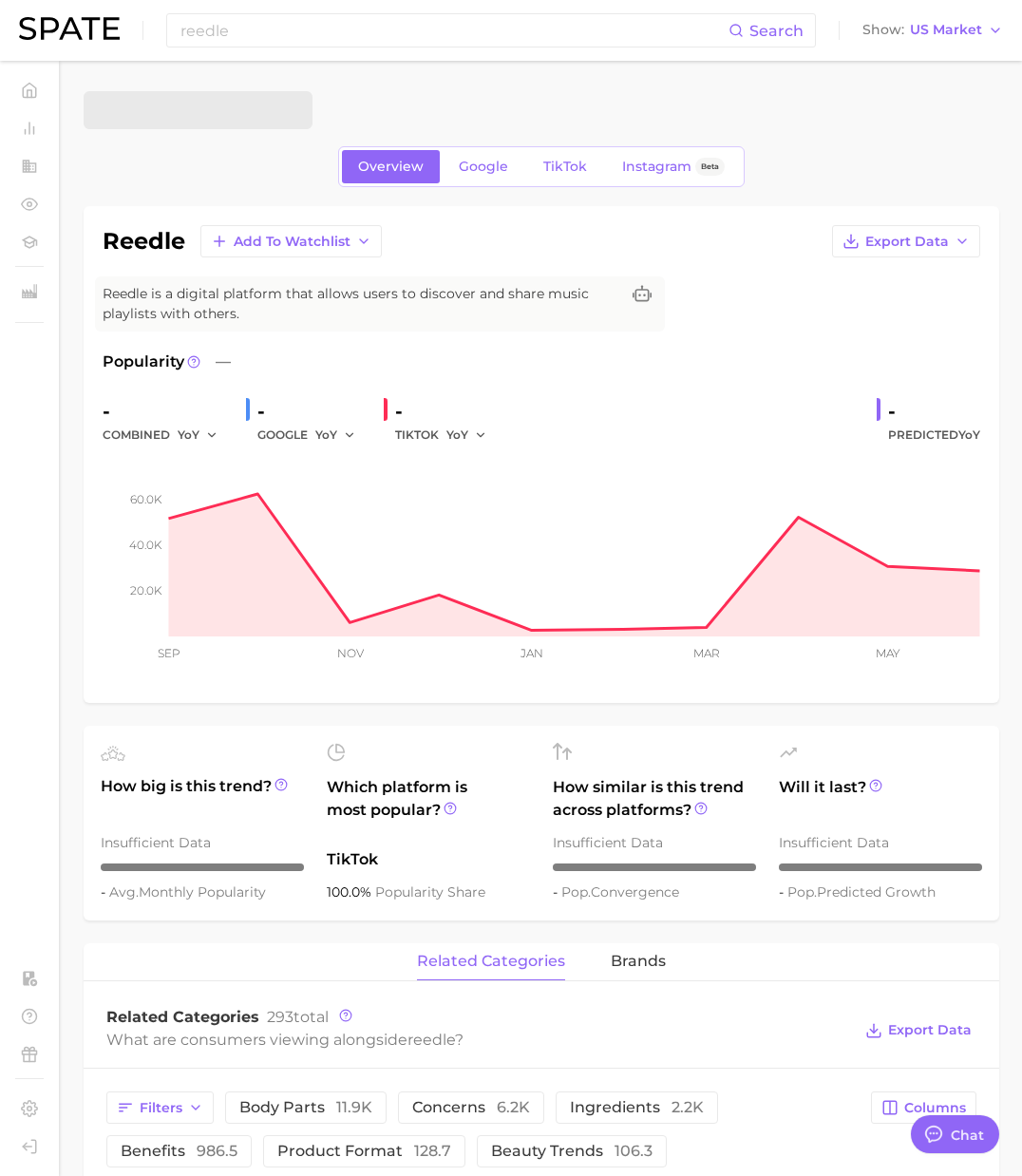
click at [141, 248] on h1 "reedle" at bounding box center [143, 241] width 82 height 23
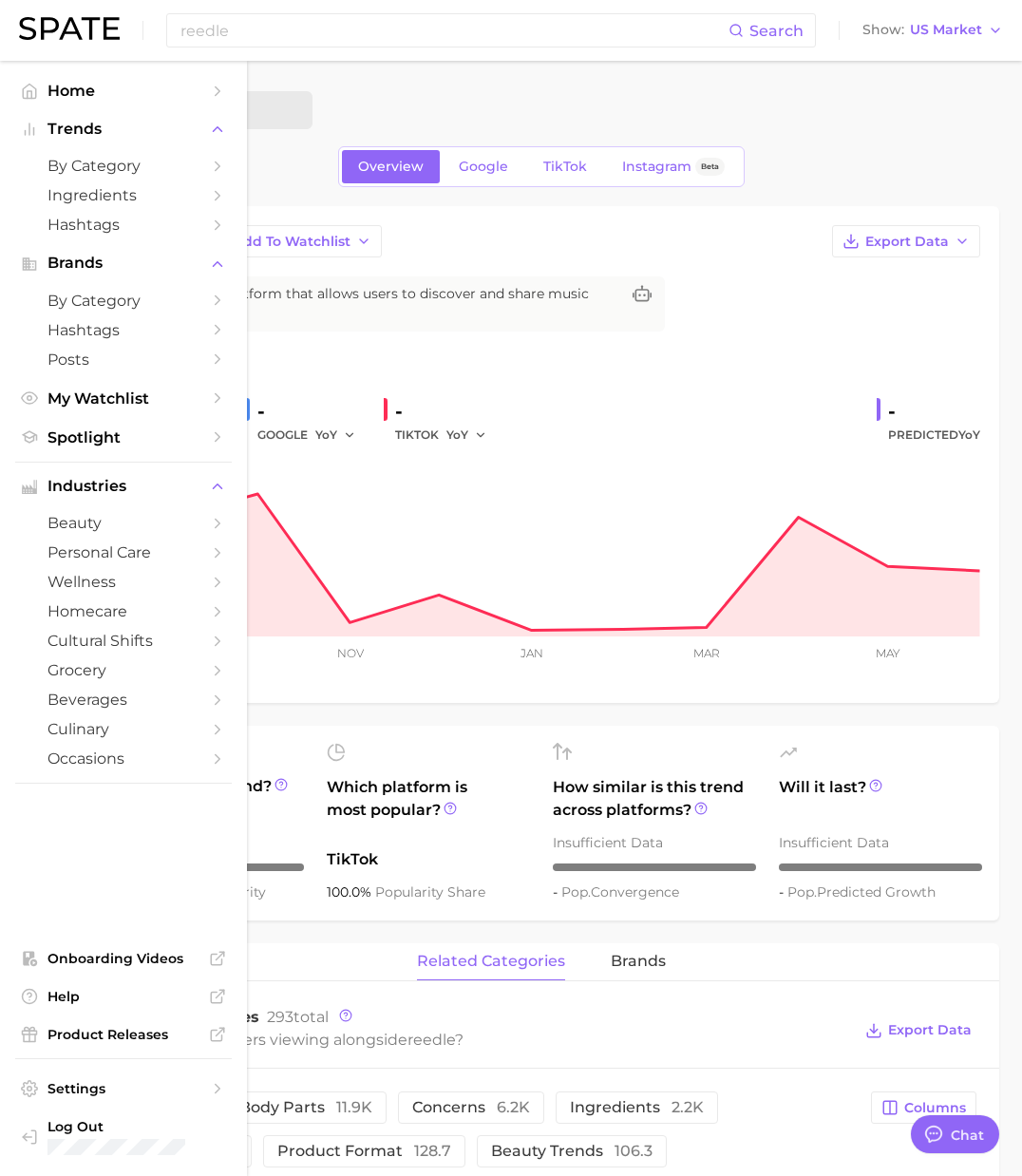
copy h1 "reedle"
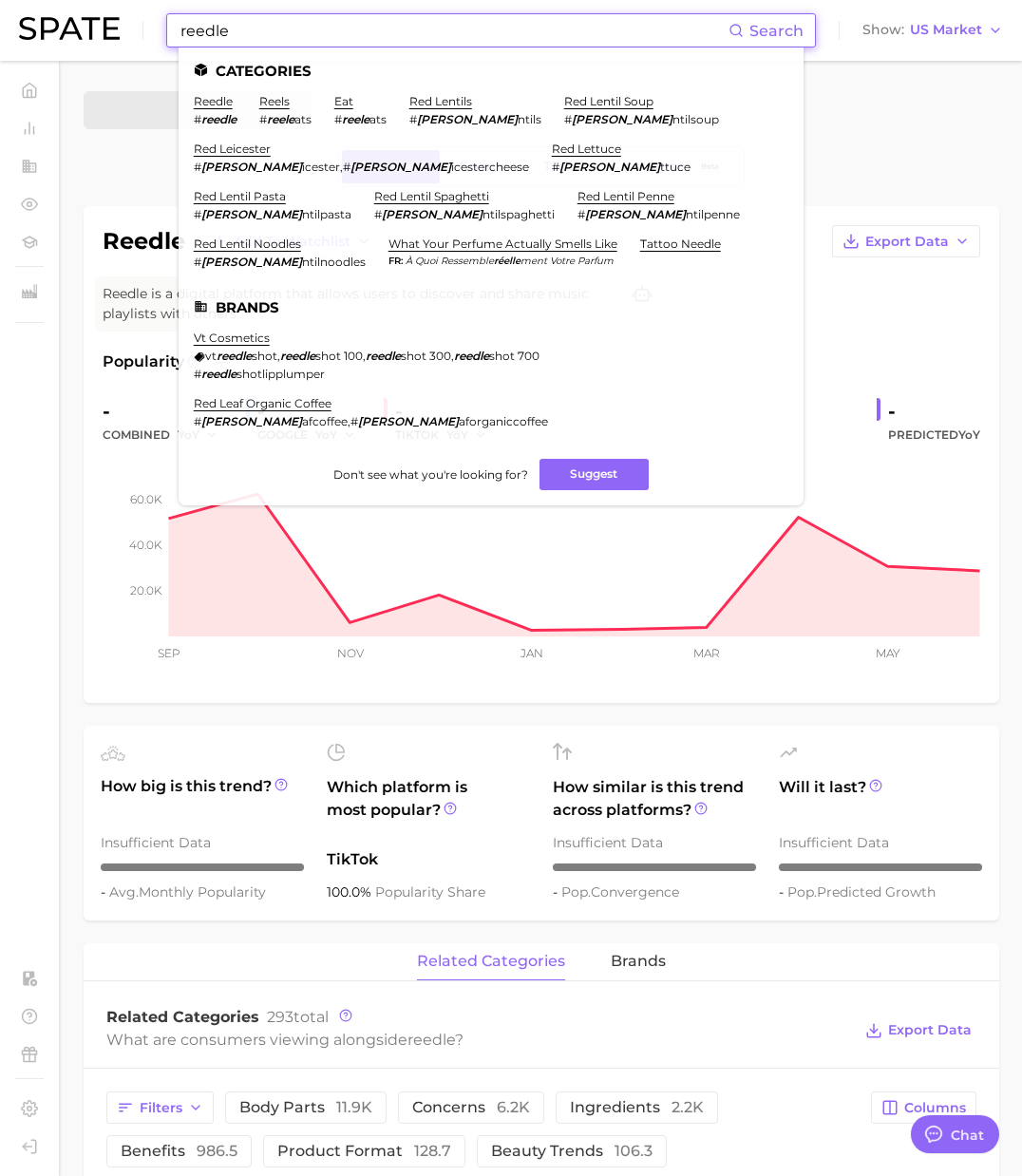
drag, startPoint x: 242, startPoint y: 32, endPoint x: 42, endPoint y: 20, distance: 200.4
click at [42, 20] on div "reedle Search Categories reedle # reedle reels # reele ats eat # reele ats red …" at bounding box center [511, 30] width 984 height 61
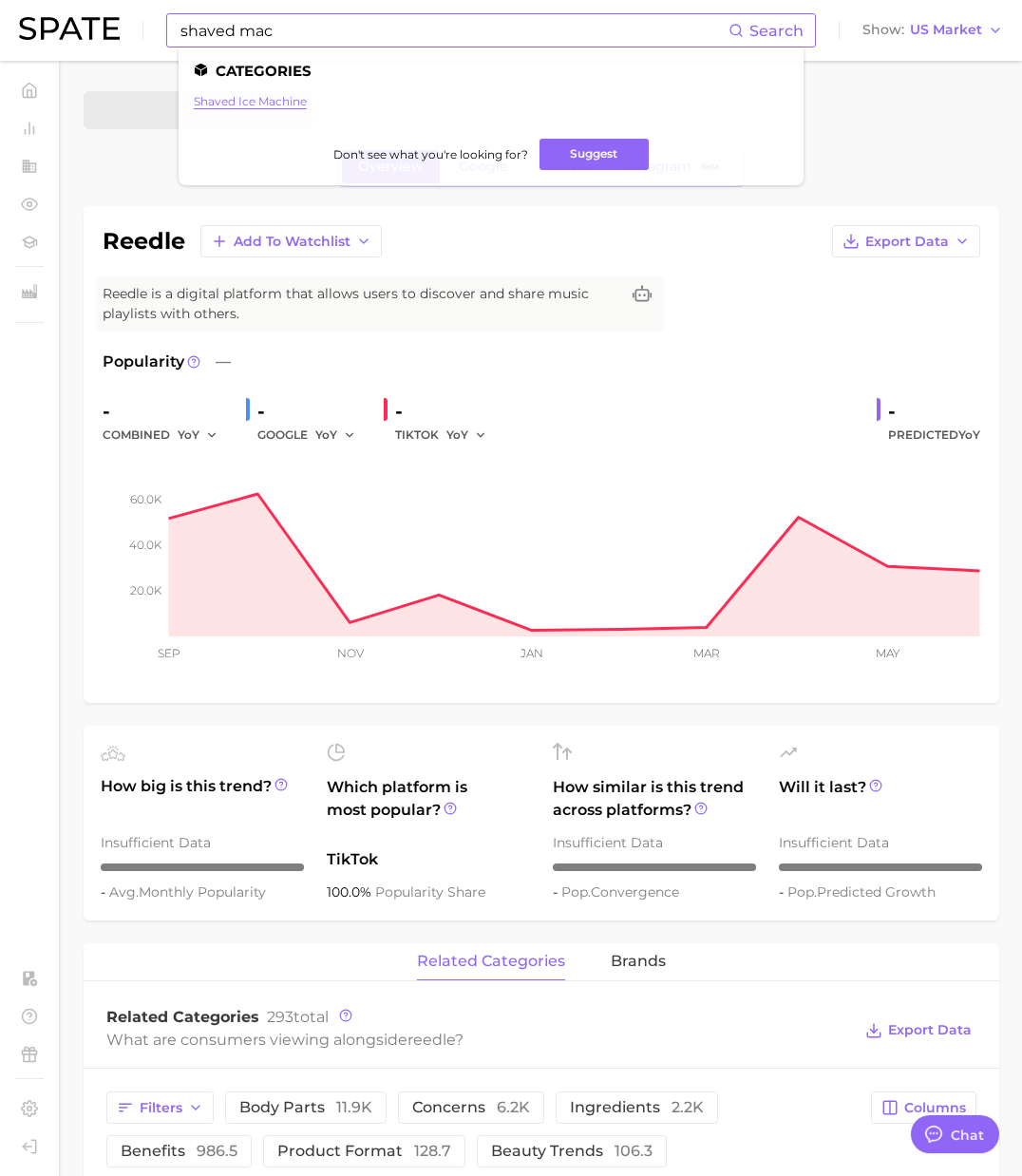
click at [238, 102] on link "shaved ice machine" at bounding box center [249, 101] width 113 height 15
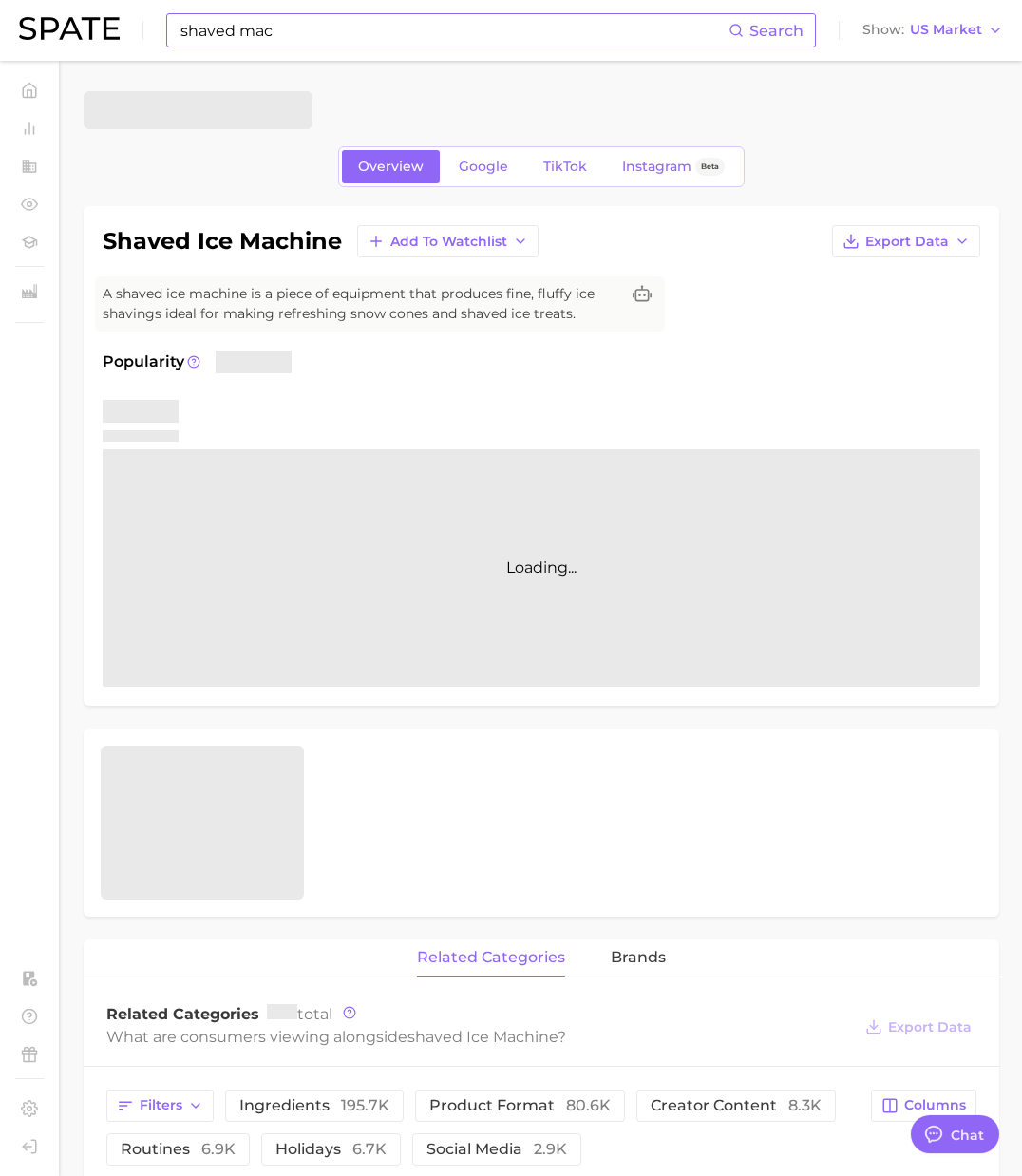
scroll to position [5, 0]
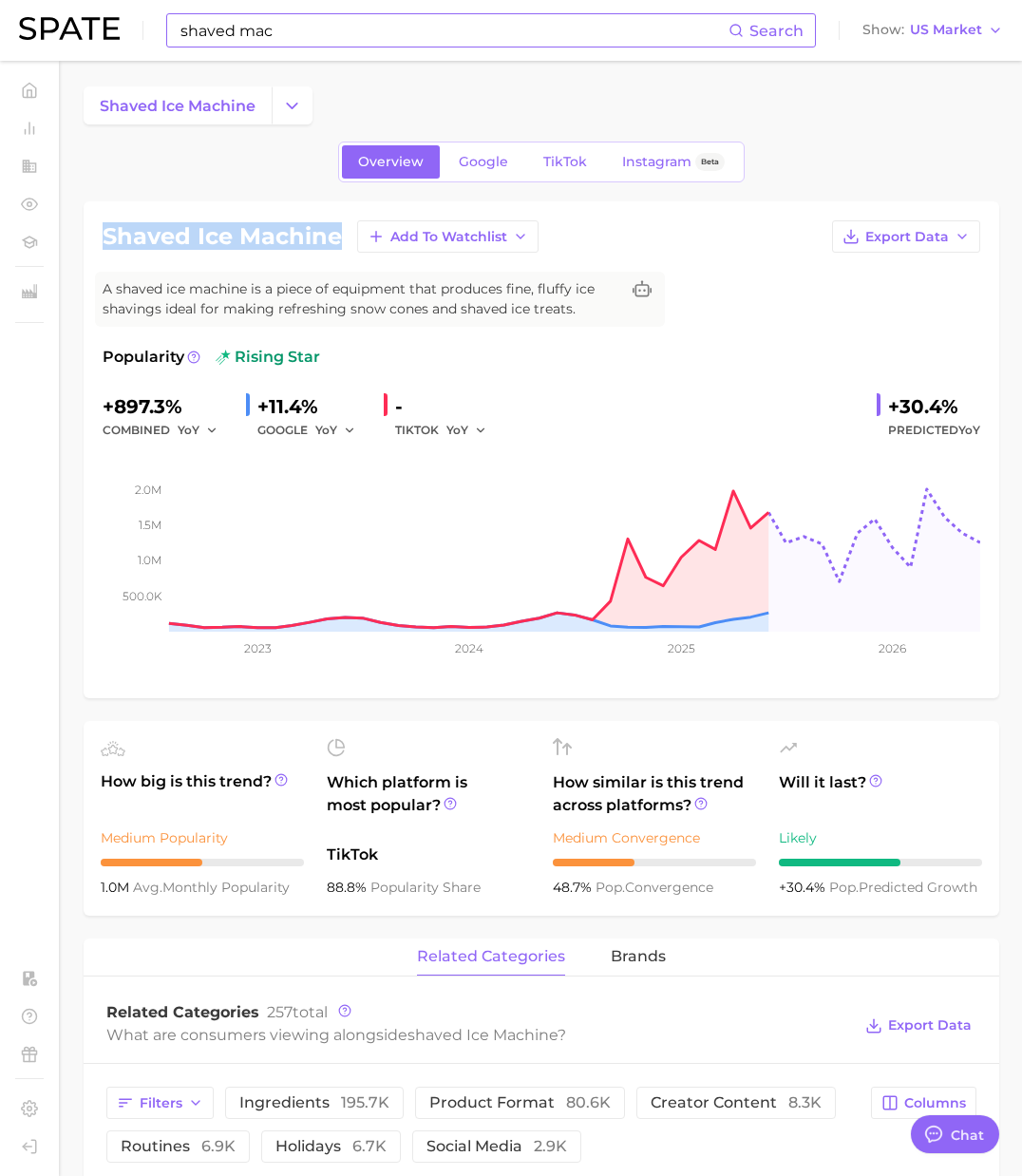
drag, startPoint x: 335, startPoint y: 235, endPoint x: 107, endPoint y: 240, distance: 228.1
click at [107, 240] on h1 "shaved ice machine" at bounding box center [222, 236] width 240 height 23
copy h1 "shaved ice machine"
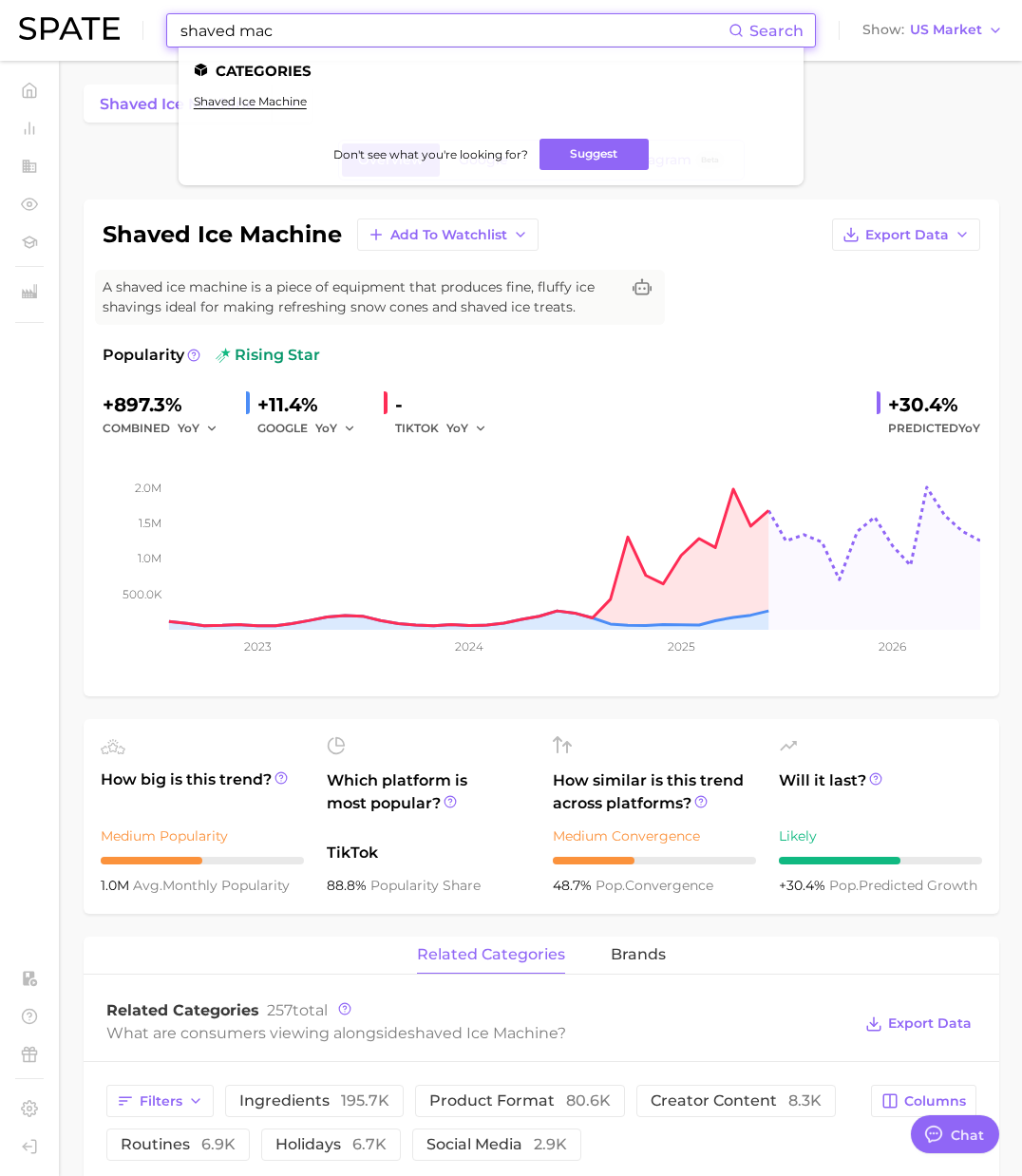
drag, startPoint x: 277, startPoint y: 34, endPoint x: 27, endPoint y: 37, distance: 250.0
click at [27, 37] on div "shaved mac Search Categories shaved ice machine Don't see what you're looking f…" at bounding box center [511, 30] width 984 height 61
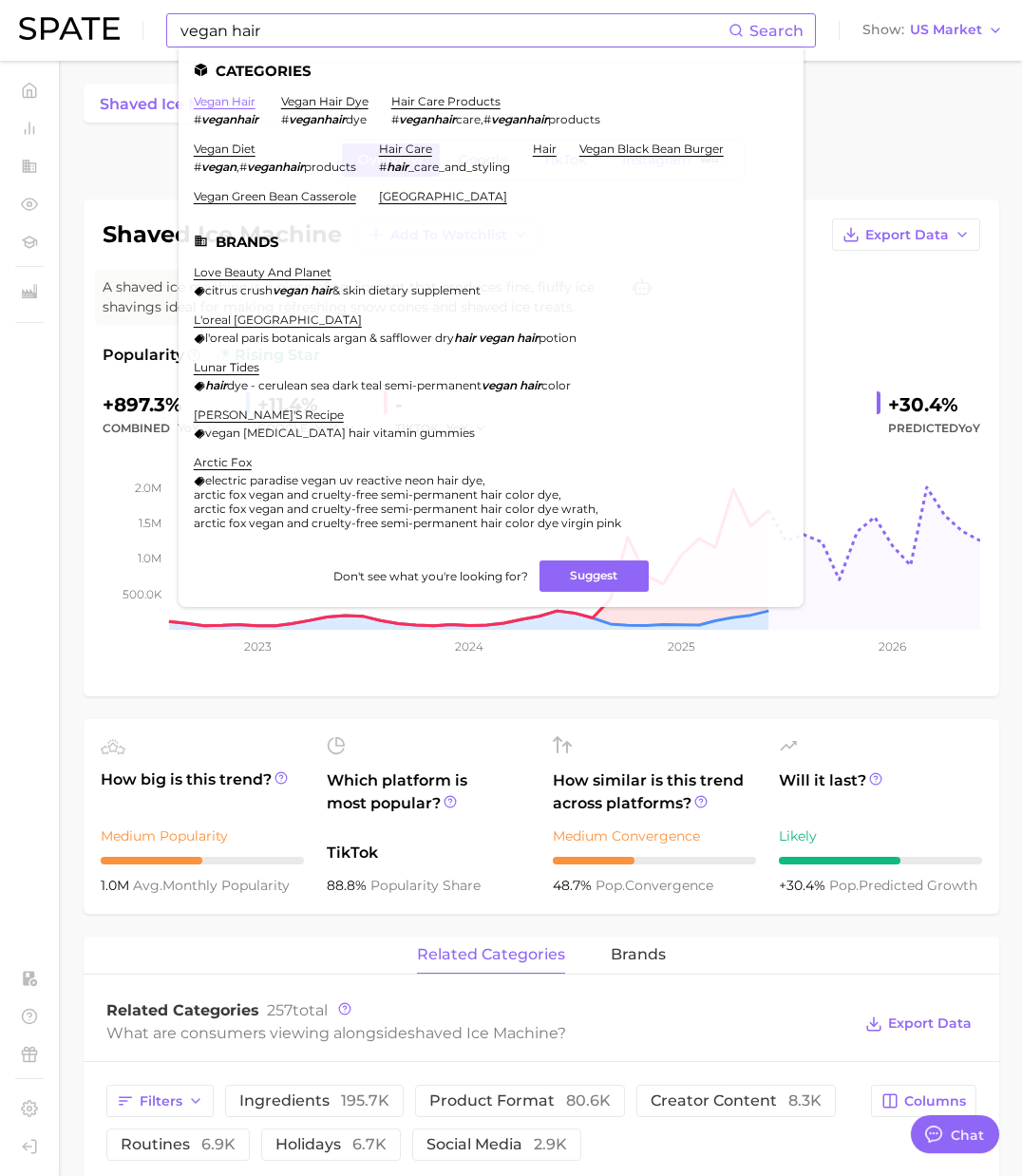
click at [242, 97] on link "vegan hair" at bounding box center [224, 101] width 62 height 15
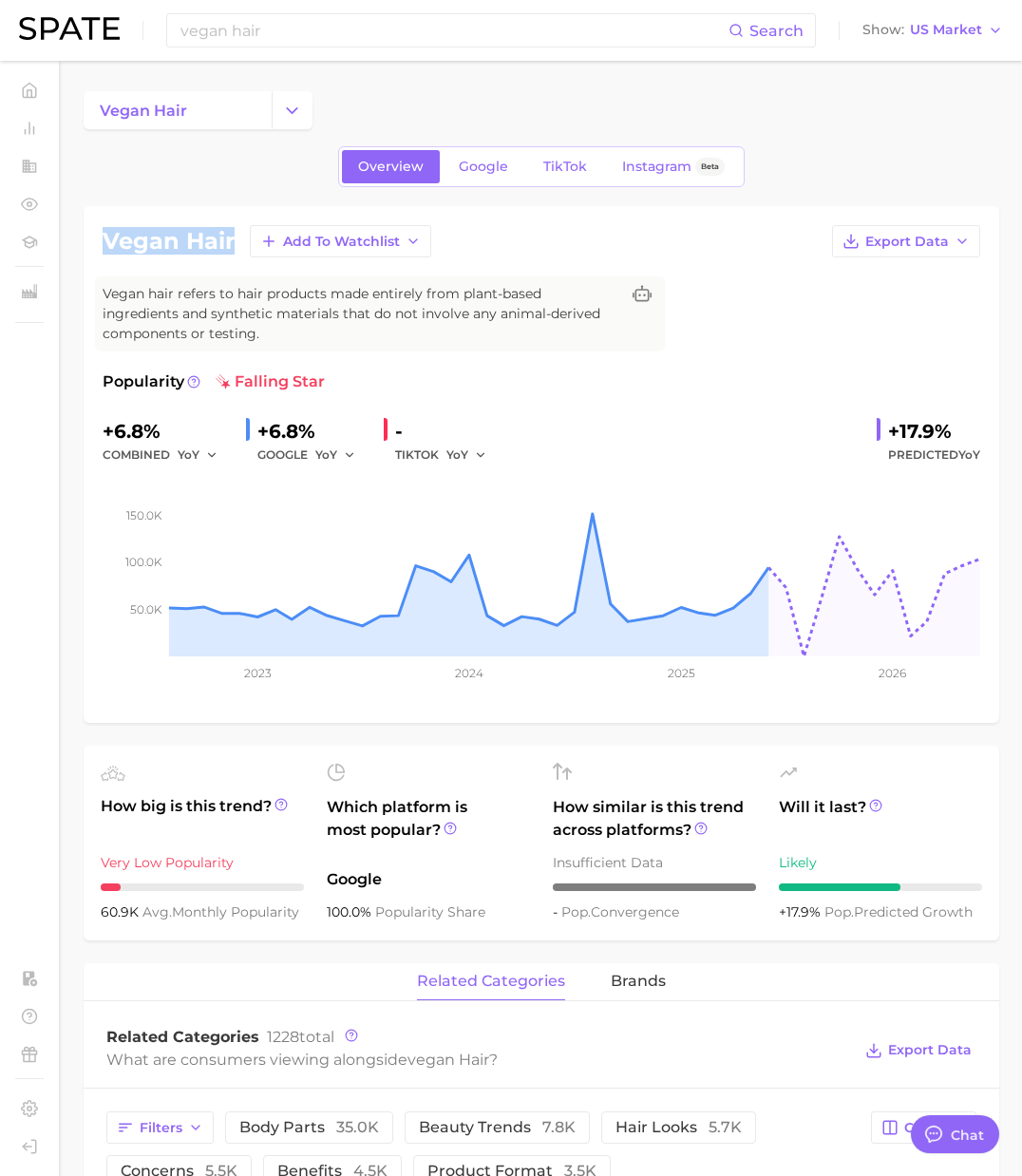
drag, startPoint x: 233, startPoint y: 237, endPoint x: 106, endPoint y: 243, distance: 127.1
click at [106, 243] on h1 "vegan hair" at bounding box center [168, 241] width 132 height 23
copy h1 "vegan hair"
click at [166, 235] on h1 "vegan hair" at bounding box center [168, 241] width 132 height 23
drag, startPoint x: 103, startPoint y: 245, endPoint x: 236, endPoint y: 241, distance: 133.1
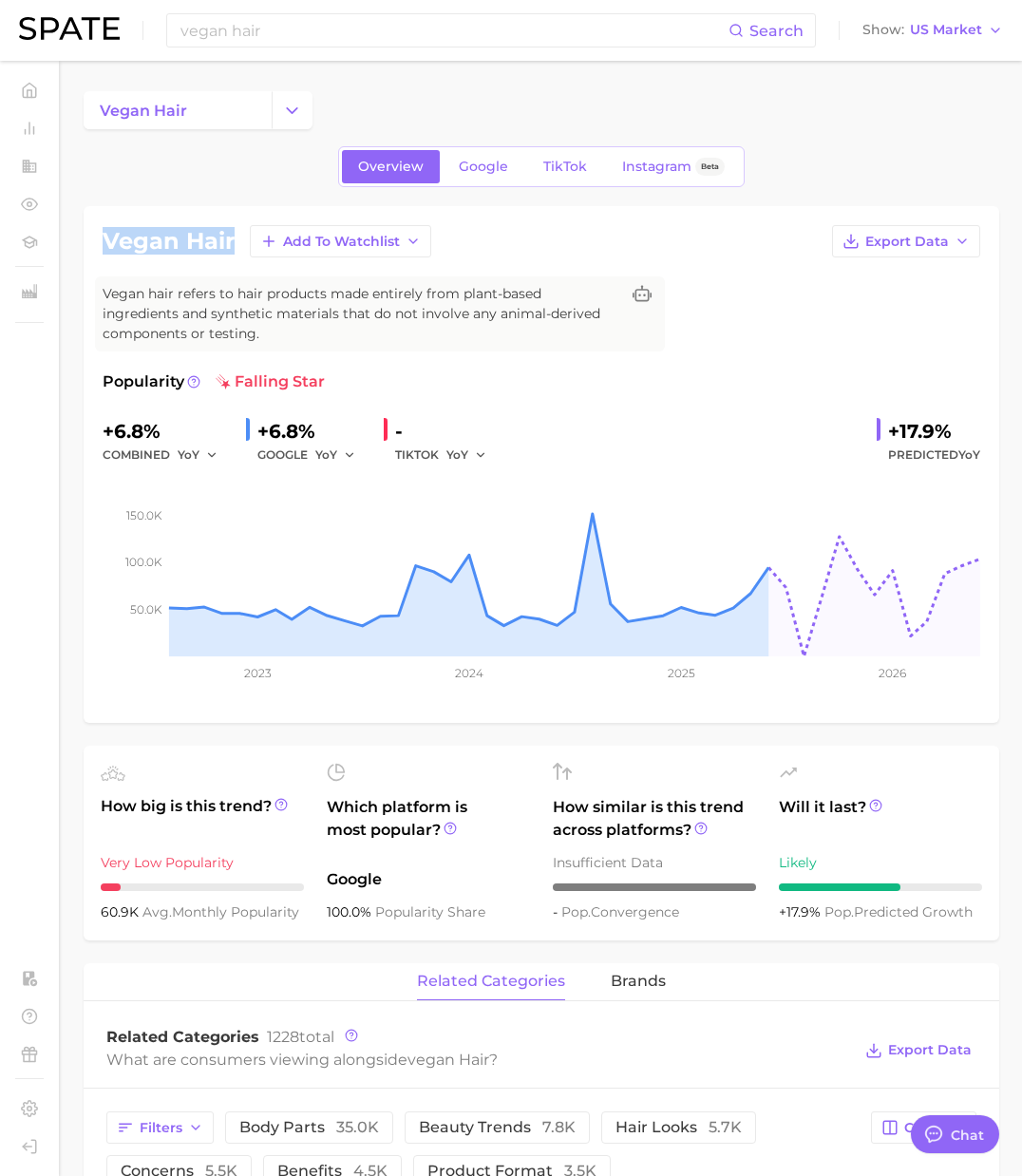
click at [236, 241] on div "vegan hair Add to Watchlist Export Data" at bounding box center [541, 241] width 878 height 32
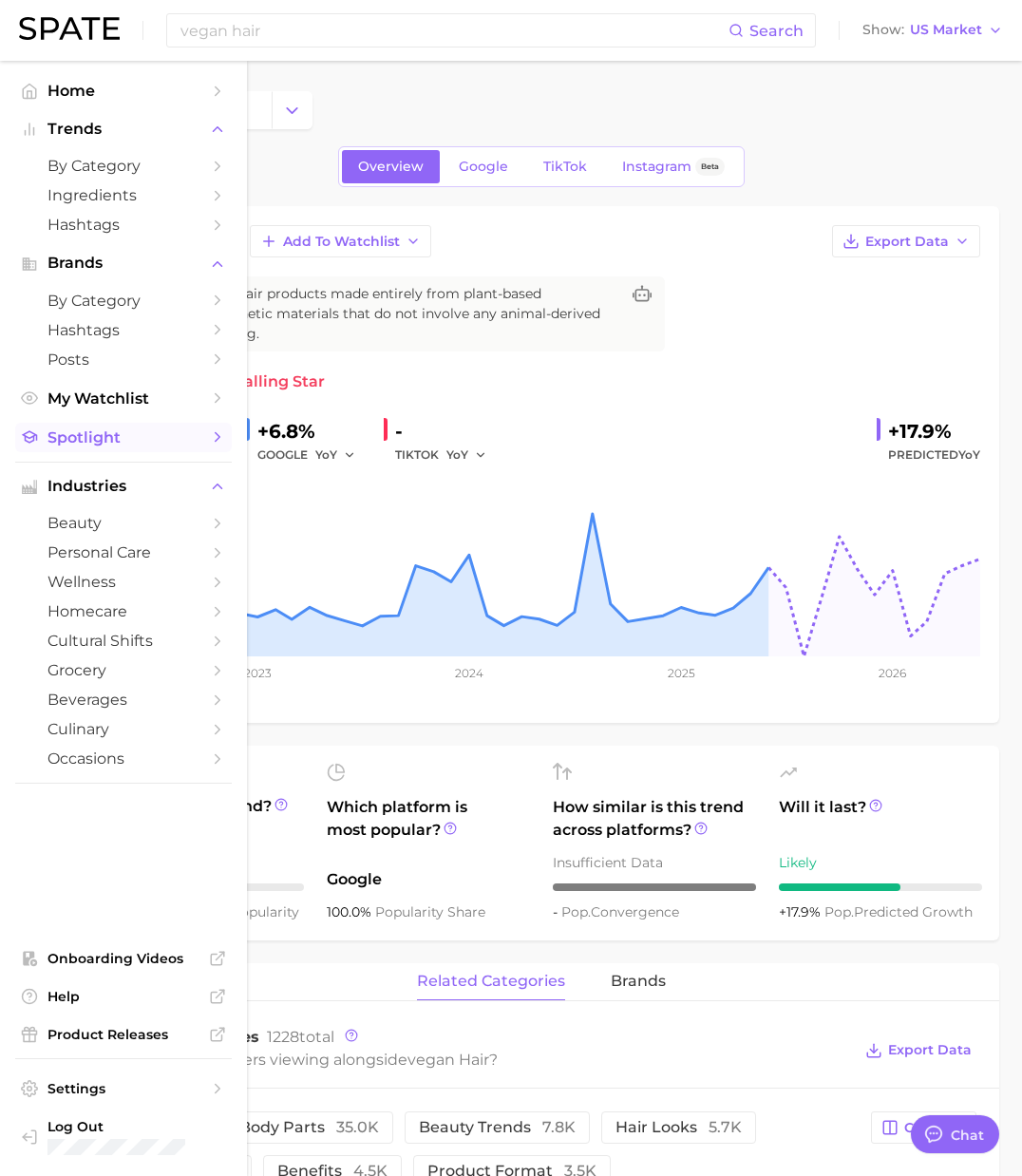
copy h1 "vegan hair"
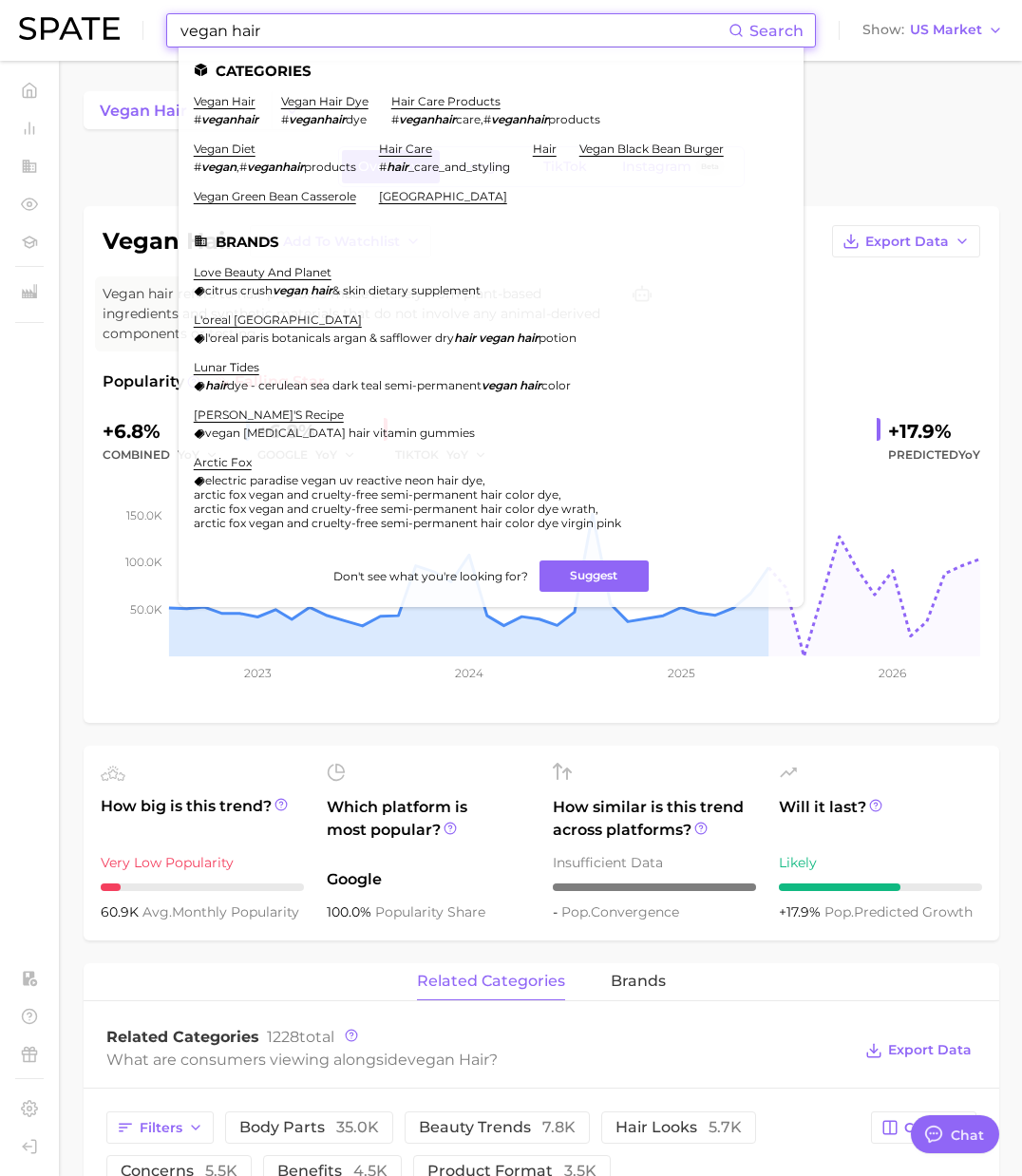
drag, startPoint x: 275, startPoint y: 21, endPoint x: 101, endPoint y: 16, distance: 174.1
click at [101, 16] on div "vegan hair Search Categories vegan hair # veganhair vegan hair dye # veganhair …" at bounding box center [511, 30] width 984 height 61
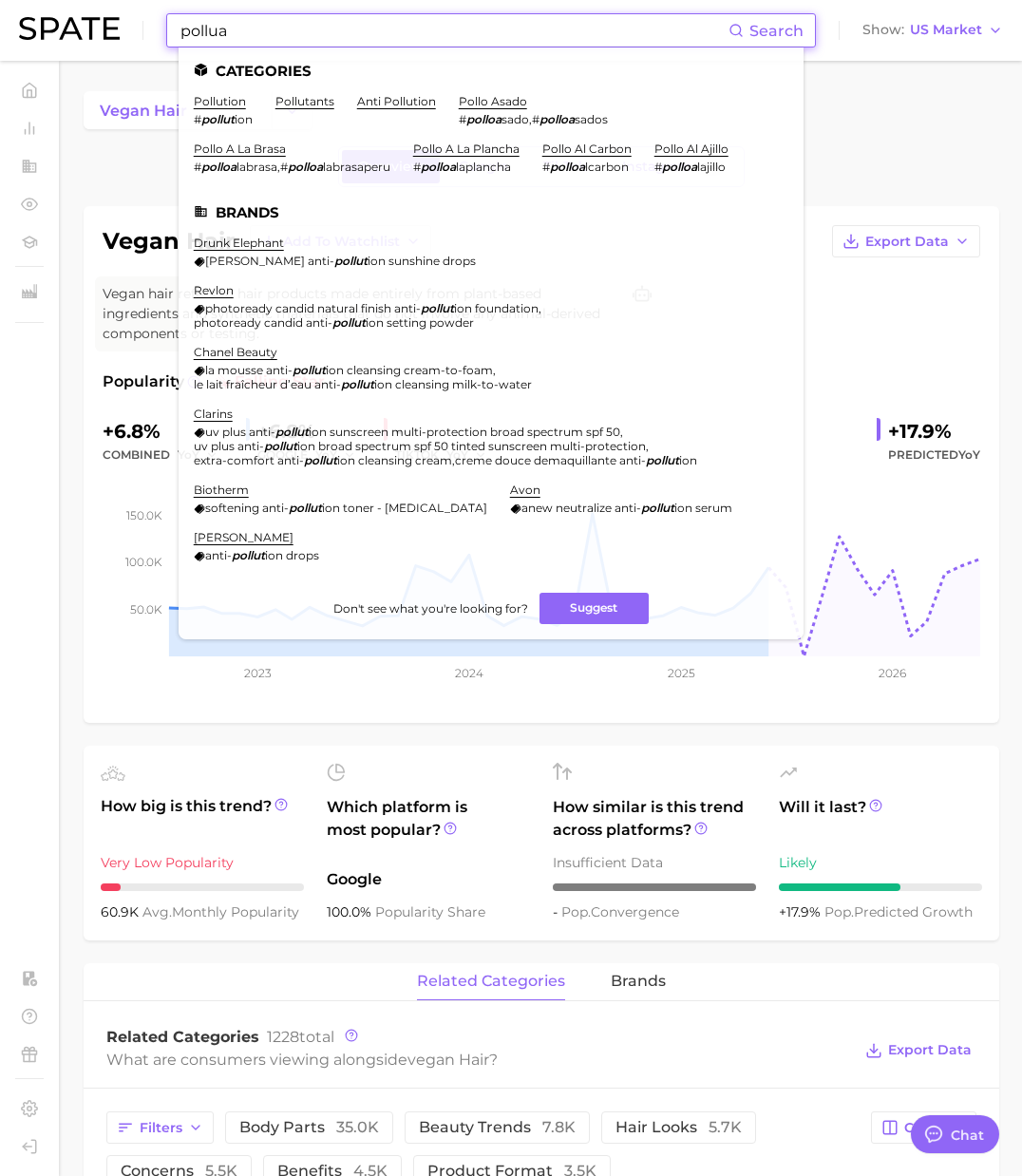
scroll to position [33, 0]
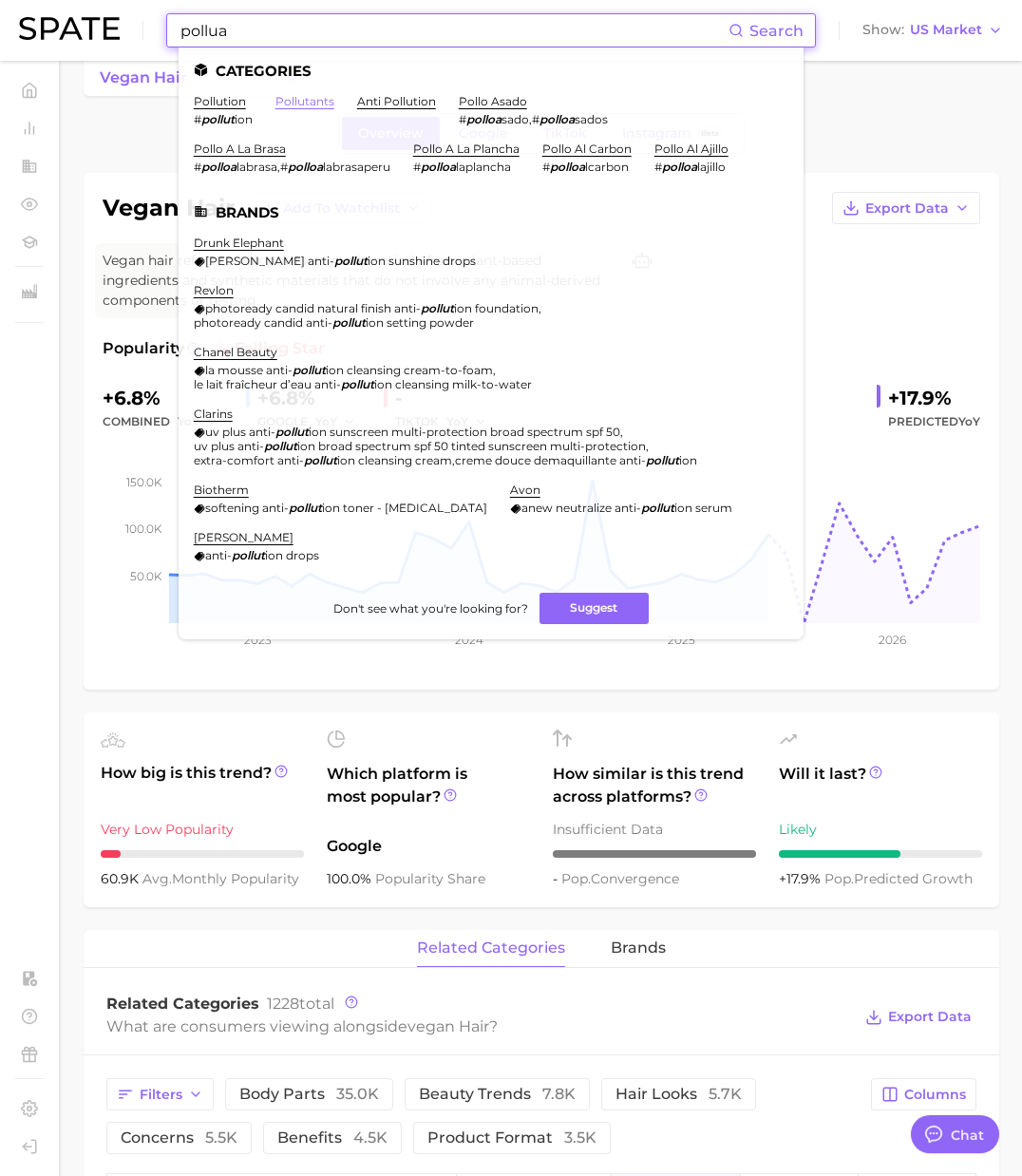
click at [315, 97] on link "pollutants" at bounding box center [305, 101] width 59 height 15
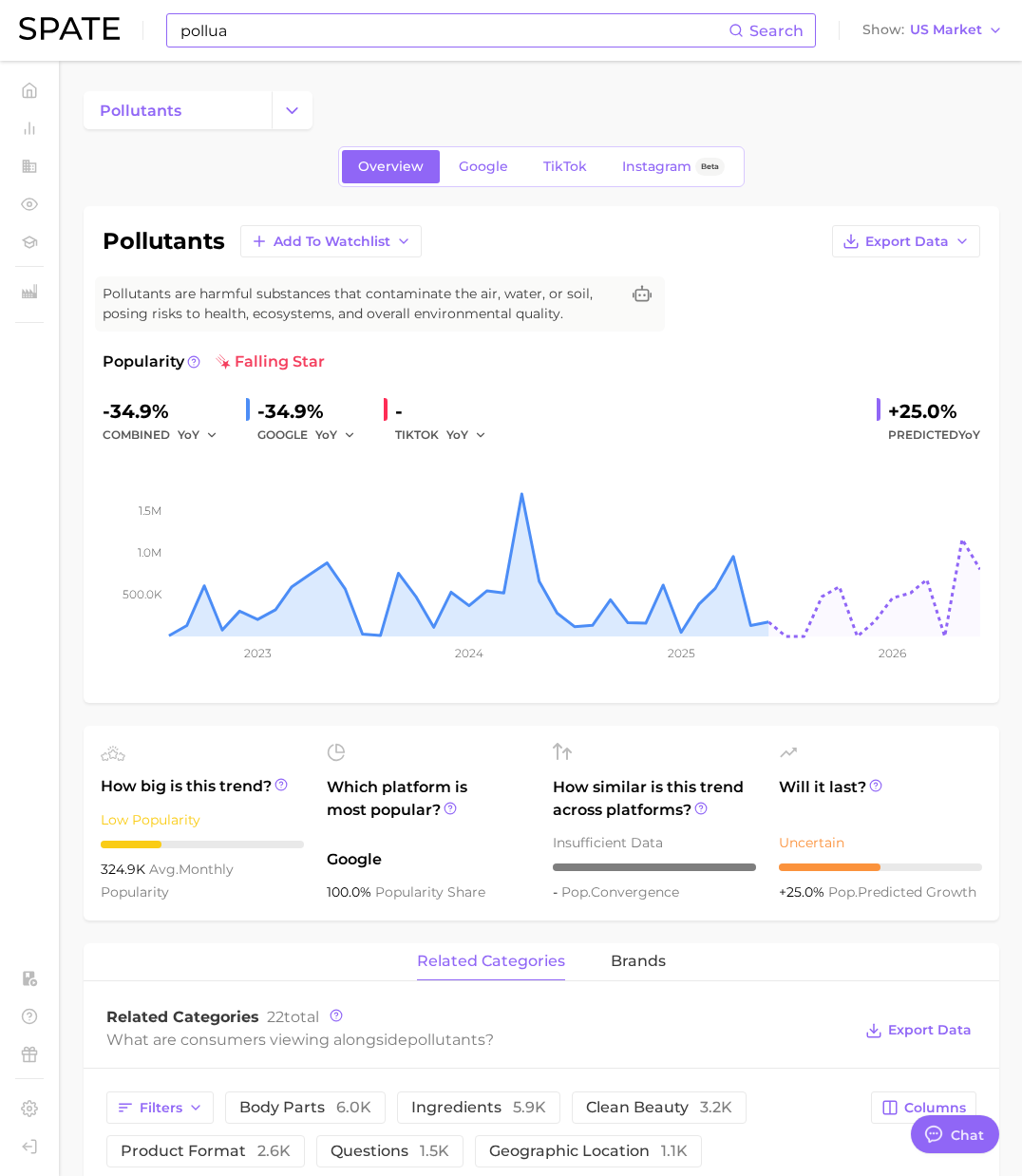
click at [187, 244] on h1 "pollutants" at bounding box center [163, 241] width 123 height 23
copy h1 "pollutants"
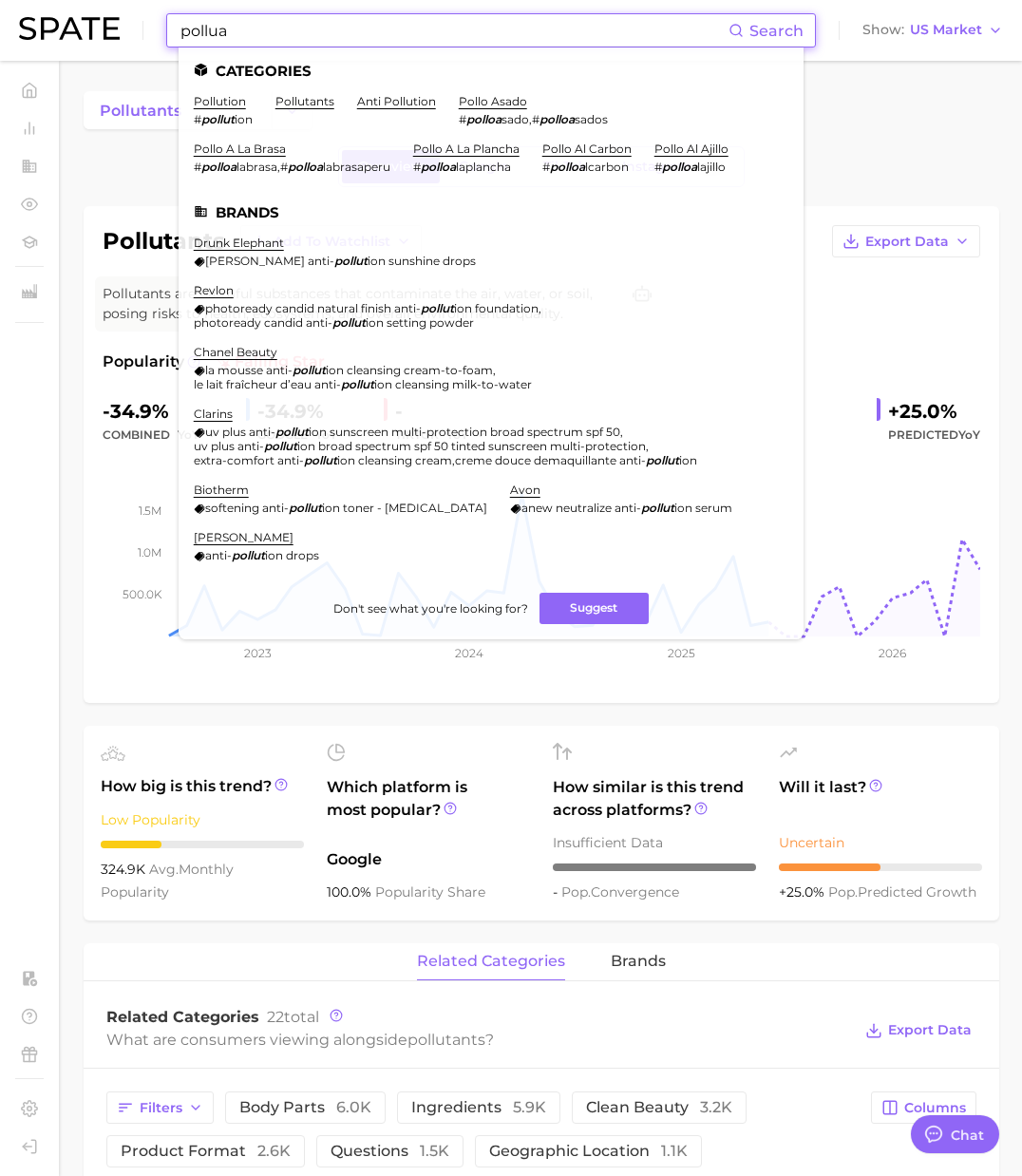
drag, startPoint x: 255, startPoint y: 32, endPoint x: 48, endPoint y: 12, distance: 208.0
click at [41, 11] on div "pollua Search Categories pollution # pollut ion pollutants anti pollution pollo…" at bounding box center [511, 30] width 984 height 61
paste input "nts"
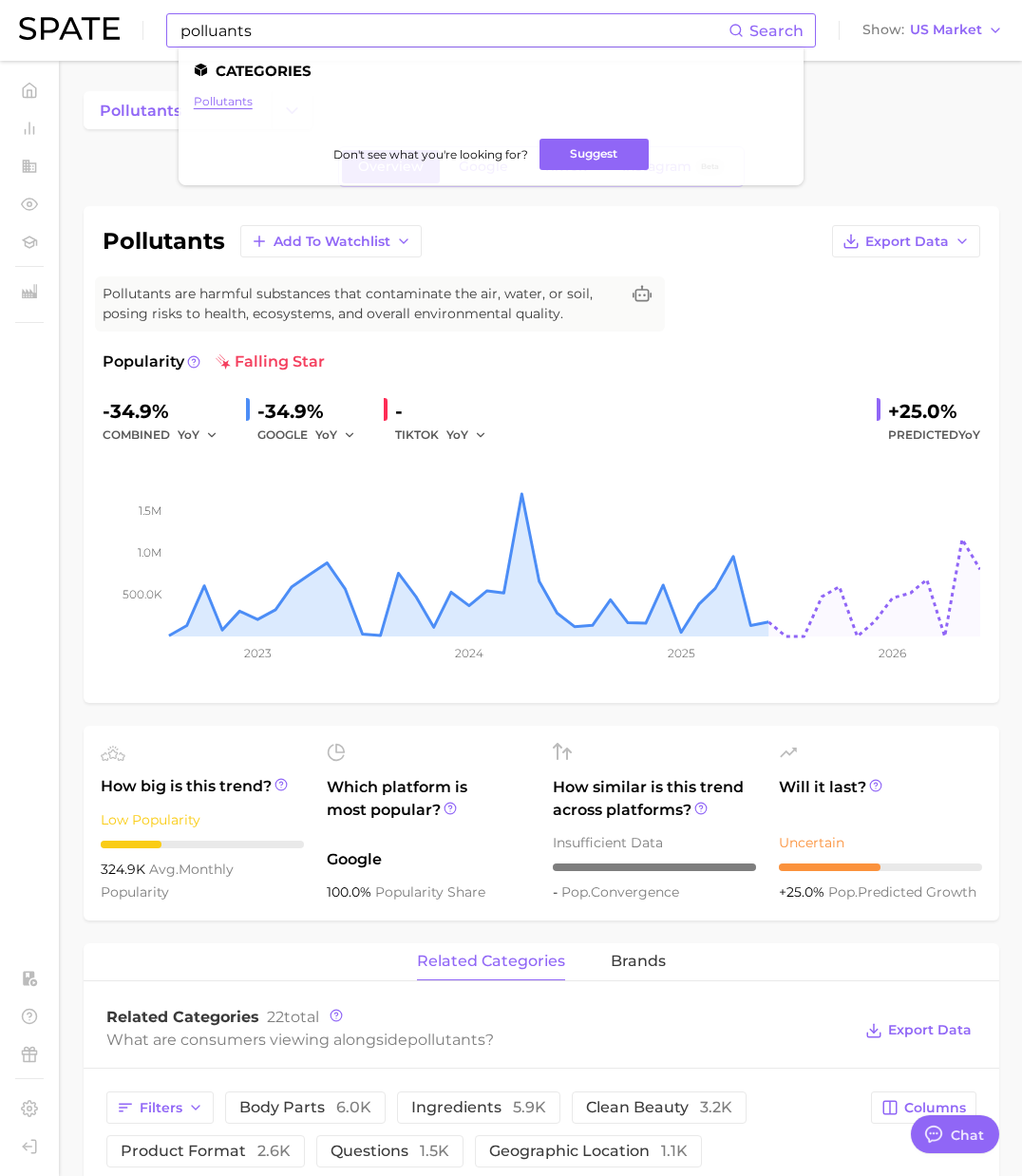
click at [236, 98] on link "pollutants" at bounding box center [223, 101] width 59 height 15
click at [305, 28] on input "polluants" at bounding box center [454, 30] width 550 height 32
drag, startPoint x: 275, startPoint y: 30, endPoint x: 60, endPoint y: 24, distance: 215.1
click at [62, 24] on div "polluants Search Categories pollutants Don't see what you're looking for? Sugge…" at bounding box center [511, 30] width 984 height 61
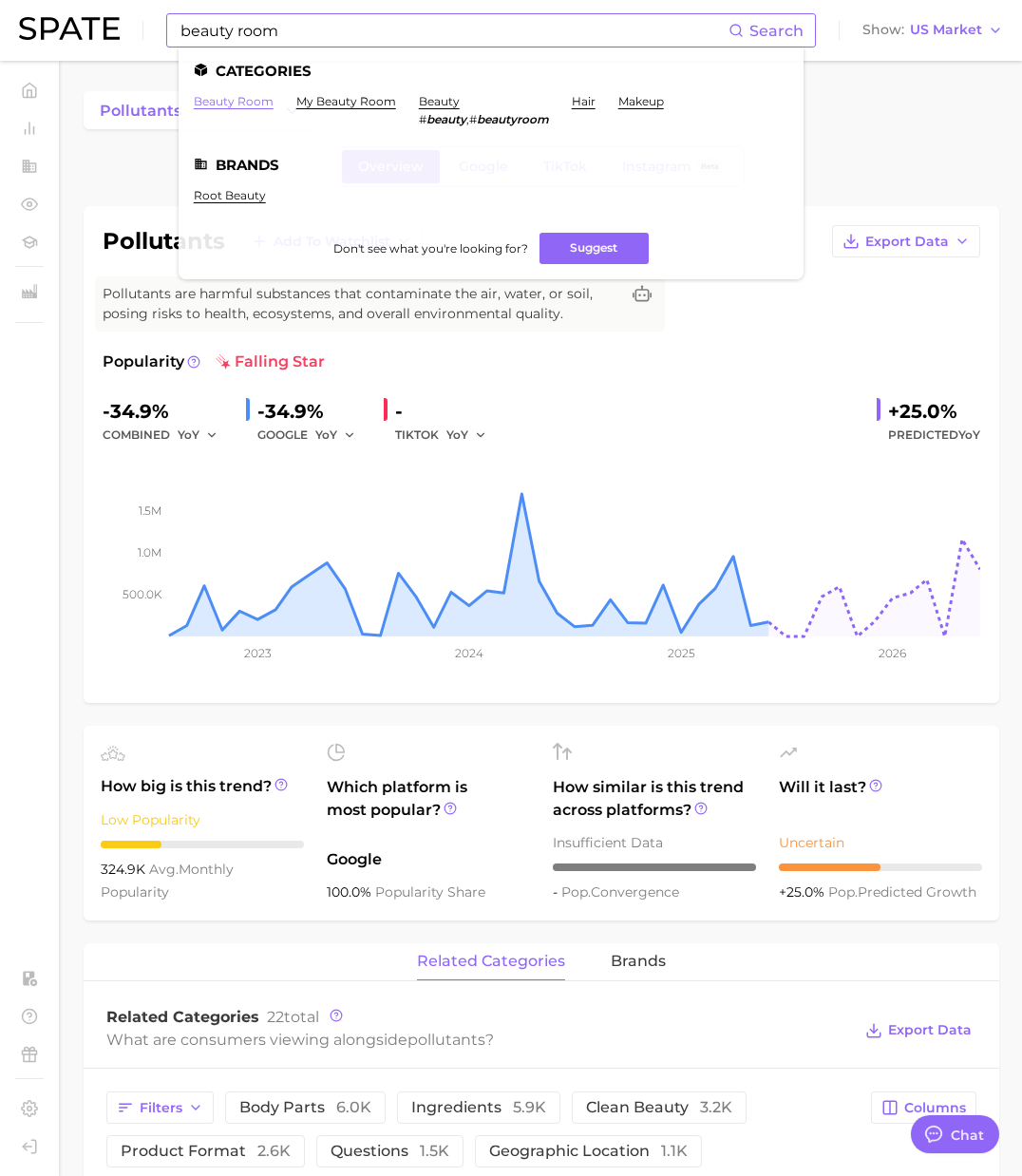
click at [243, 103] on link "beauty room" at bounding box center [233, 101] width 80 height 15
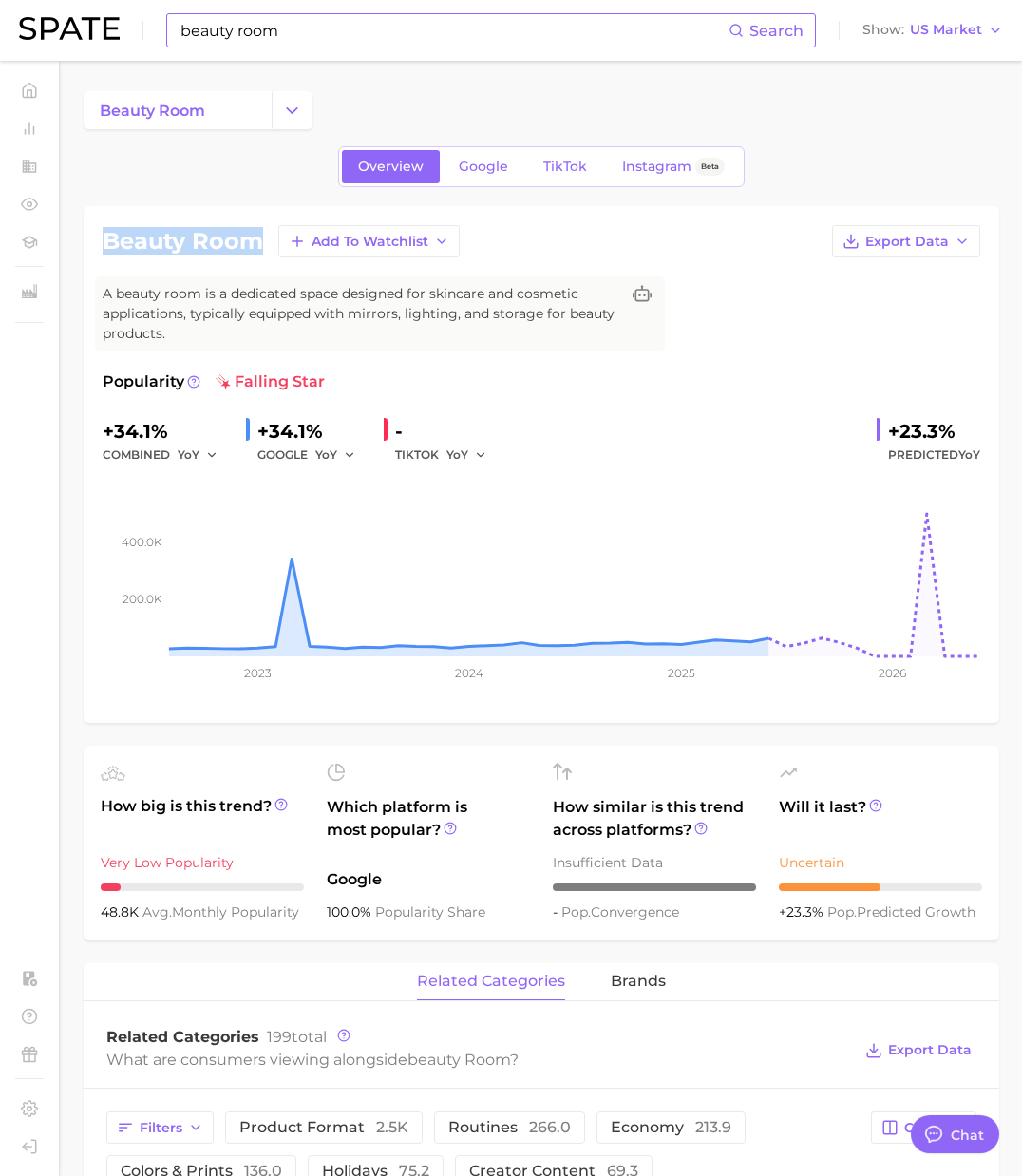
drag, startPoint x: 263, startPoint y: 241, endPoint x: 96, endPoint y: 240, distance: 167.0
click at [96, 240] on div "beauty room Add to Watchlist Export Data A beauty room is a dedicated space des…" at bounding box center [541, 464] width 916 height 516
copy h1 "beauty room"
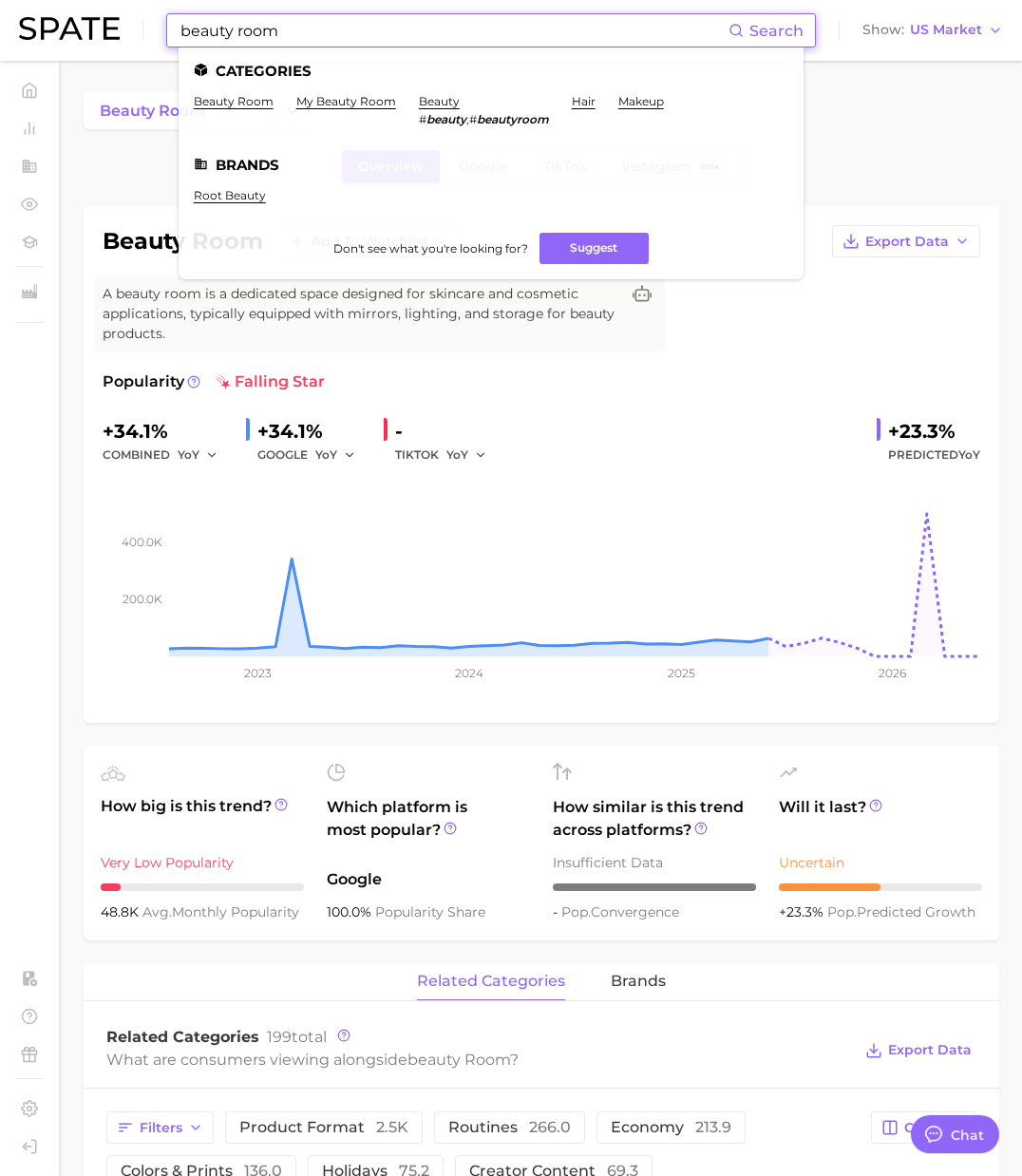
drag, startPoint x: 304, startPoint y: 32, endPoint x: 88, endPoint y: 34, distance: 216.0
click at [88, 34] on div "beauty room Search Categories beauty room my beauty room beauty # beauty , # be…" at bounding box center [511, 30] width 984 height 61
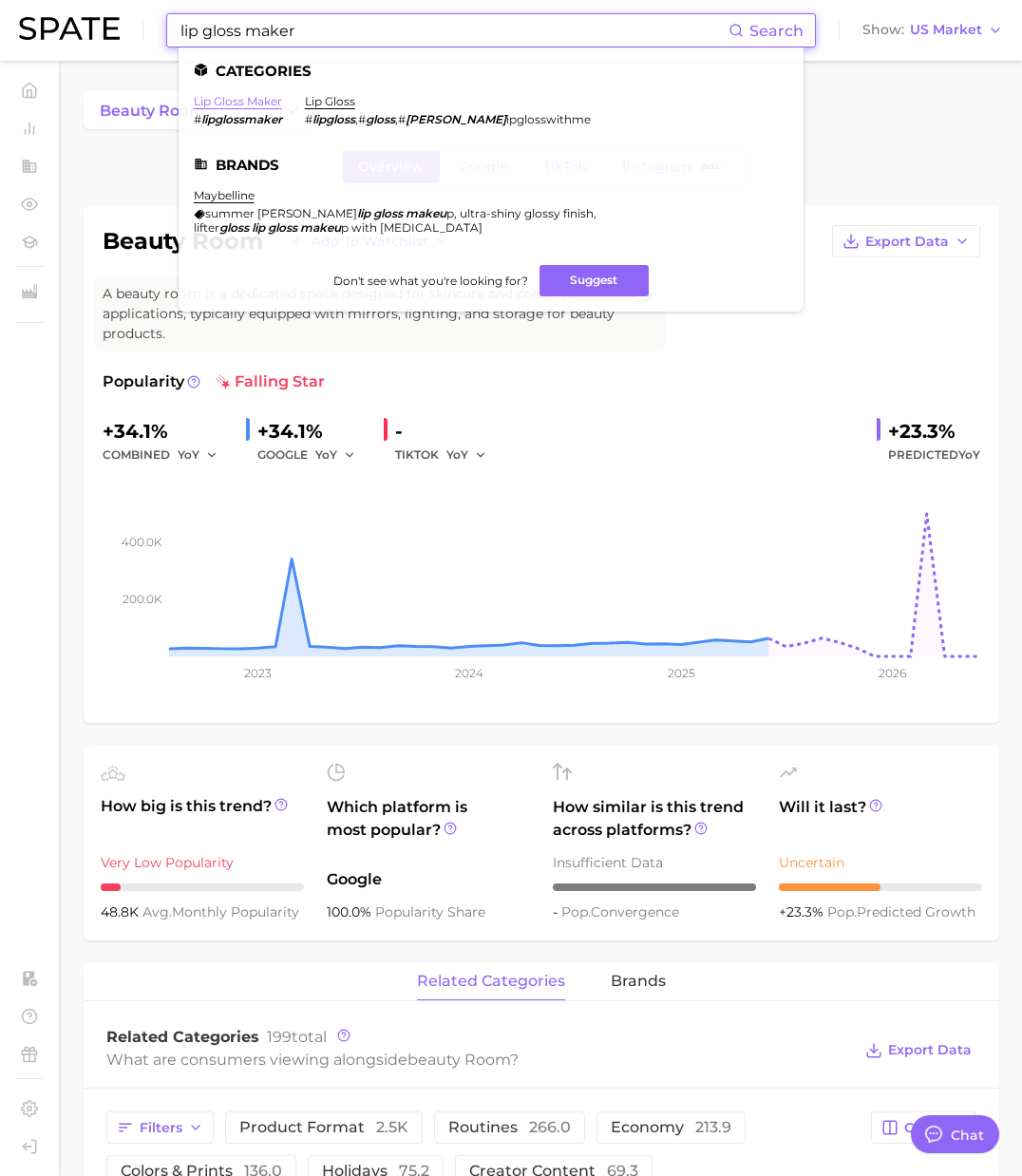
click at [258, 102] on link "lip gloss maker" at bounding box center [238, 101] width 88 height 15
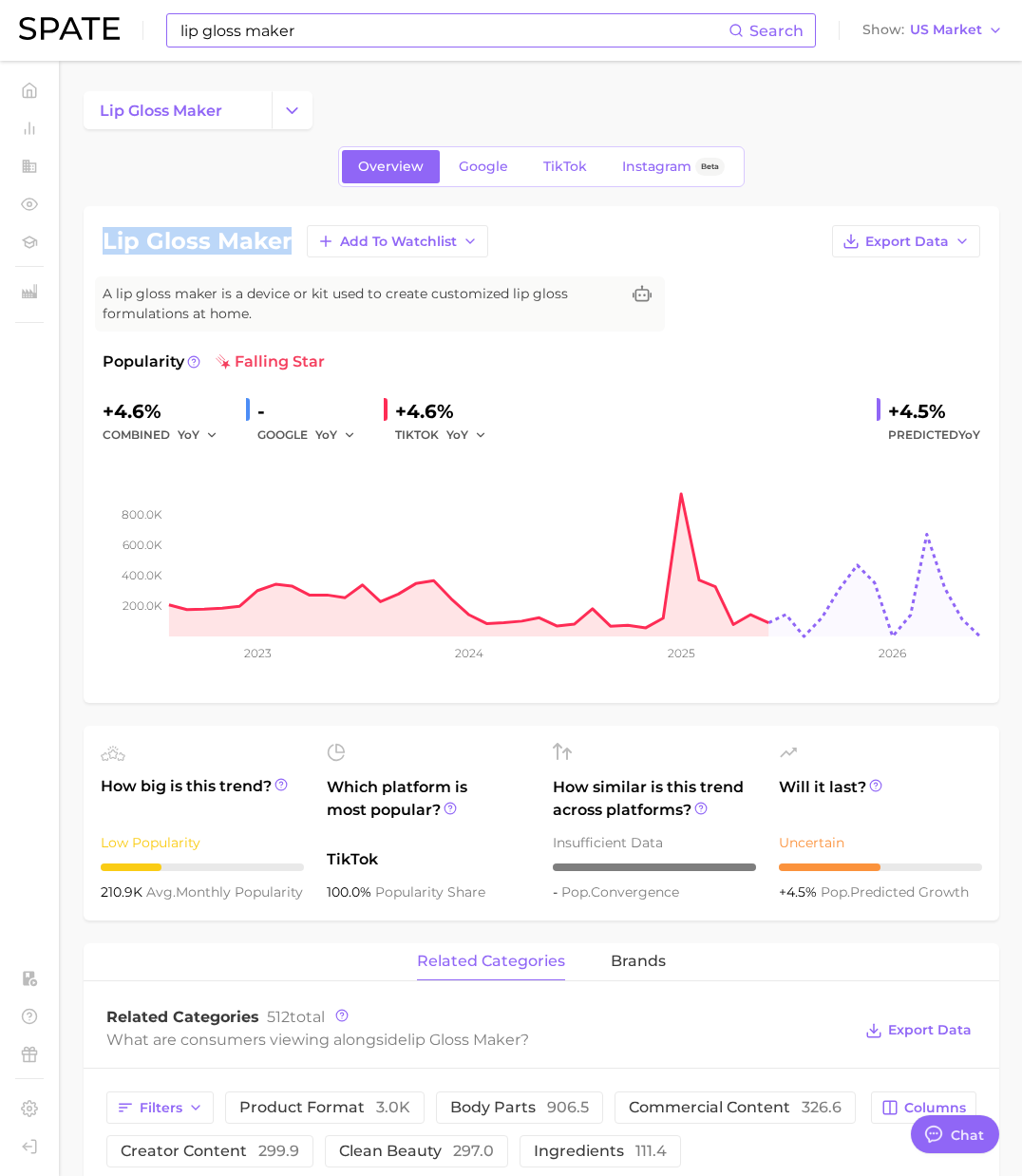
drag, startPoint x: 287, startPoint y: 242, endPoint x: 102, endPoint y: 239, distance: 185.0
click at [102, 239] on h1 "lip gloss maker" at bounding box center [196, 241] width 189 height 23
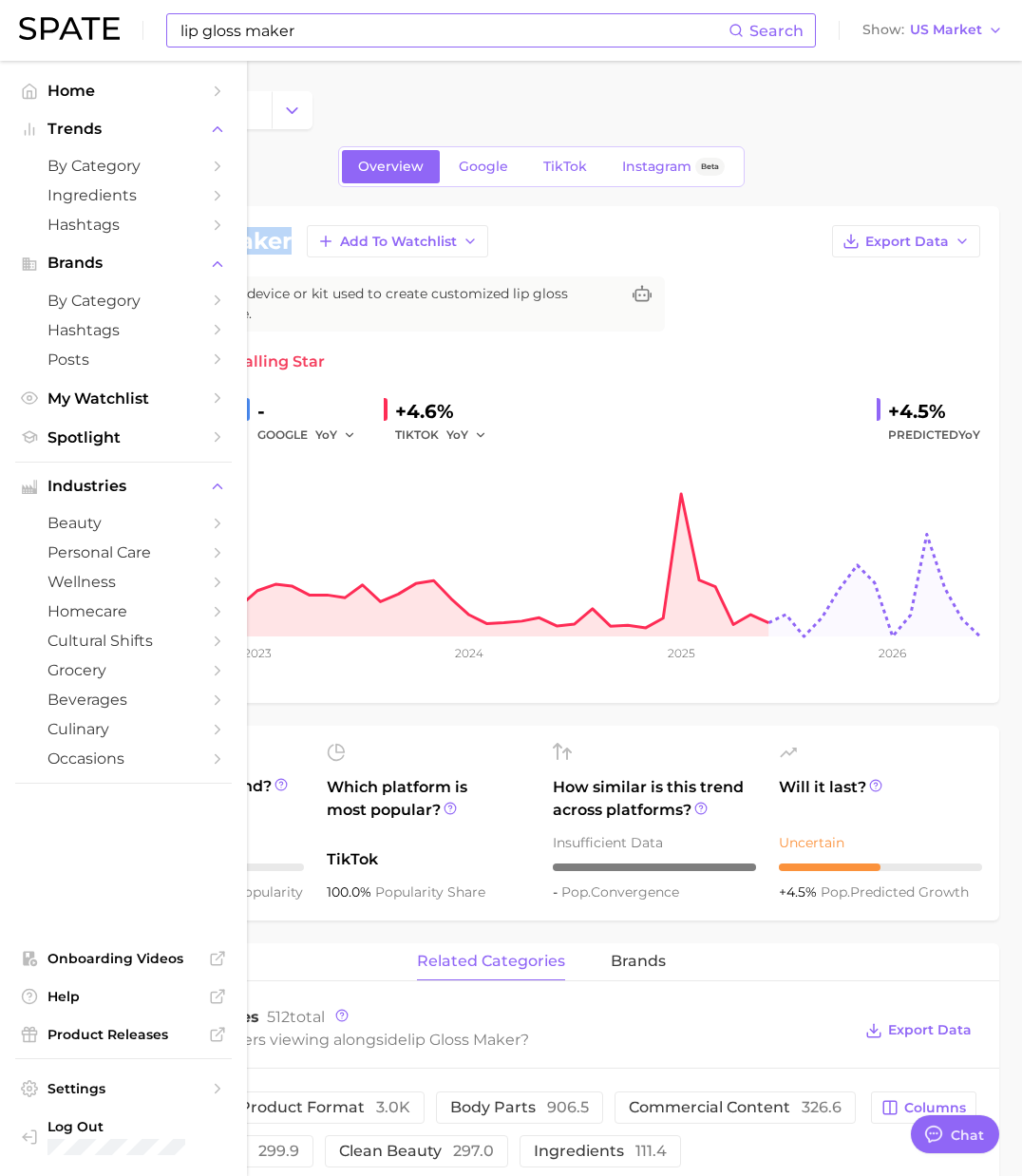
copy h1 "lip gloss maker"
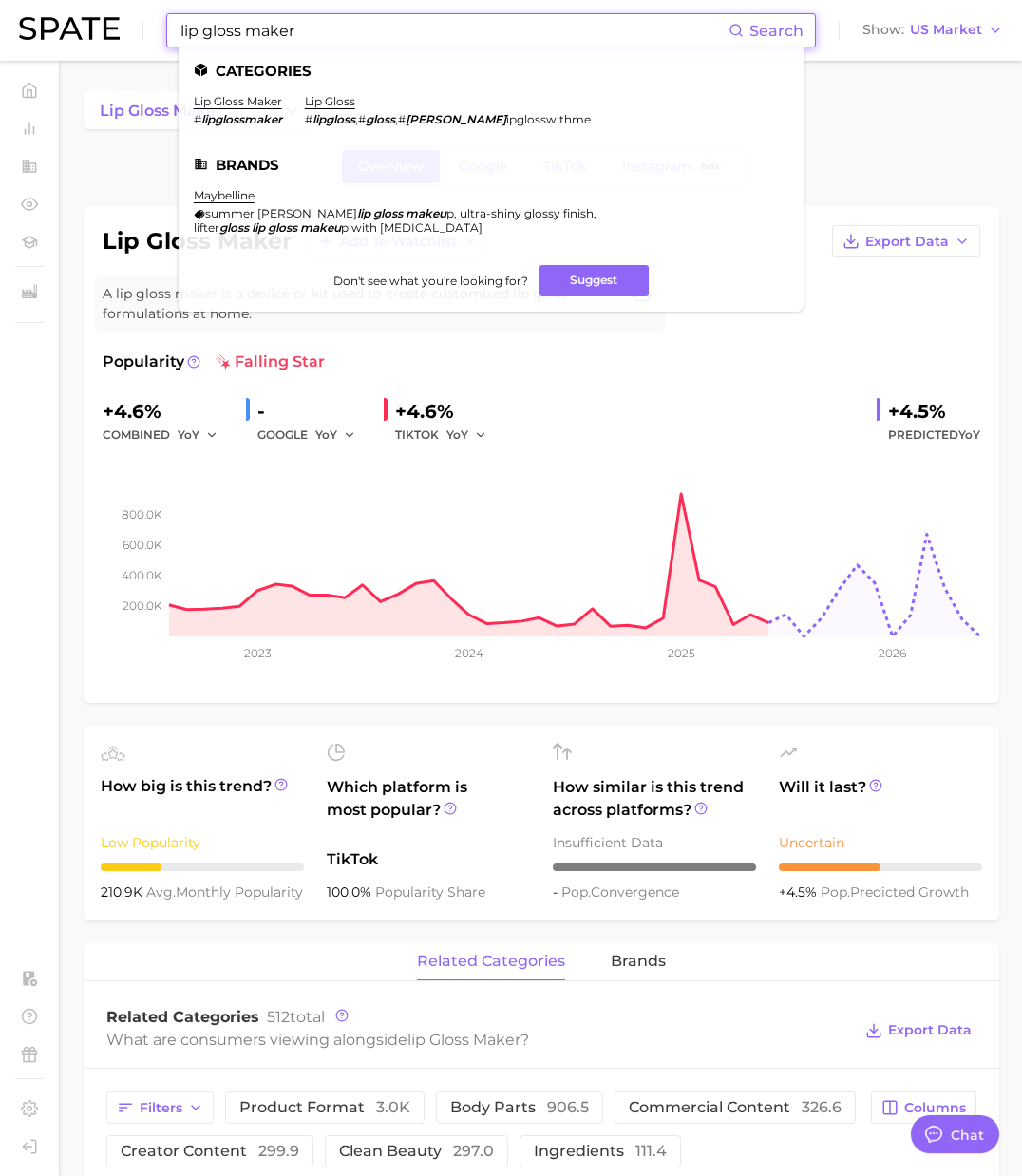
drag, startPoint x: 317, startPoint y: 37, endPoint x: 191, endPoint y: 27, distance: 126.4
click at [191, 27] on input "lip gloss maker" at bounding box center [454, 30] width 550 height 32
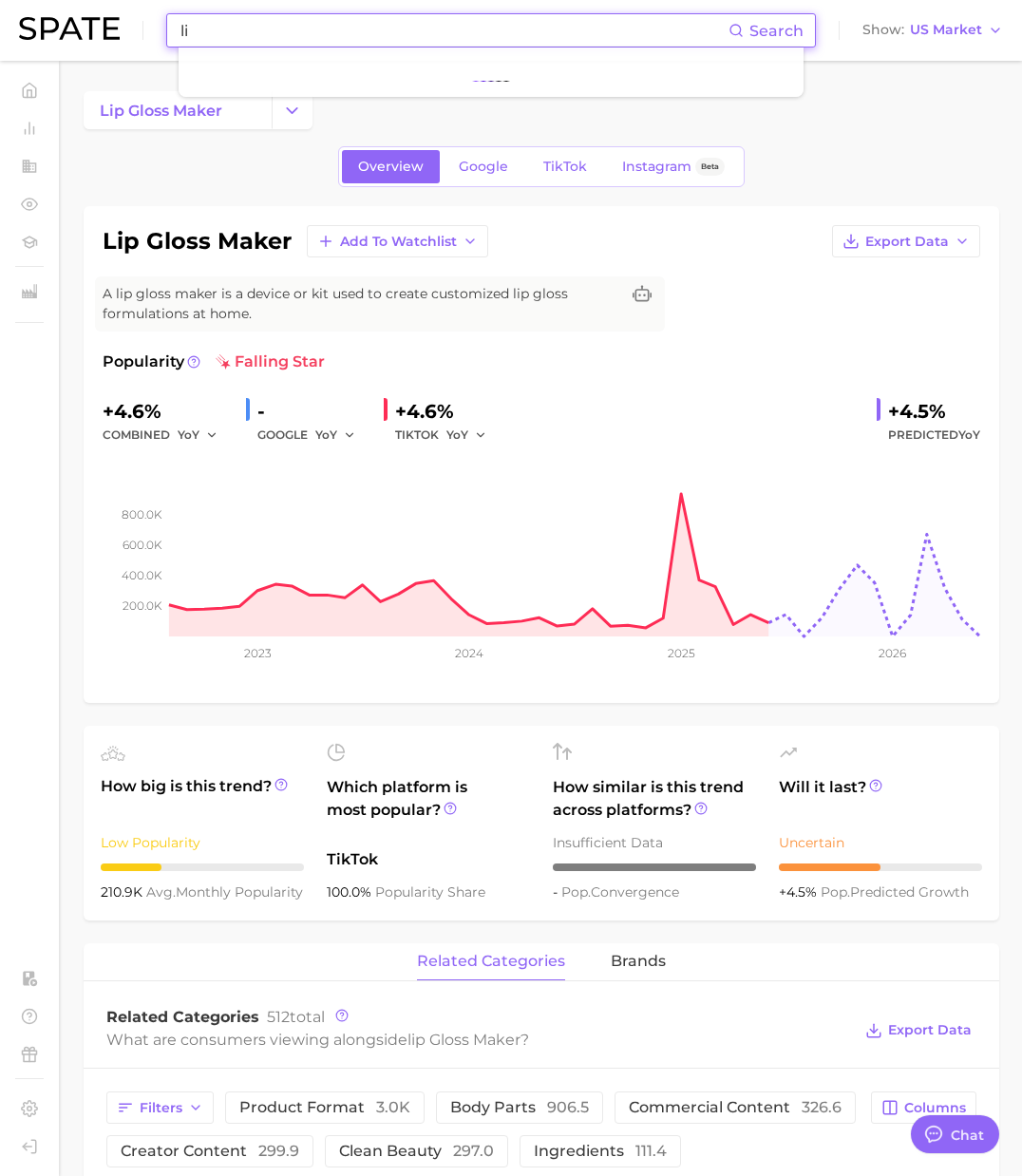
type input "l"
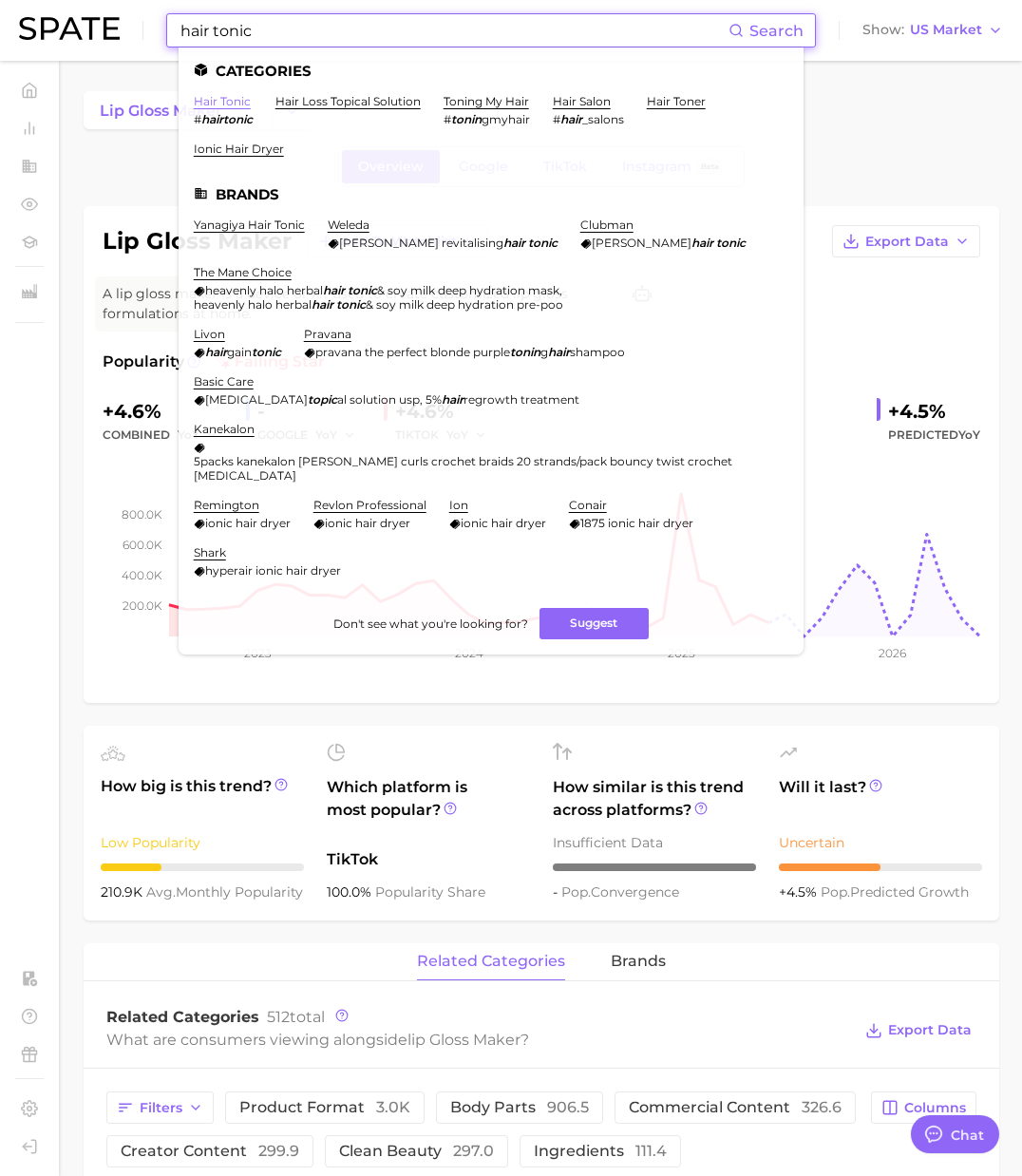
type input "hair tonic"
click at [245, 96] on link "hair tonic" at bounding box center [222, 101] width 57 height 15
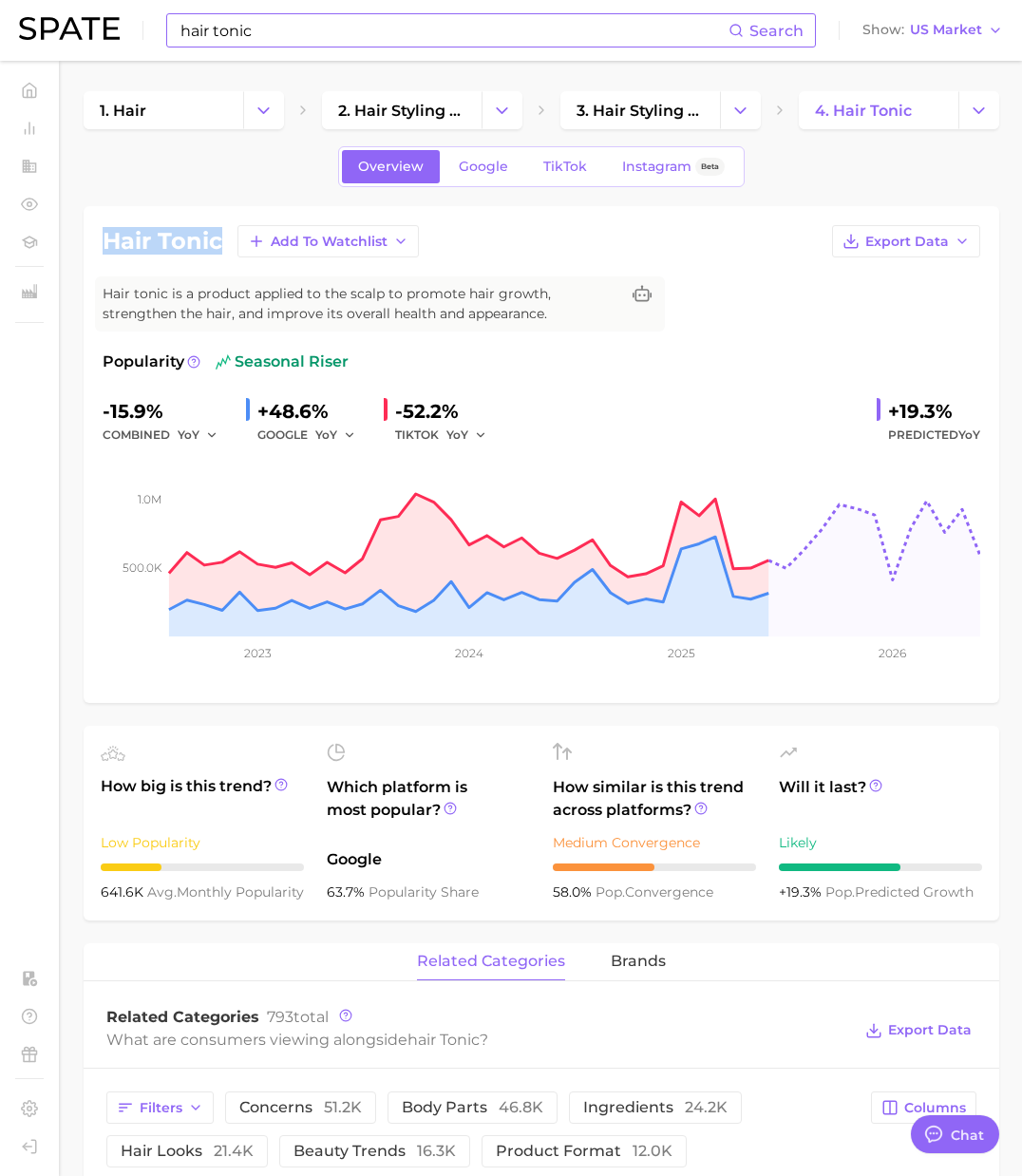
drag, startPoint x: 224, startPoint y: 245, endPoint x: 98, endPoint y: 239, distance: 126.1
click at [98, 239] on div "hair tonic Add to Watchlist Export Data Hair tonic is a product applied to the …" at bounding box center [541, 454] width 916 height 497
copy h1 "hair tonic"
click at [660, 112] on span "3. hair styling products" at bounding box center [640, 111] width 128 height 18
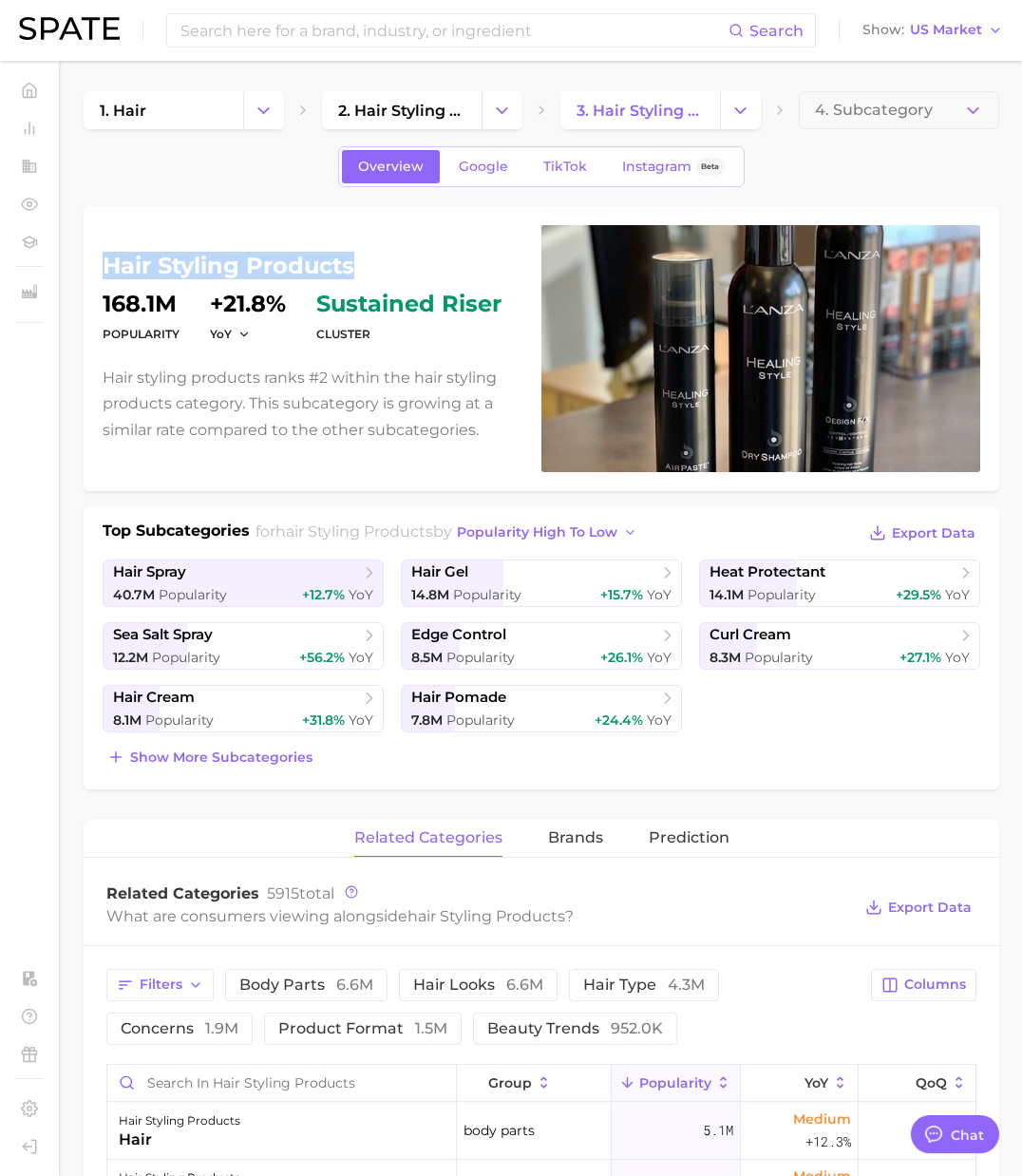
drag, startPoint x: 109, startPoint y: 267, endPoint x: 357, endPoint y: 271, distance: 248.0
click at [357, 271] on h1 "hair styling products" at bounding box center [310, 265] width 416 height 23
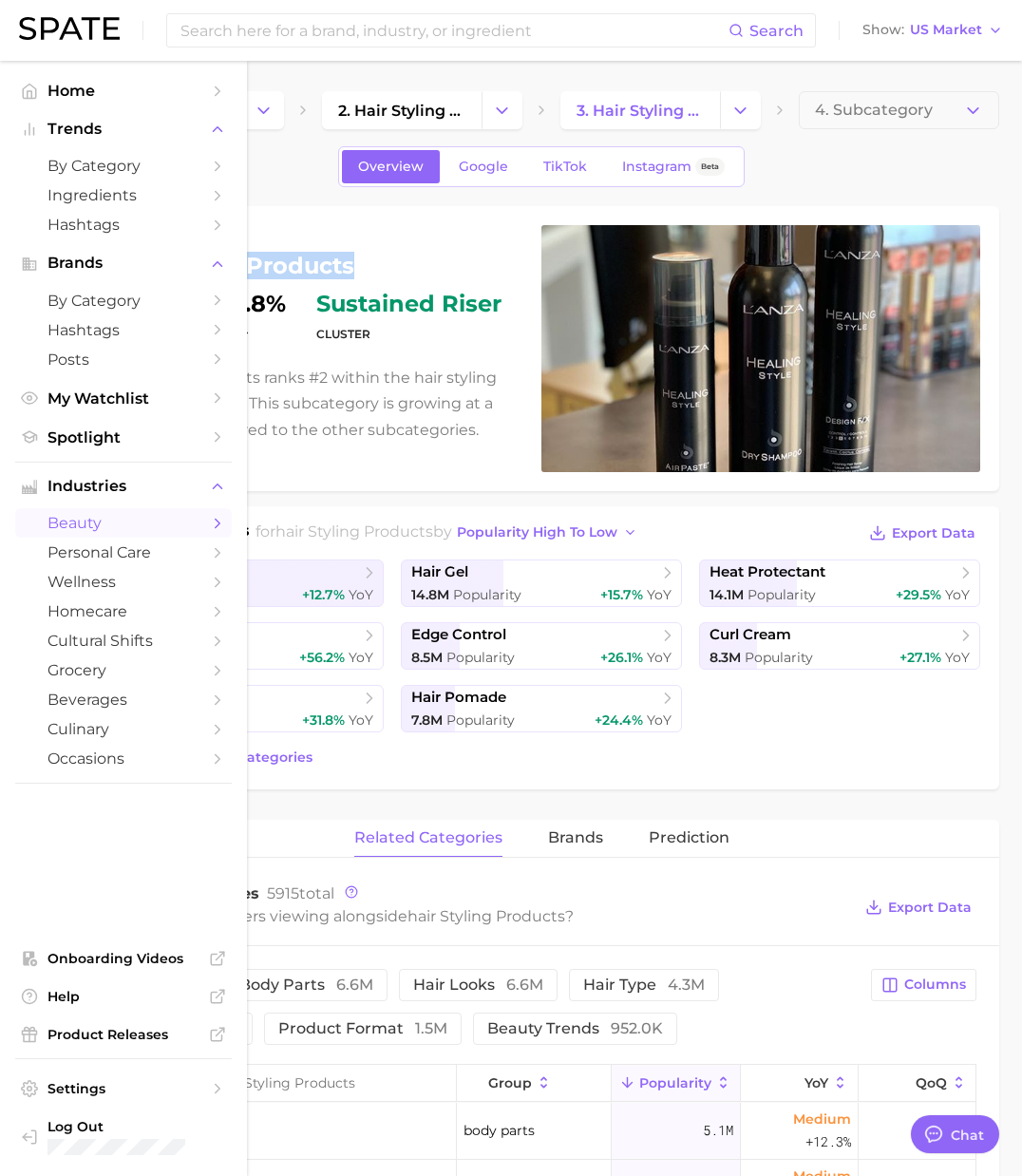
copy h1 "hair styling products"
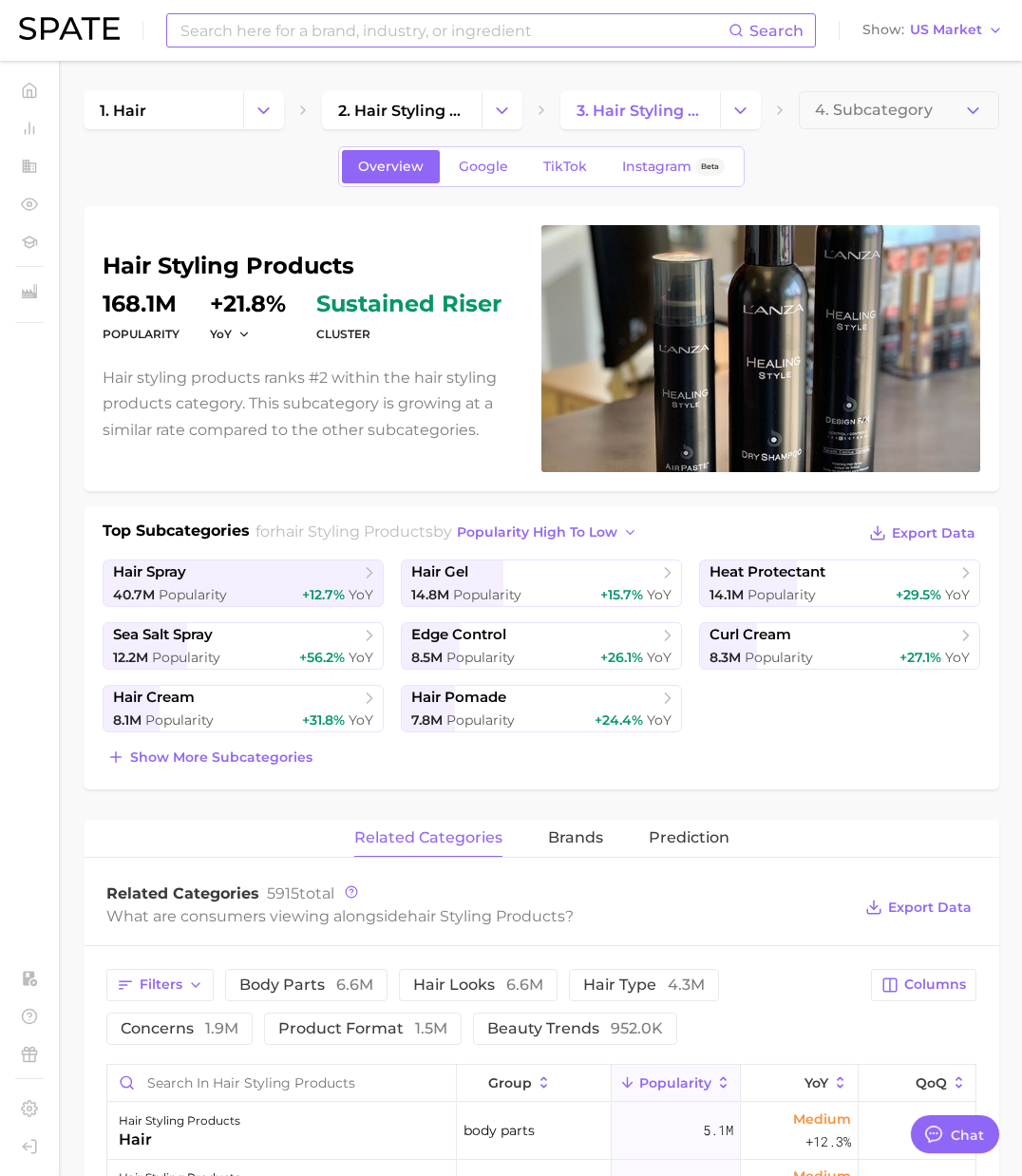
click at [205, 25] on input at bounding box center [454, 30] width 550 height 32
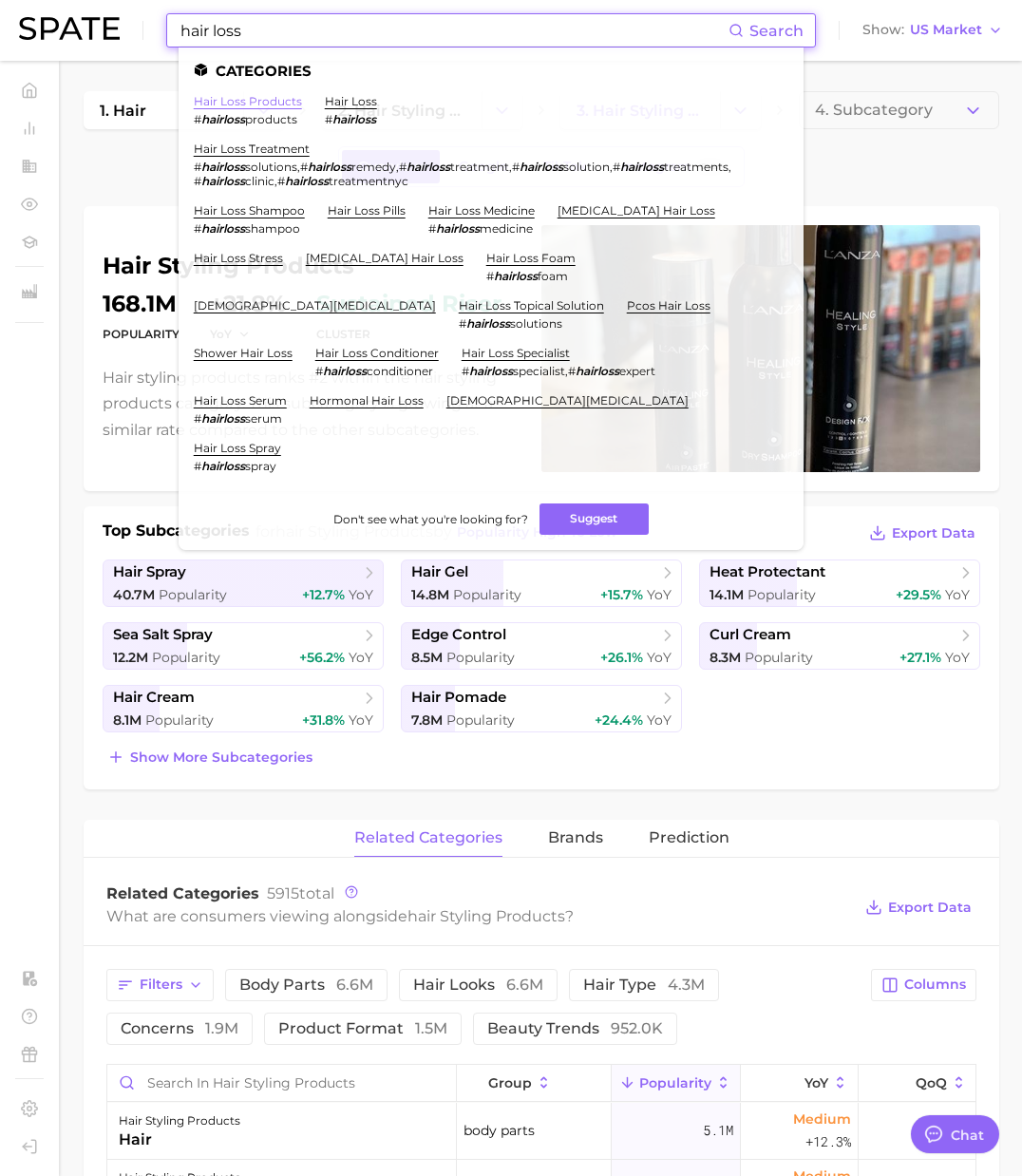
click at [279, 99] on link "hair loss products" at bounding box center [247, 101] width 108 height 15
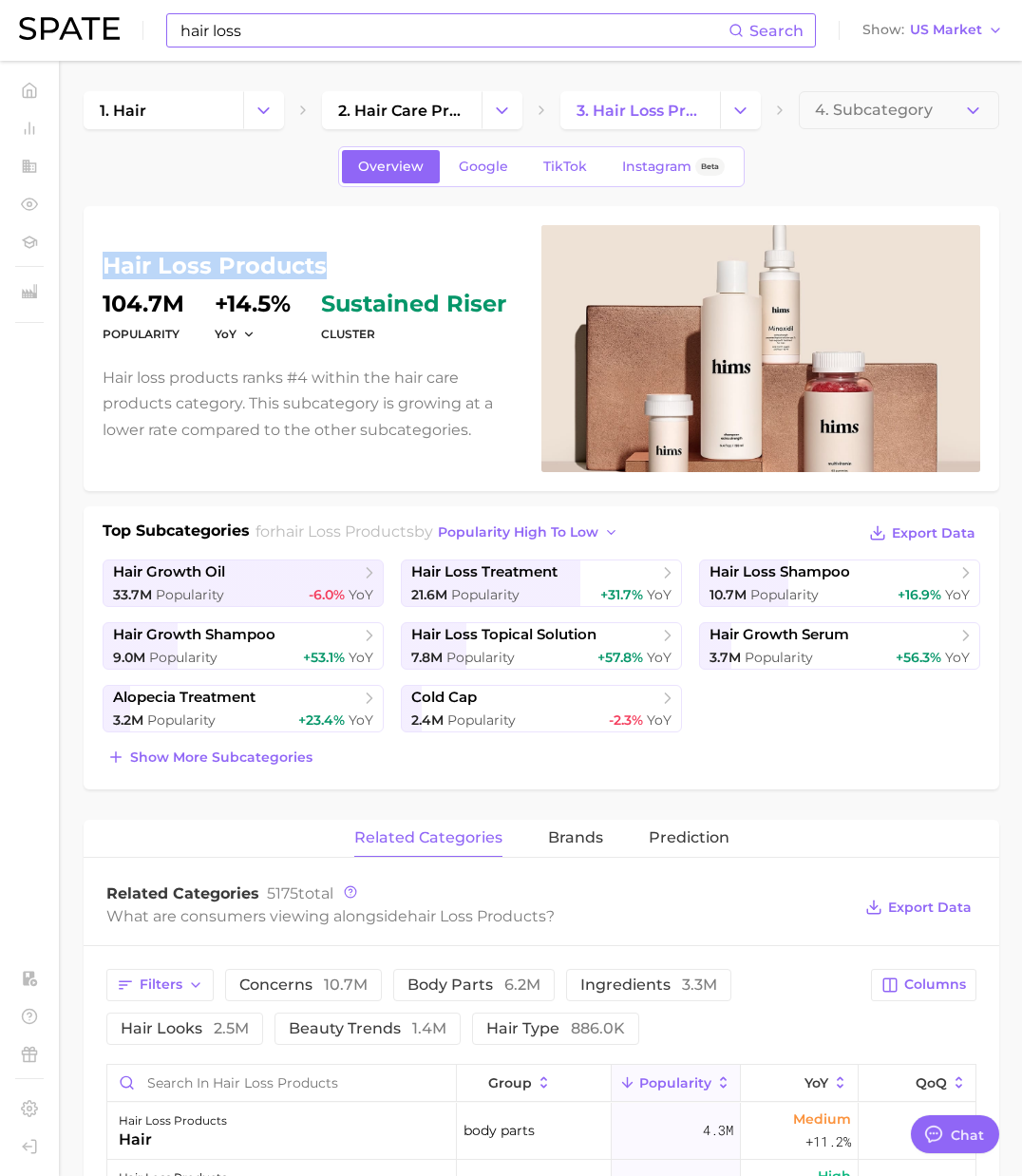
drag, startPoint x: 328, startPoint y: 267, endPoint x: 107, endPoint y: 271, distance: 221.0
click at [106, 271] on h1 "hair loss products" at bounding box center [310, 265] width 416 height 23
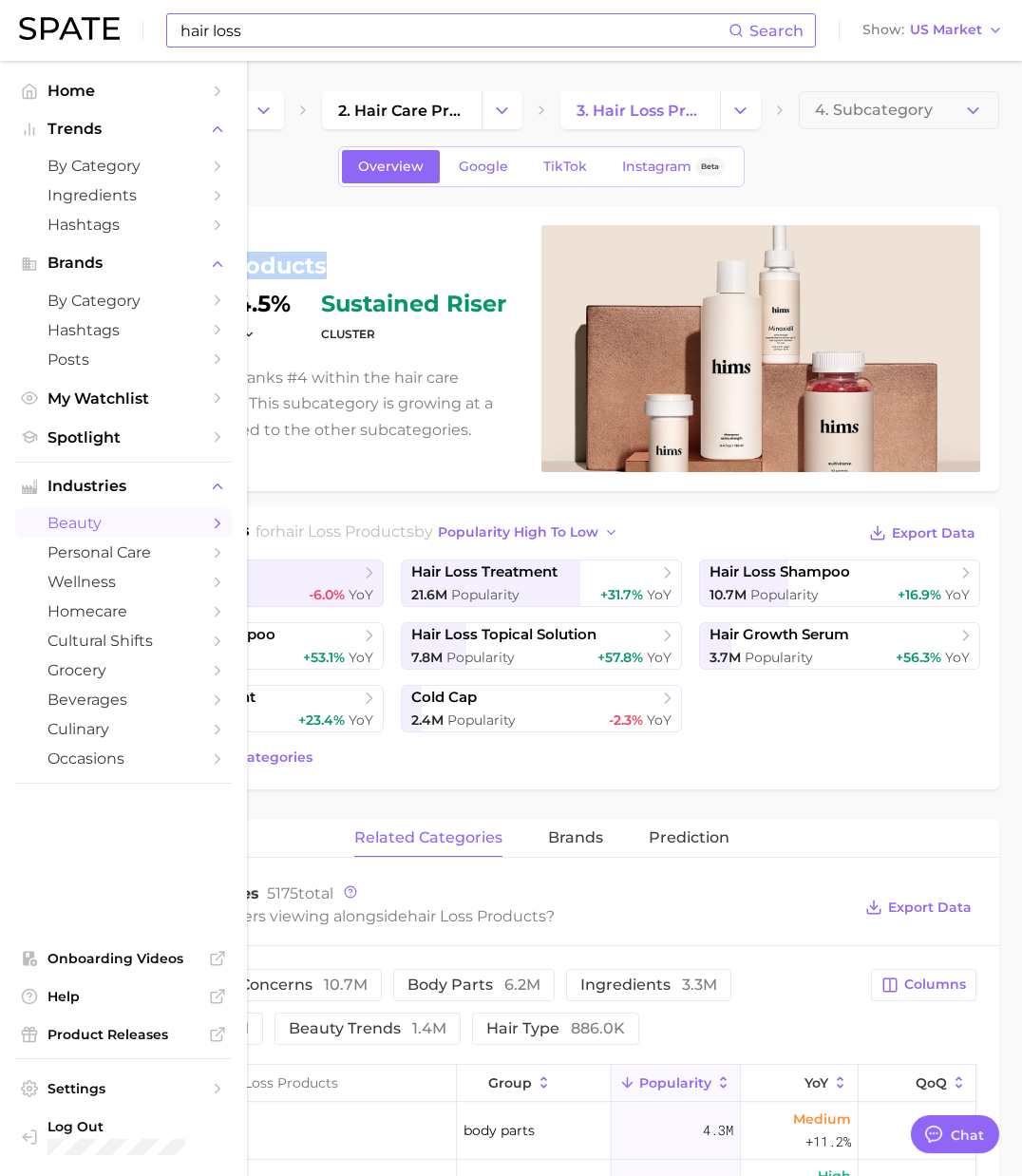
copy h1 "hair loss products"
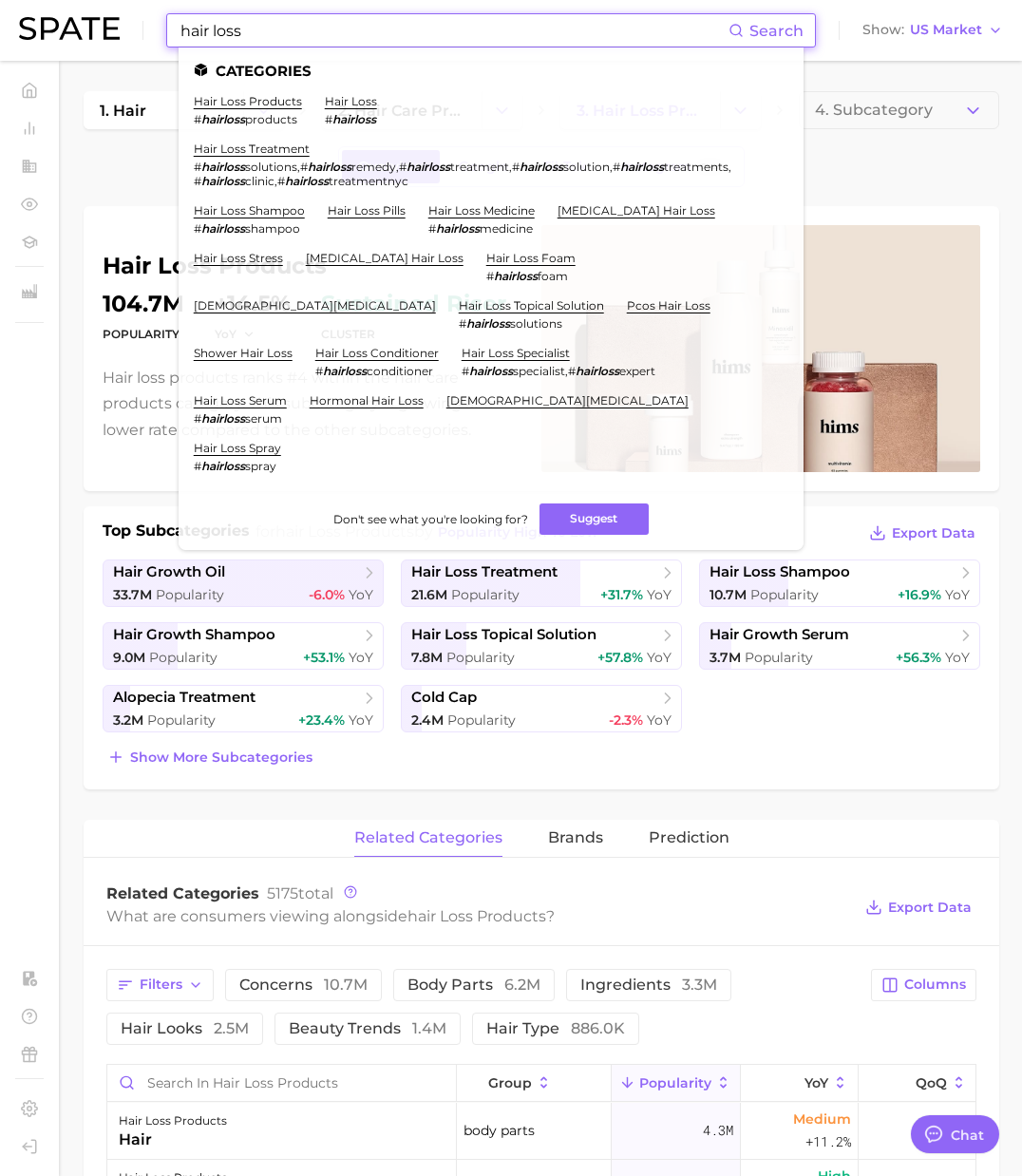
drag, startPoint x: 189, startPoint y: 36, endPoint x: 113, endPoint y: 29, distance: 76.3
click at [113, 29] on div "hair loss Search Categories hair loss products # hairloss products hair loss # …" at bounding box center [511, 30] width 984 height 61
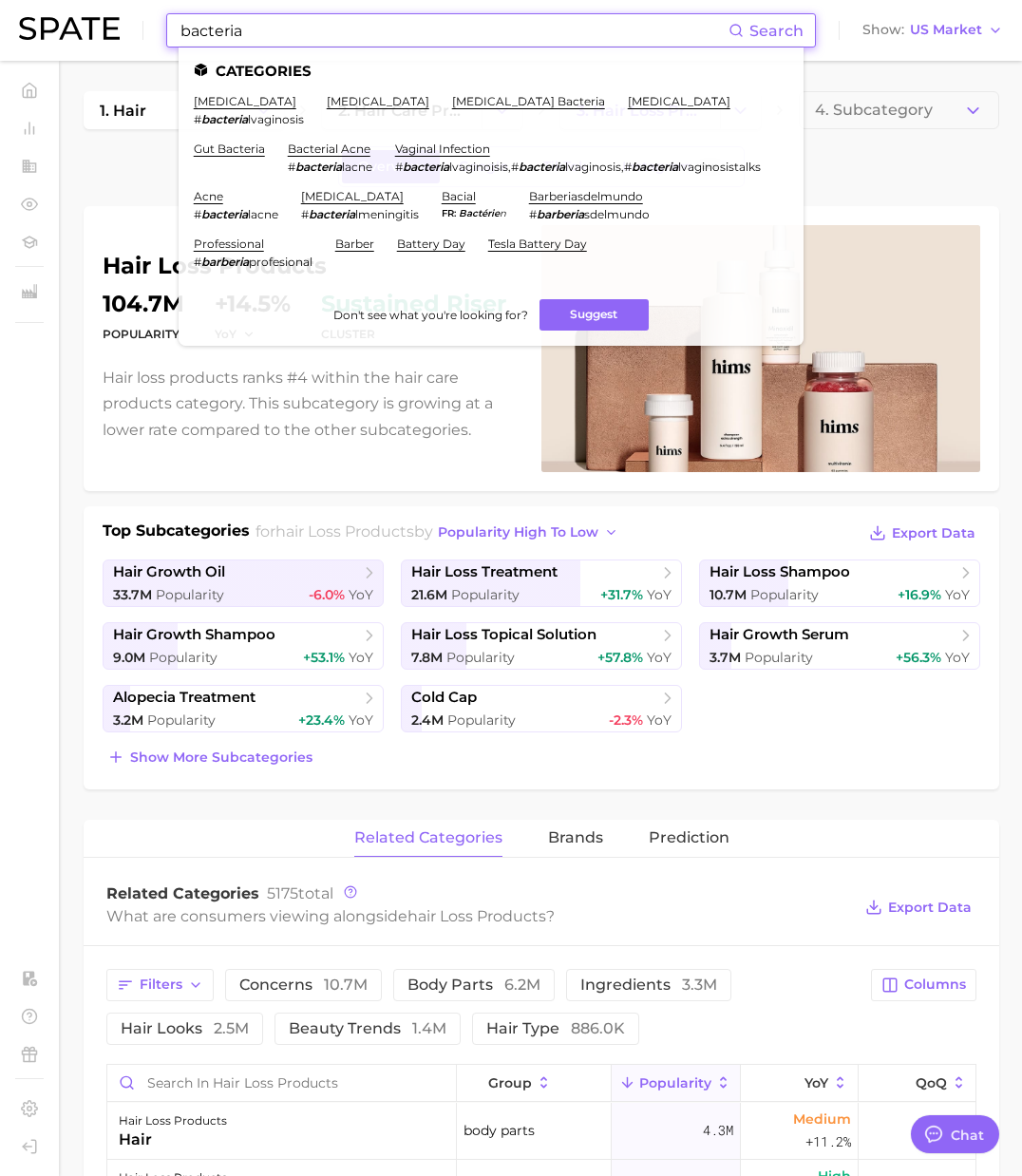
drag, startPoint x: 248, startPoint y: 29, endPoint x: 50, endPoint y: 13, distance: 198.6
click at [50, 13] on div "bacteria Search Categories bacterial vaginosis # bacteria lvaginosis small inte…" at bounding box center [511, 30] width 984 height 61
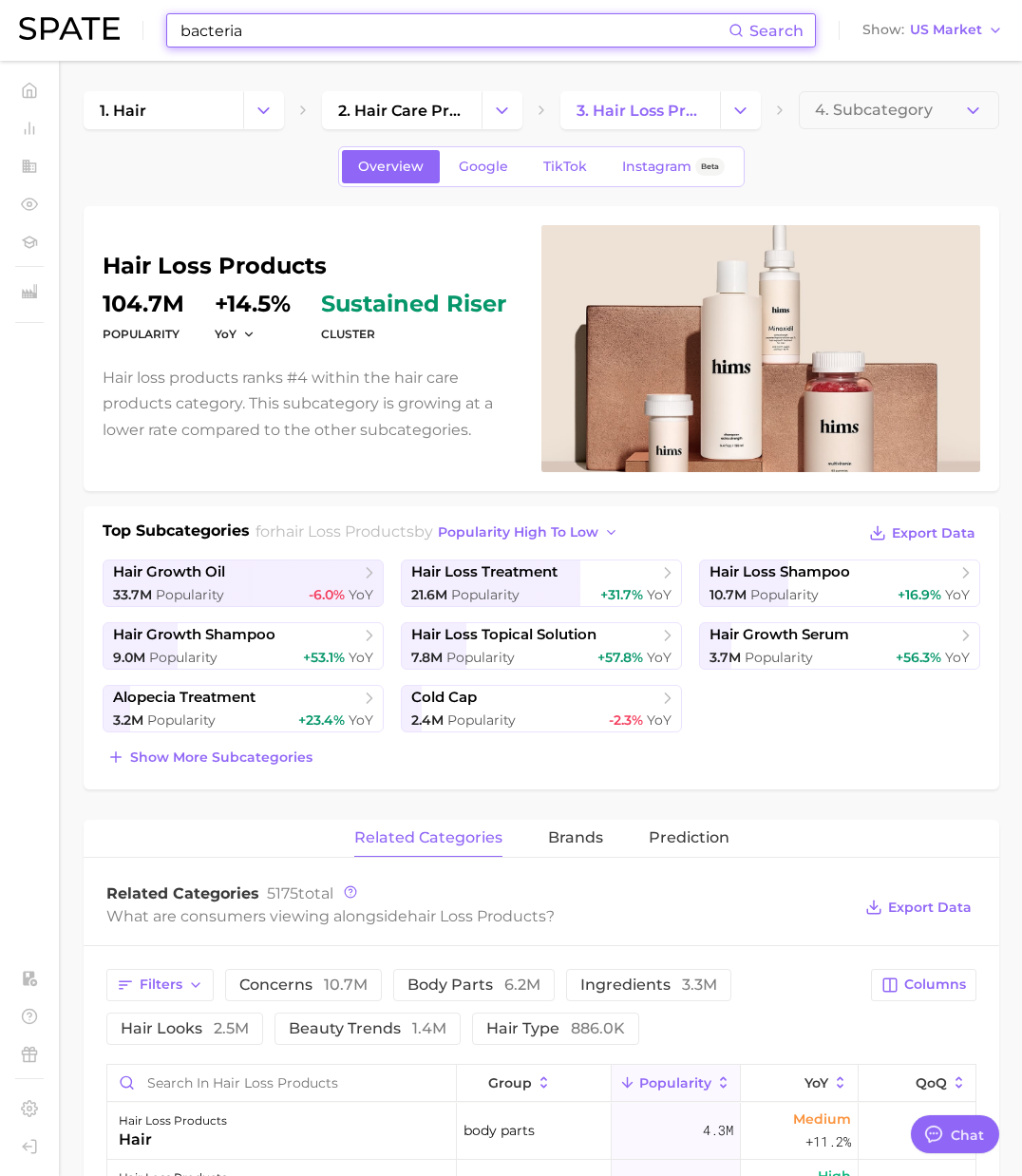
type input "bacteria"
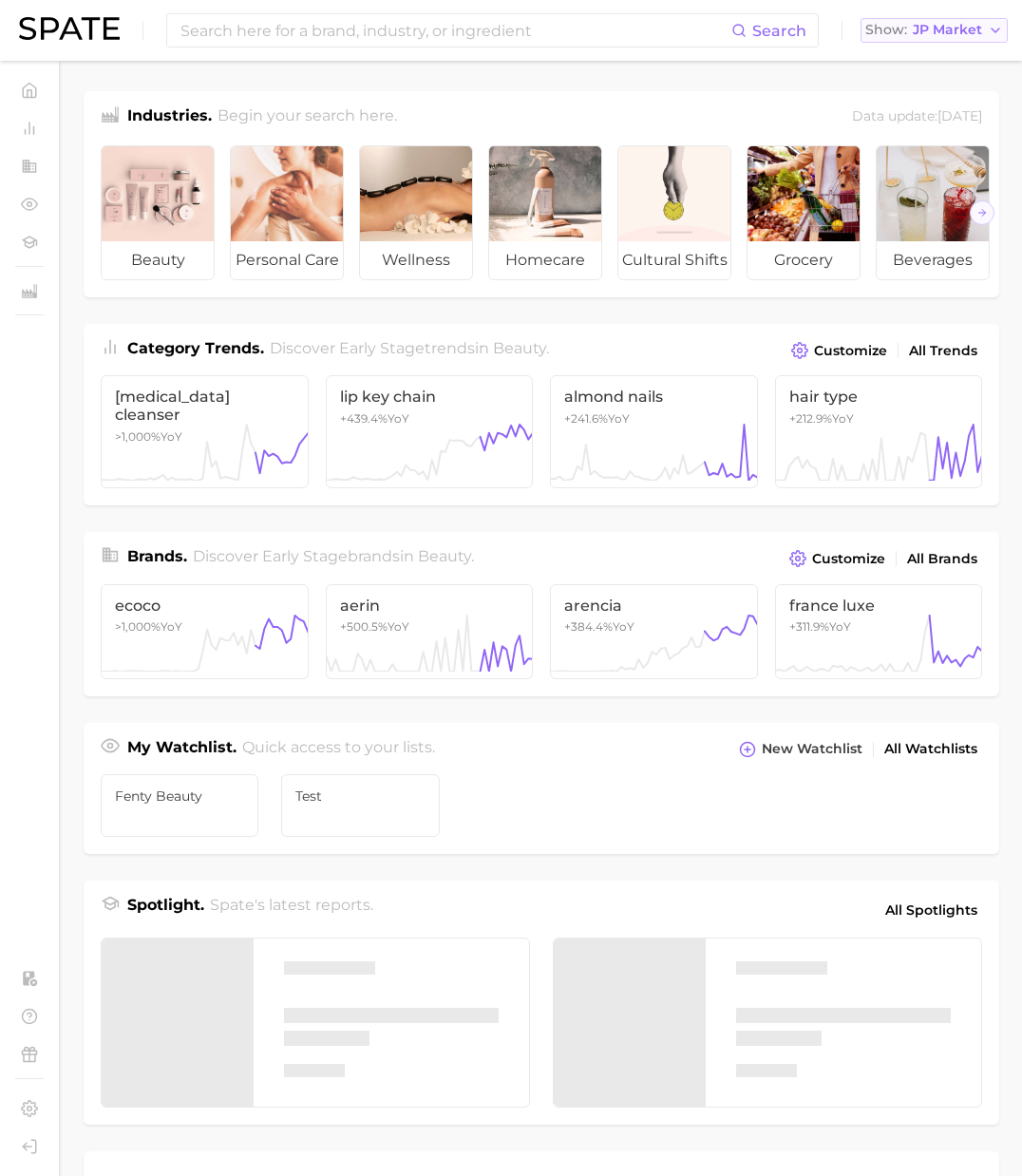
click at [940, 33] on span "JP Market" at bounding box center [947, 29] width 70 height 11
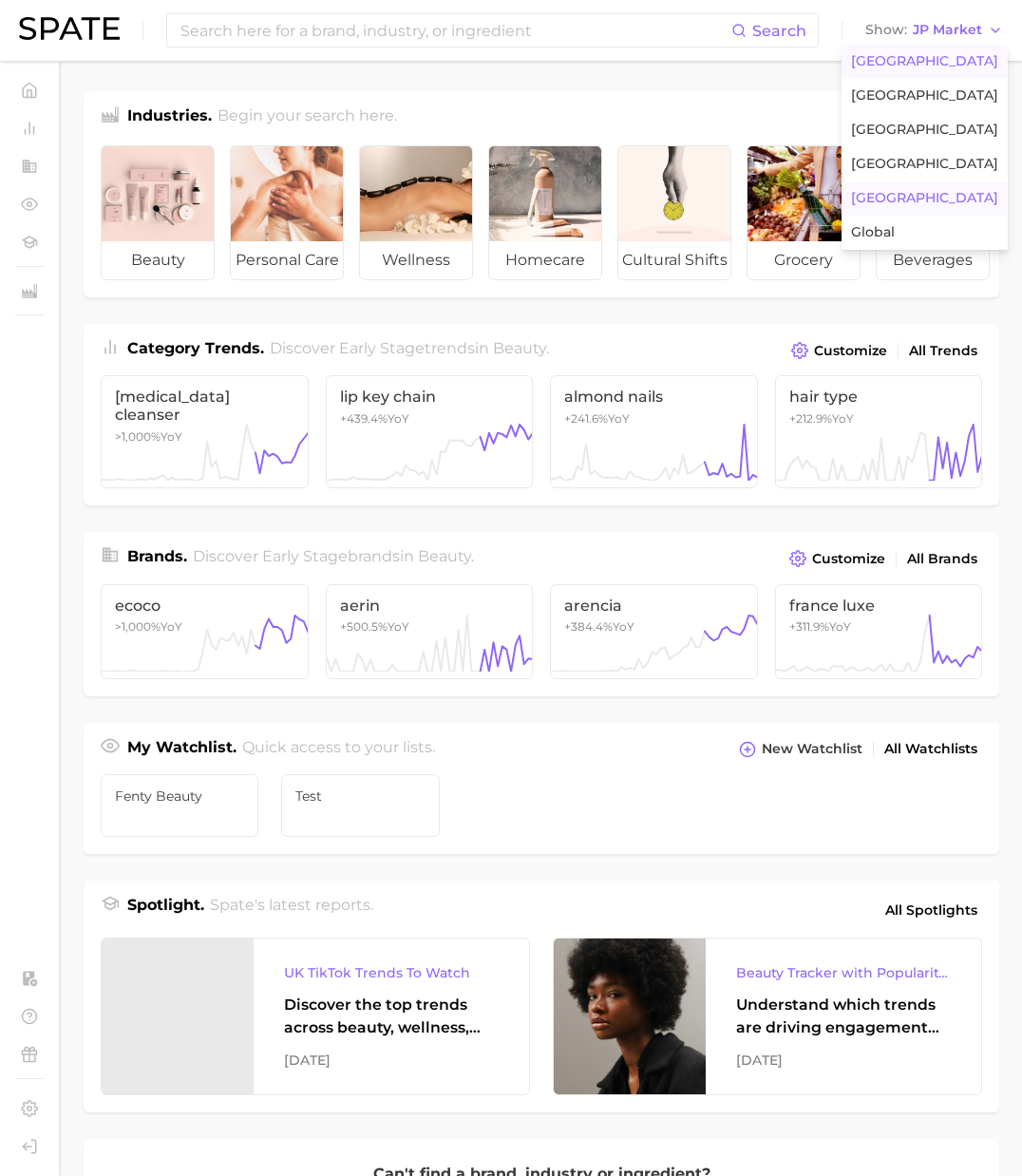
click at [929, 57] on span "[GEOGRAPHIC_DATA]" at bounding box center [925, 61] width 147 height 16
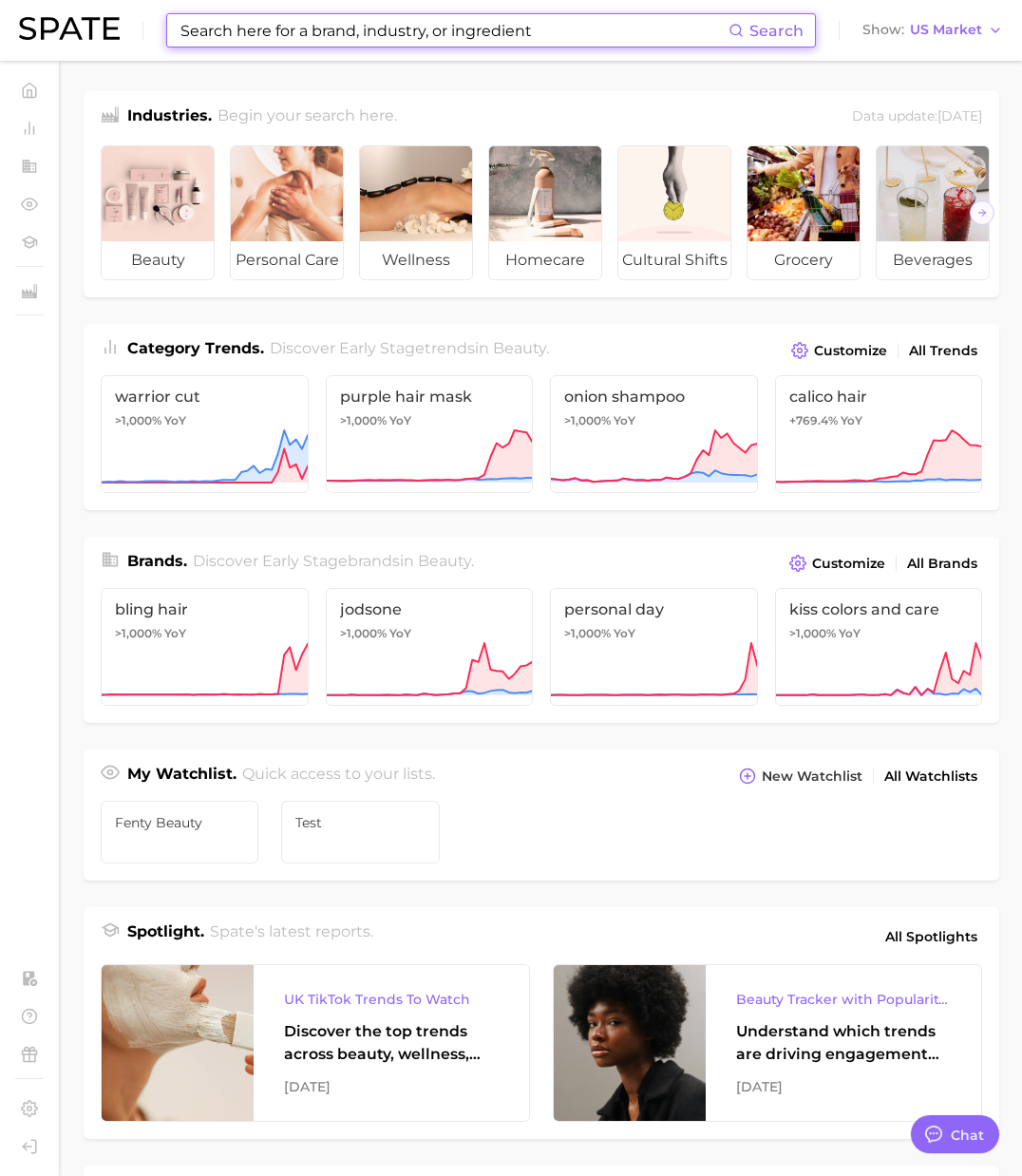
click at [681, 35] on input at bounding box center [454, 30] width 550 height 32
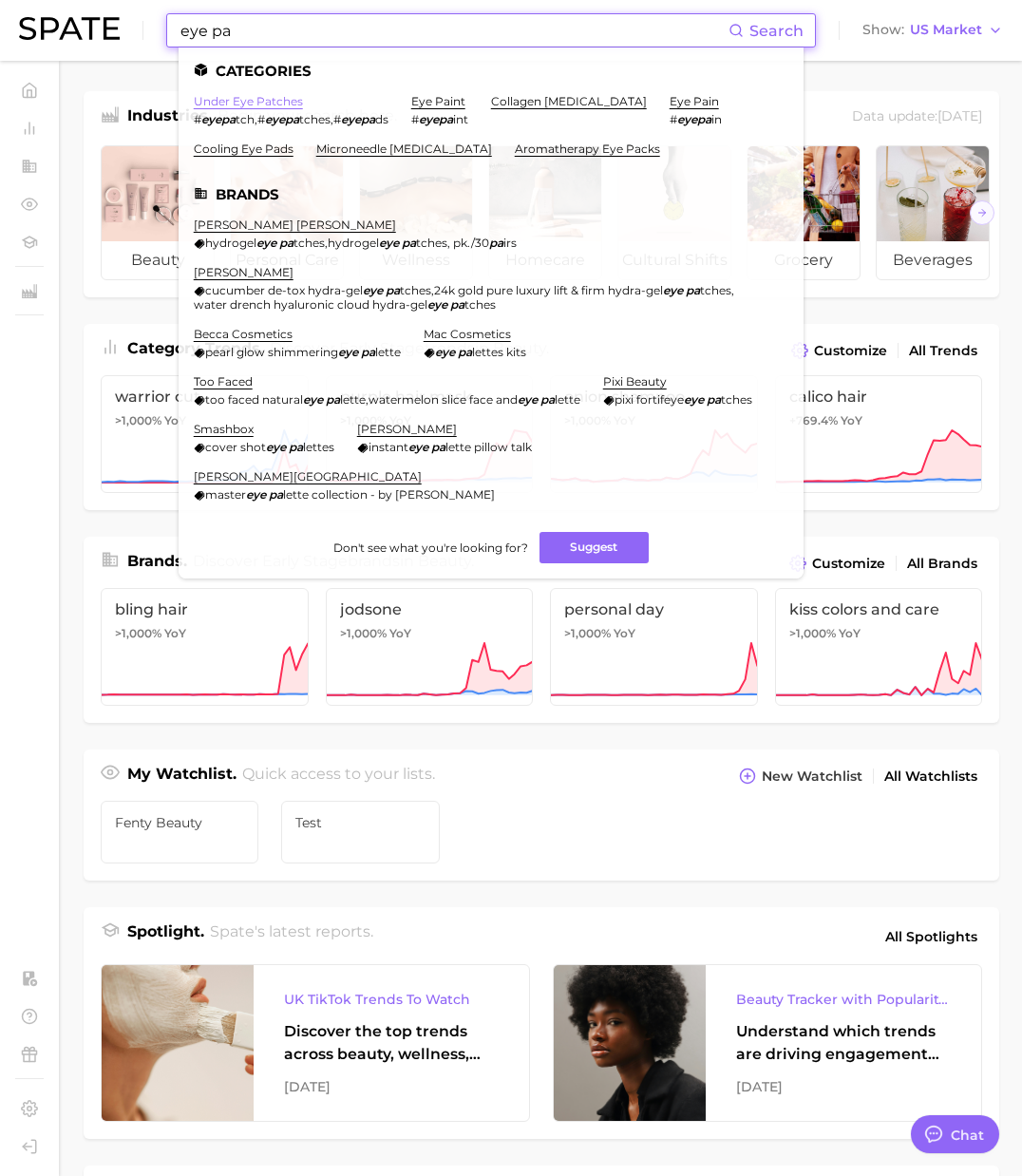
type input "eye pa"
click at [248, 102] on link "under eye patches" at bounding box center [247, 101] width 109 height 15
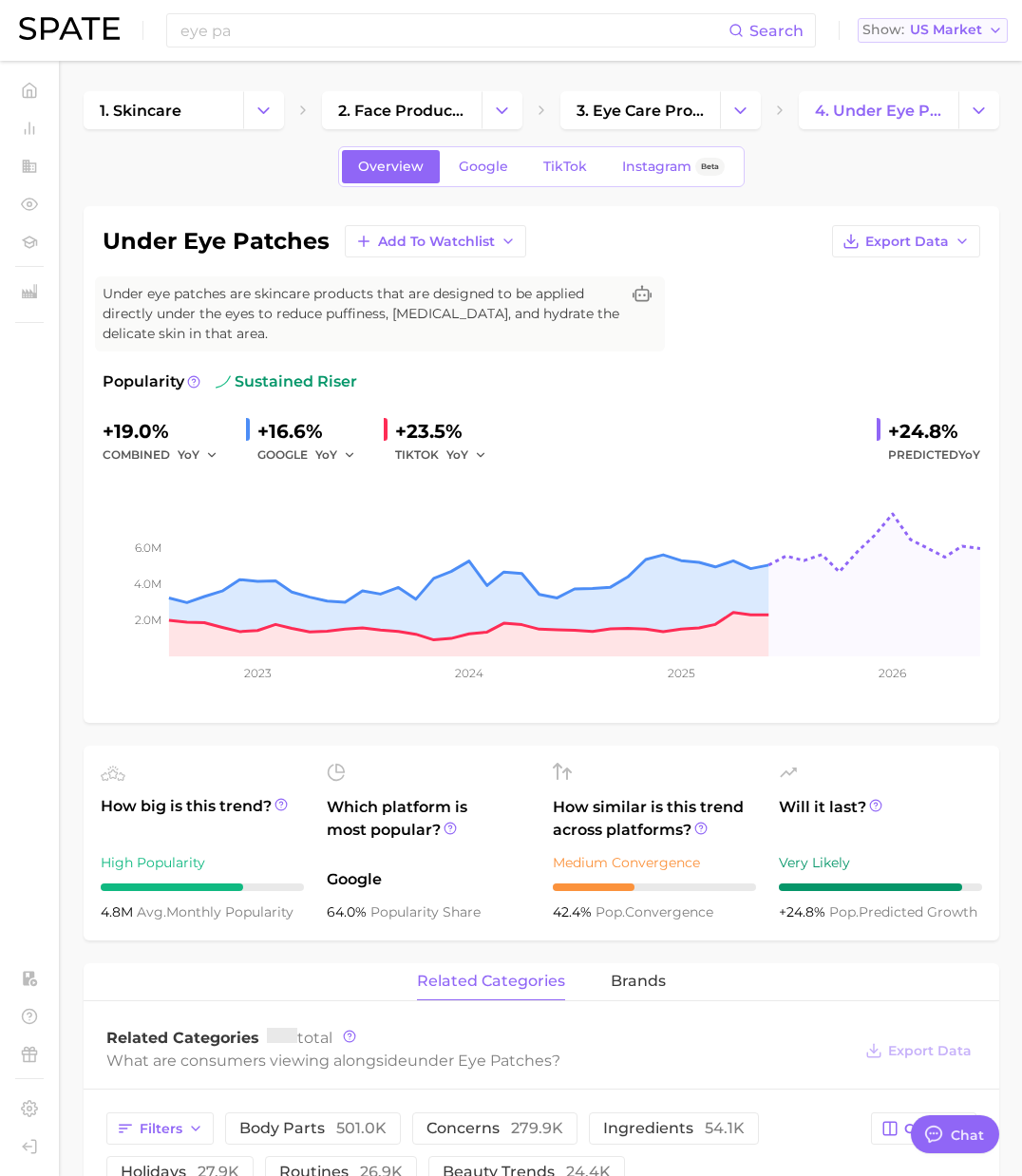
type textarea "x"
click at [956, 34] on span "US Market" at bounding box center [946, 29] width 73 height 11
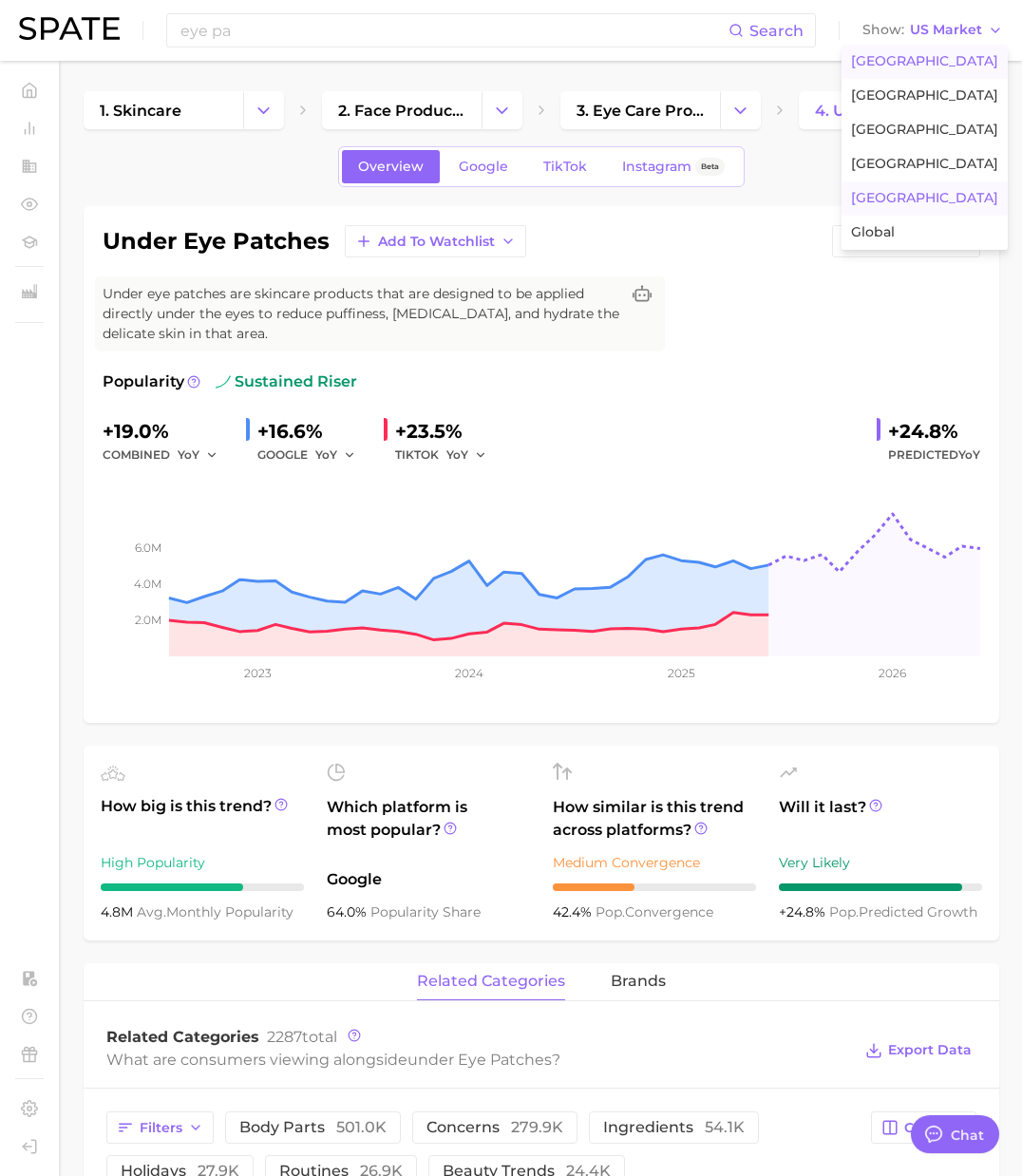
click at [911, 208] on button "[GEOGRAPHIC_DATA]" at bounding box center [924, 198] width 166 height 34
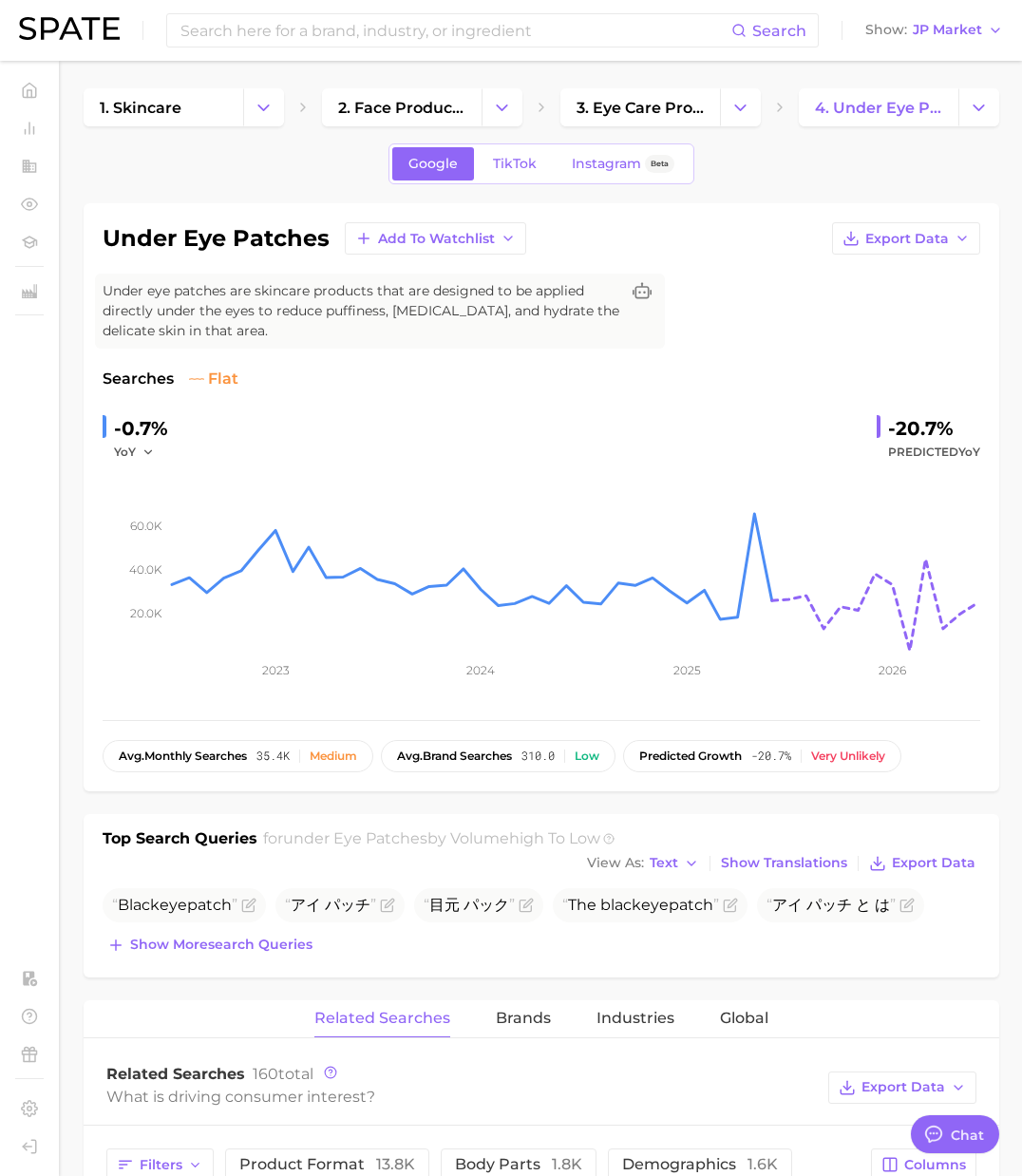
scroll to position [5, 0]
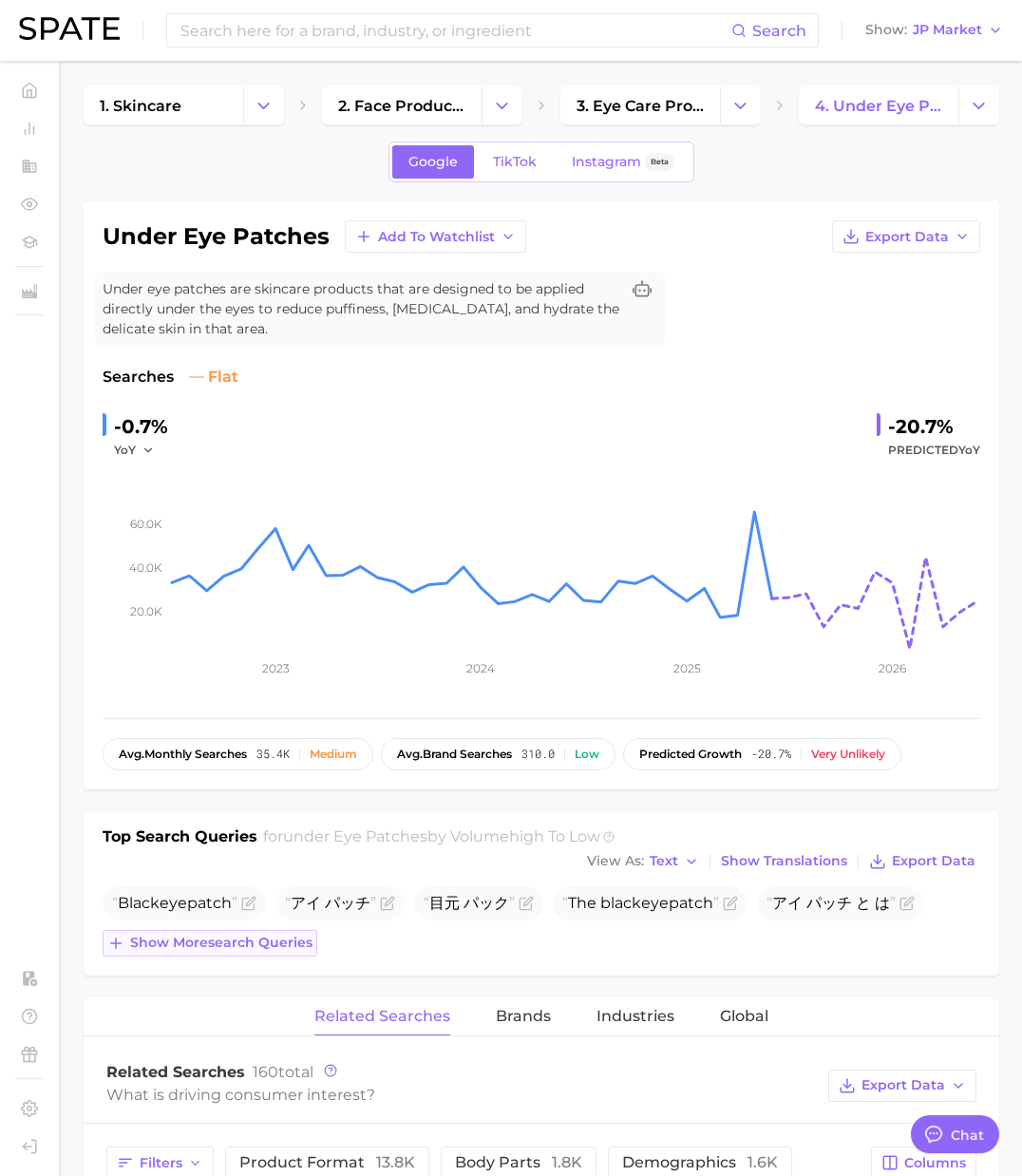
click at [261, 937] on span "Show more search queries" at bounding box center [222, 942] width 183 height 16
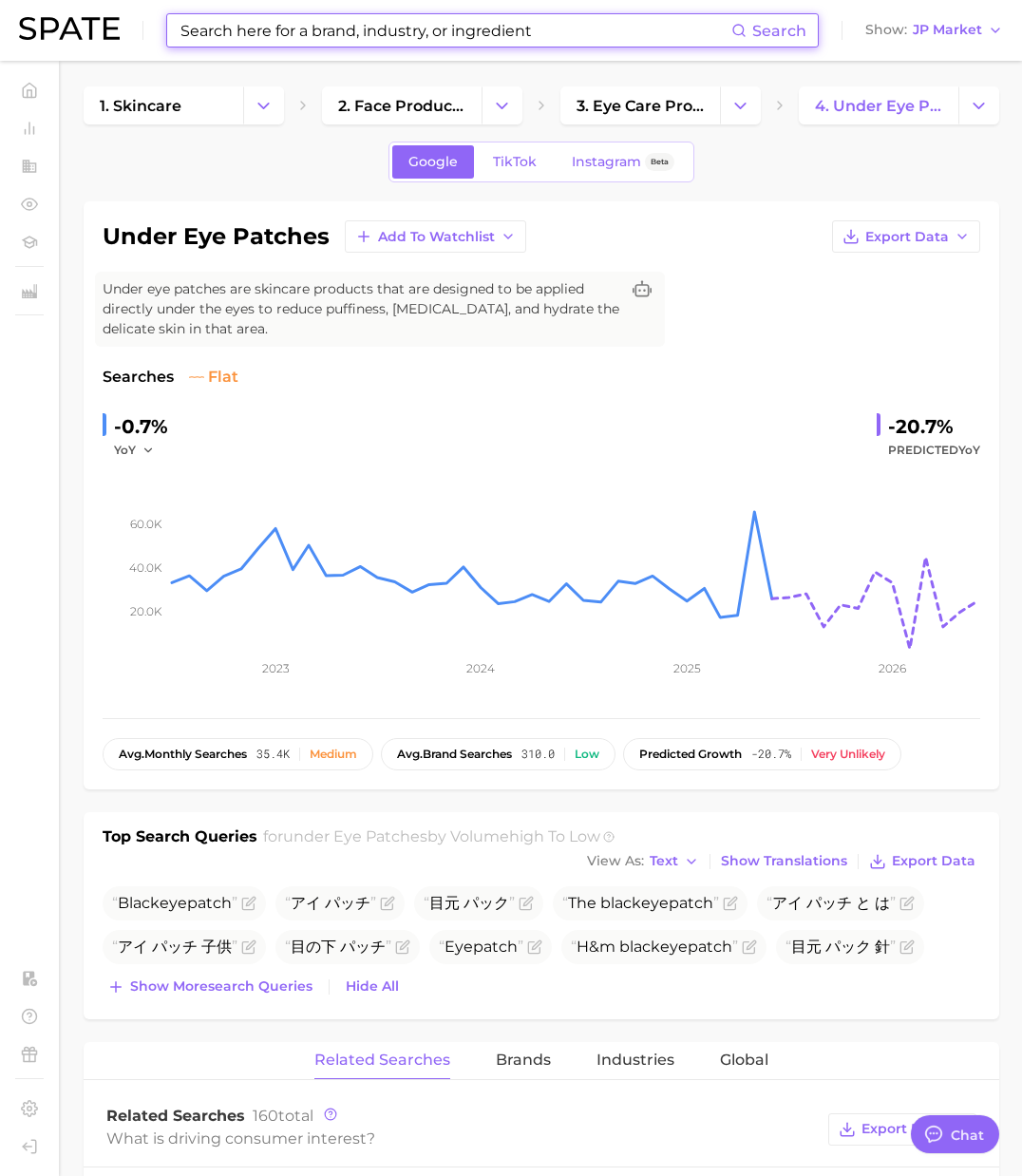
click at [370, 41] on input at bounding box center [455, 30] width 553 height 32
click at [913, 27] on span "JP Market" at bounding box center [947, 29] width 70 height 11
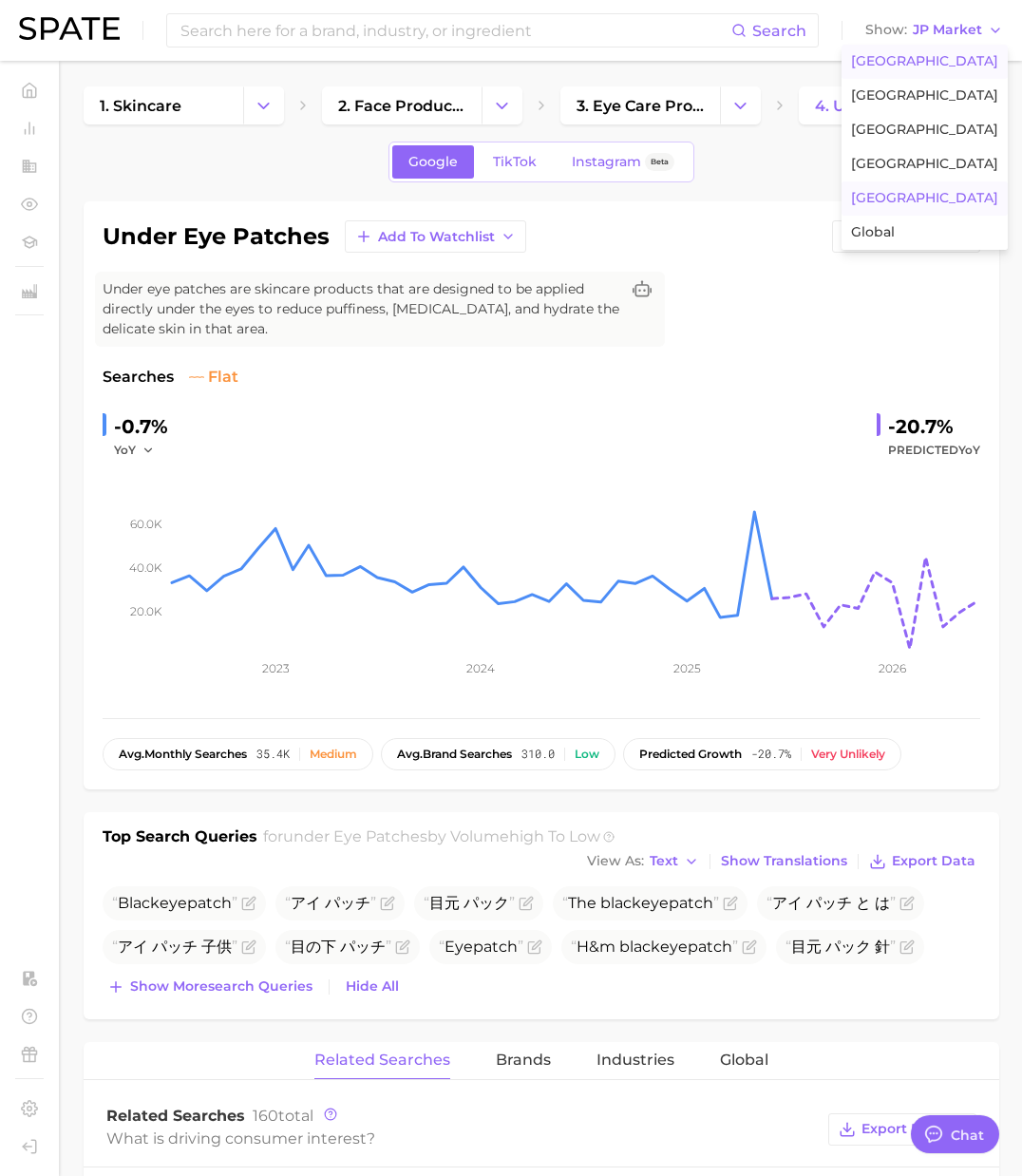
drag, startPoint x: 933, startPoint y: 53, endPoint x: 811, endPoint y: 49, distance: 122.1
click at [932, 53] on span "[GEOGRAPHIC_DATA]" at bounding box center [925, 61] width 147 height 16
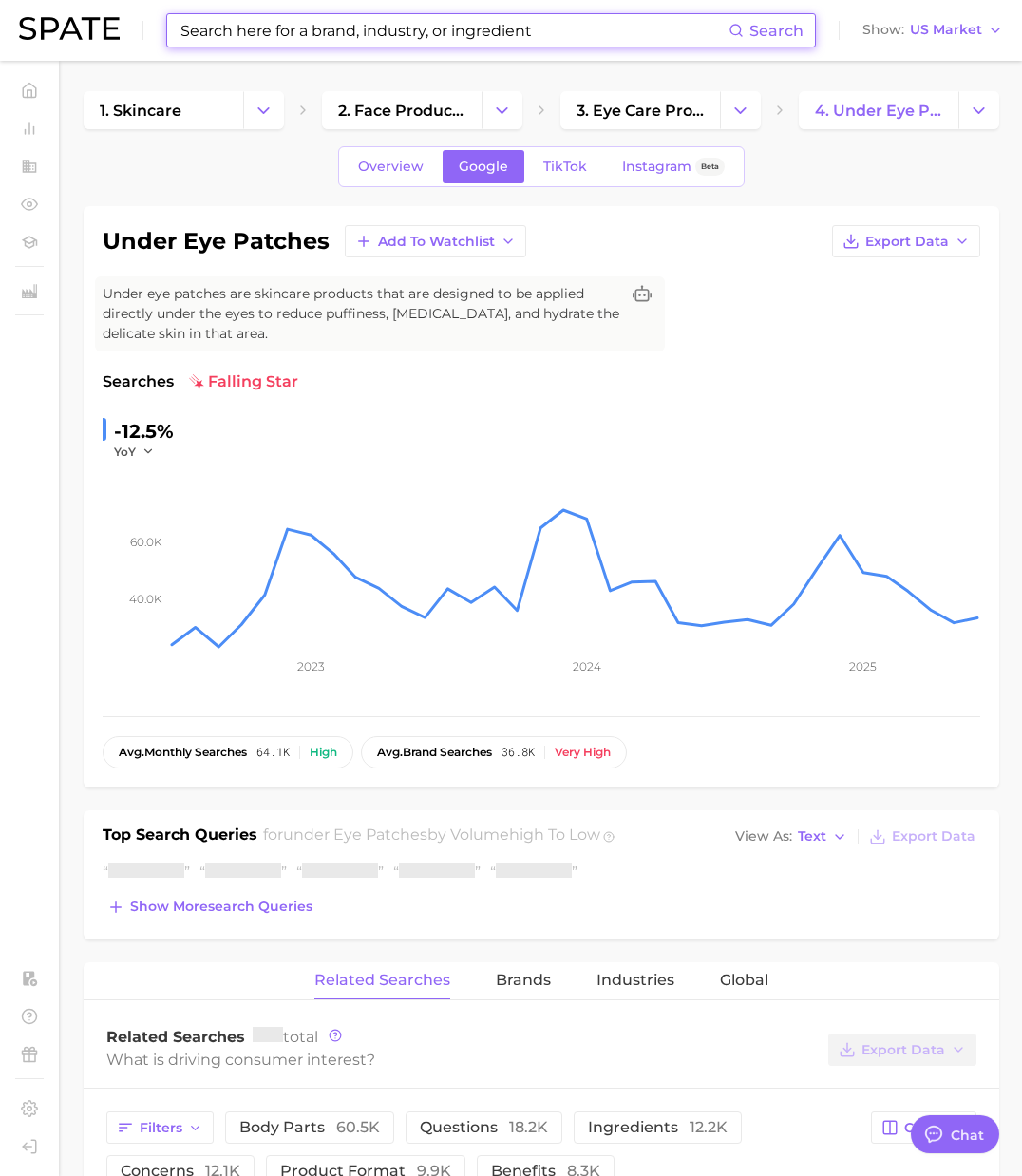
click at [699, 26] on input at bounding box center [454, 30] width 550 height 32
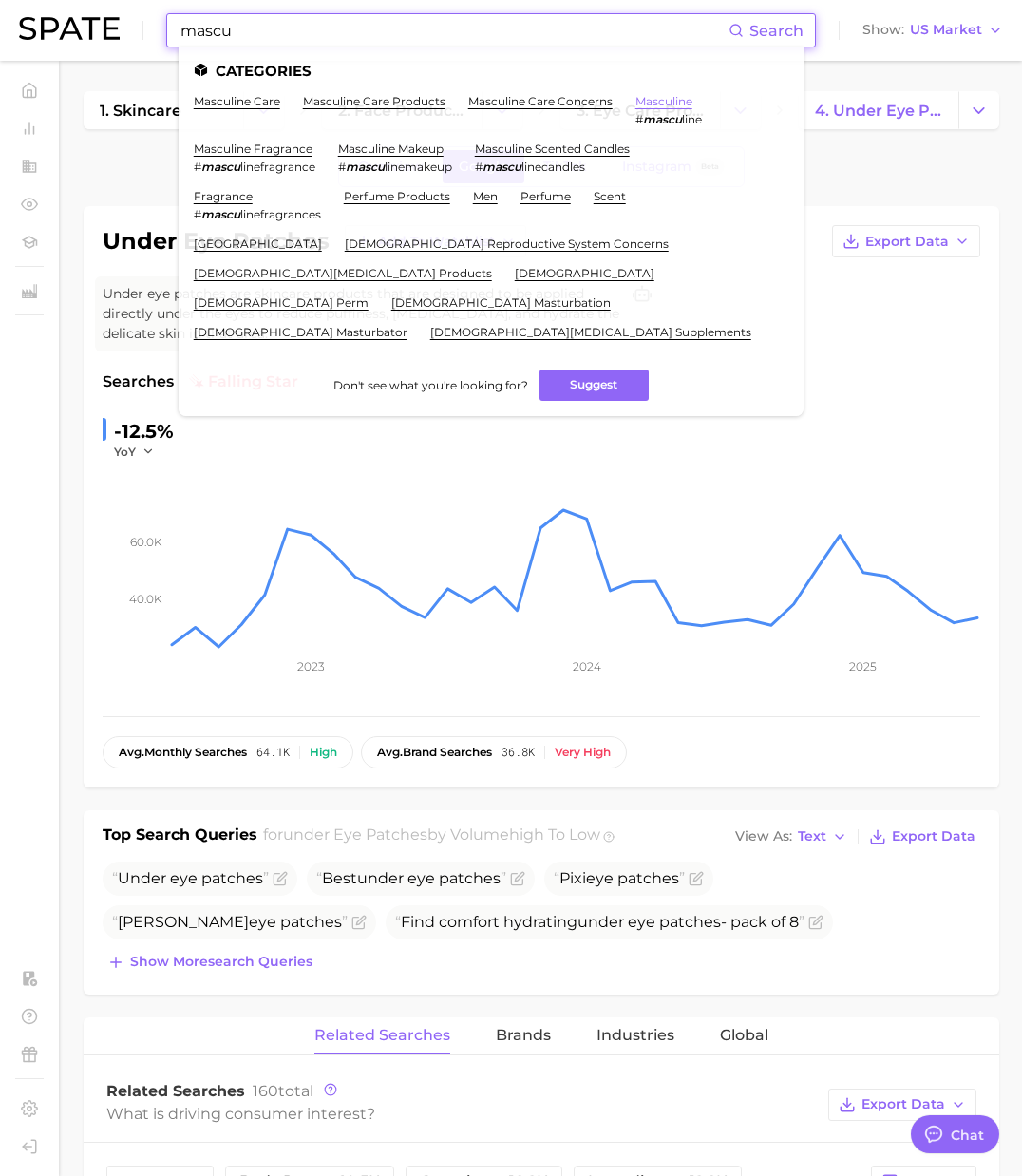
type input "mascu"
click at [659, 96] on link "masculine" at bounding box center [664, 101] width 57 height 15
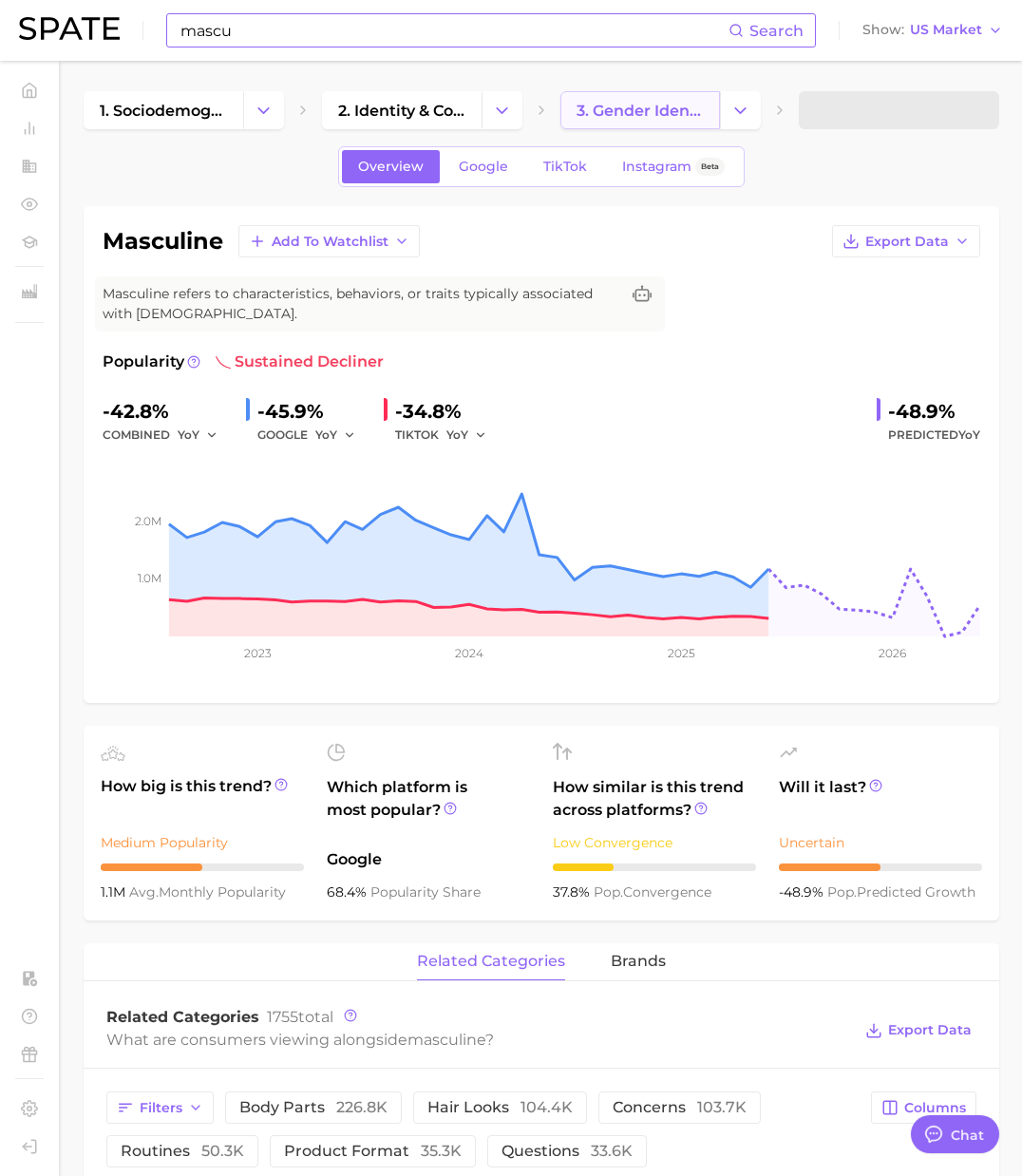
click at [661, 110] on span "3. gender identity" at bounding box center [640, 111] width 128 height 18
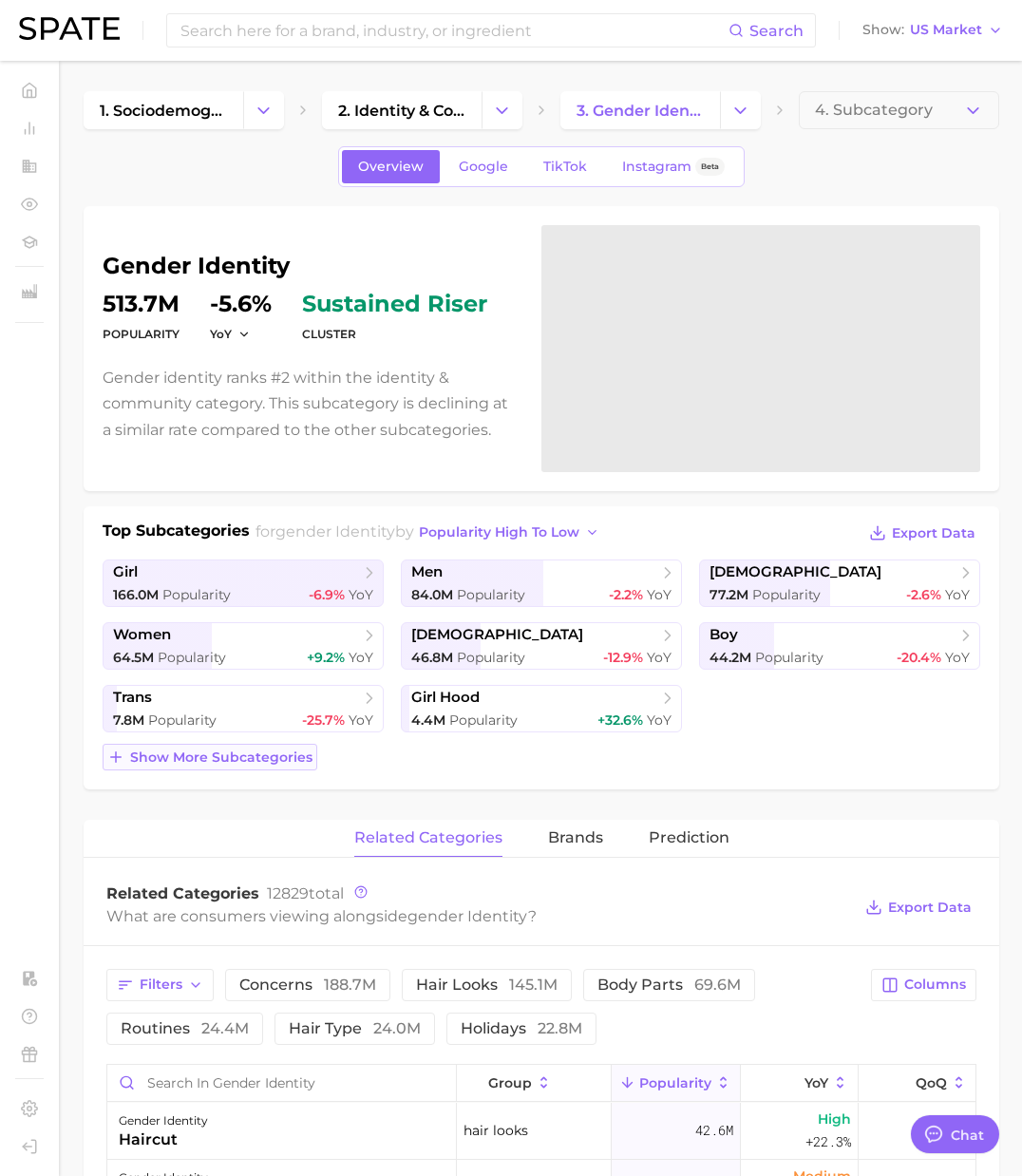
click at [227, 749] on span "Show more subcategories" at bounding box center [222, 757] width 183 height 16
